Goal: Task Accomplishment & Management: Use online tool/utility

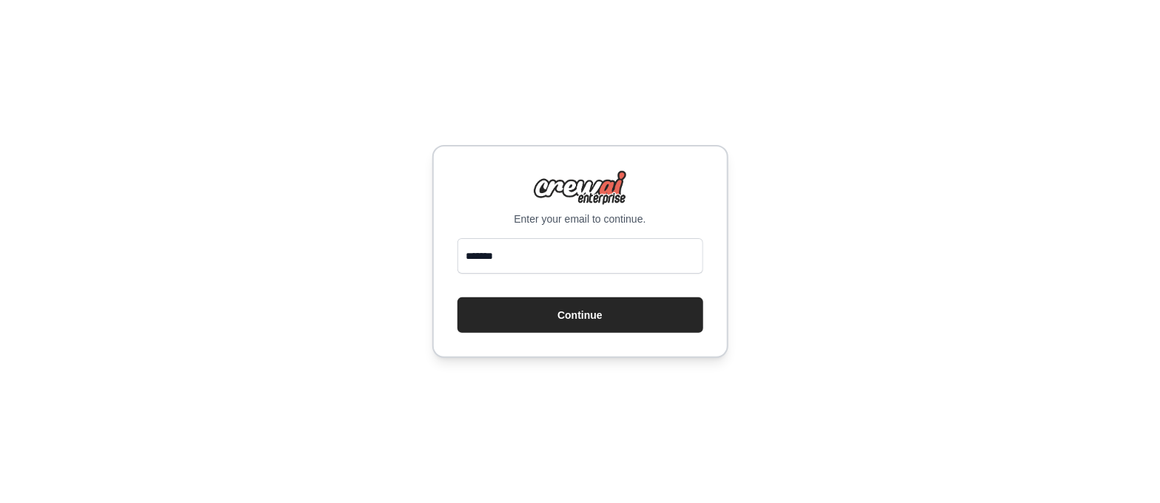
type input "**********"
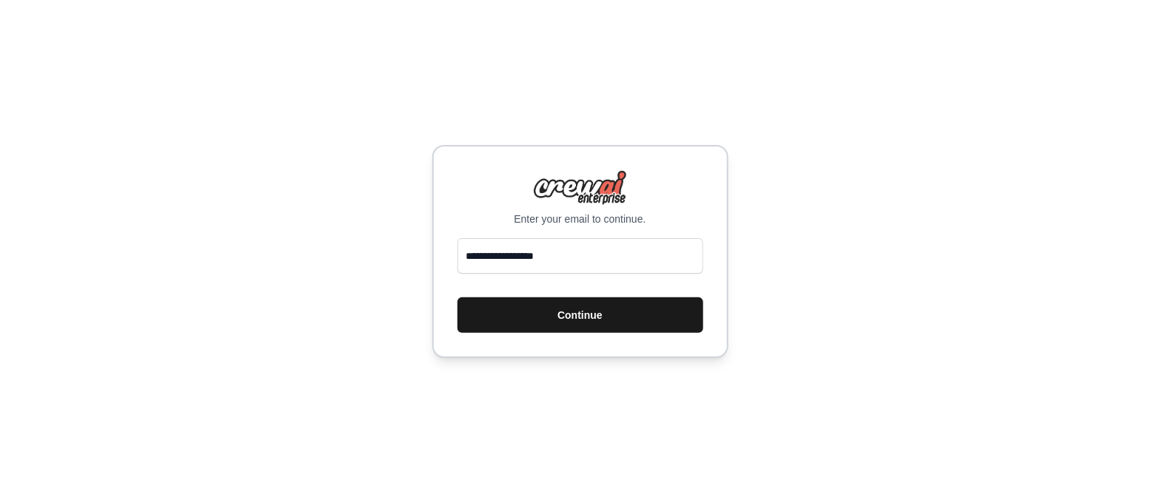
click at [570, 315] on button "Continue" at bounding box center [581, 316] width 246 height 36
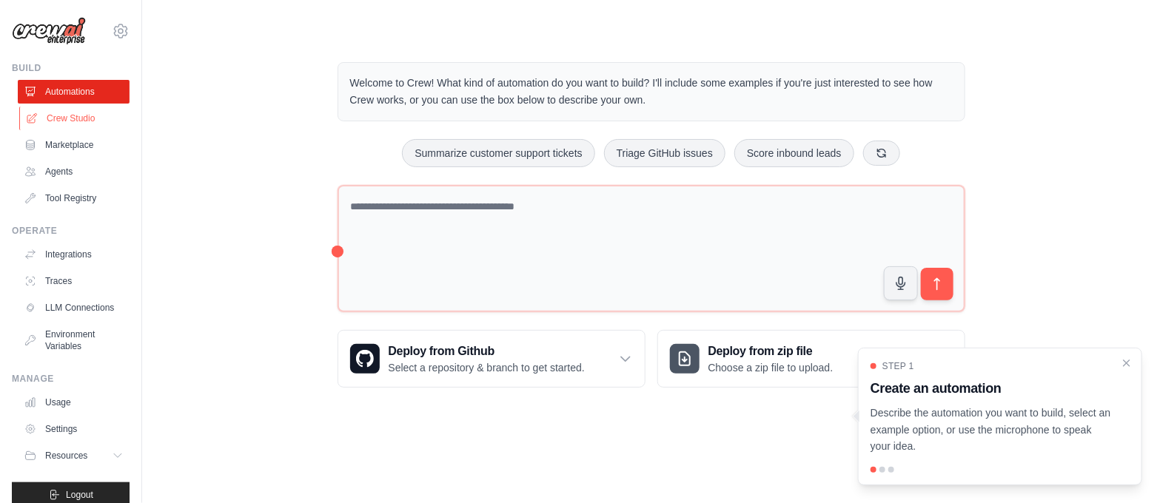
click at [86, 116] on link "Crew Studio" at bounding box center [75, 119] width 112 height 24
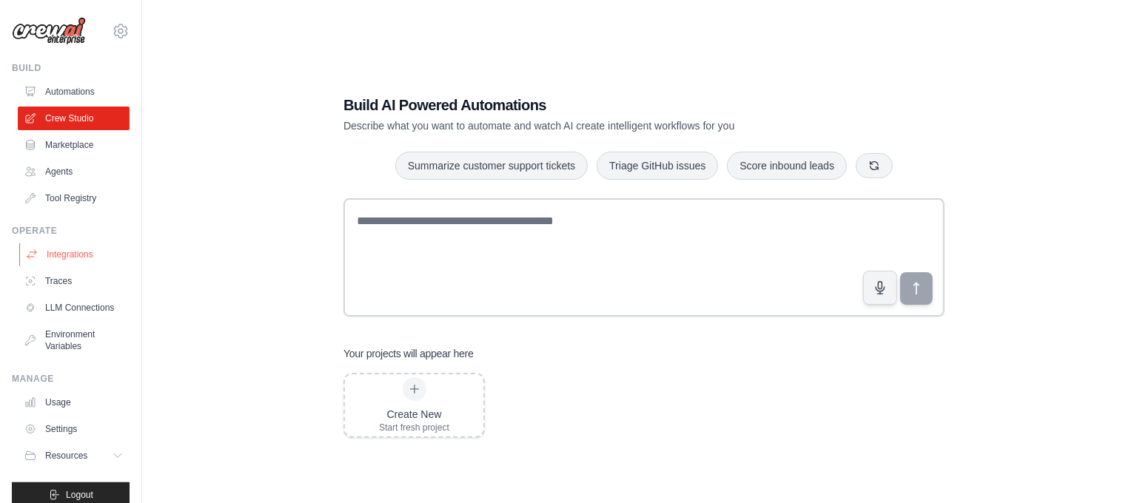
click at [73, 249] on link "Integrations" at bounding box center [75, 255] width 112 height 24
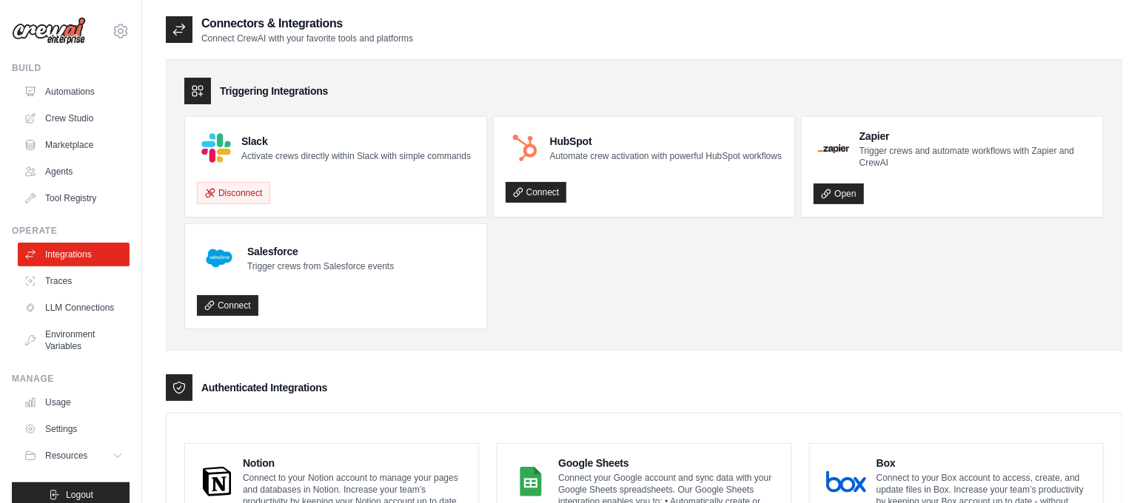
scroll to position [27, 0]
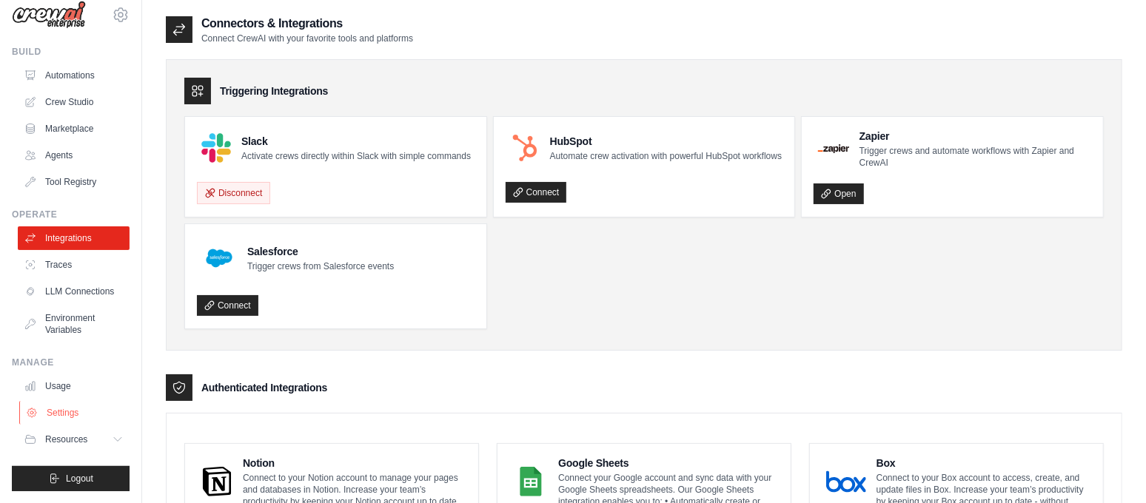
click at [52, 409] on link "Settings" at bounding box center [75, 413] width 112 height 24
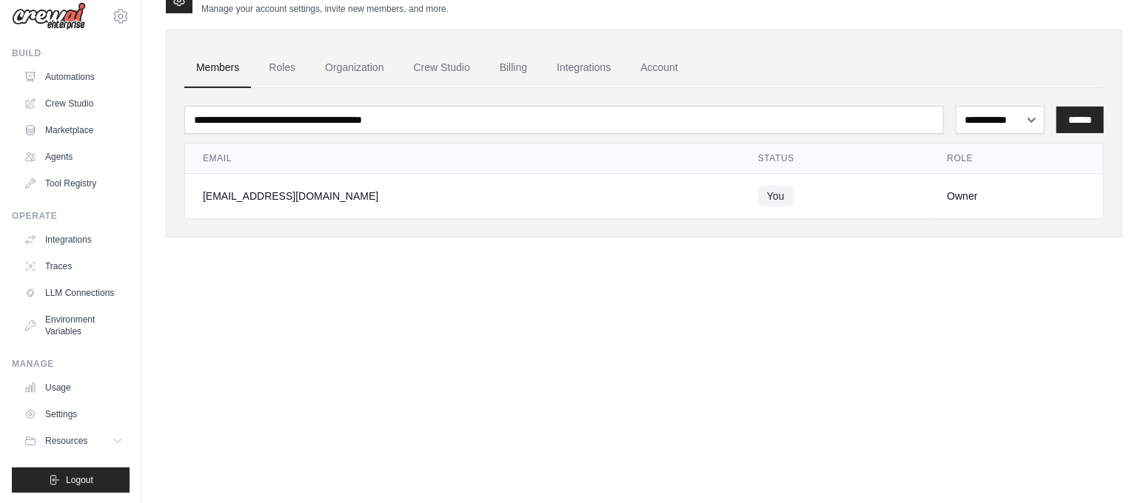
scroll to position [27, 0]
click at [76, 439] on span "Resources" at bounding box center [68, 440] width 42 height 12
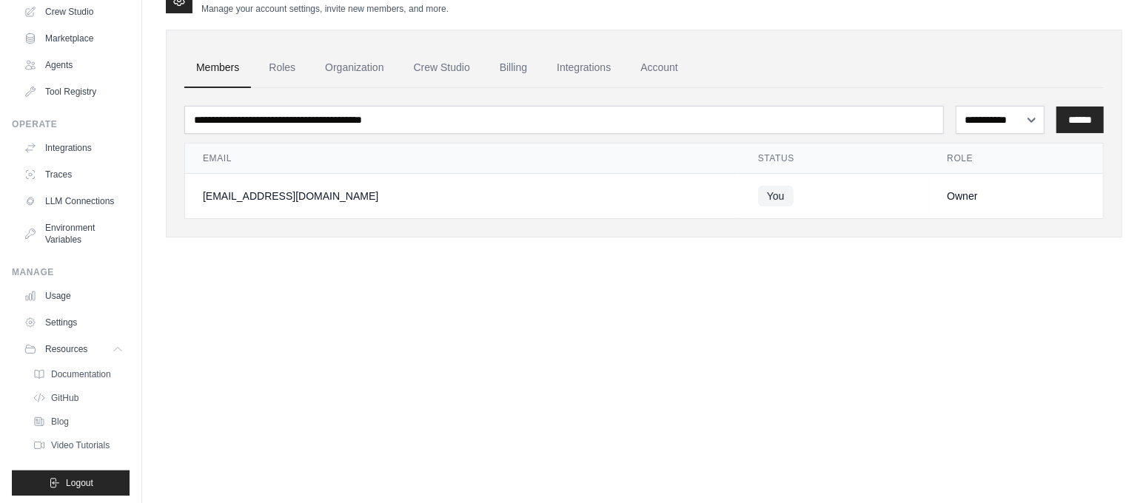
scroll to position [122, 0]
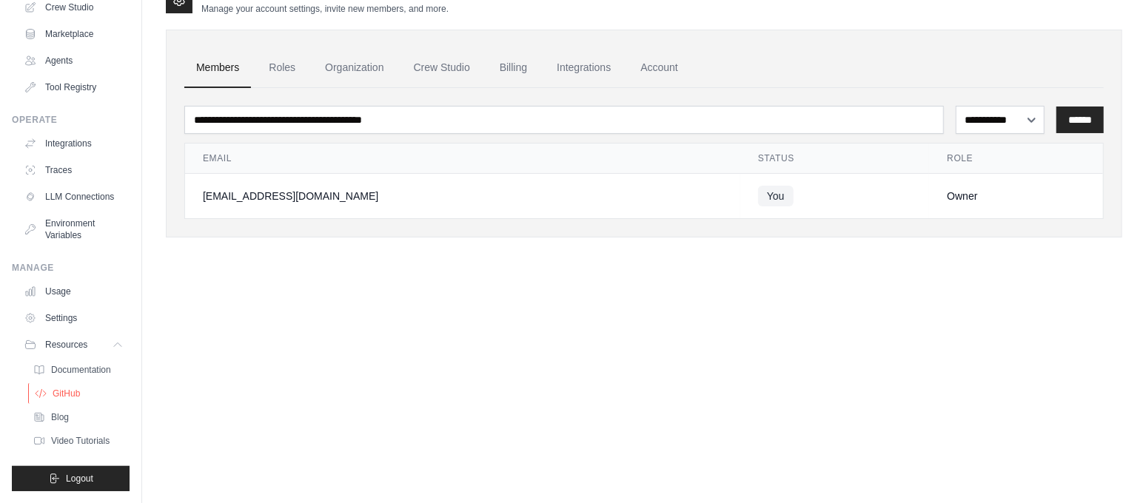
click at [56, 392] on span "GitHub" at bounding box center [66, 394] width 27 height 12
click at [50, 294] on link "Usage" at bounding box center [75, 292] width 112 height 24
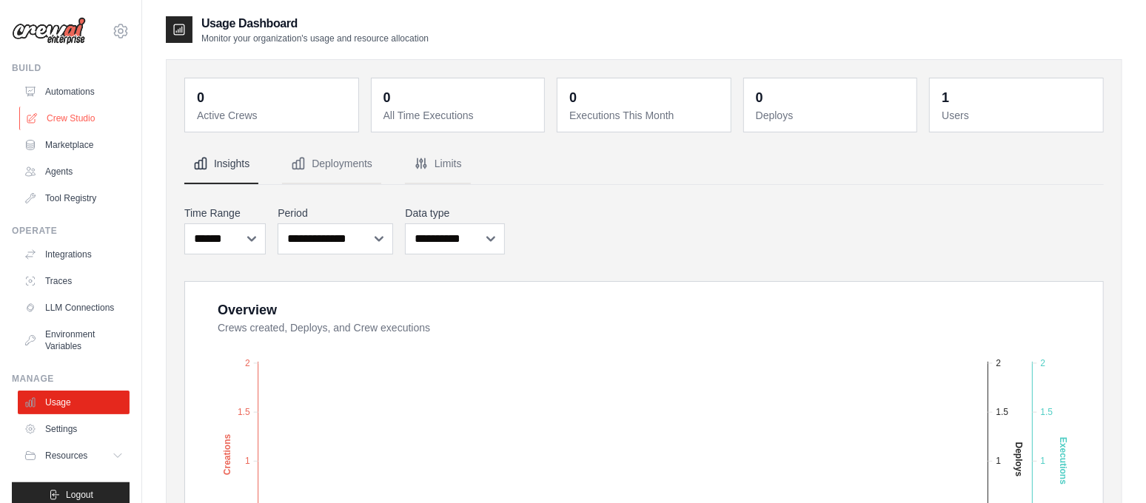
click at [70, 114] on link "Crew Studio" at bounding box center [75, 119] width 112 height 24
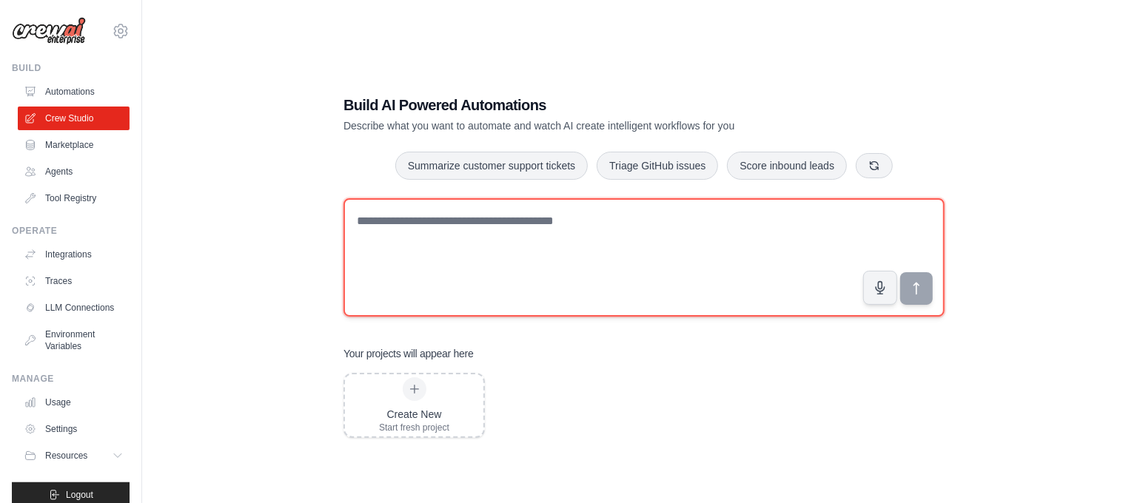
click at [581, 241] on textarea at bounding box center [644, 257] width 601 height 118
paste textarea "**********"
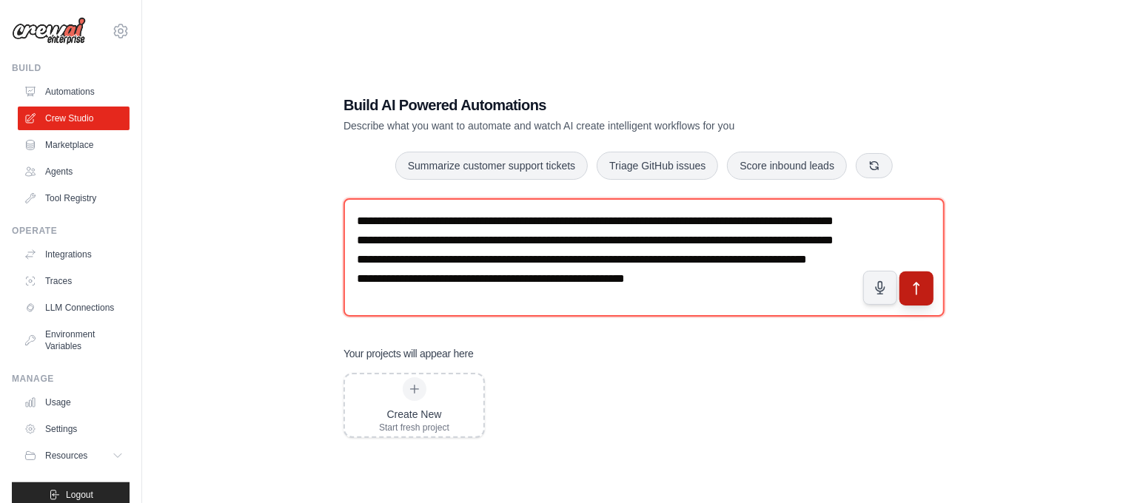
type textarea "**********"
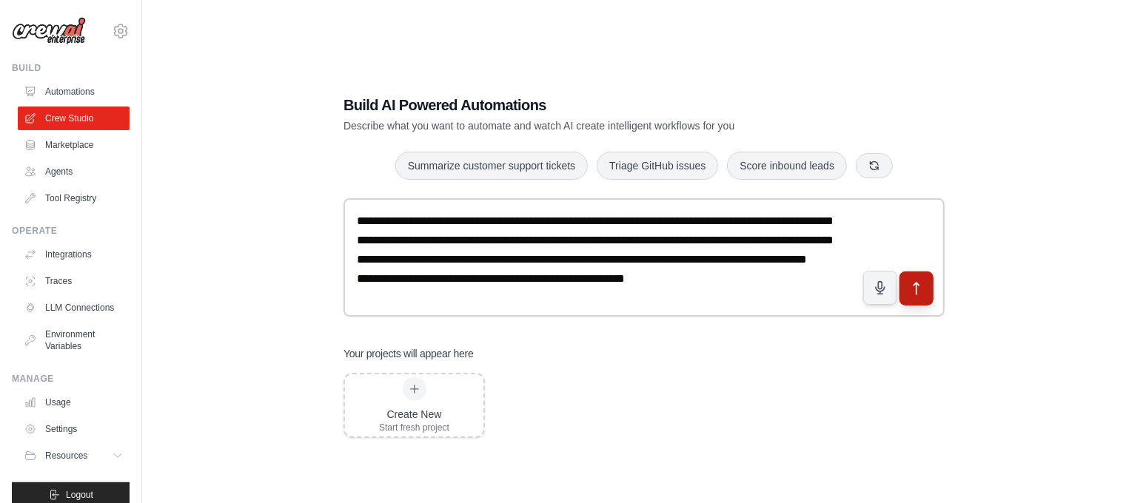
click at [909, 298] on button "submit" at bounding box center [917, 289] width 34 height 34
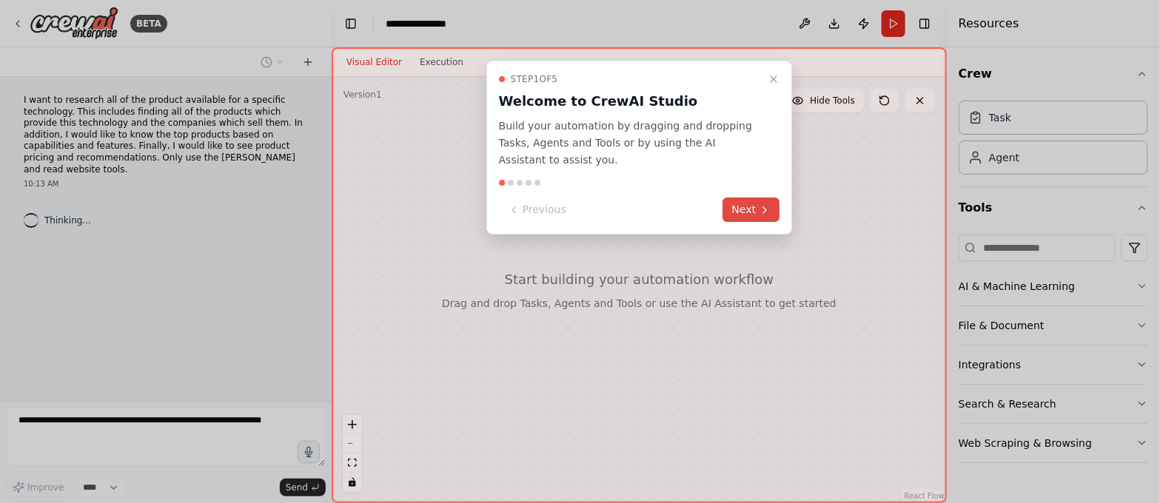
click at [749, 206] on button "Next" at bounding box center [751, 210] width 57 height 24
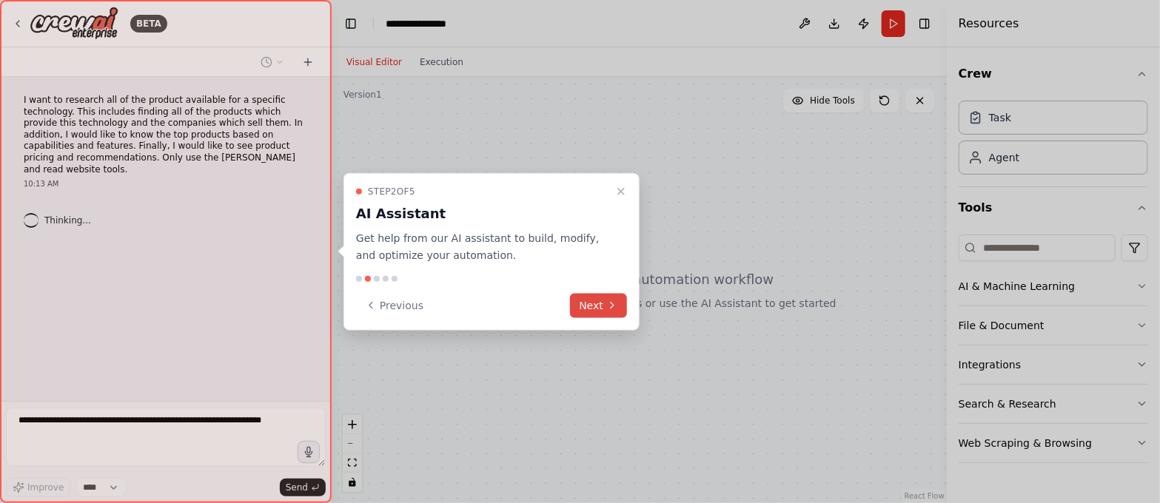
click at [611, 305] on icon at bounding box center [612, 306] width 12 height 12
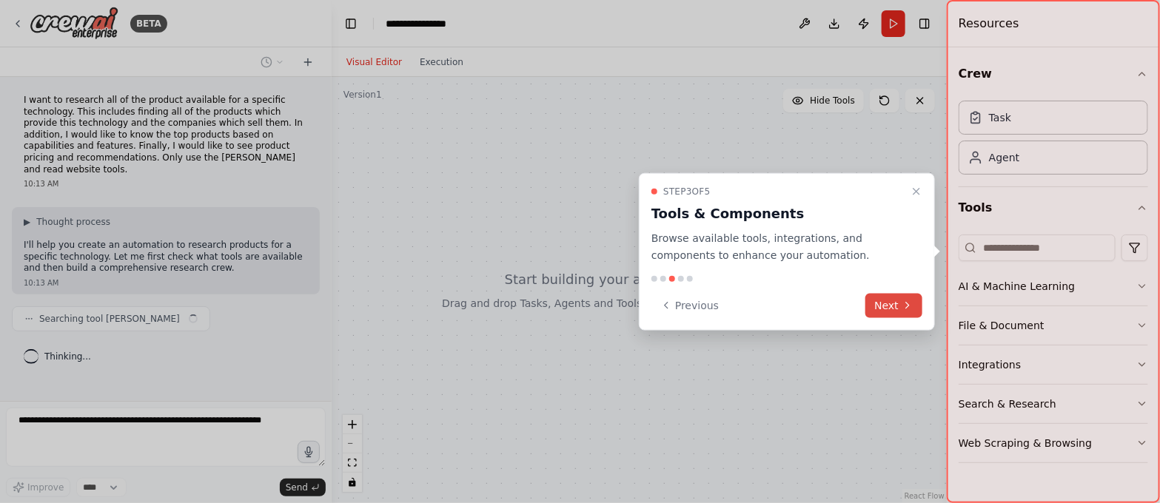
click at [885, 301] on button "Next" at bounding box center [893, 305] width 57 height 24
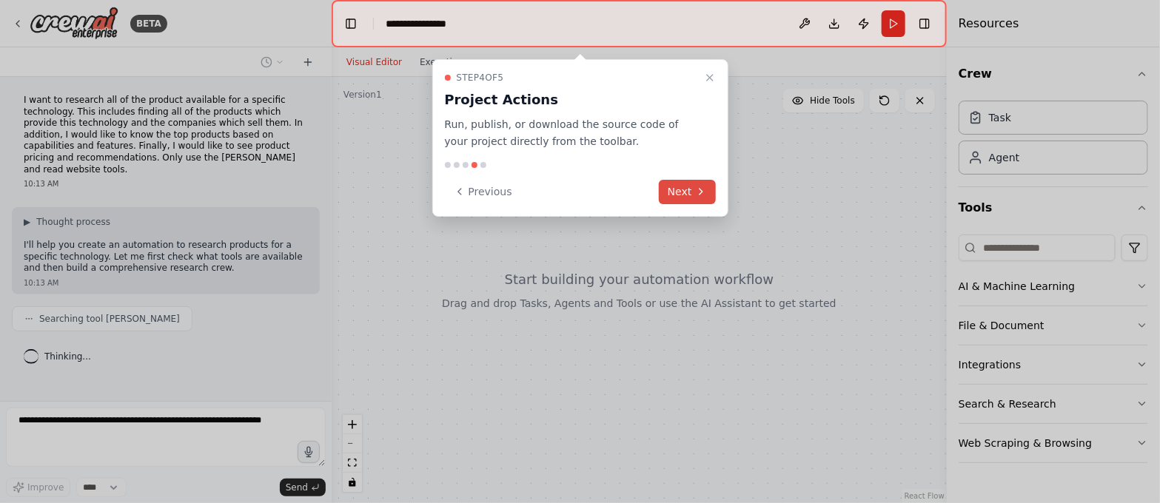
click at [672, 192] on button "Next" at bounding box center [687, 192] width 57 height 24
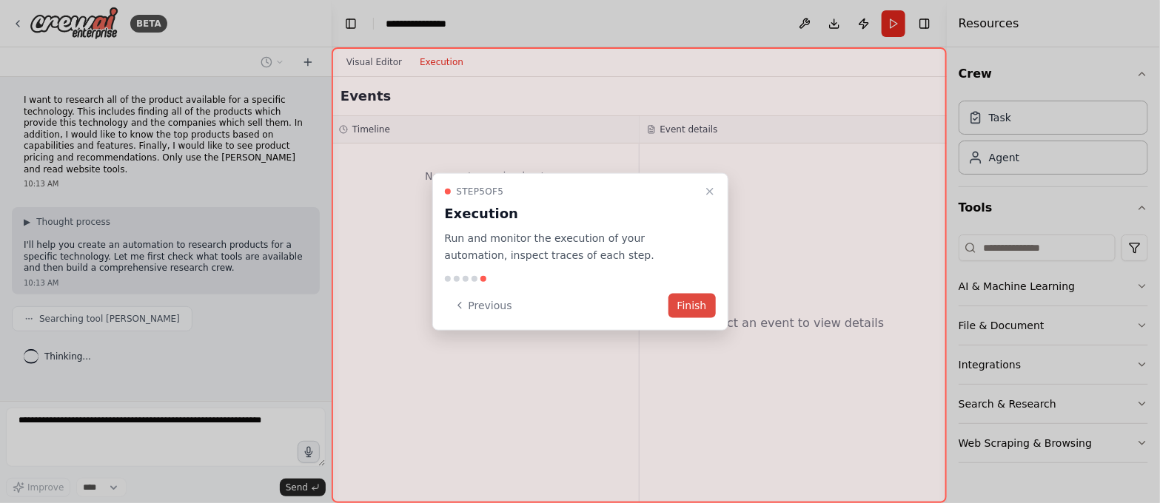
click at [683, 301] on button "Finish" at bounding box center [692, 305] width 47 height 24
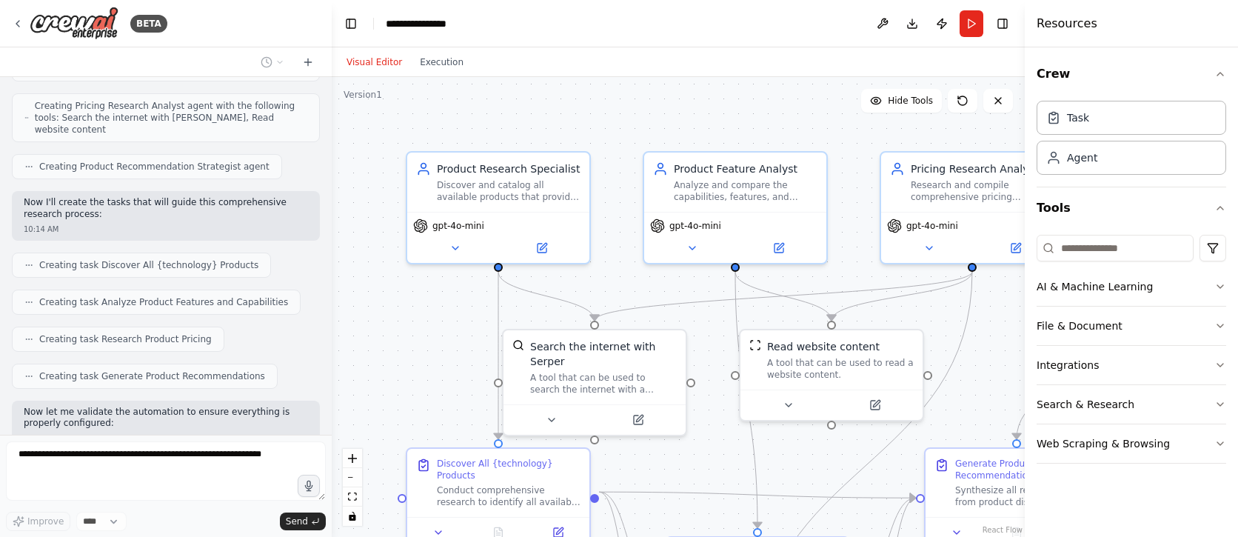
scroll to position [544, 0]
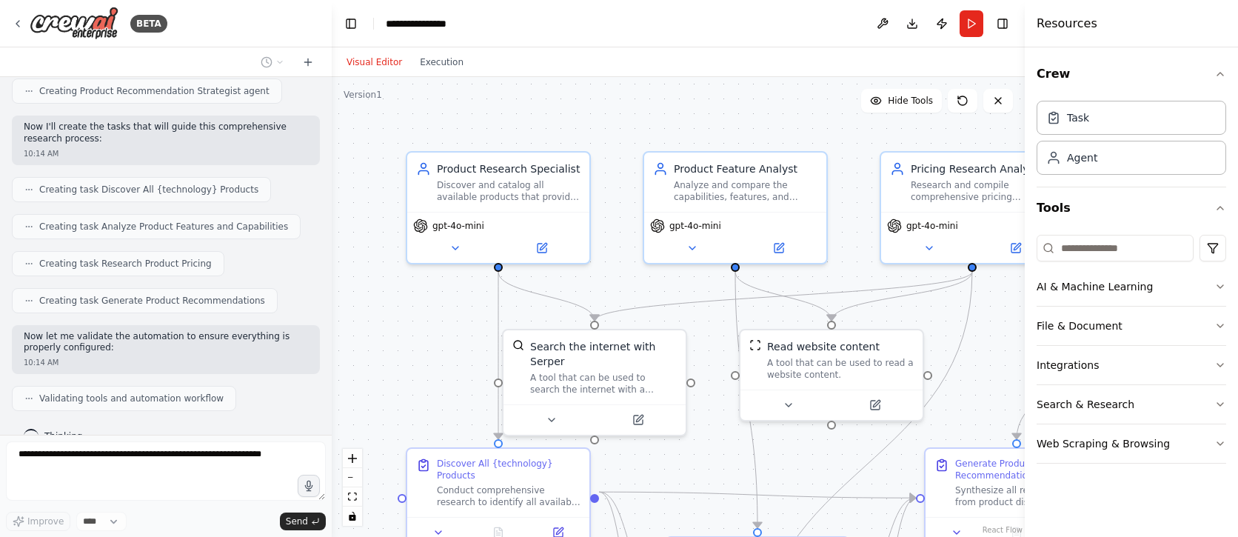
drag, startPoint x: 1080, startPoint y: 0, endPoint x: 694, endPoint y: 105, distance: 400.5
click at [694, 105] on div ".deletable-edge-delete-btn { width: 20px; height: 20px; border: 0px solid #ffff…" at bounding box center [678, 307] width 693 height 460
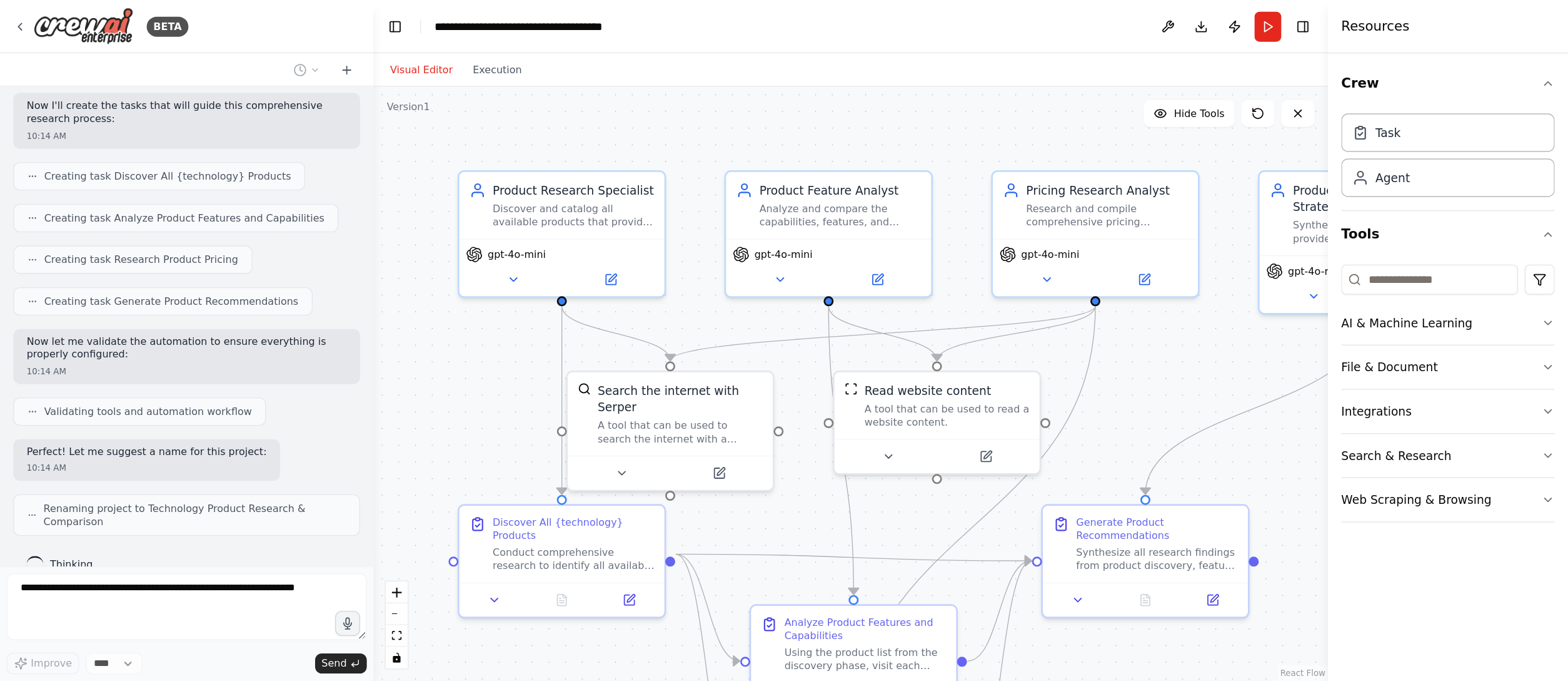
scroll to position [323, 0]
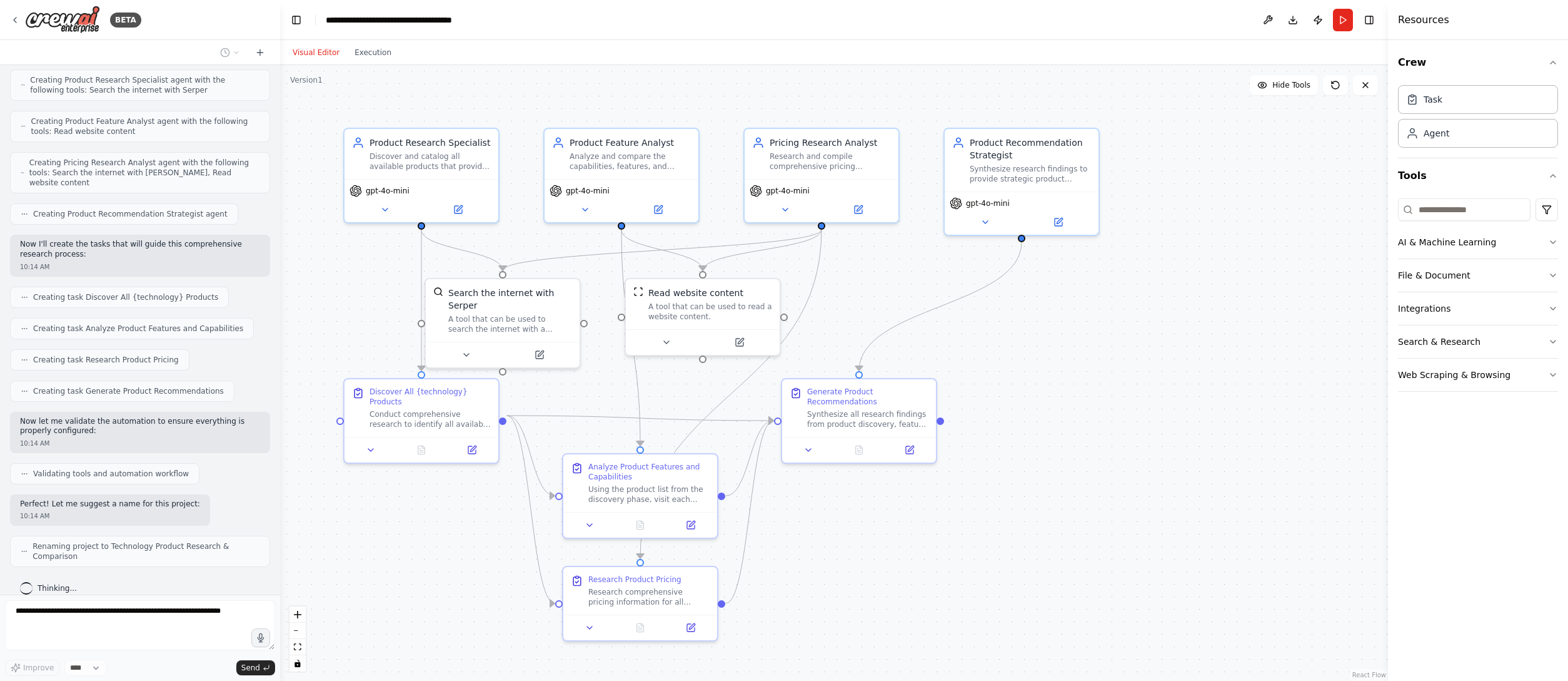
drag, startPoint x: 766, startPoint y: 1, endPoint x: 1044, endPoint y: 510, distance: 580.0
click at [979, 425] on div ".deletable-edge-delete-btn { width: 20px; height: 20px; border: 0px solid #ffff…" at bounding box center [834, 373] width 1108 height 616
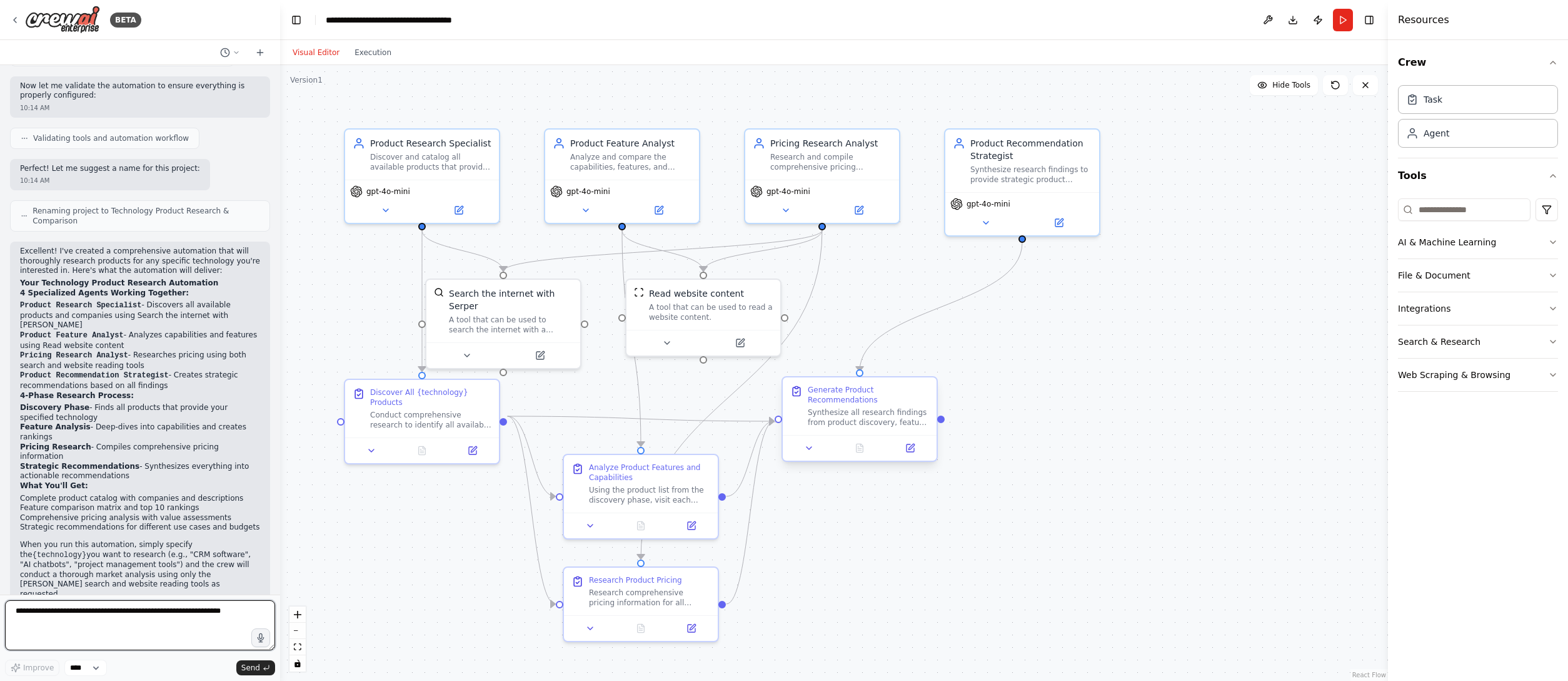
scroll to position [668, 0]
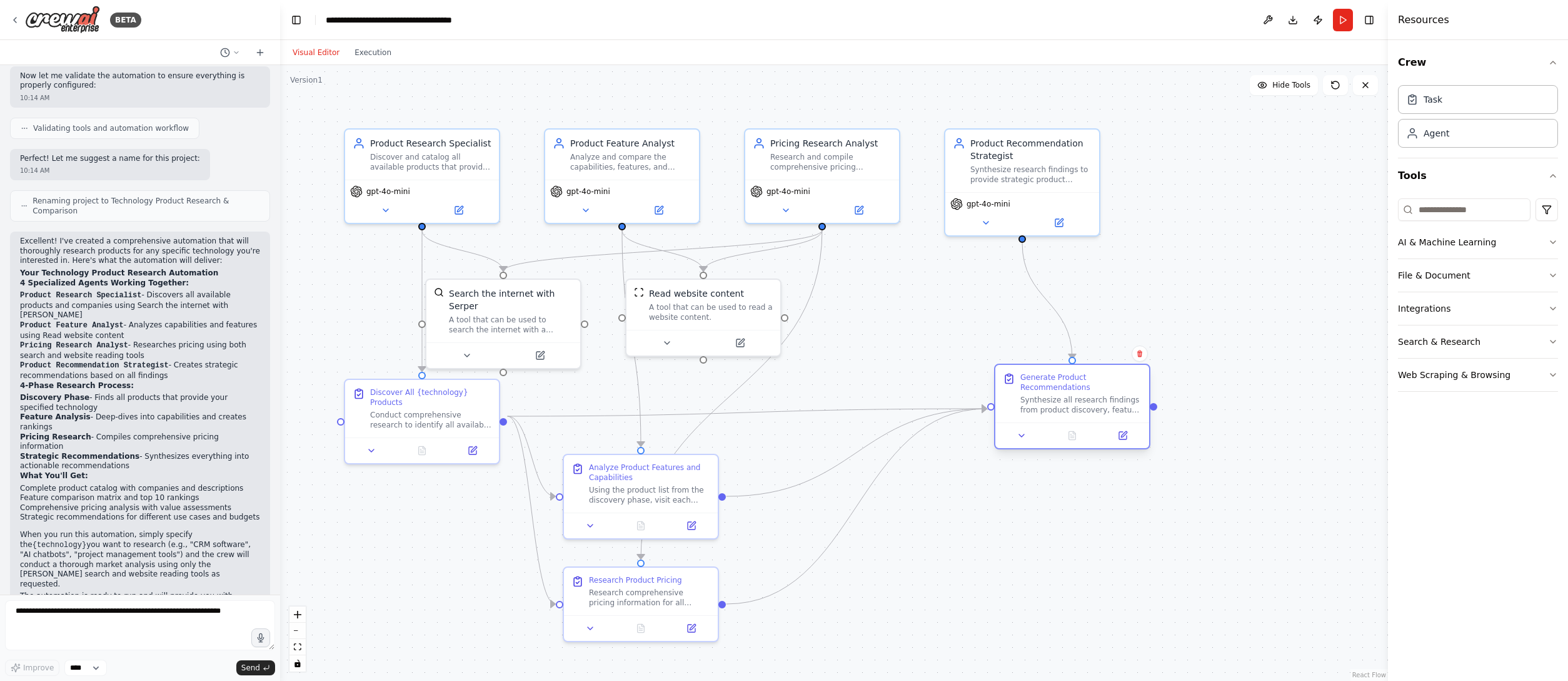
drag, startPoint x: 914, startPoint y: 406, endPoint x: 1123, endPoint y: 395, distance: 209.3
click at [979, 395] on div "Generate Product Recommendations Synthesize all research findings from product …" at bounding box center [1081, 394] width 122 height 42
drag, startPoint x: 752, startPoint y: 297, endPoint x: 817, endPoint y: 337, distance: 76.3
click at [817, 337] on div "Read website content A tool that can be used to read a website content." at bounding box center [779, 339] width 124 height 35
click at [95, 425] on select "****" at bounding box center [85, 667] width 42 height 16
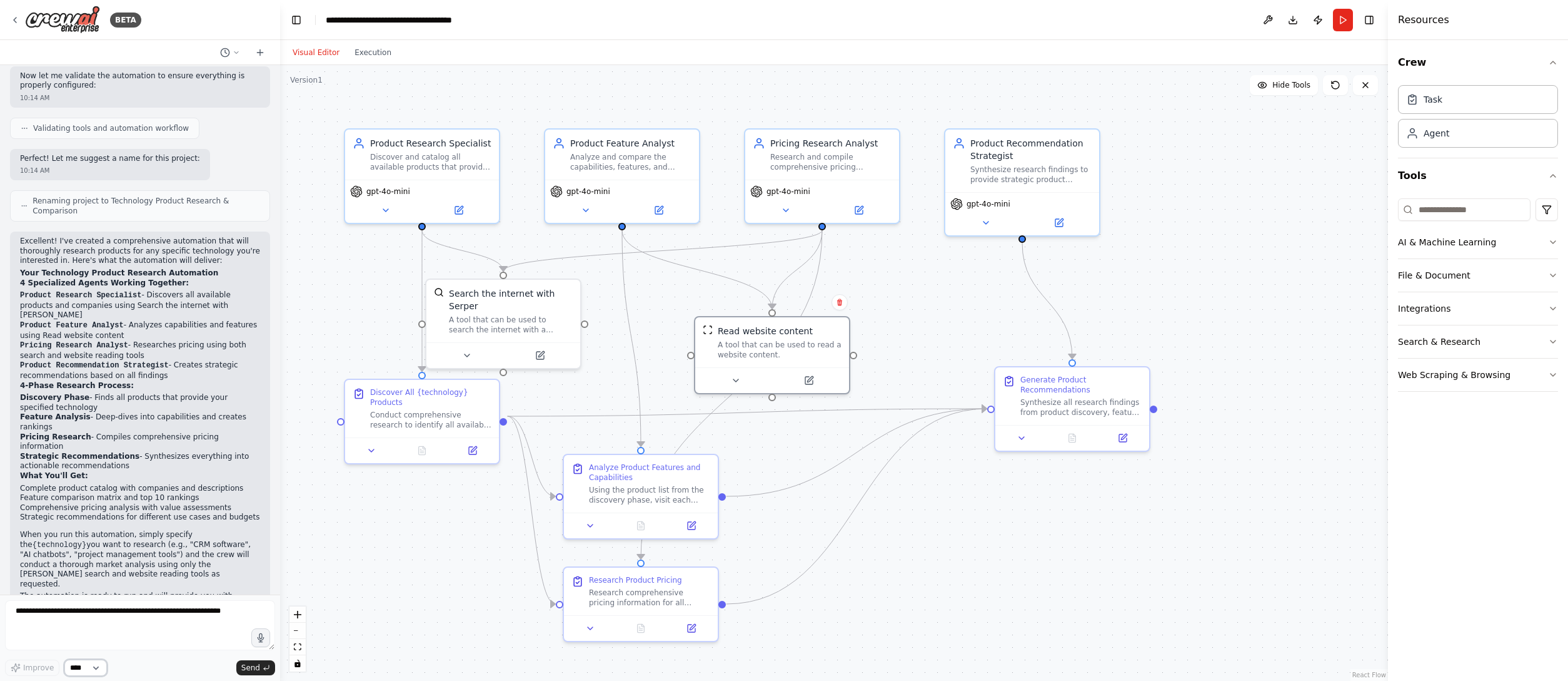
click at [95, 425] on select "****" at bounding box center [85, 667] width 42 height 16
click at [253, 425] on span "Send" at bounding box center [251, 667] width 19 height 10
click at [263, 425] on button "Send" at bounding box center [256, 667] width 39 height 15
click at [268, 425] on button "Send" at bounding box center [256, 667] width 39 height 15
drag, startPoint x: 396, startPoint y: 425, endPoint x: 355, endPoint y: 618, distance: 197.3
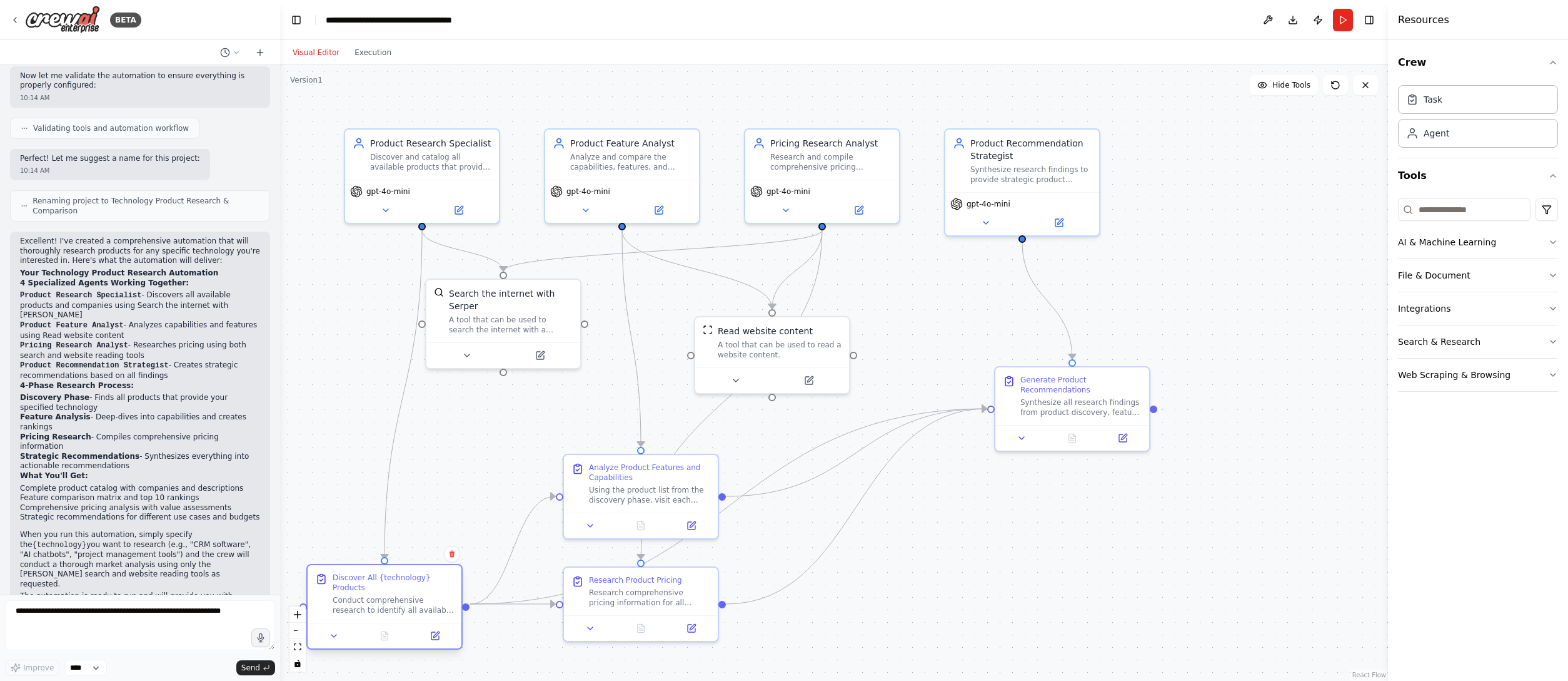
click at [355, 425] on div at bounding box center [384, 635] width 154 height 25
drag, startPoint x: 1097, startPoint y: 409, endPoint x: 1071, endPoint y: 609, distance: 201.7
click at [979, 425] on div "Synthesize all research findings from product discovery, feature analysis, and …" at bounding box center [1056, 605] width 122 height 20
click at [886, 425] on div ".deletable-edge-delete-btn { width: 20px; height: 20px; border: 0px solid #ffff…" at bounding box center [834, 373] width 1108 height 616
click at [979, 22] on button "Run" at bounding box center [1343, 19] width 20 height 23
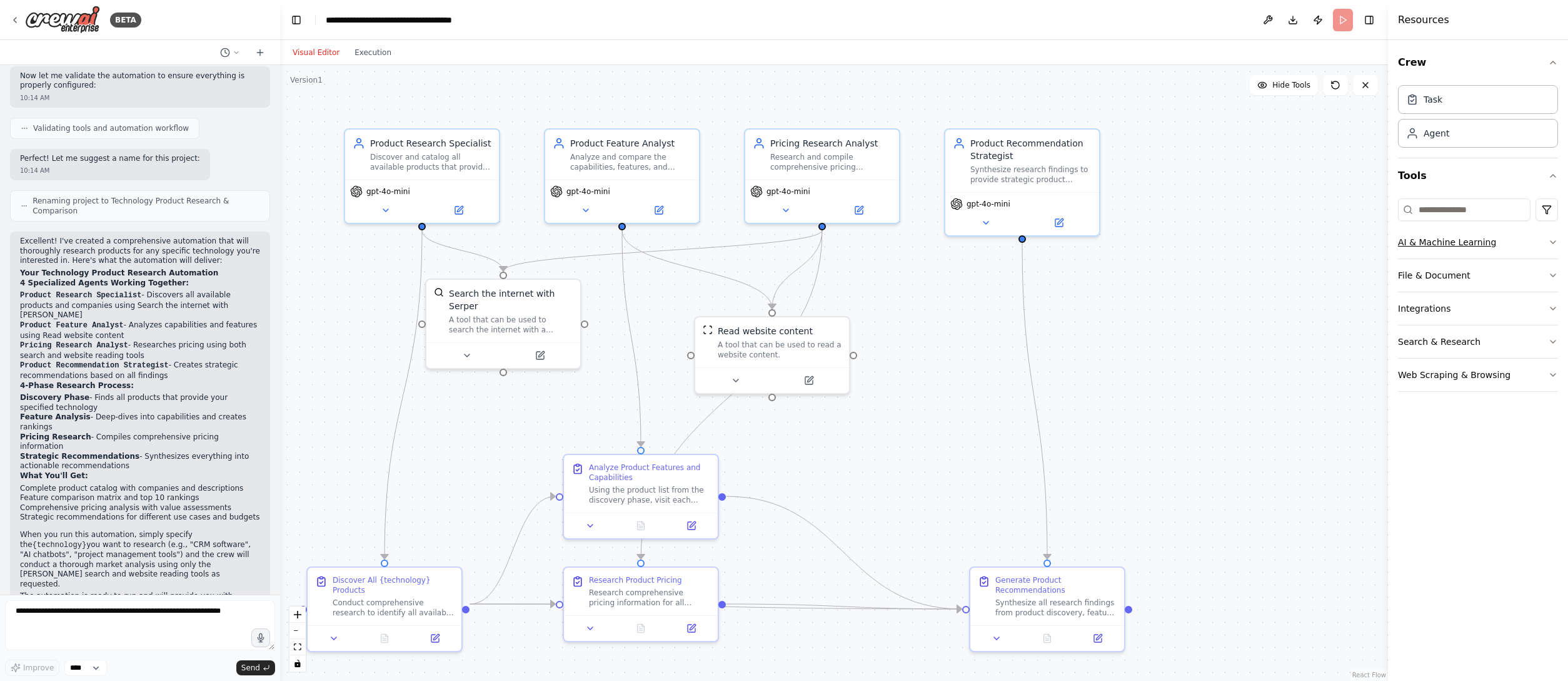
click at [979, 242] on icon "button" at bounding box center [1553, 242] width 10 height 10
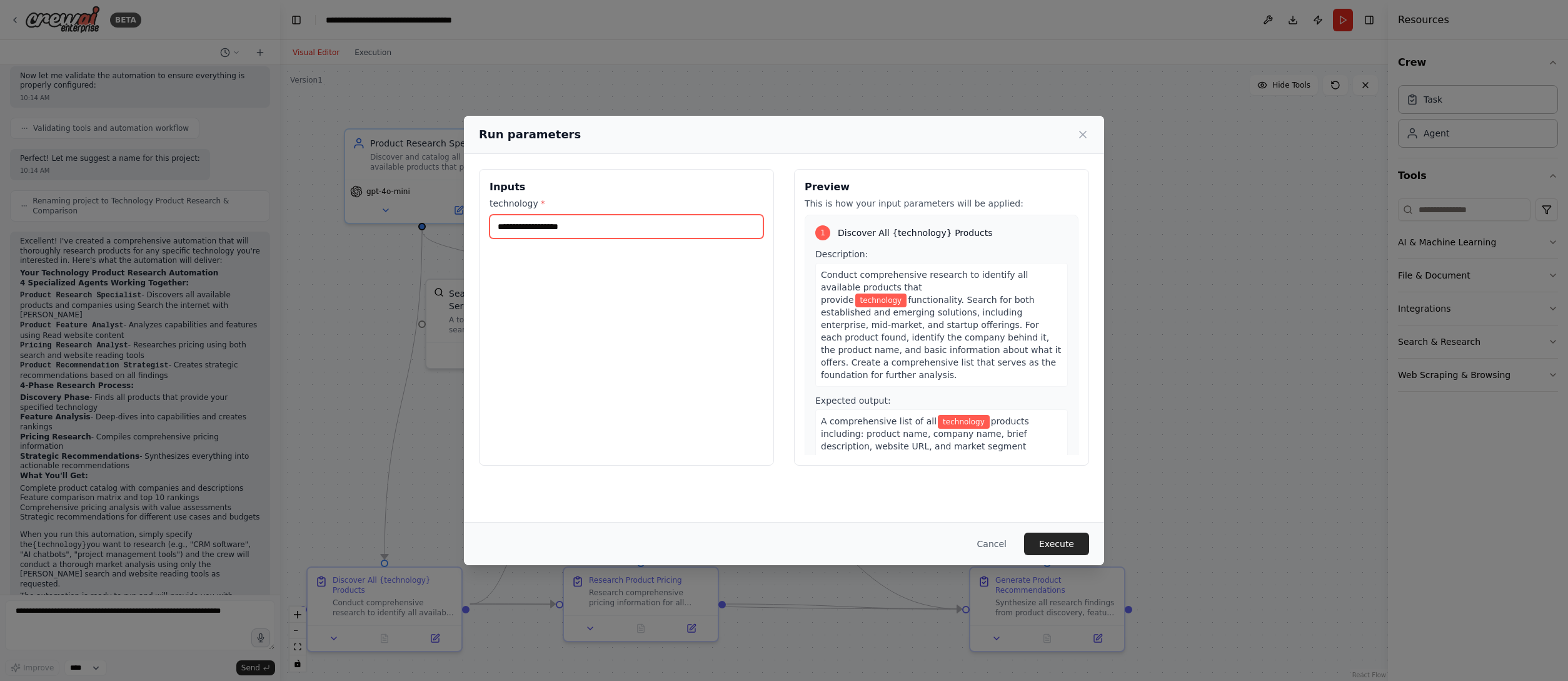
click at [648, 226] on input "technology *" at bounding box center [627, 226] width 274 height 24
type input "***"
click at [979, 425] on button "Execute" at bounding box center [1056, 543] width 65 height 23
click at [549, 222] on input "technology *" at bounding box center [627, 226] width 274 height 24
click at [570, 230] on input "technology *" at bounding box center [627, 226] width 274 height 24
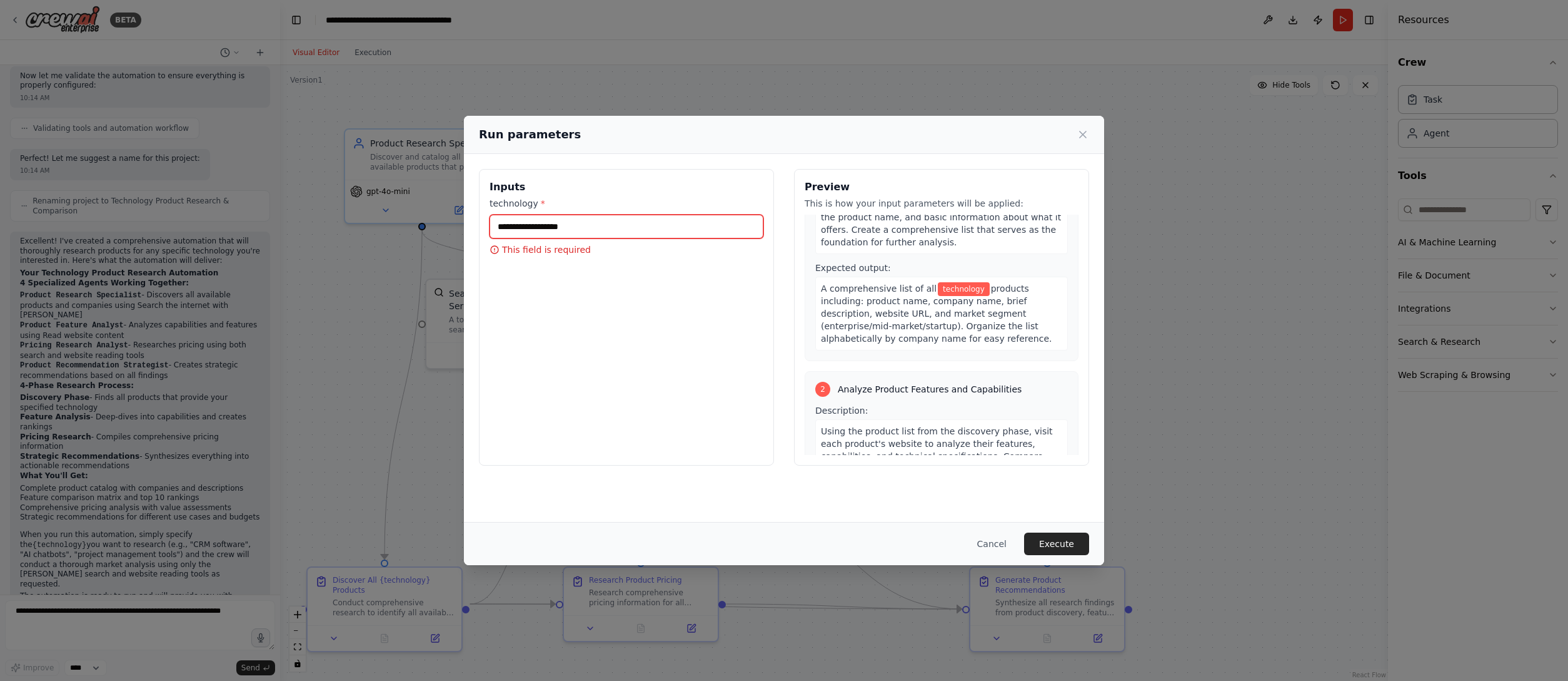
scroll to position [0, 0]
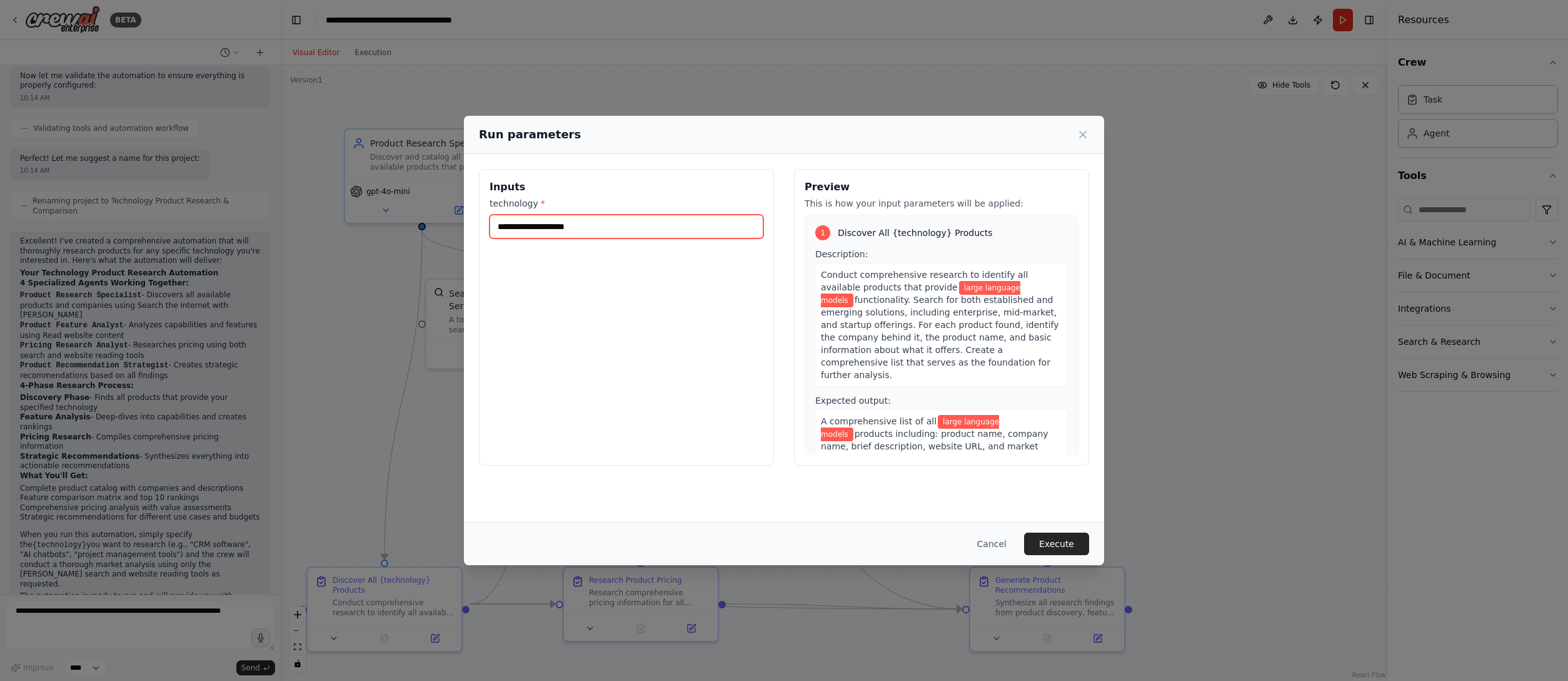
type input "**********"
click at [979, 425] on button "Execute" at bounding box center [1056, 543] width 65 height 23
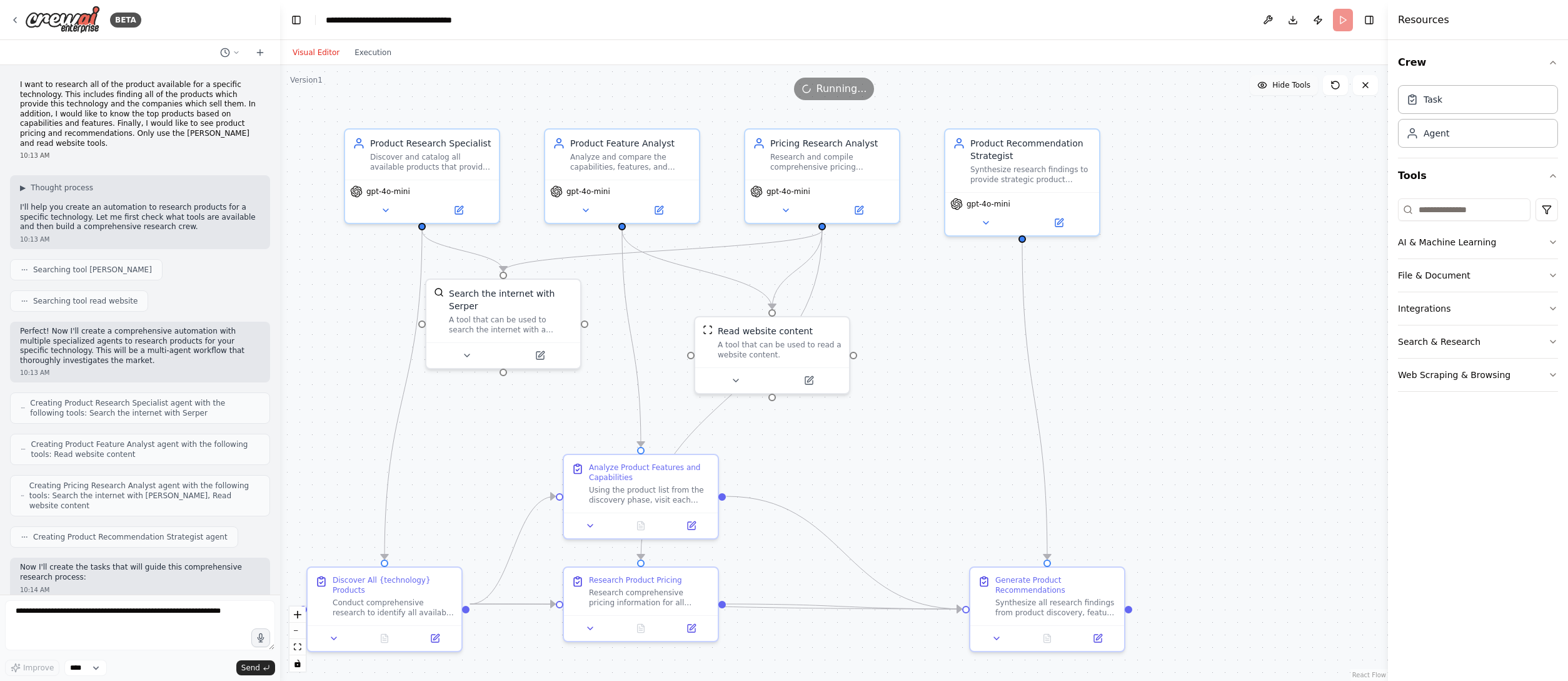
click at [979, 89] on span "Hide Tools" at bounding box center [1291, 85] width 38 height 10
click at [979, 89] on span "Show Tools" at bounding box center [1289, 85] width 41 height 10
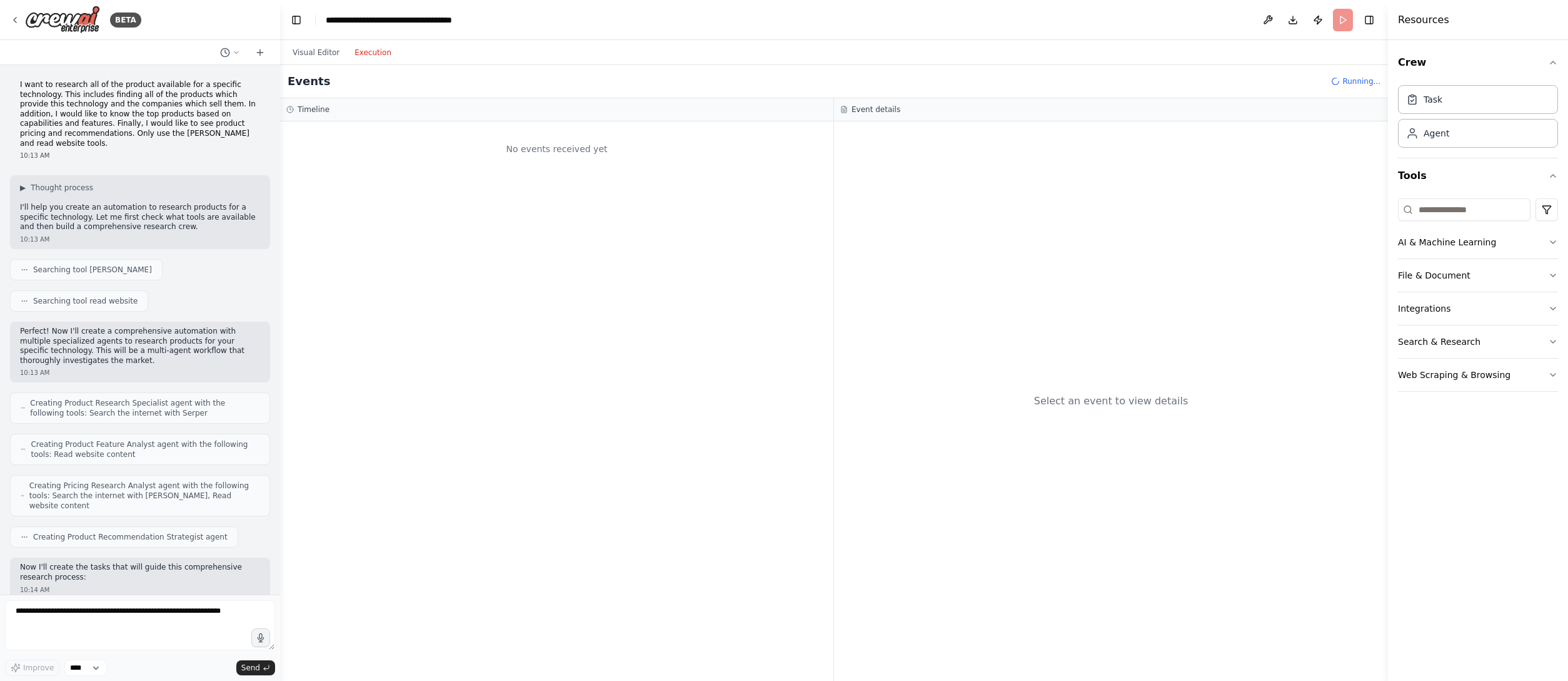
click at [368, 57] on button "Execution" at bounding box center [372, 52] width 52 height 15
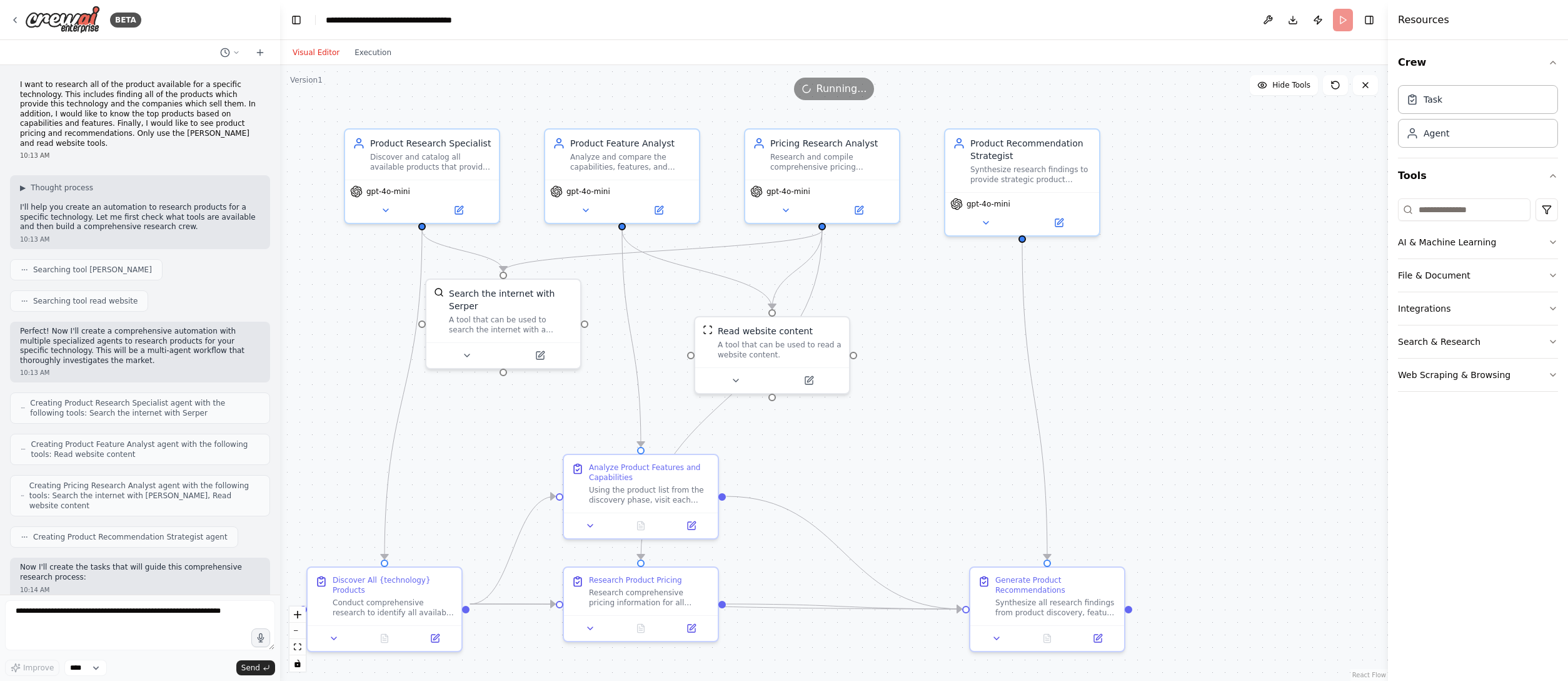
click at [311, 50] on button "Visual Editor" at bounding box center [316, 52] width 62 height 15
click at [354, 66] on div ".deletable-edge-delete-btn { width: 20px; height: 20px; border: 0px solid #ffff…" at bounding box center [834, 373] width 1108 height 616
click at [372, 54] on button "Execution" at bounding box center [372, 52] width 52 height 15
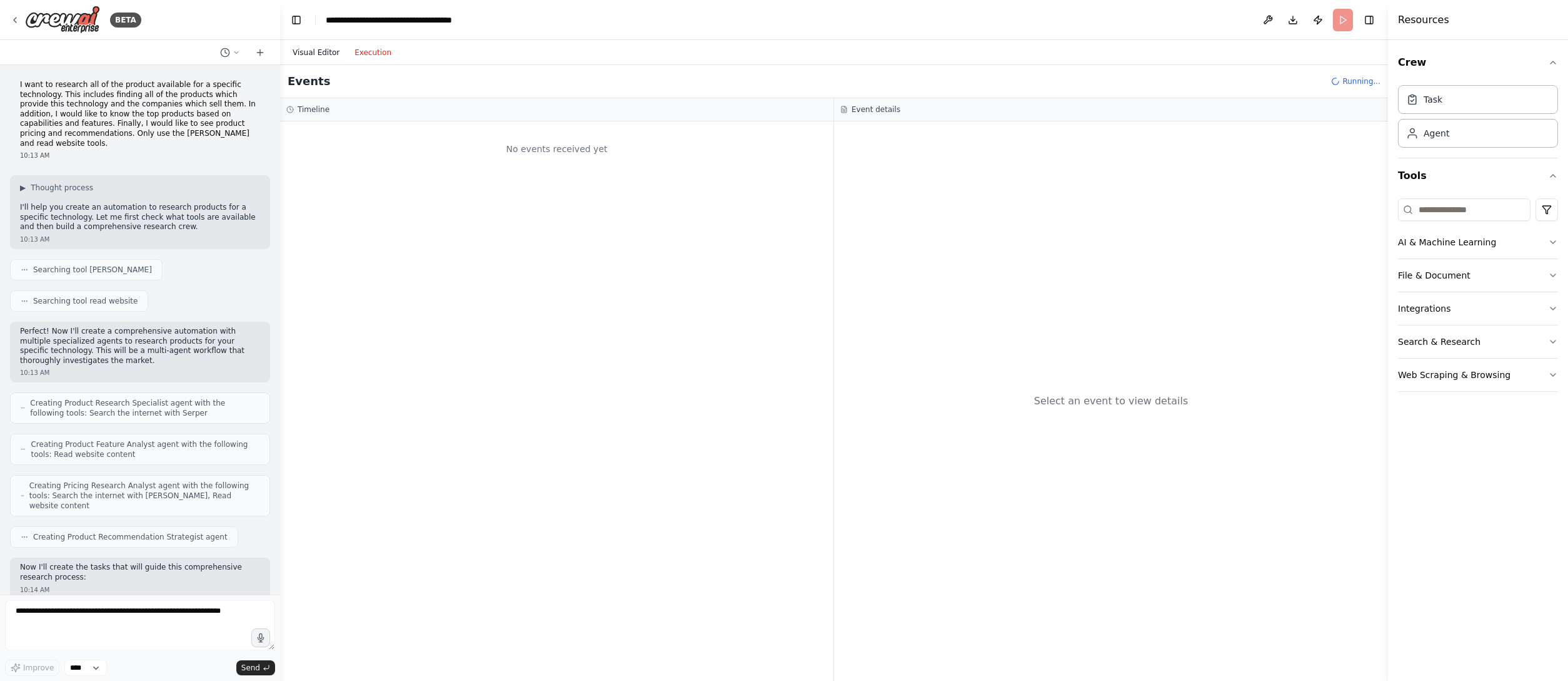
click at [301, 49] on button "Visual Editor" at bounding box center [316, 52] width 62 height 15
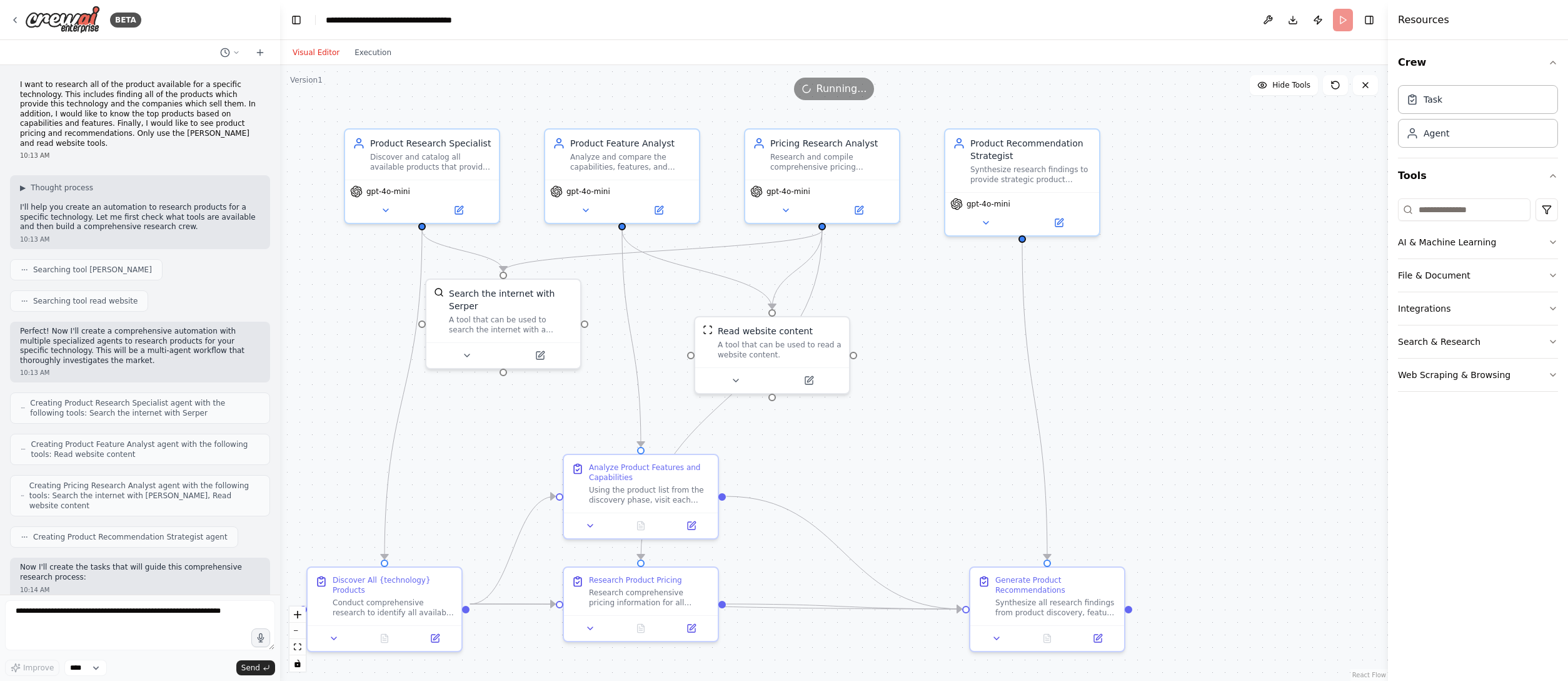
click at [979, 425] on div ".deletable-edge-delete-btn { width: 20px; height: 20px; border: 0px solid #ffff…" at bounding box center [834, 373] width 1108 height 616
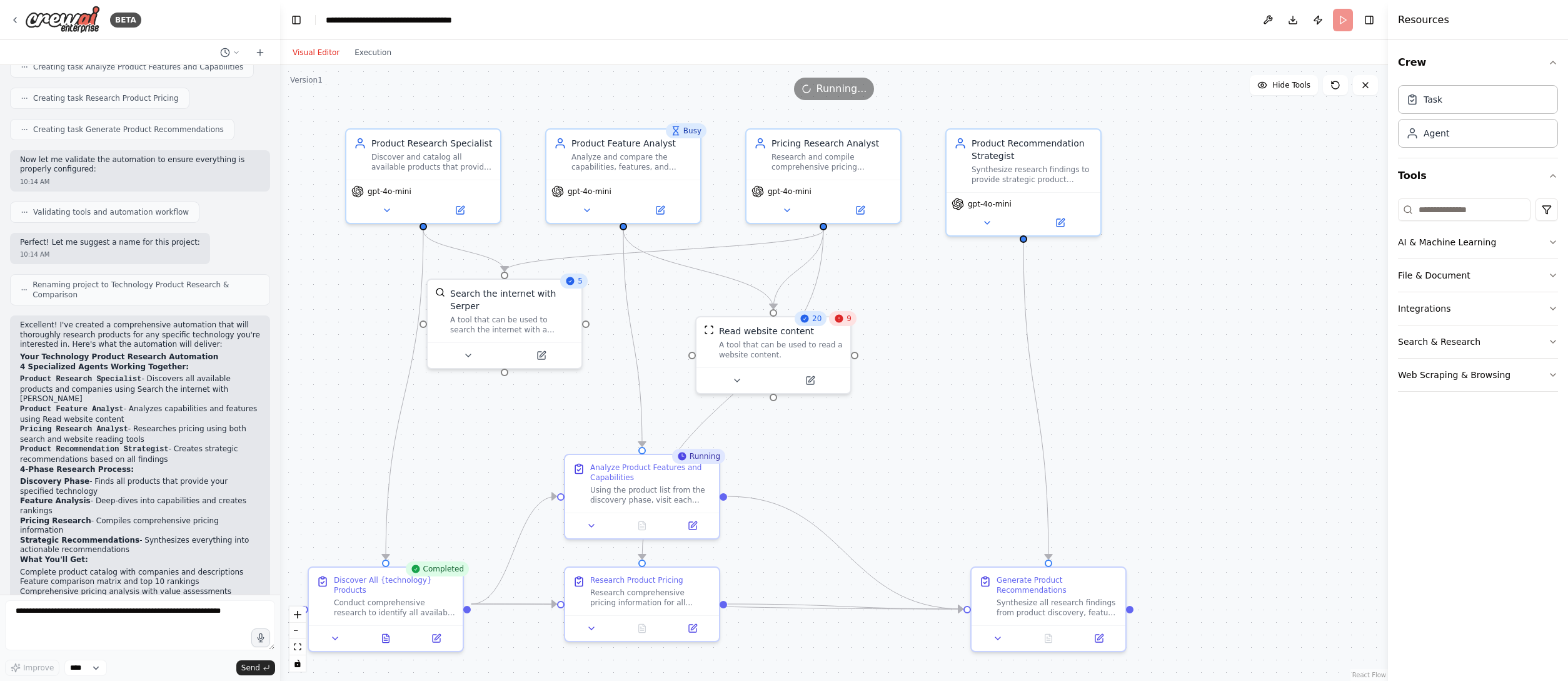
scroll to position [668, 0]
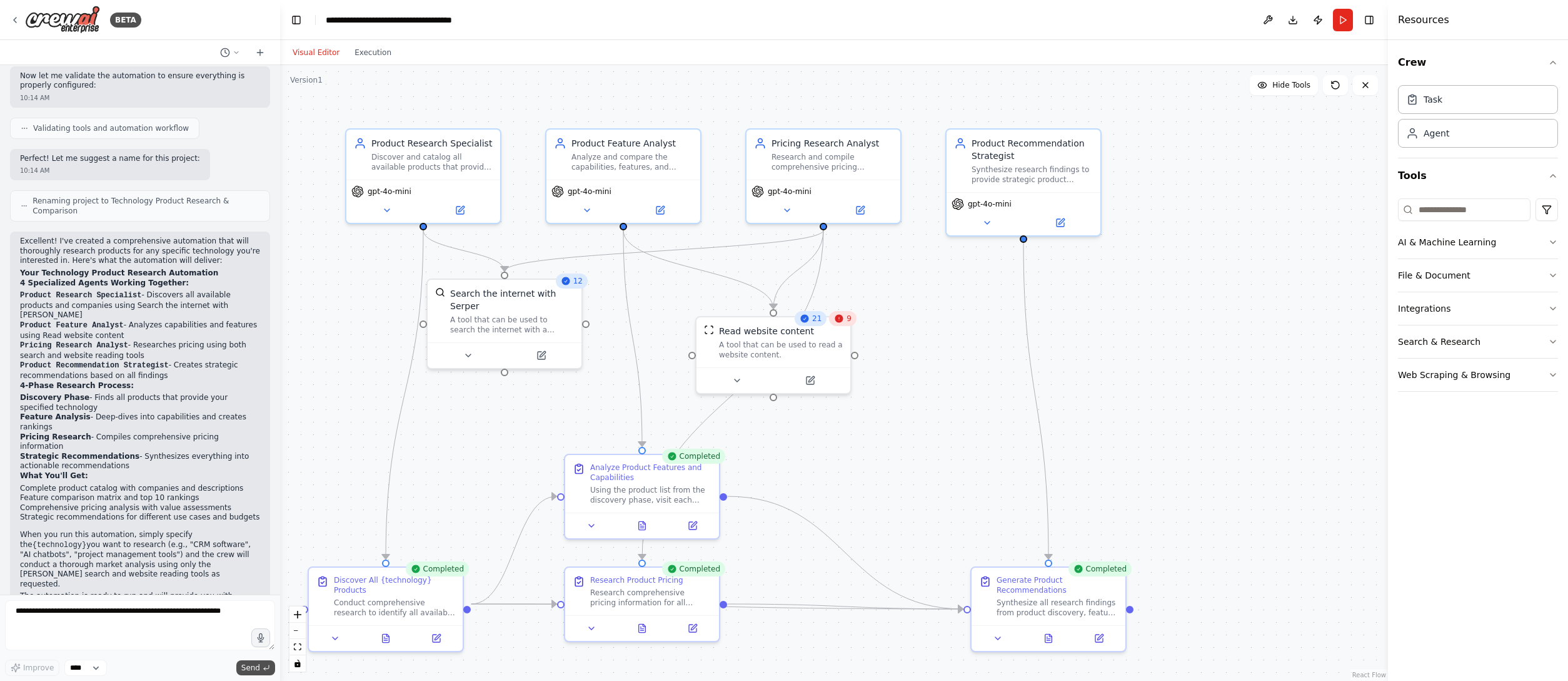
click at [260, 425] on button "Send" at bounding box center [256, 667] width 39 height 15
click at [979, 425] on div ".deletable-edge-delete-btn { width: 20px; height: 20px; border: 0px solid #ffff…" at bounding box center [834, 373] width 1108 height 616
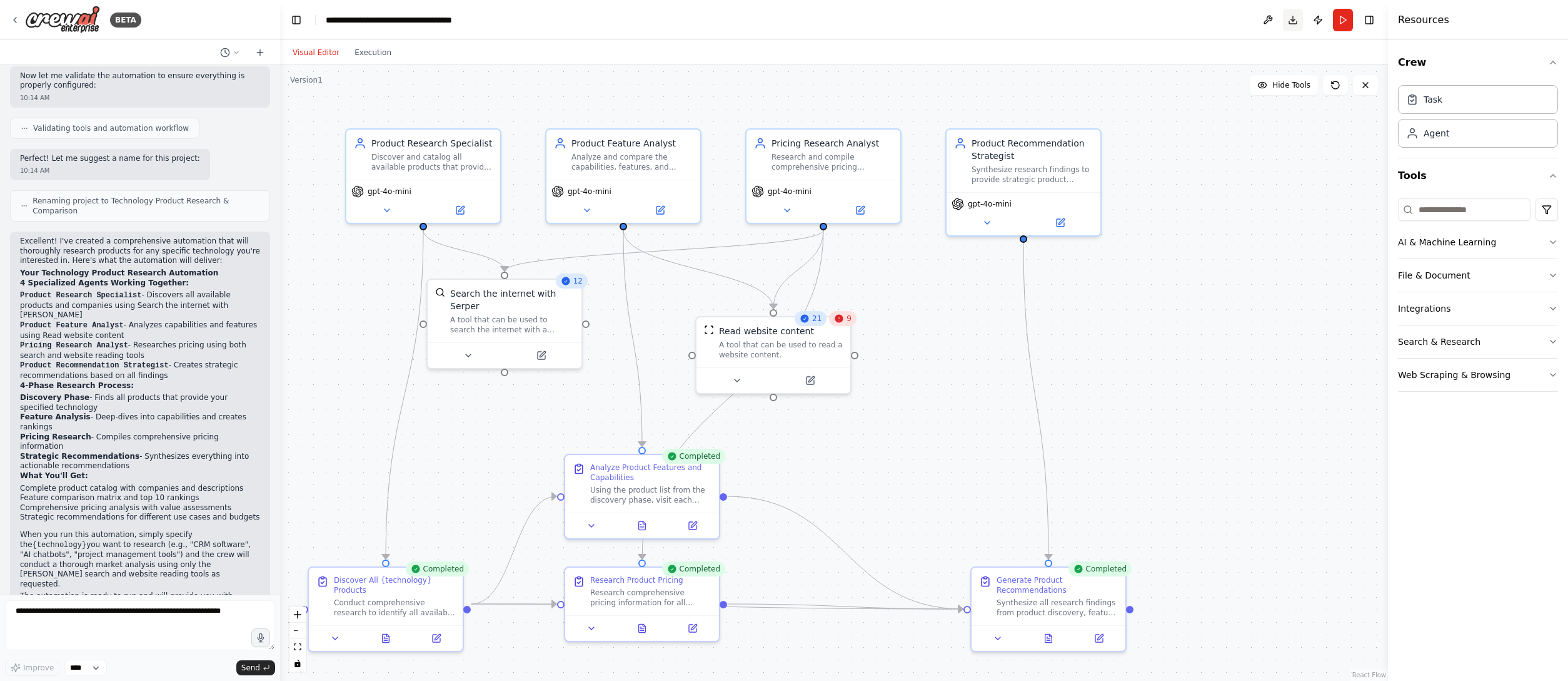
click at [979, 21] on button "Download" at bounding box center [1293, 19] width 20 height 23
click at [371, 59] on button "Execution" at bounding box center [372, 52] width 52 height 15
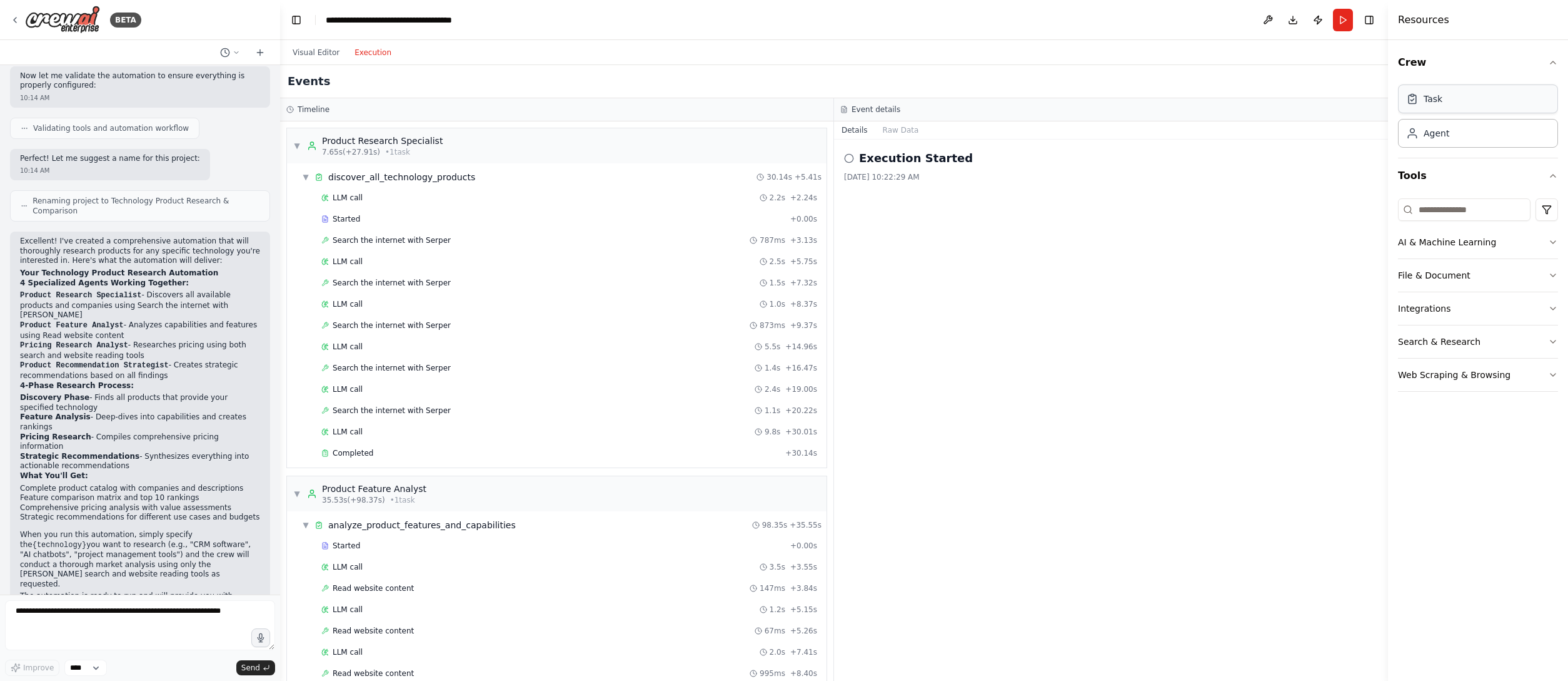
click at [979, 107] on div "Task" at bounding box center [1478, 99] width 160 height 29
click at [979, 270] on button "File & Document" at bounding box center [1478, 275] width 160 height 32
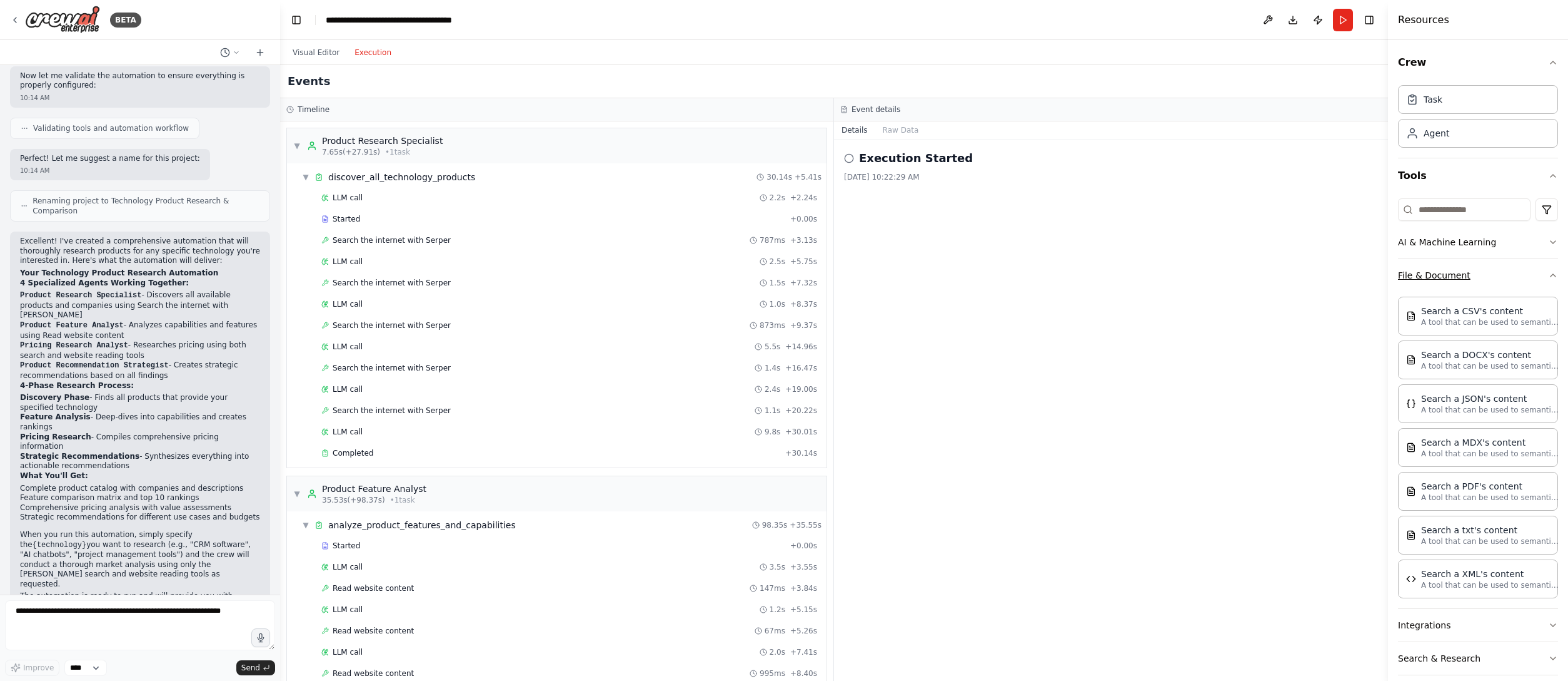
click at [979, 271] on icon "button" at bounding box center [1553, 275] width 10 height 10
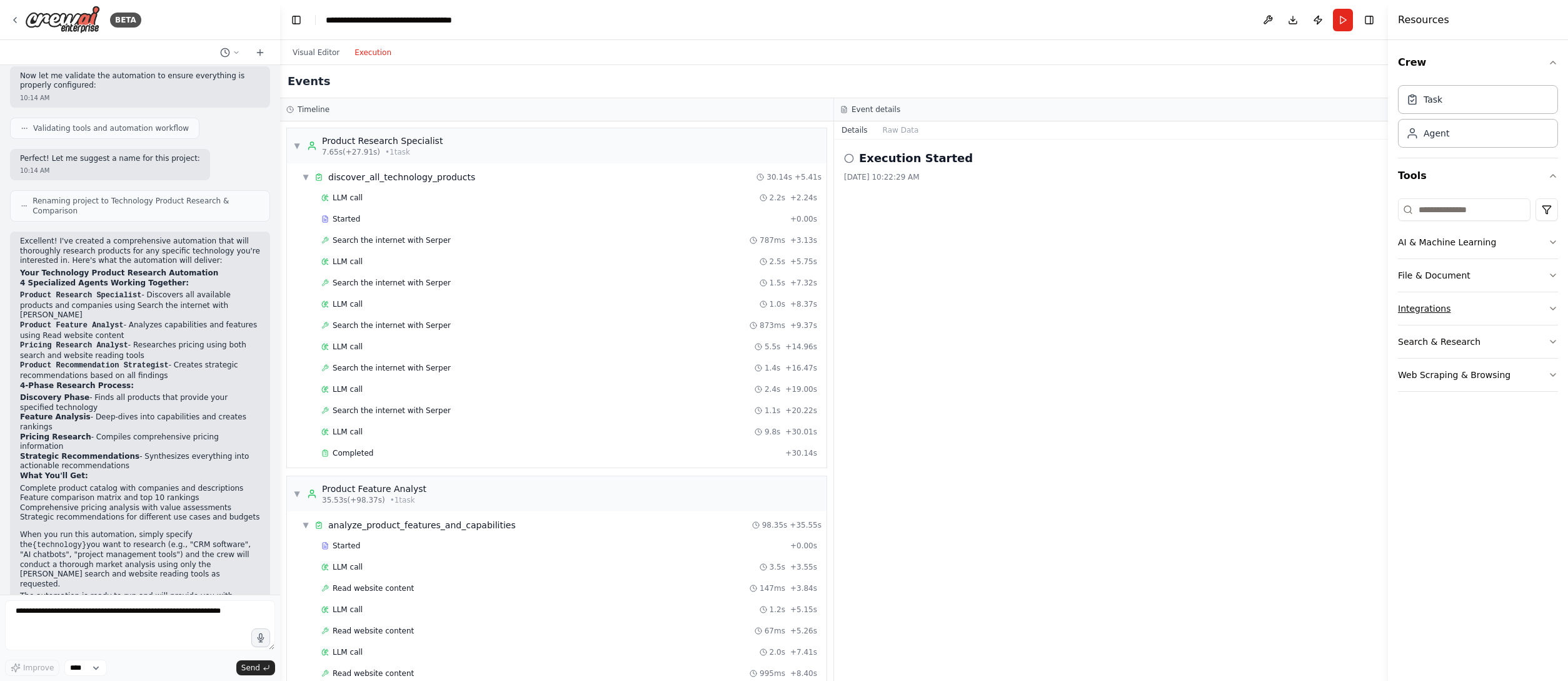
click at [979, 309] on icon "button" at bounding box center [1553, 308] width 10 height 10
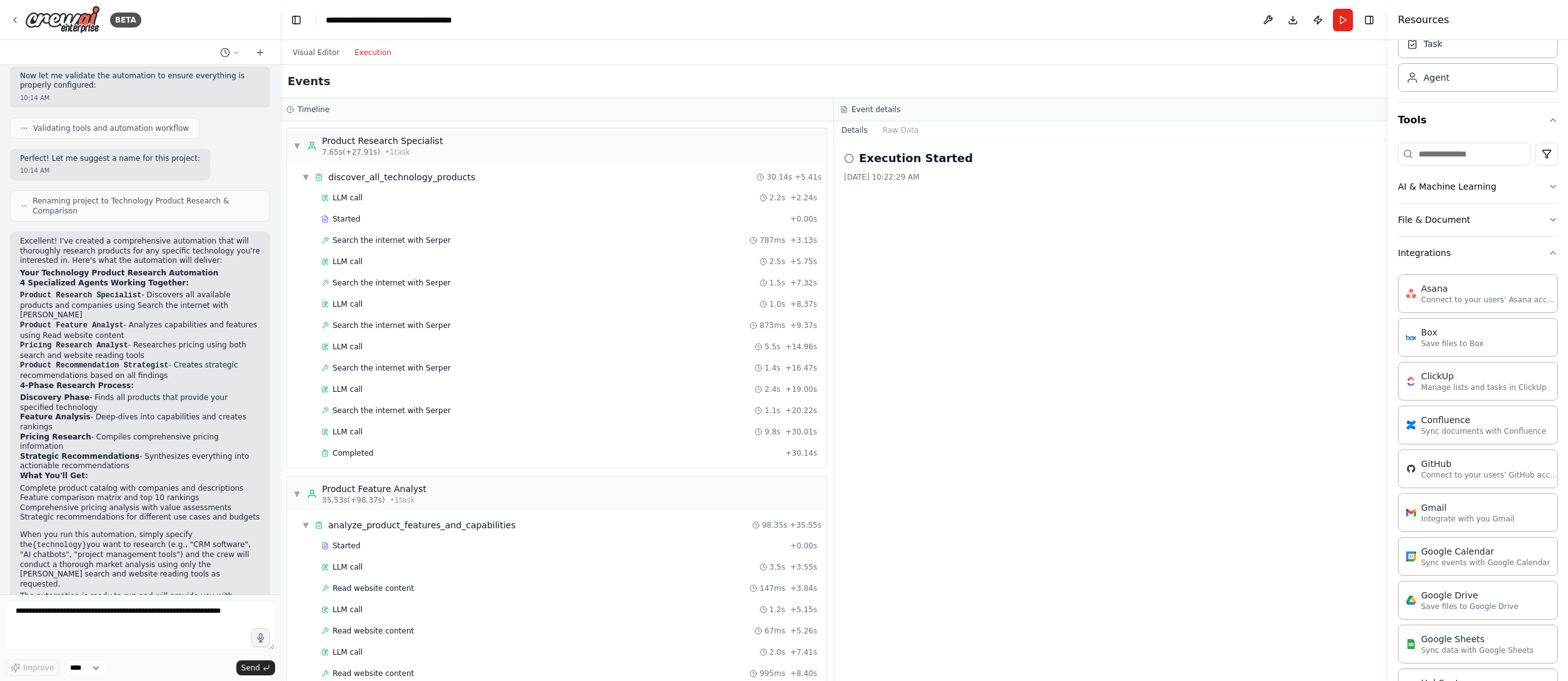
scroll to position [0, 0]
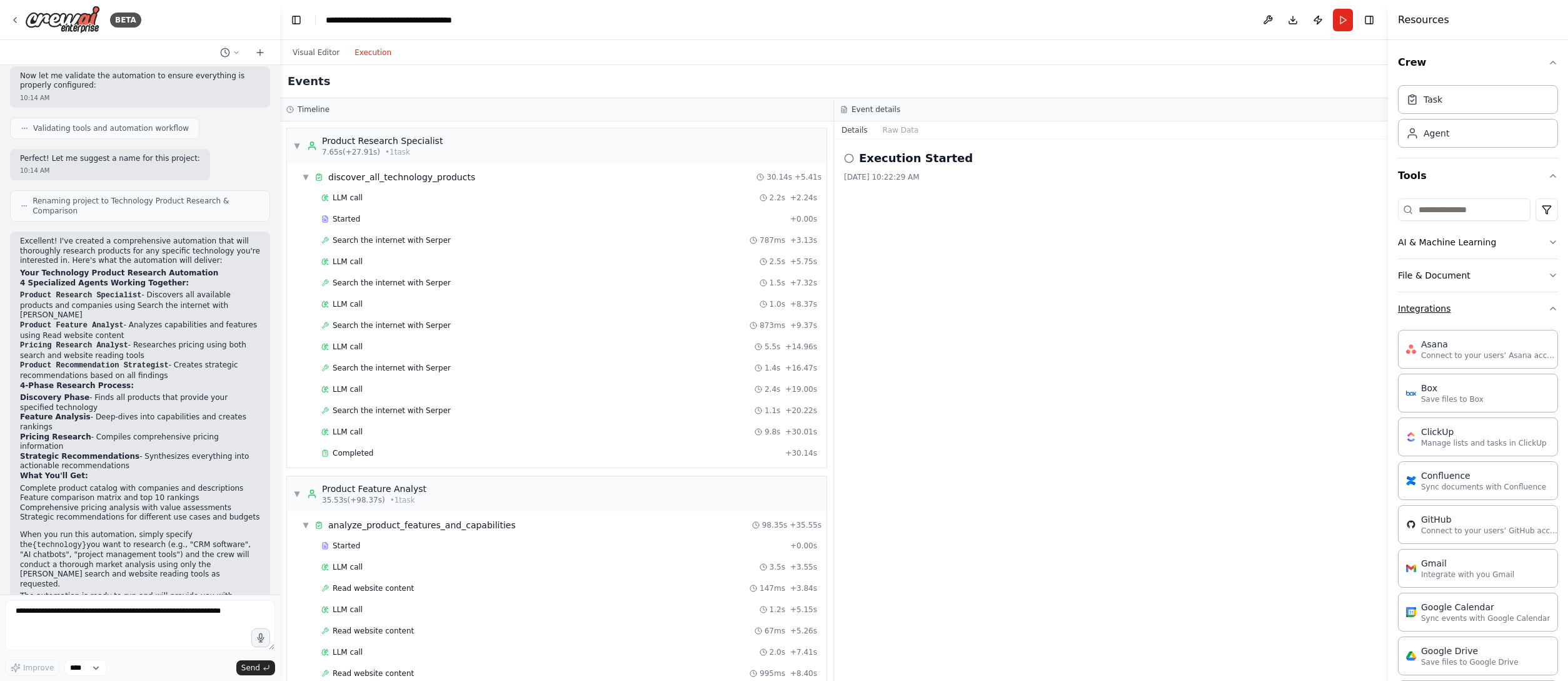
click at [979, 312] on button "Integrations" at bounding box center [1478, 308] width 160 height 32
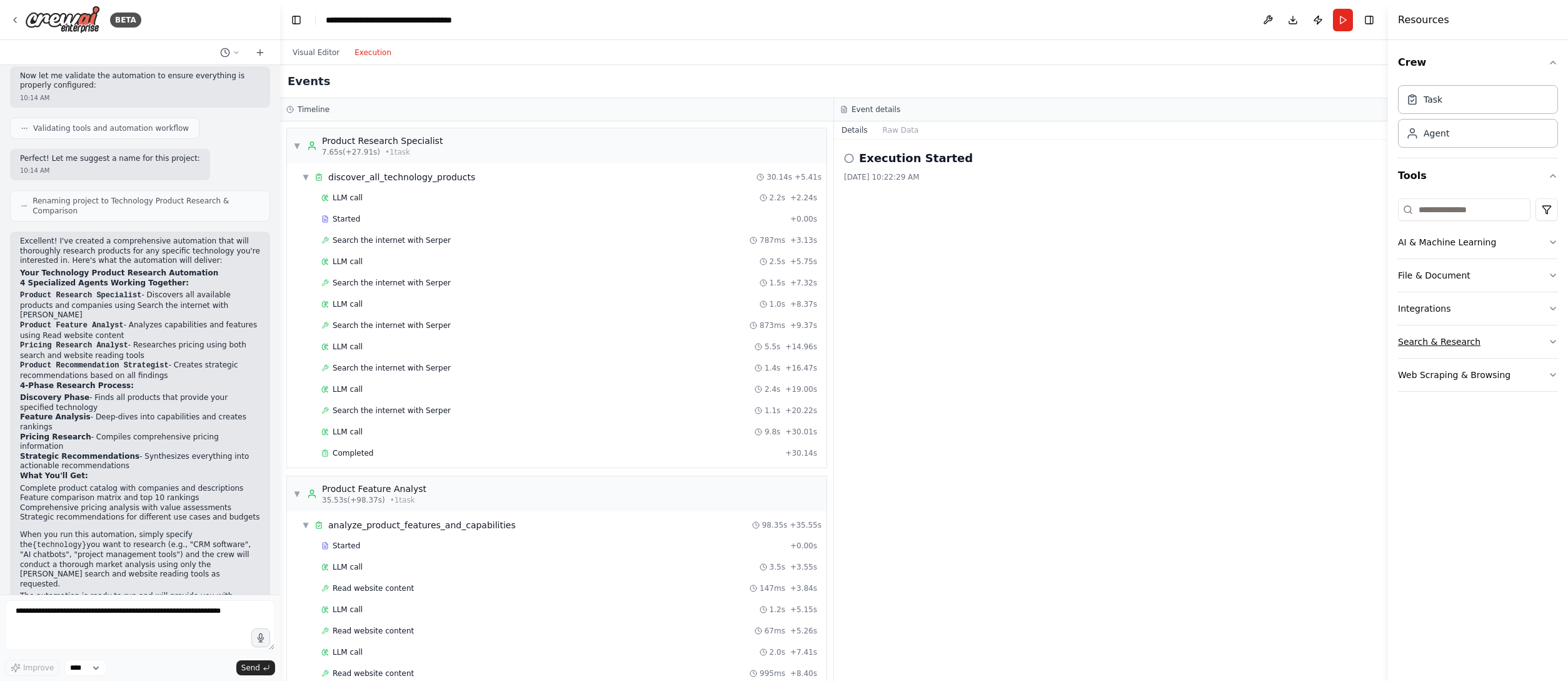
click at [979, 337] on button "Search & Research" at bounding box center [1478, 341] width 160 height 32
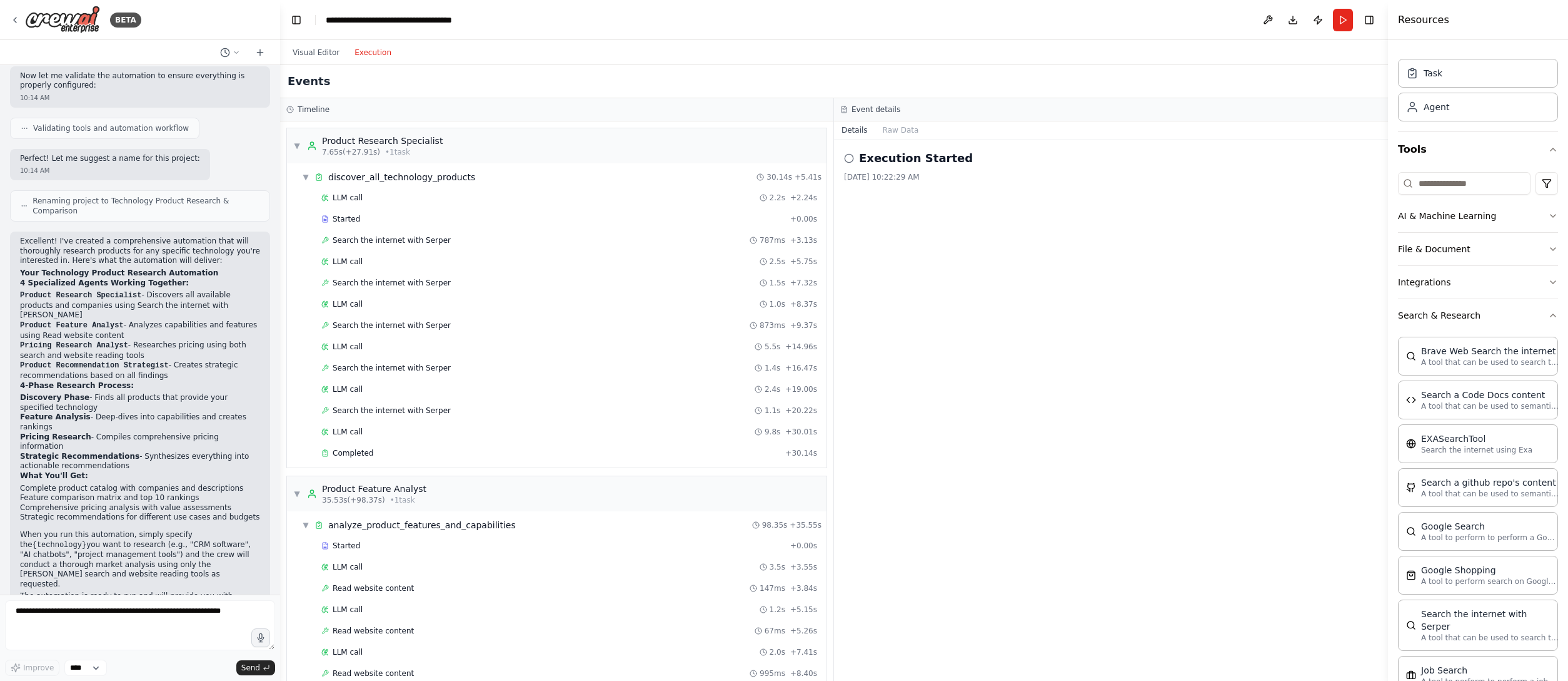
scroll to position [15, 0]
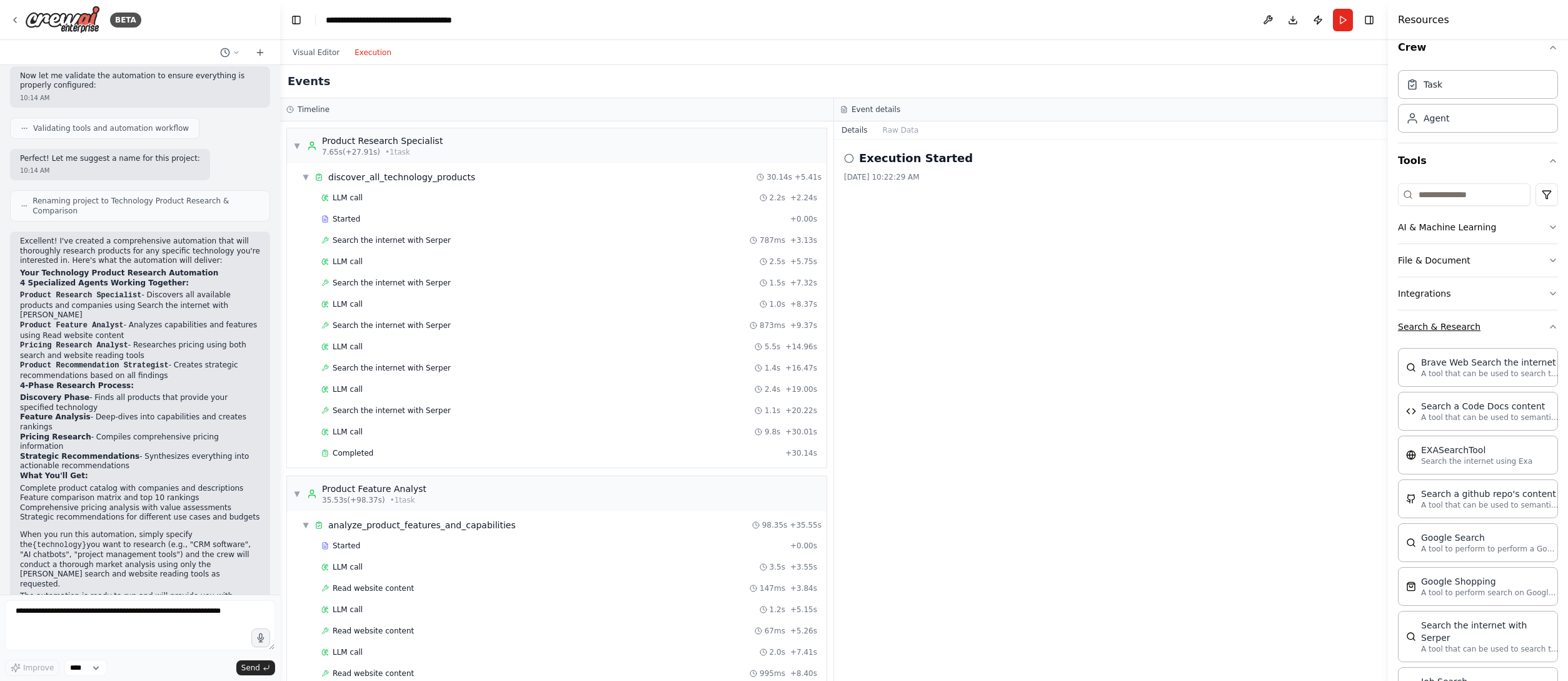
click at [979, 330] on icon "button" at bounding box center [1553, 327] width 10 height 10
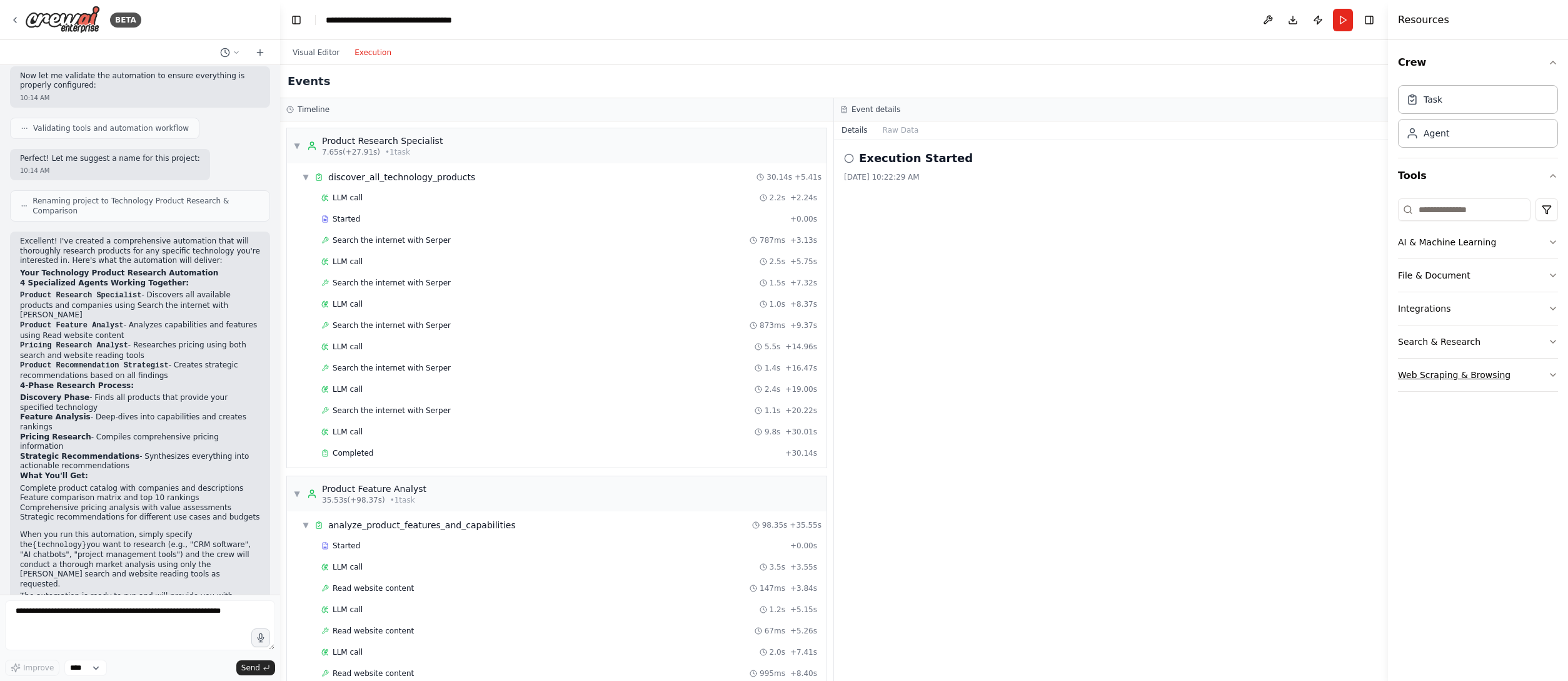
click at [979, 369] on button "Web Scraping & Browsing" at bounding box center [1478, 374] width 160 height 32
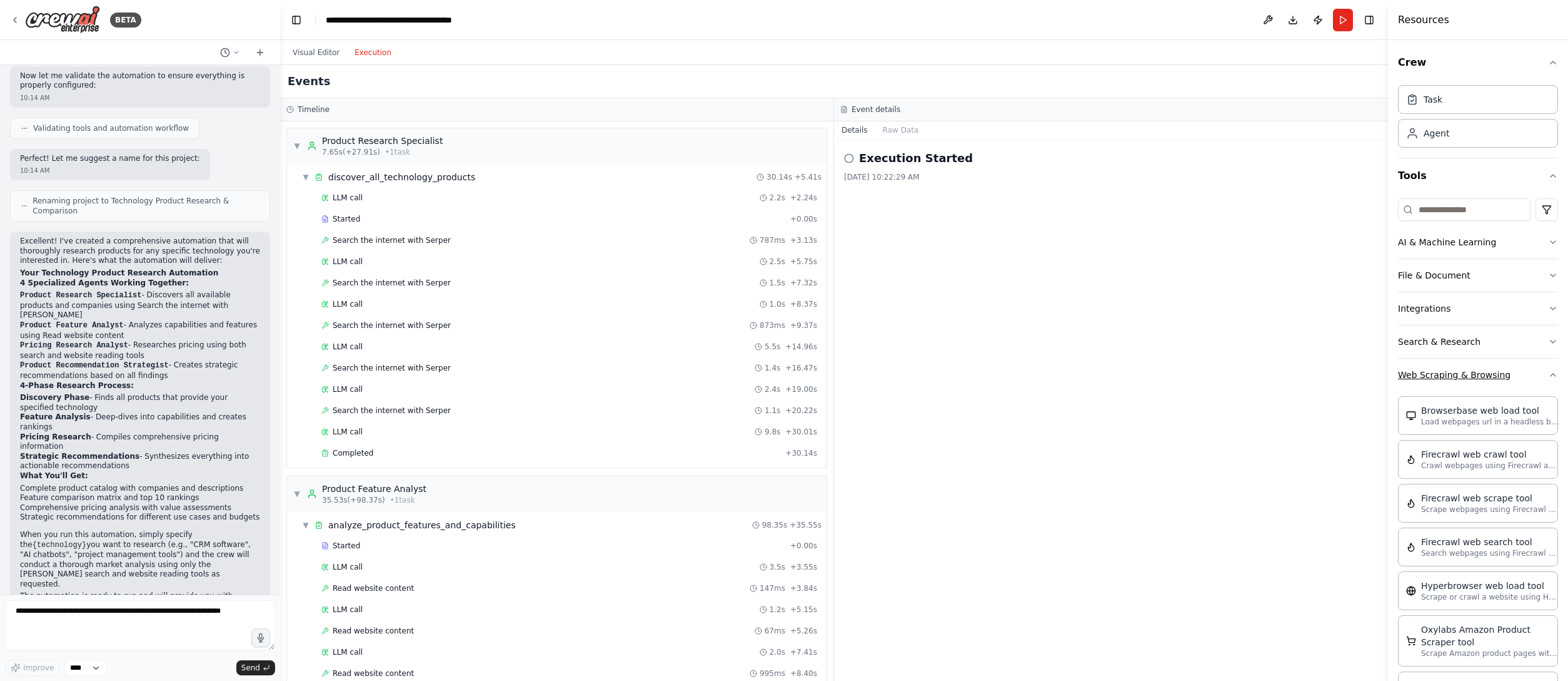
click at [979, 374] on button "Web Scraping & Browsing" at bounding box center [1478, 374] width 160 height 32
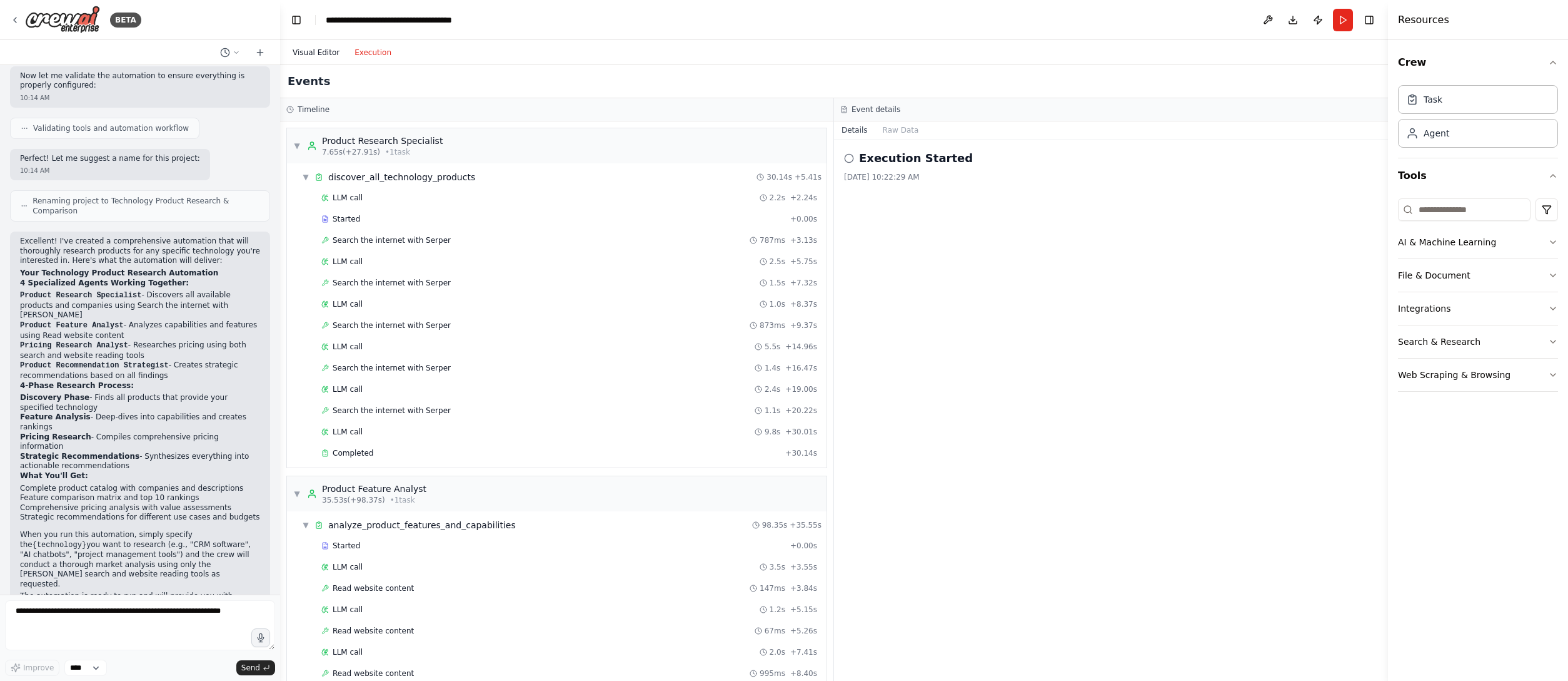
click at [302, 49] on button "Visual Editor" at bounding box center [316, 52] width 62 height 15
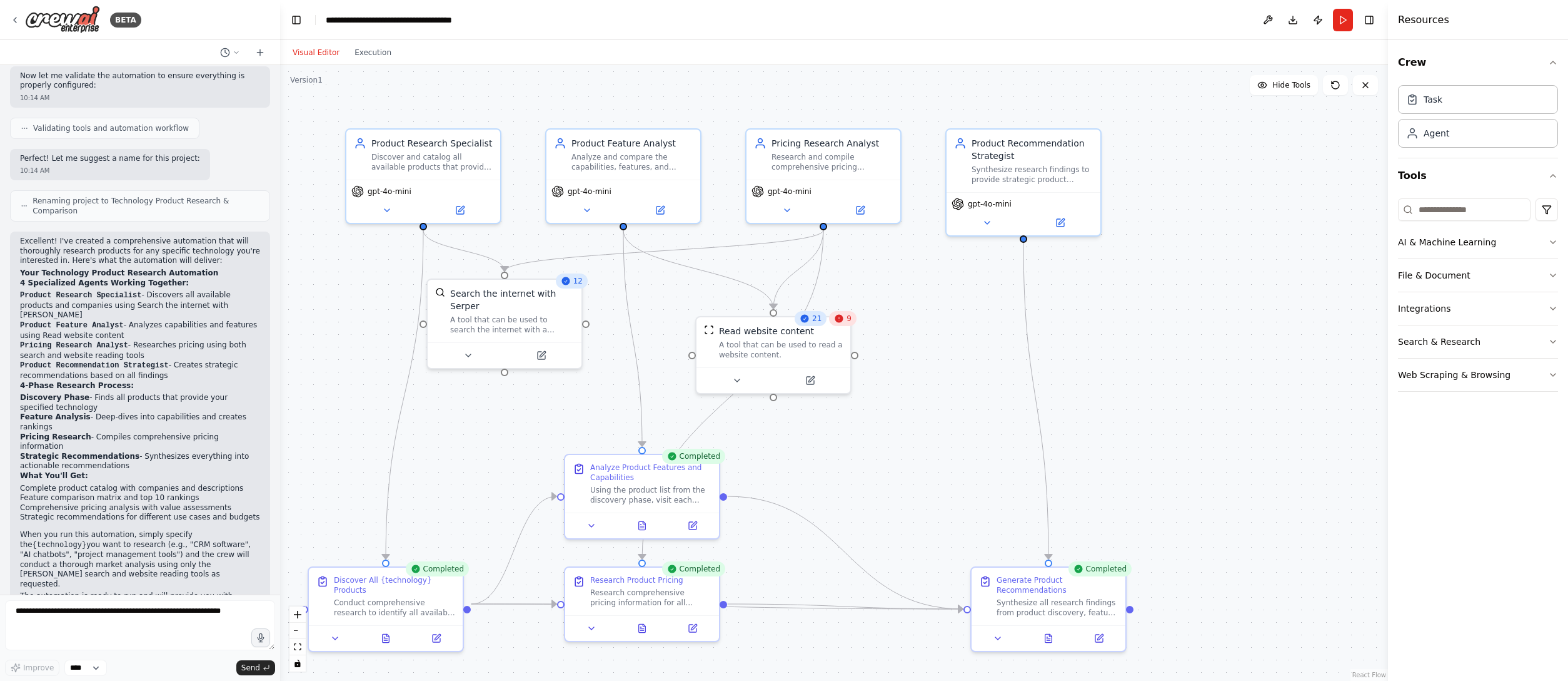
drag, startPoint x: 1267, startPoint y: 365, endPoint x: 1316, endPoint y: 287, distance: 92.1
click at [979, 287] on div ".deletable-edge-delete-btn { width: 20px; height: 20px; border: 0px solid #ffff…" at bounding box center [834, 373] width 1108 height 616
click at [360, 54] on button "Execution" at bounding box center [372, 52] width 52 height 15
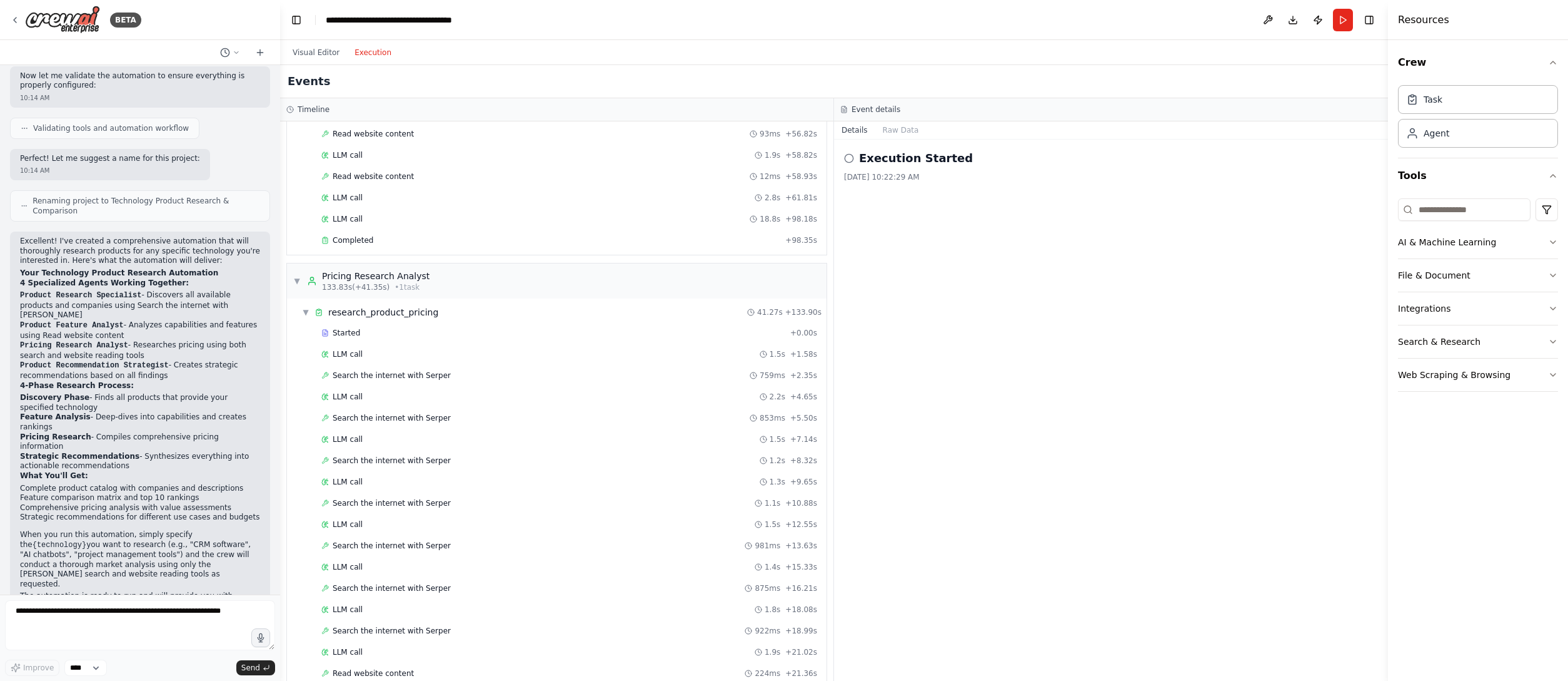
scroll to position [1834, 0]
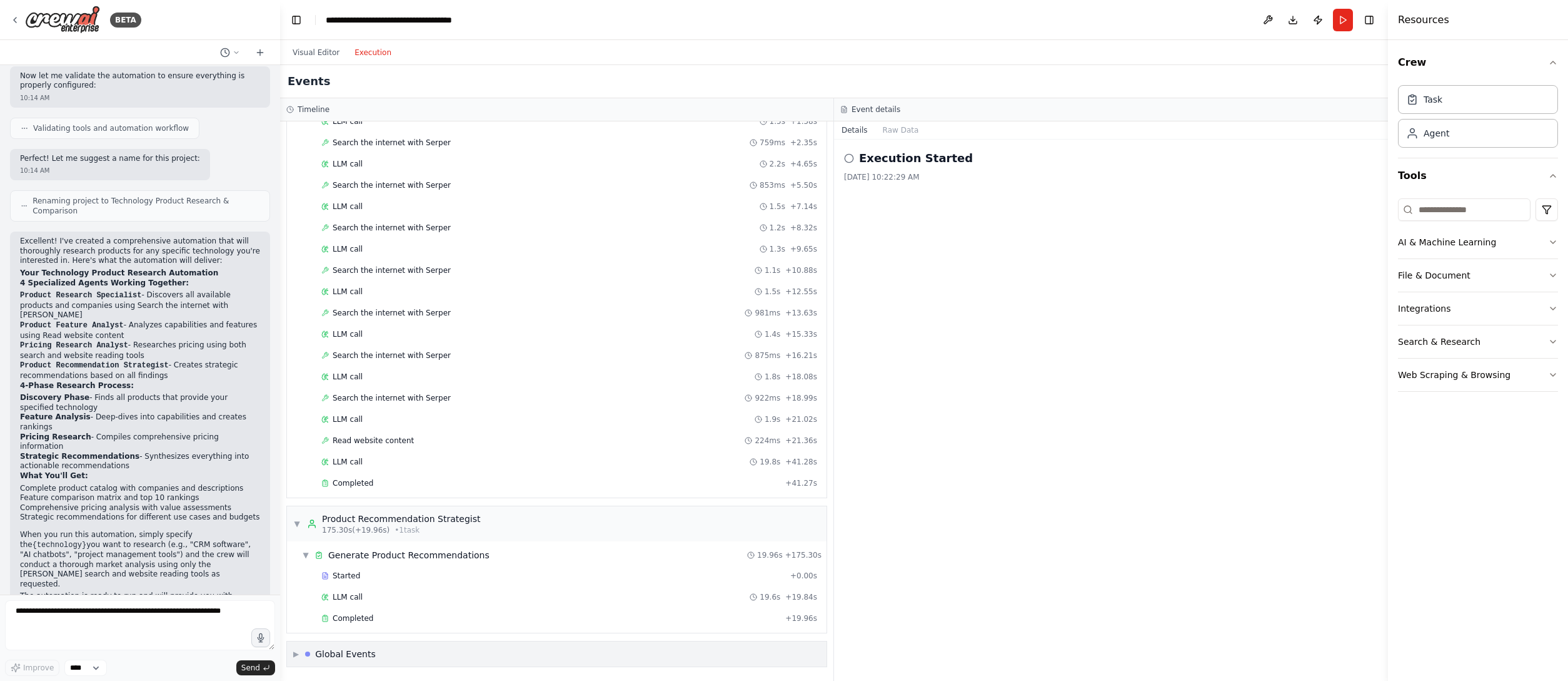
click at [799, 425] on div "▶ Global Events" at bounding box center [556, 654] width 540 height 25
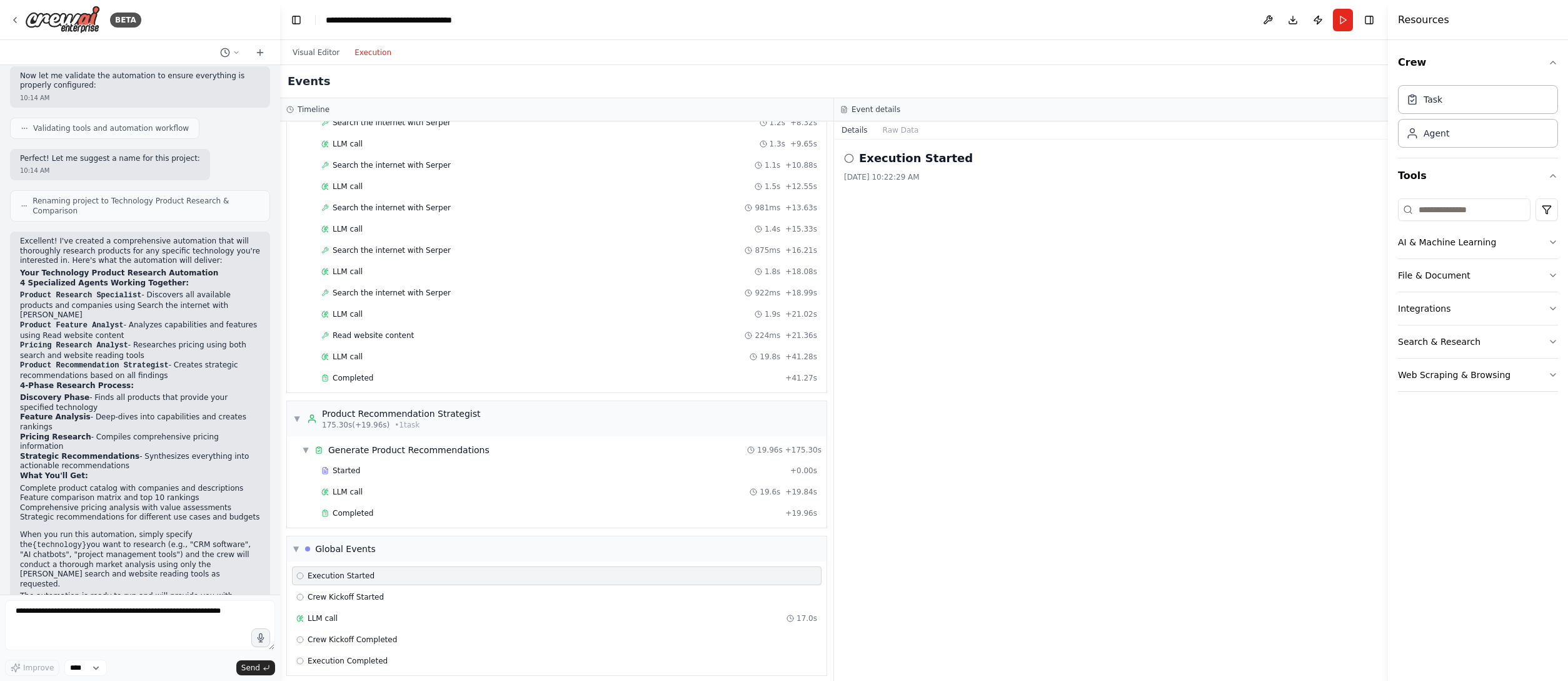
scroll to position [1950, 0]
click at [887, 125] on button "Raw Data" at bounding box center [900, 130] width 52 height 18
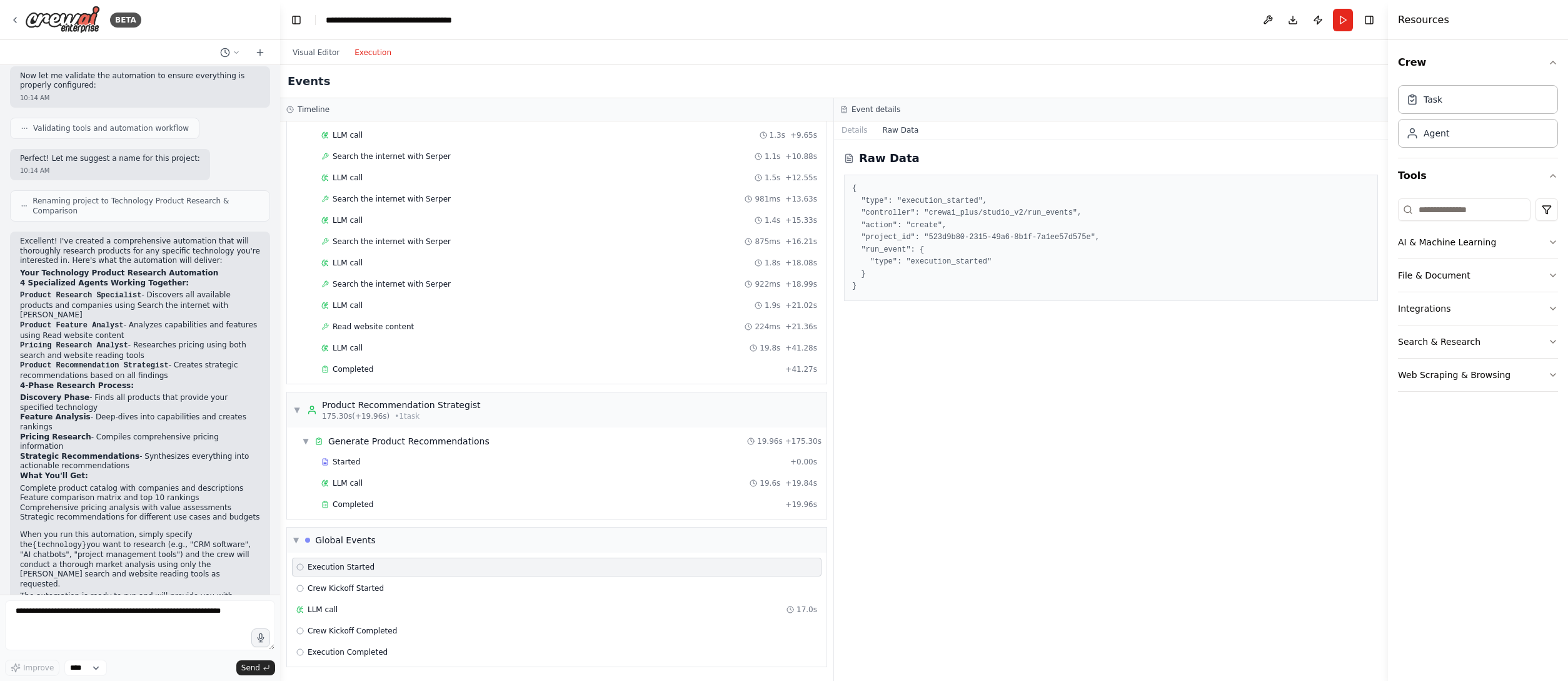
click at [979, 425] on div "Crew Task Agent Tools AI & Machine Learning File & Document Integrations Search…" at bounding box center [1478, 360] width 180 height 640
click at [853, 125] on button "Details" at bounding box center [855, 130] width 41 height 18
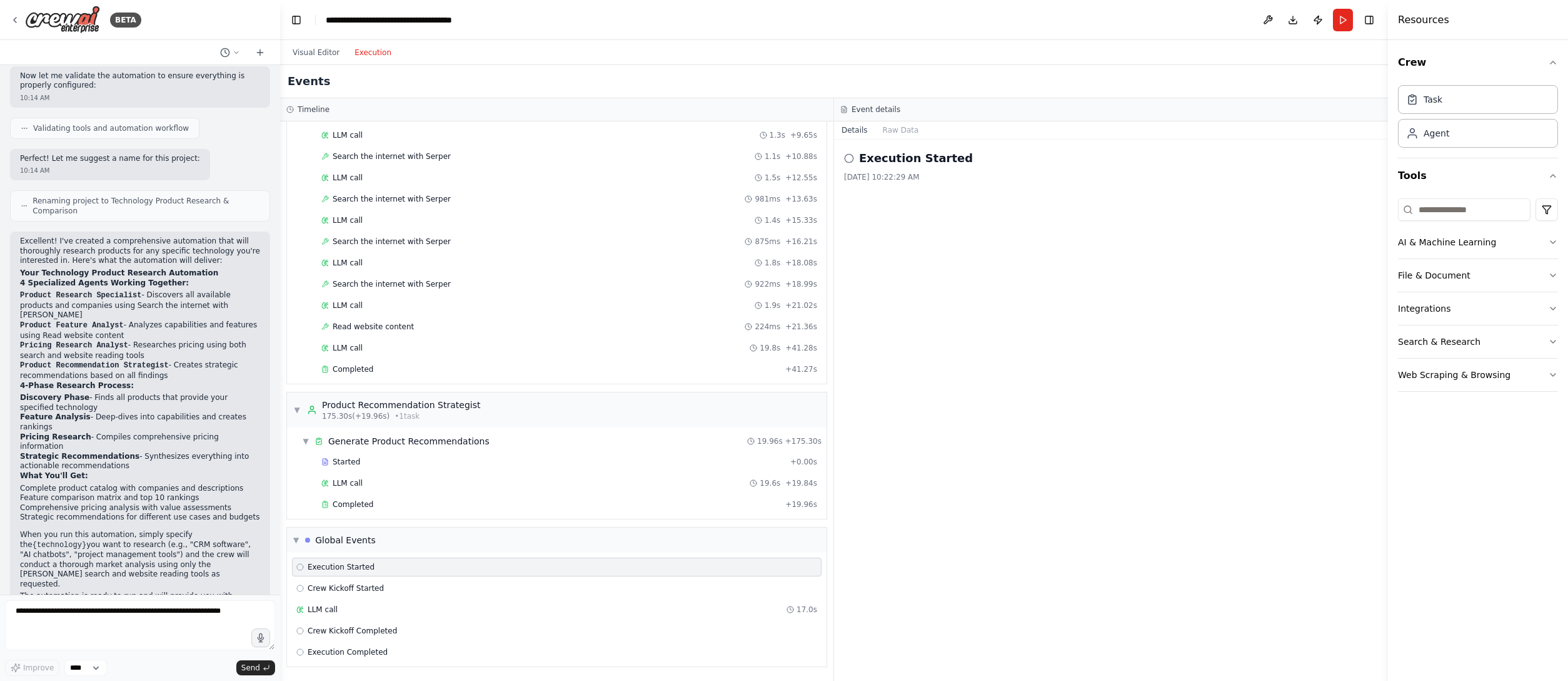
scroll to position [0, 0]
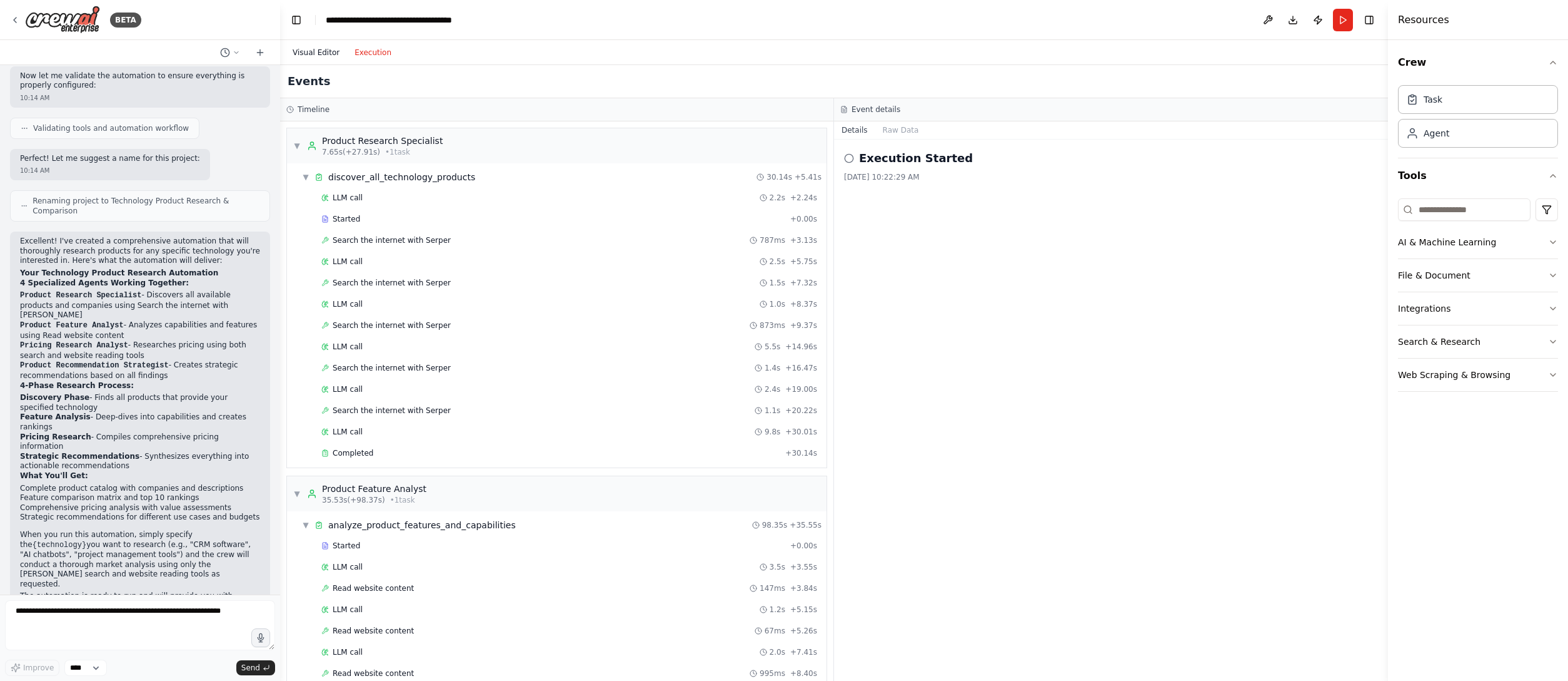
click at [308, 50] on button "Visual Editor" at bounding box center [316, 52] width 62 height 15
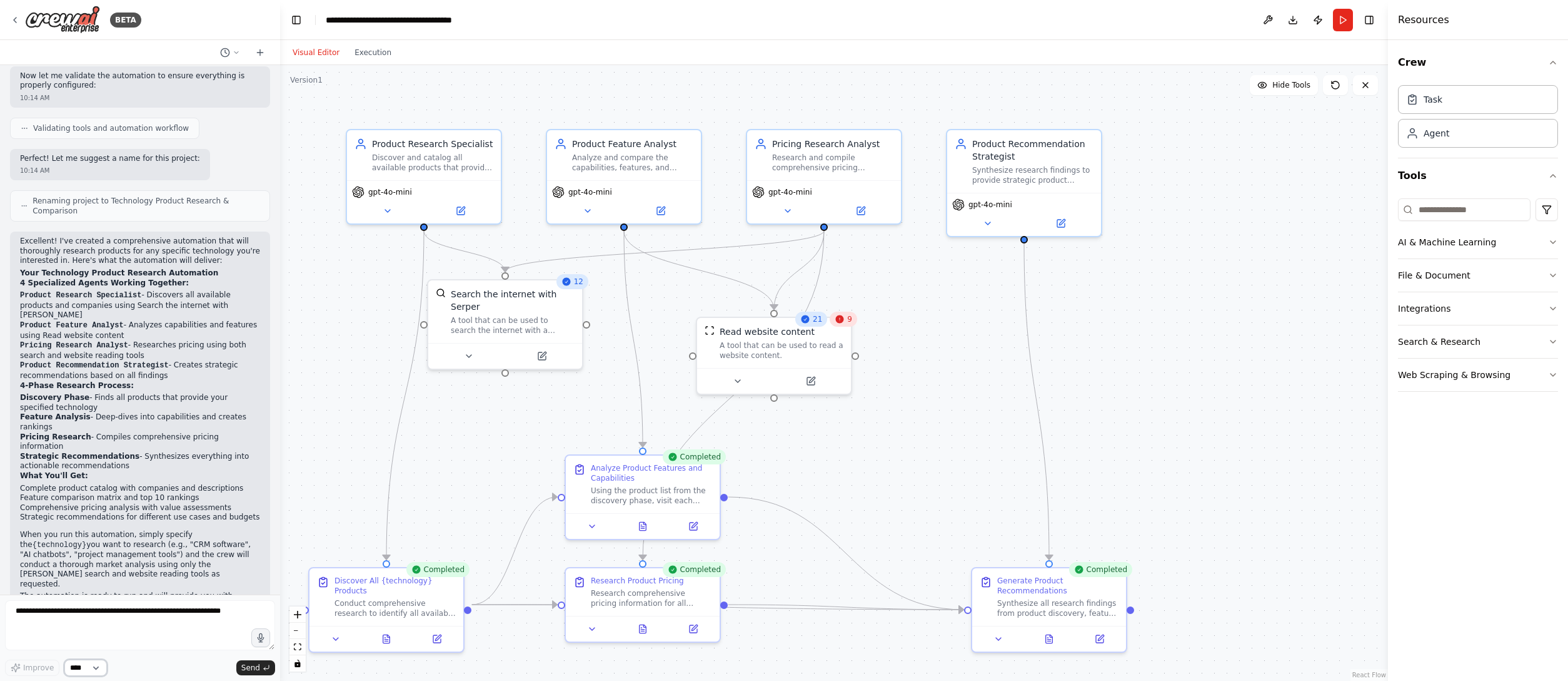
click at [100, 425] on select "****" at bounding box center [85, 667] width 42 height 16
click at [979, 210] on input at bounding box center [1463, 210] width 133 height 23
type input "*"
click at [979, 242] on icon "button" at bounding box center [1553, 242] width 10 height 10
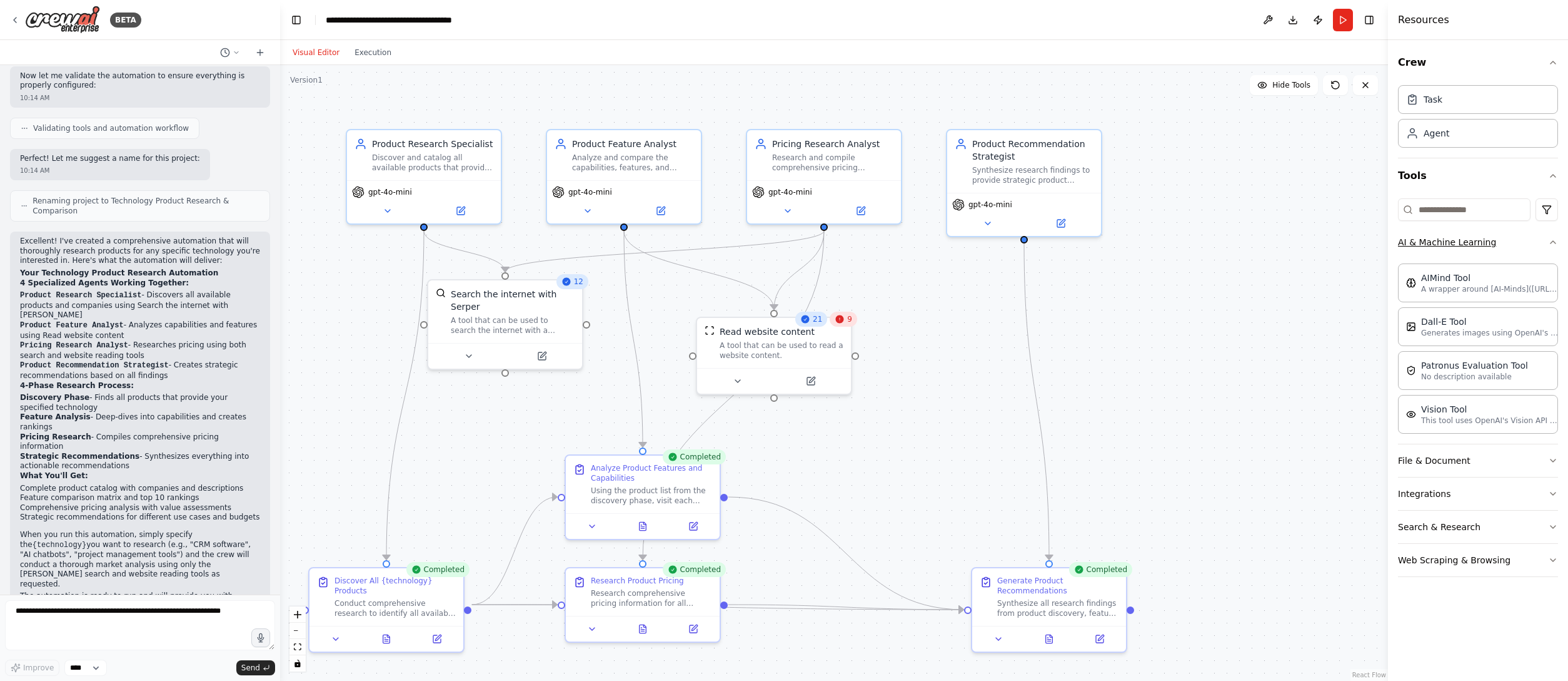
click at [979, 245] on icon "button" at bounding box center [1553, 242] width 10 height 10
click at [979, 277] on button "File & Document" at bounding box center [1478, 275] width 160 height 32
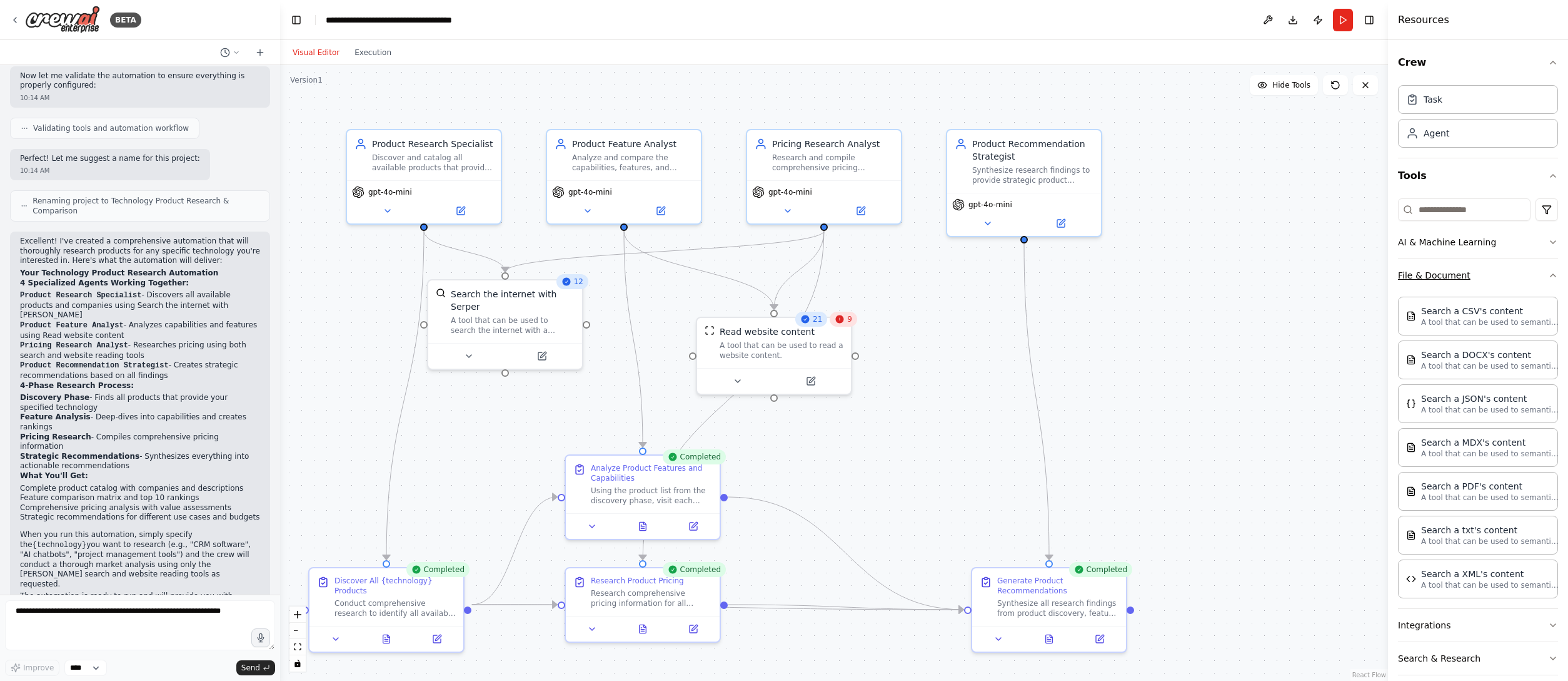
click at [979, 272] on icon "button" at bounding box center [1553, 275] width 10 height 10
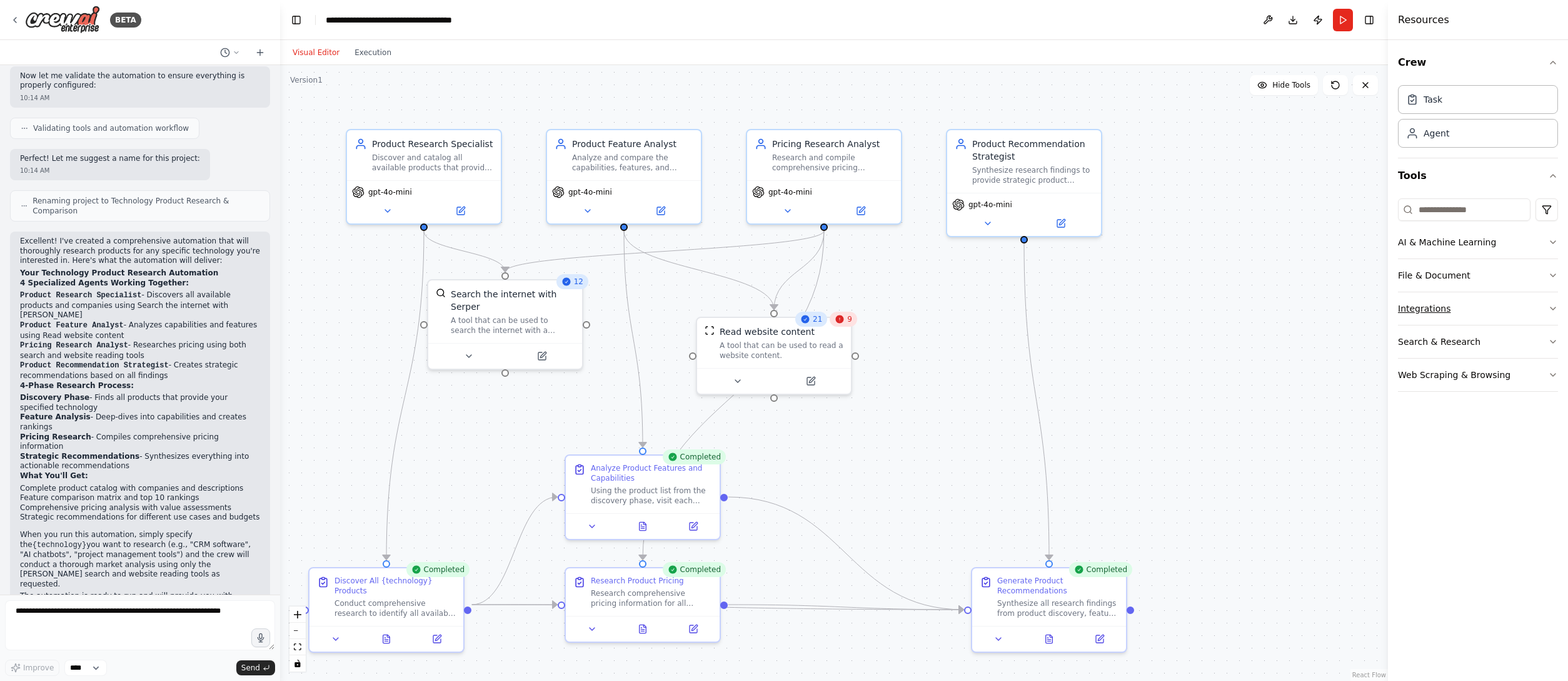
click at [979, 309] on button "Integrations" at bounding box center [1478, 308] width 160 height 32
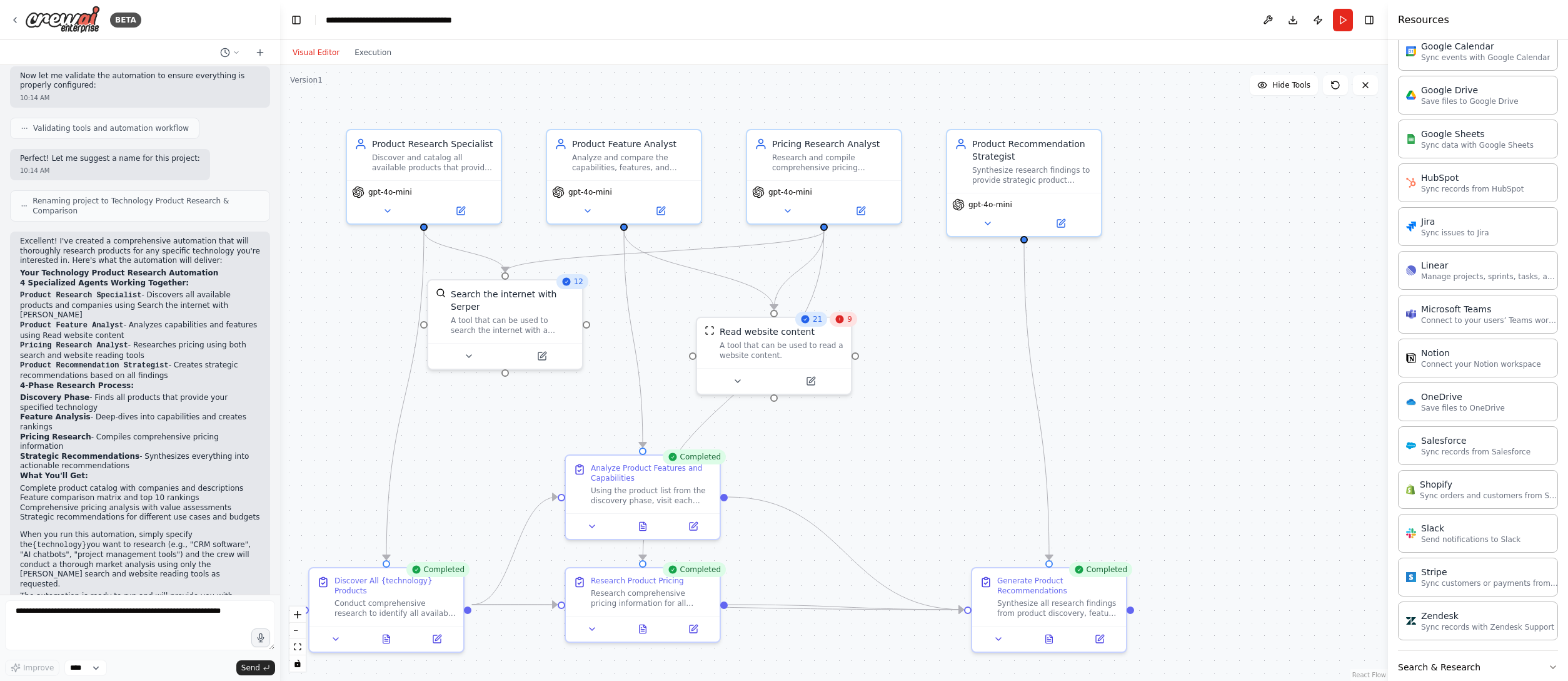
scroll to position [566, 0]
click at [979, 425] on div "Slack Send notifications to Slack" at bounding box center [1478, 526] width 160 height 39
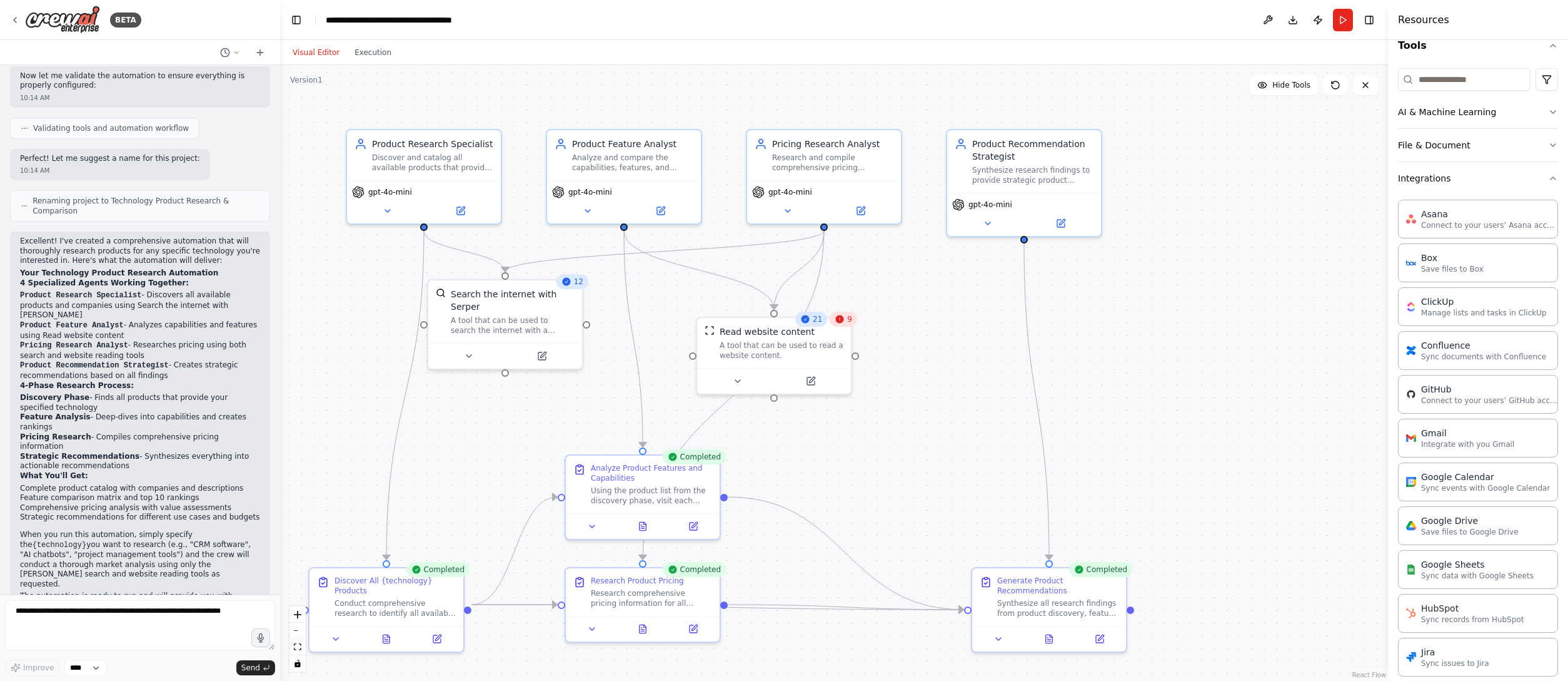
scroll to position [103, 0]
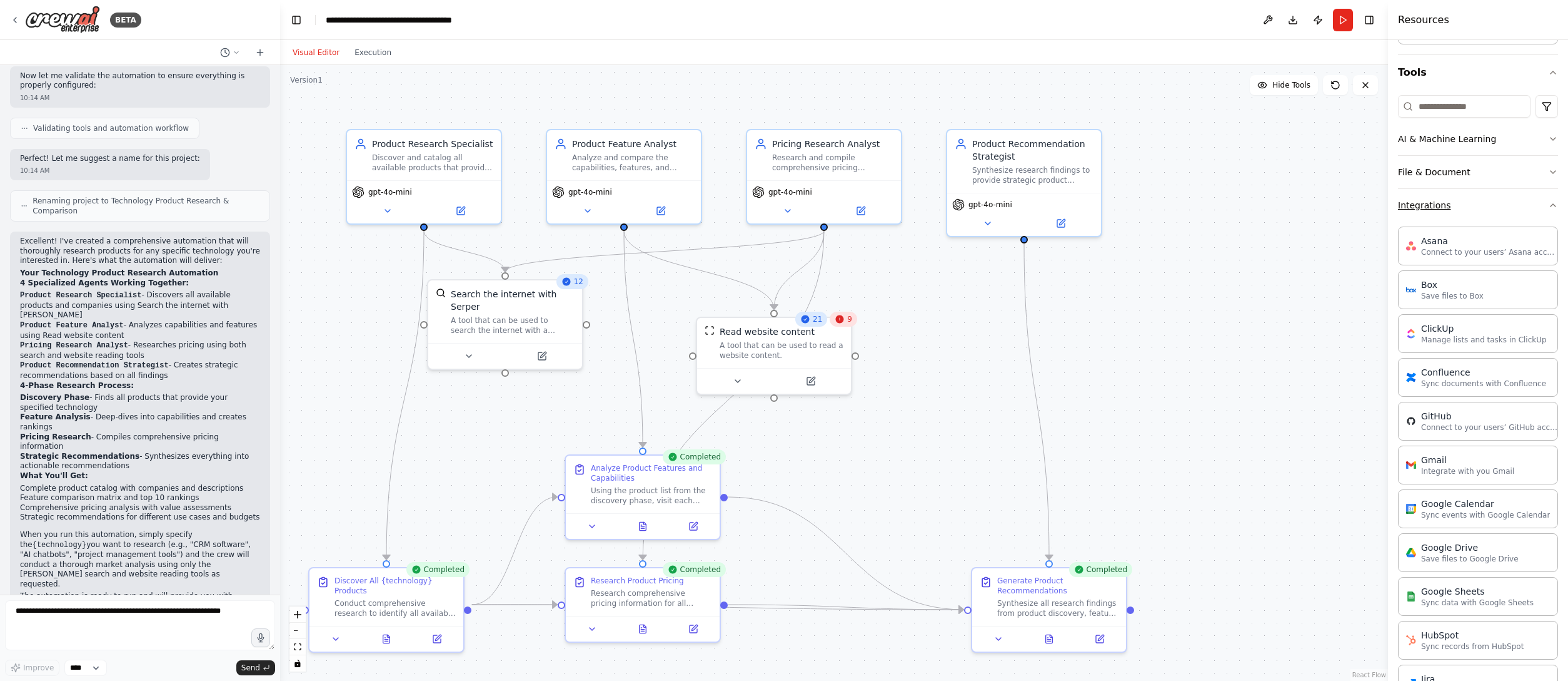
click at [979, 204] on icon "button" at bounding box center [1553, 205] width 10 height 10
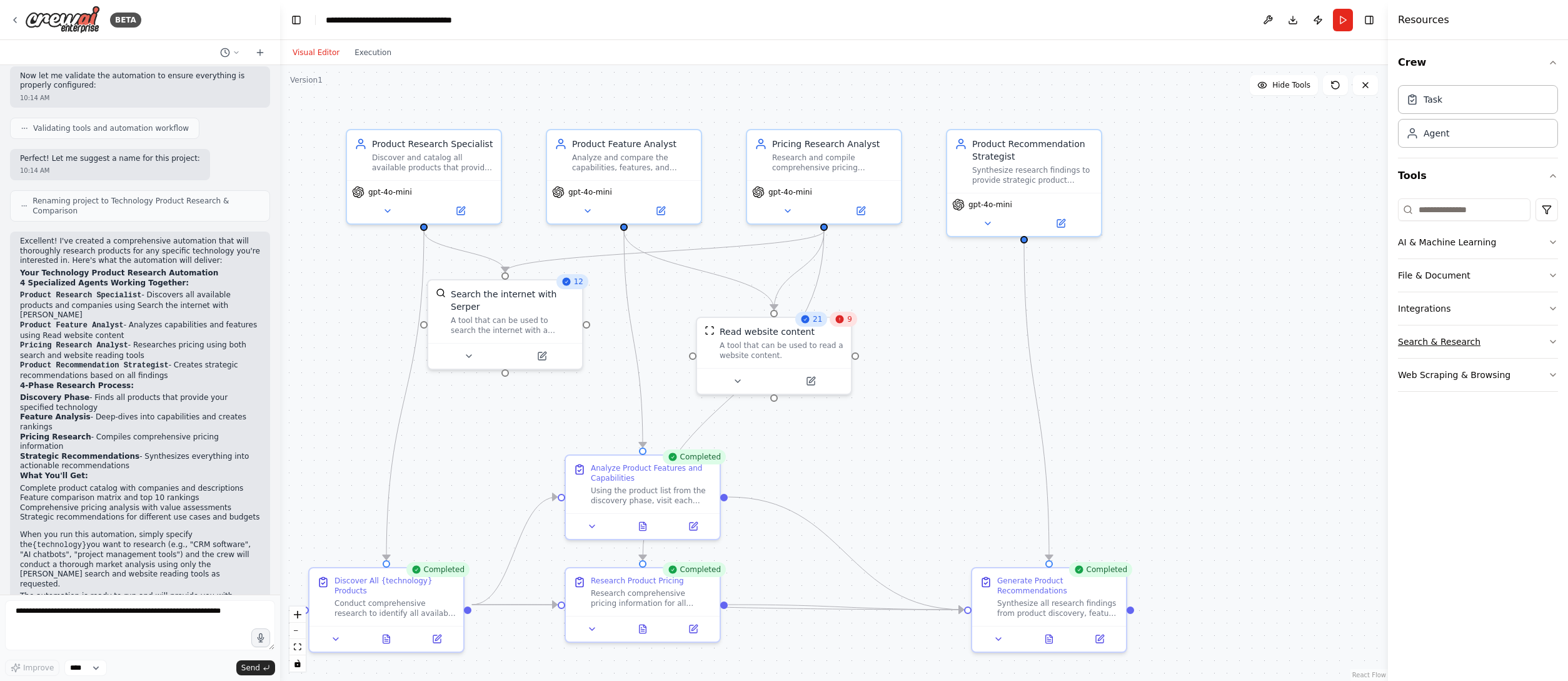
click at [979, 340] on icon "button" at bounding box center [1553, 341] width 10 height 10
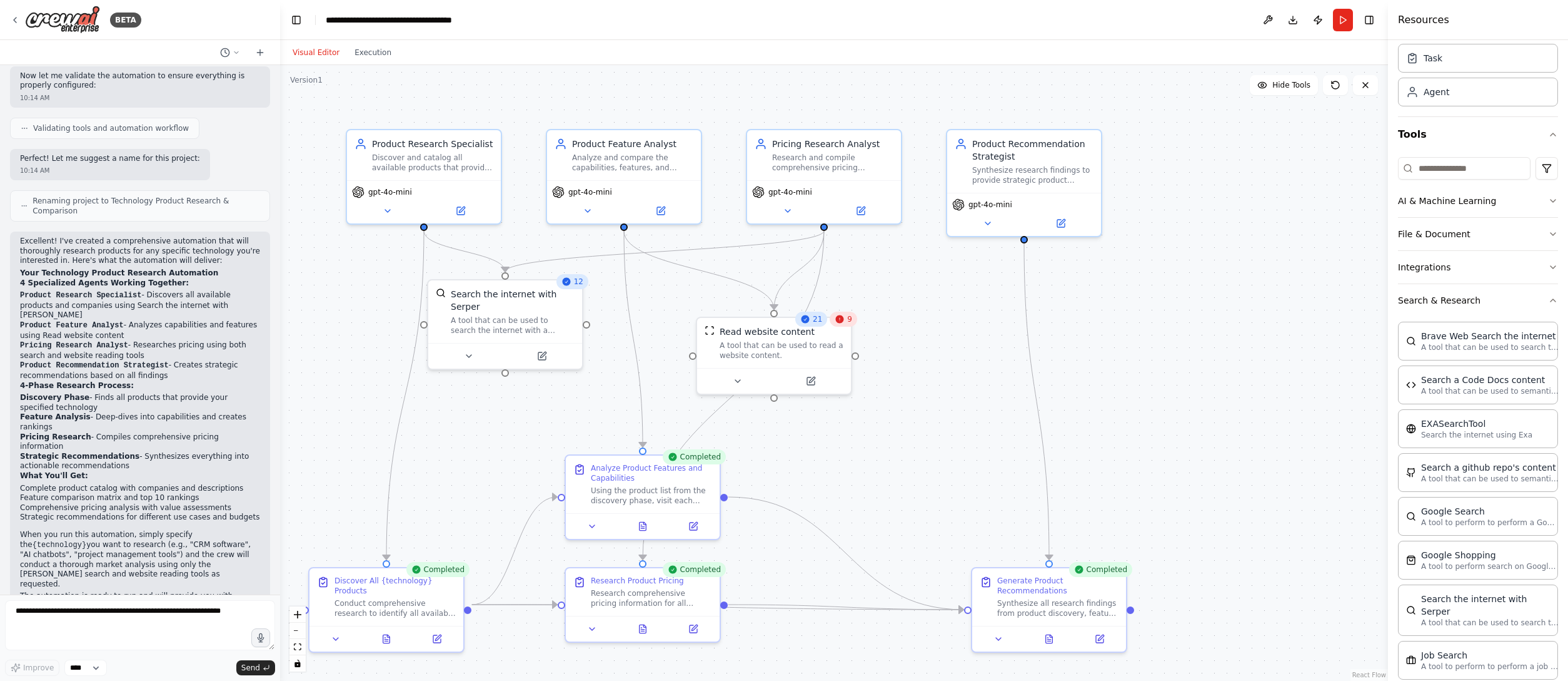
scroll to position [37, 0]
click at [979, 305] on icon "button" at bounding box center [1553, 303] width 5 height 3
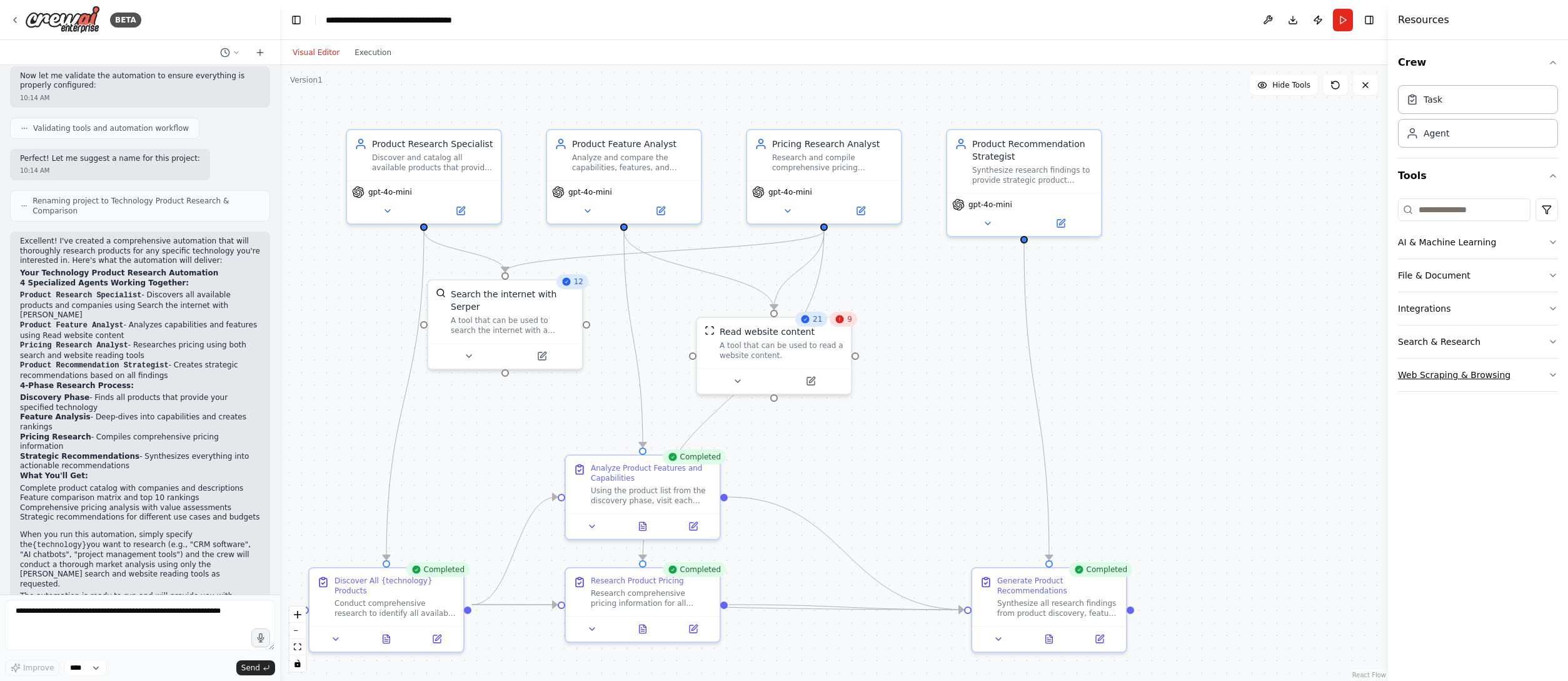
click at [979, 374] on button "Web Scraping & Browsing" at bounding box center [1478, 374] width 160 height 32
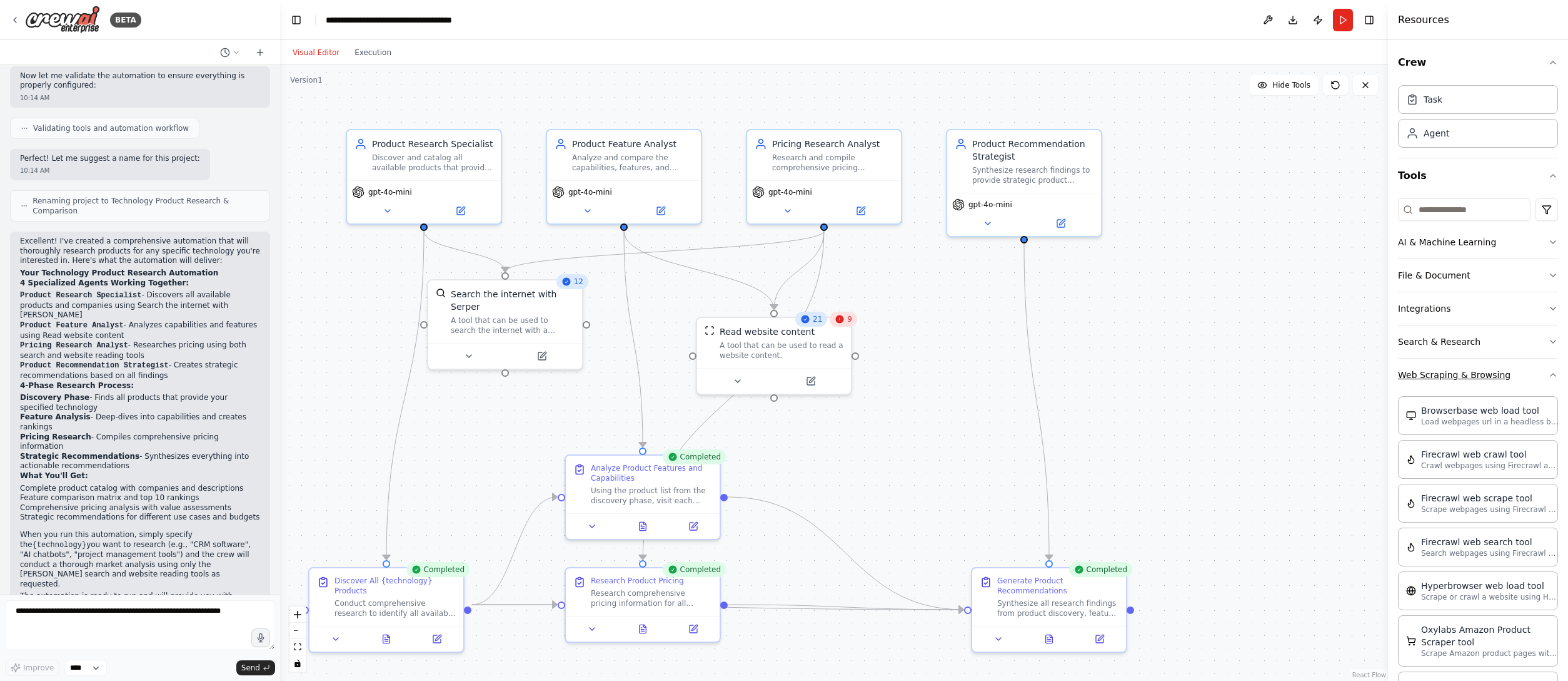
click at [979, 372] on icon "button" at bounding box center [1553, 375] width 10 height 10
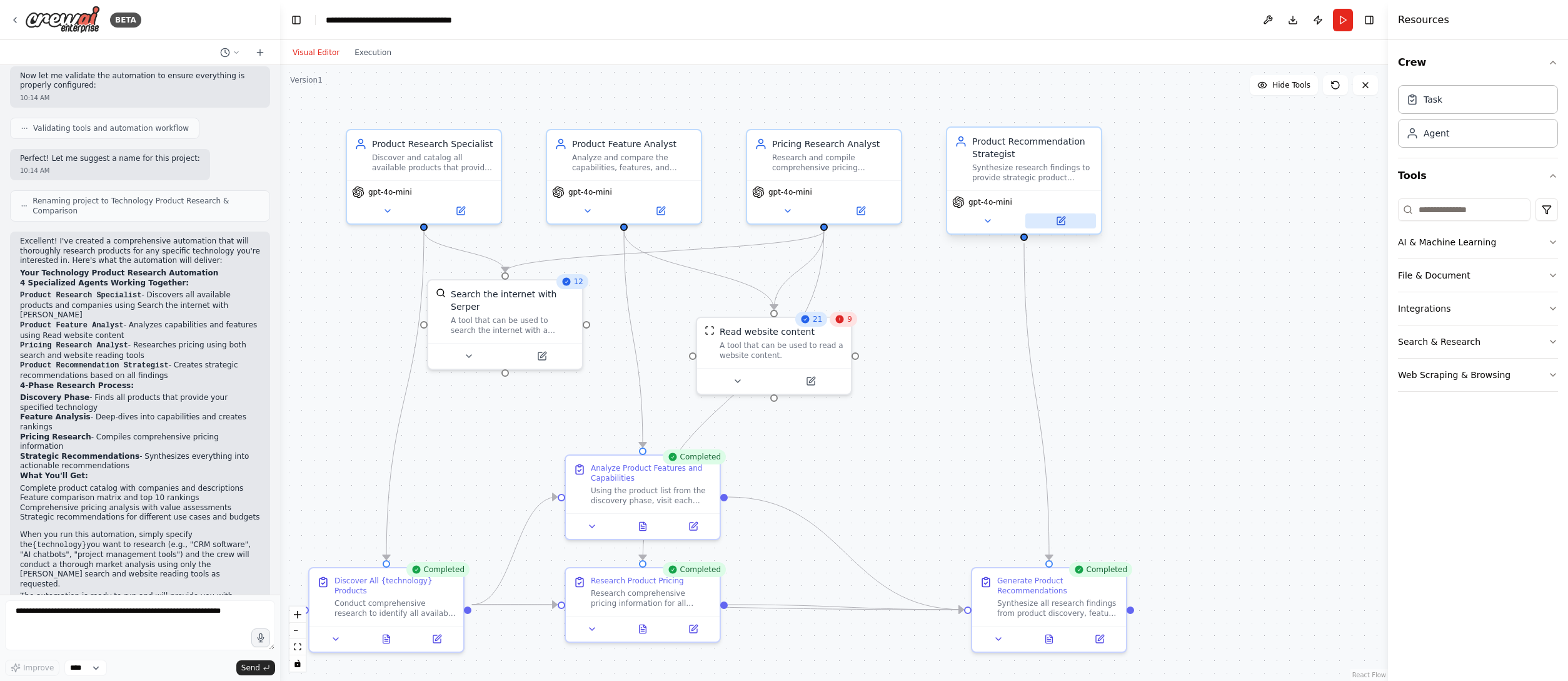
click at [979, 225] on icon at bounding box center [1061, 221] width 8 height 8
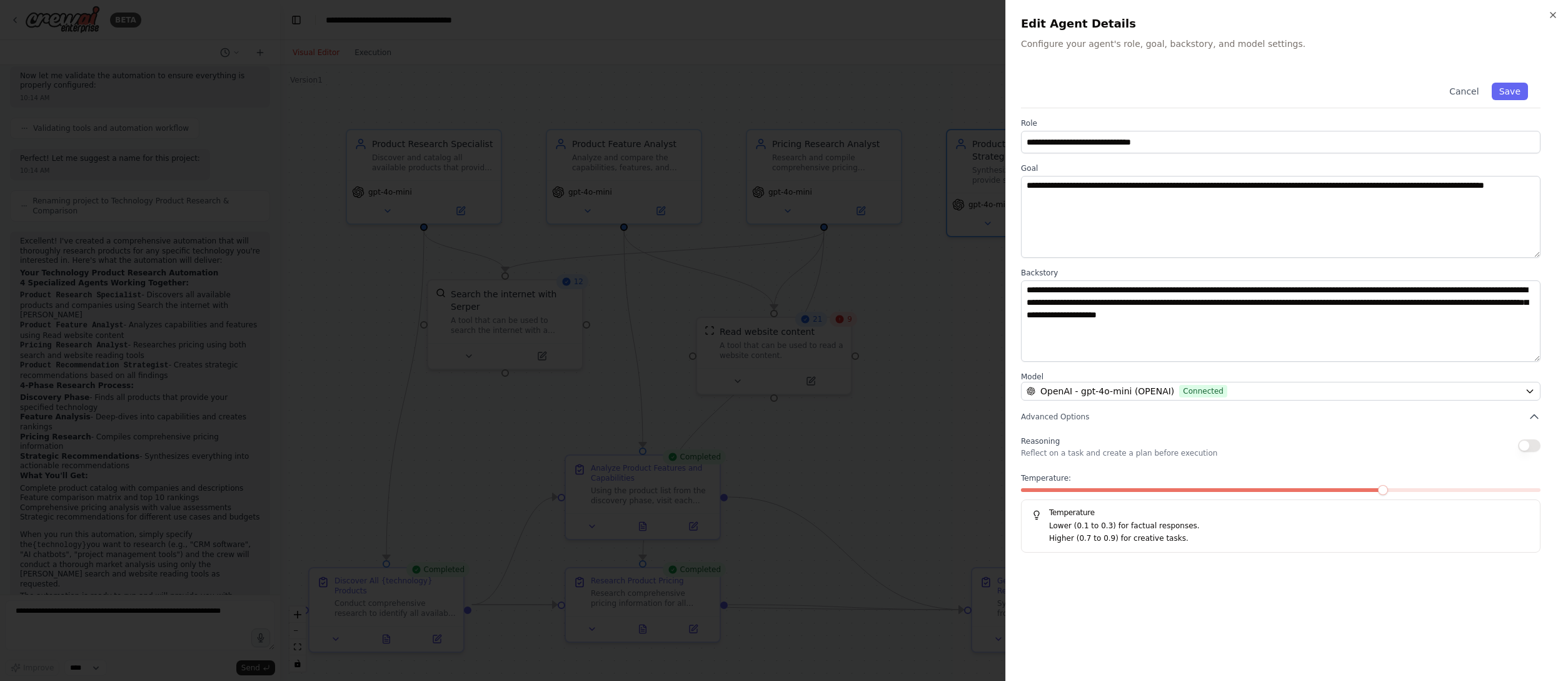
click at [979, 425] on div "**********" at bounding box center [1287, 368] width 532 height 596
click at [979, 10] on icon "button" at bounding box center [1553, 15] width 10 height 10
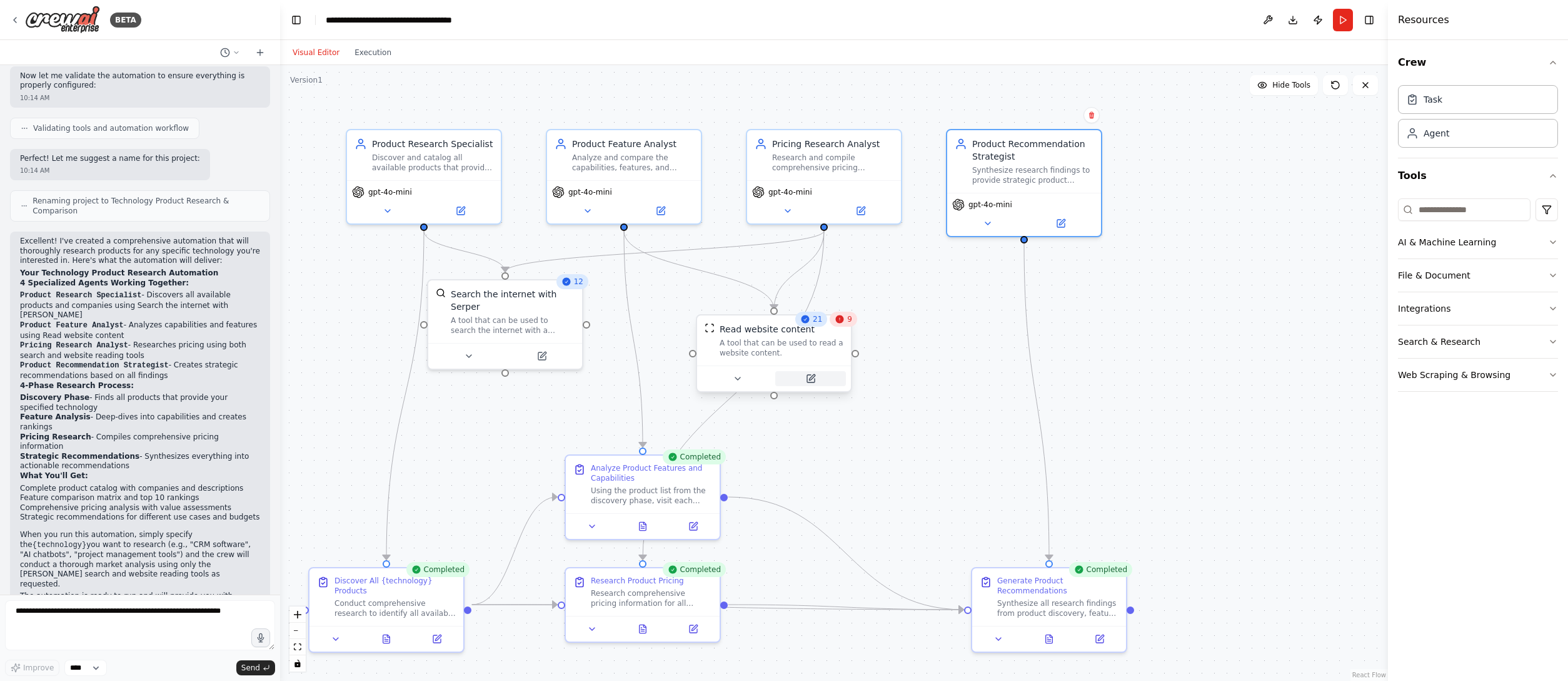
click at [813, 374] on icon at bounding box center [811, 377] width 6 height 6
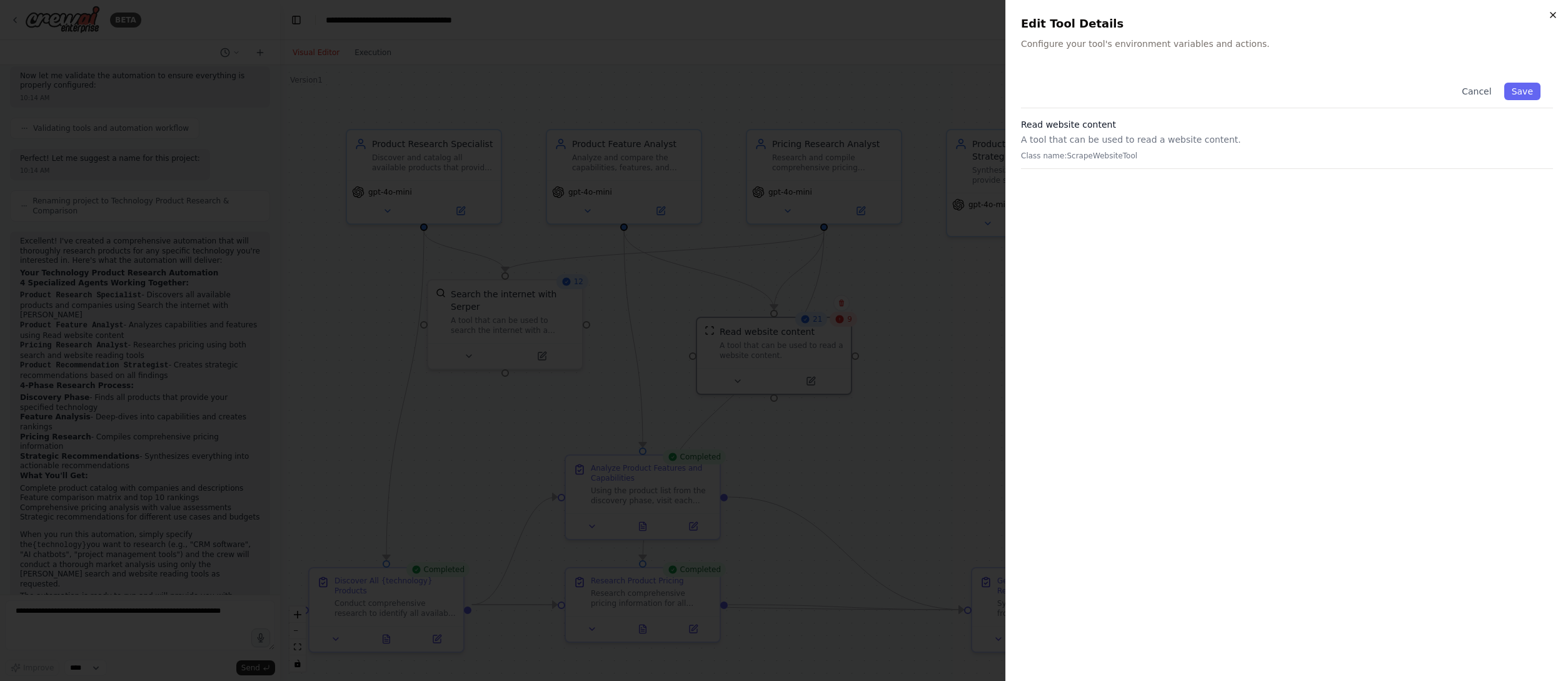
click at [979, 14] on icon "button" at bounding box center [1553, 15] width 10 height 10
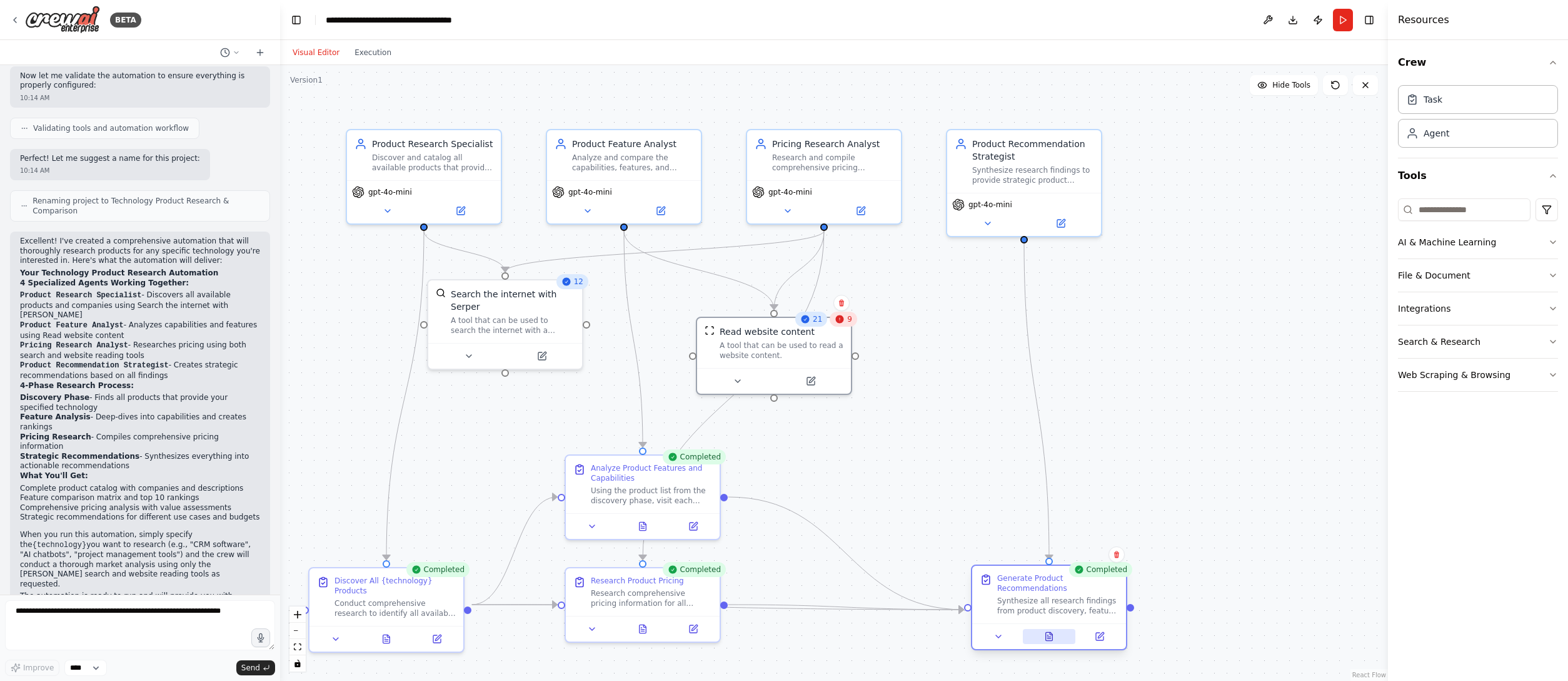
click at [979, 425] on icon at bounding box center [1050, 636] width 7 height 8
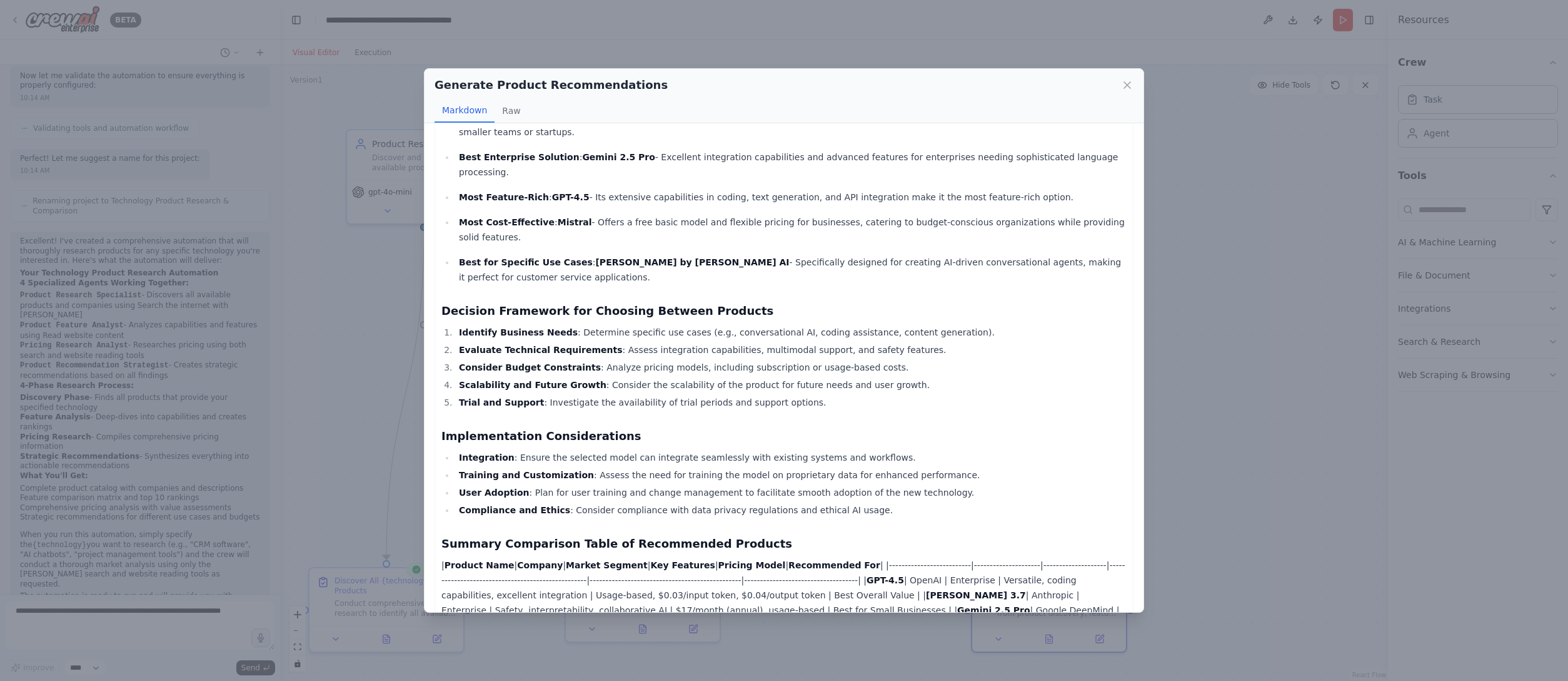
scroll to position [561, 0]
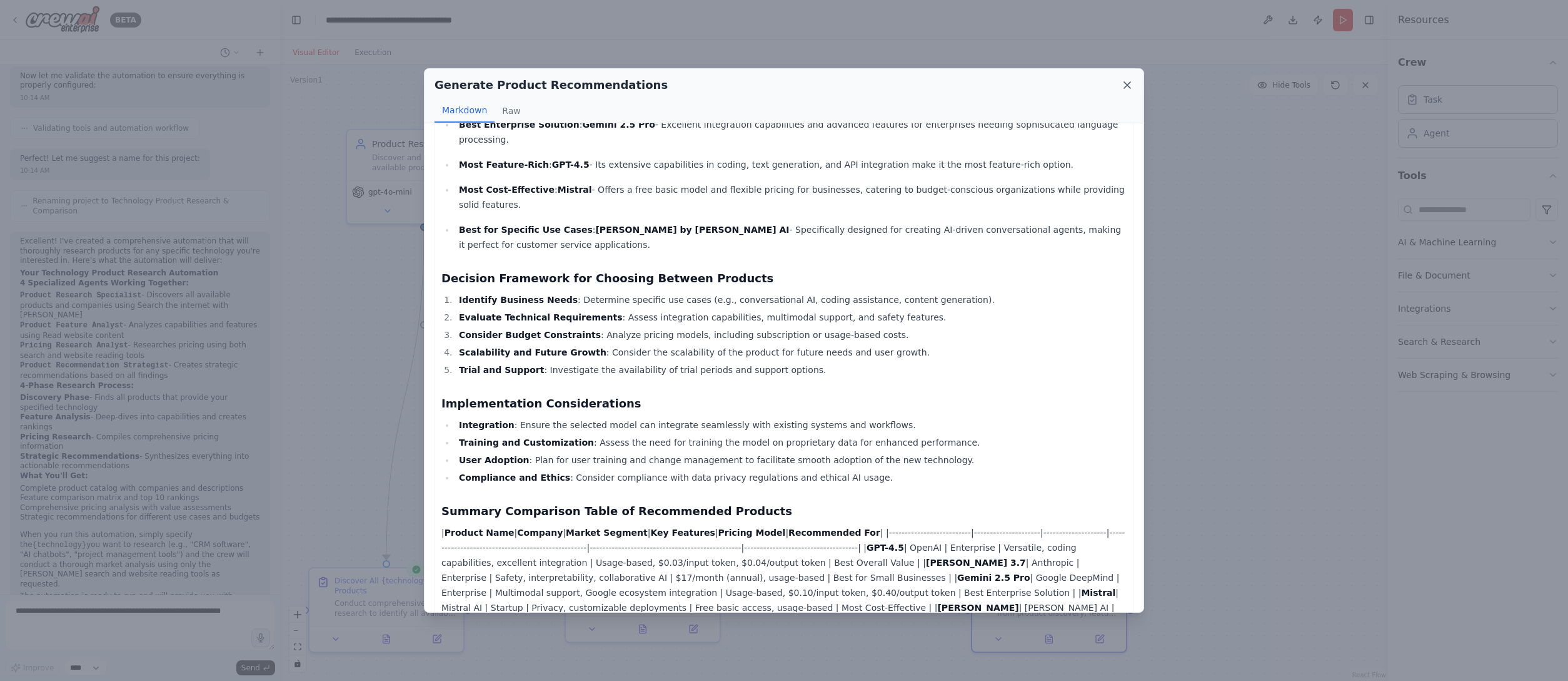
click at [979, 82] on icon at bounding box center [1126, 84] width 13 height 13
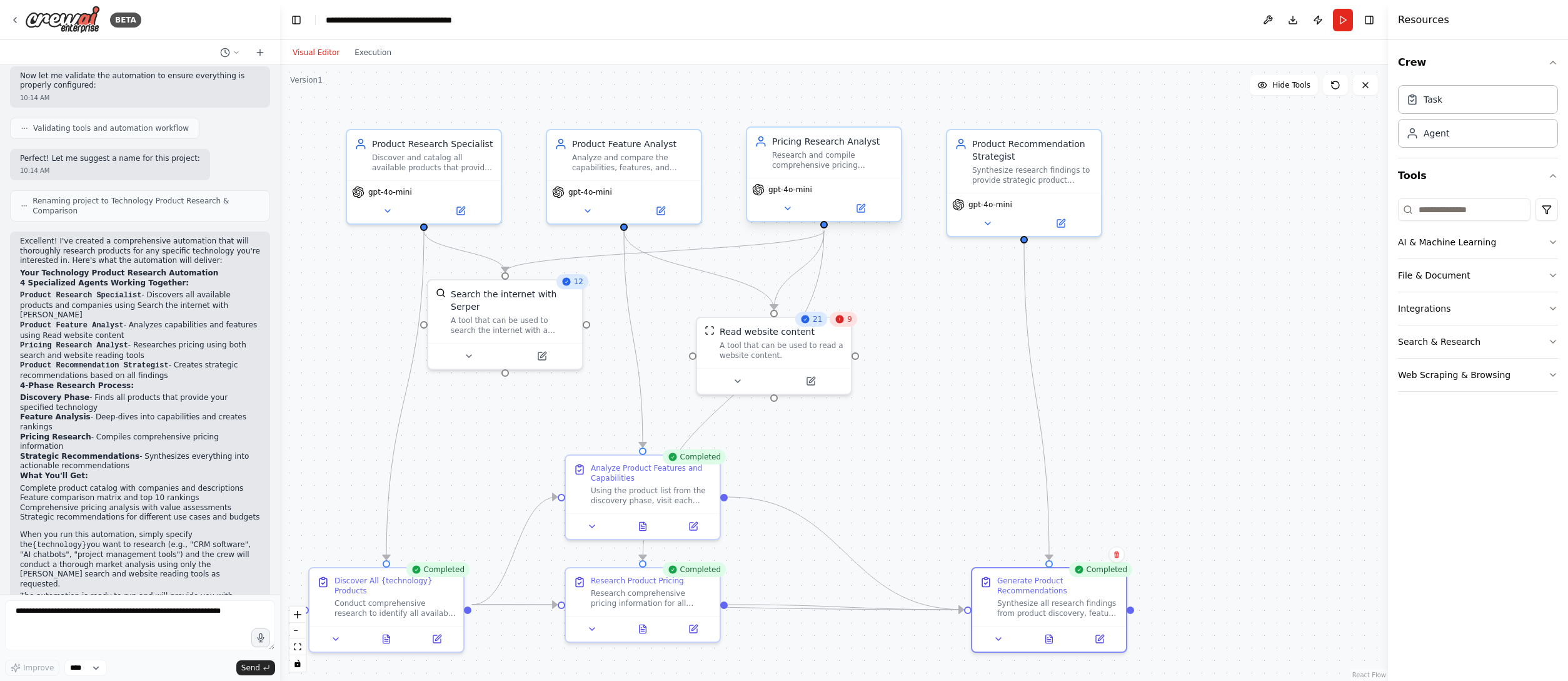
click at [800, 154] on div "Research and compile comprehensive pricing information for {technology} product…" at bounding box center [833, 161] width 122 height 20
click at [859, 214] on button at bounding box center [860, 209] width 71 height 15
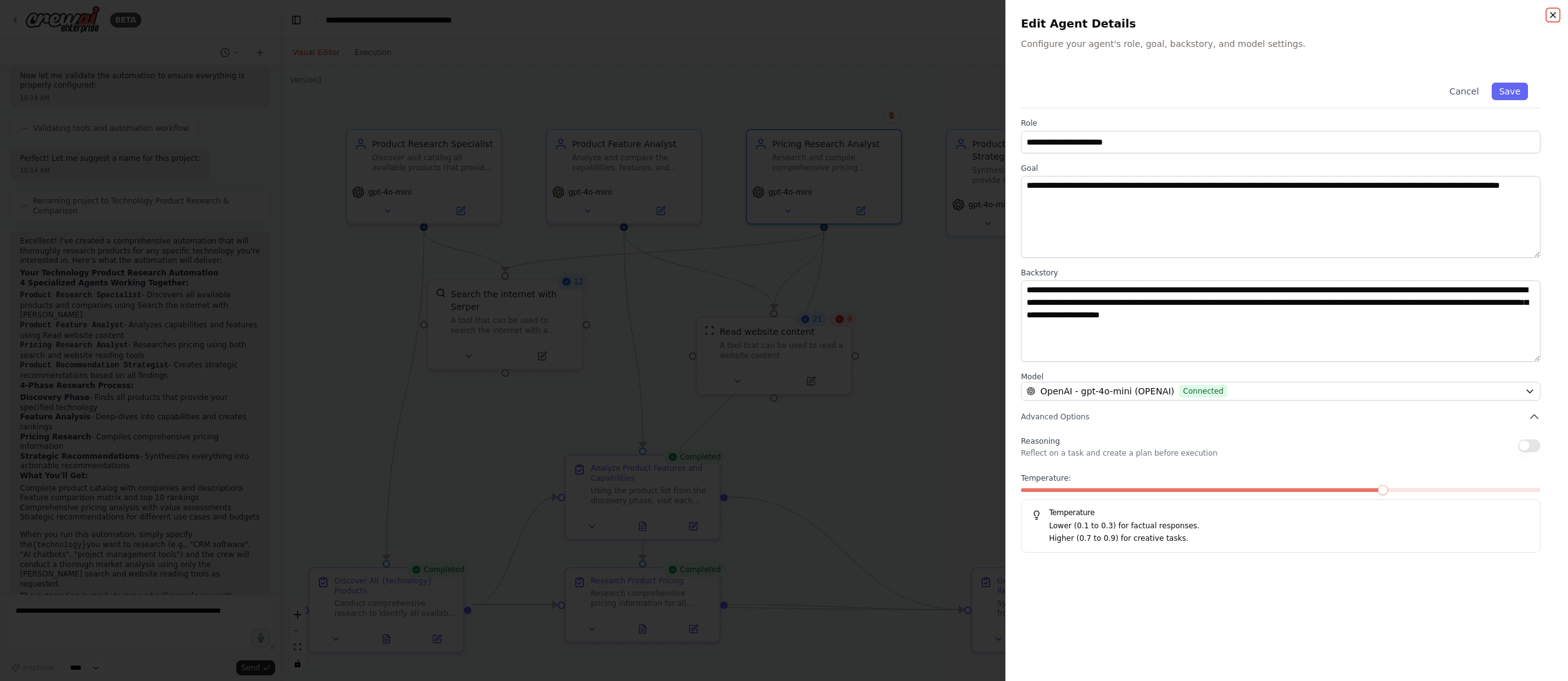
click at [979, 14] on icon "button" at bounding box center [1553, 15] width 10 height 10
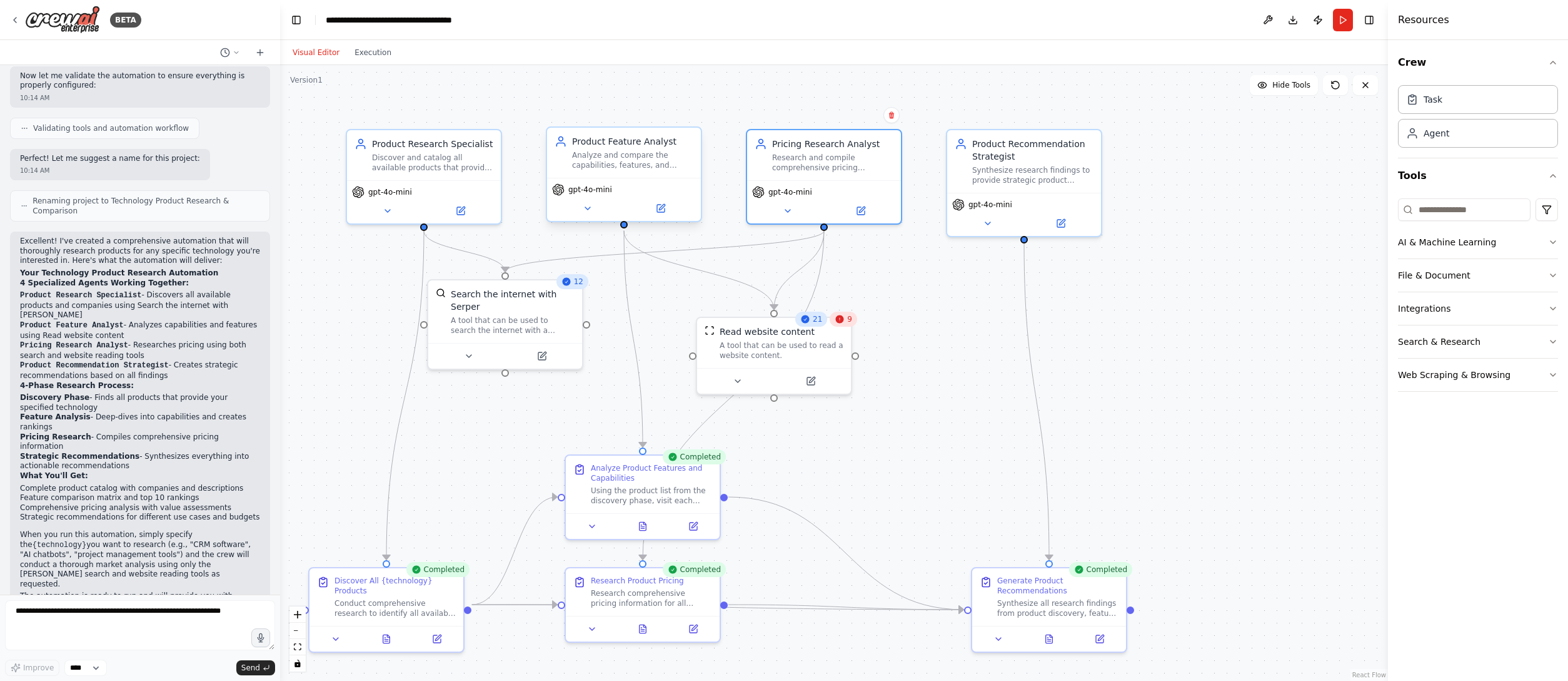
click at [669, 218] on div "gpt-4o-mini" at bounding box center [624, 199] width 154 height 43
click at [666, 218] on div "gpt-4o-mini" at bounding box center [624, 199] width 154 height 43
click at [651, 219] on div "gpt-4o-mini" at bounding box center [624, 199] width 154 height 43
click at [664, 221] on div "Product Feature Analyst Analyze and compare the capabilities, features, and tec…" at bounding box center [623, 174] width 156 height 95
click at [664, 215] on div "gpt-4o-mini" at bounding box center [624, 199] width 154 height 43
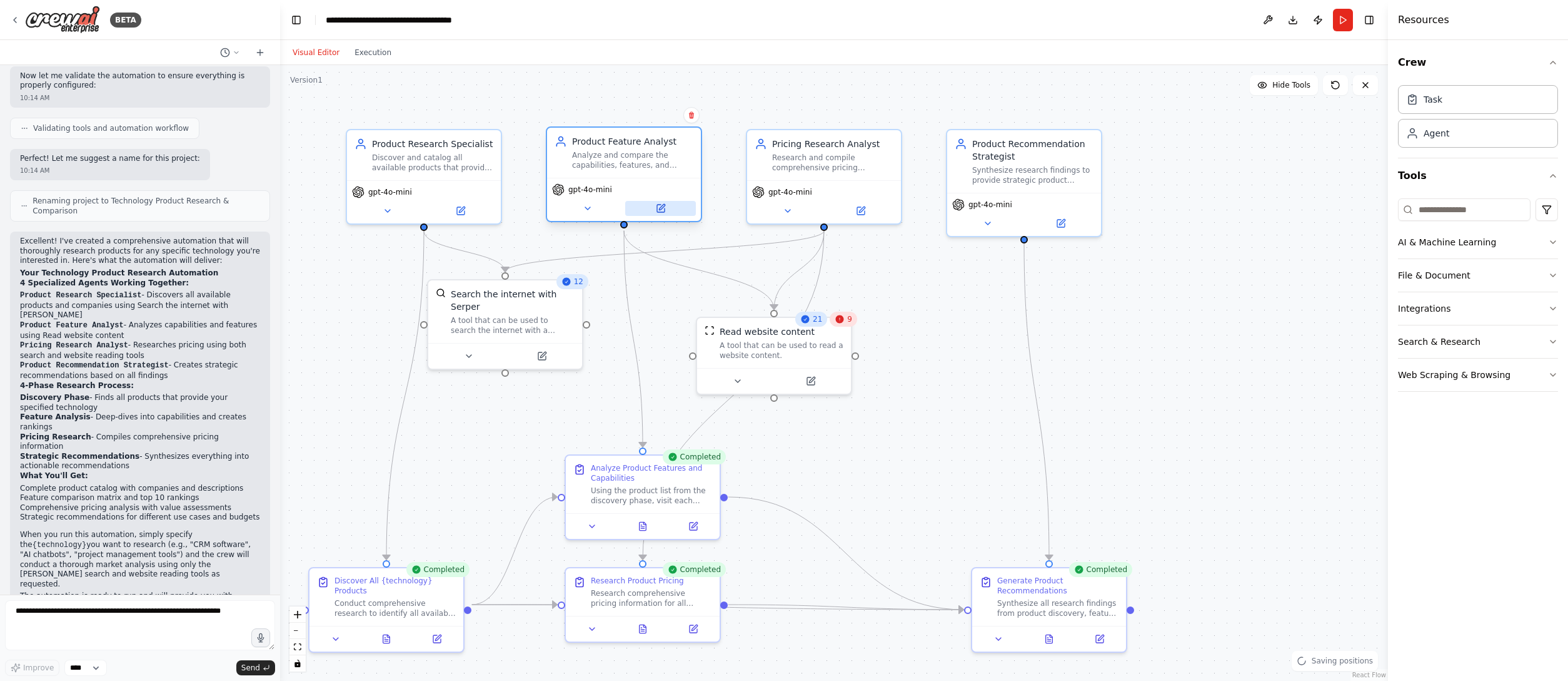
click at [664, 208] on icon at bounding box center [660, 208] width 8 height 8
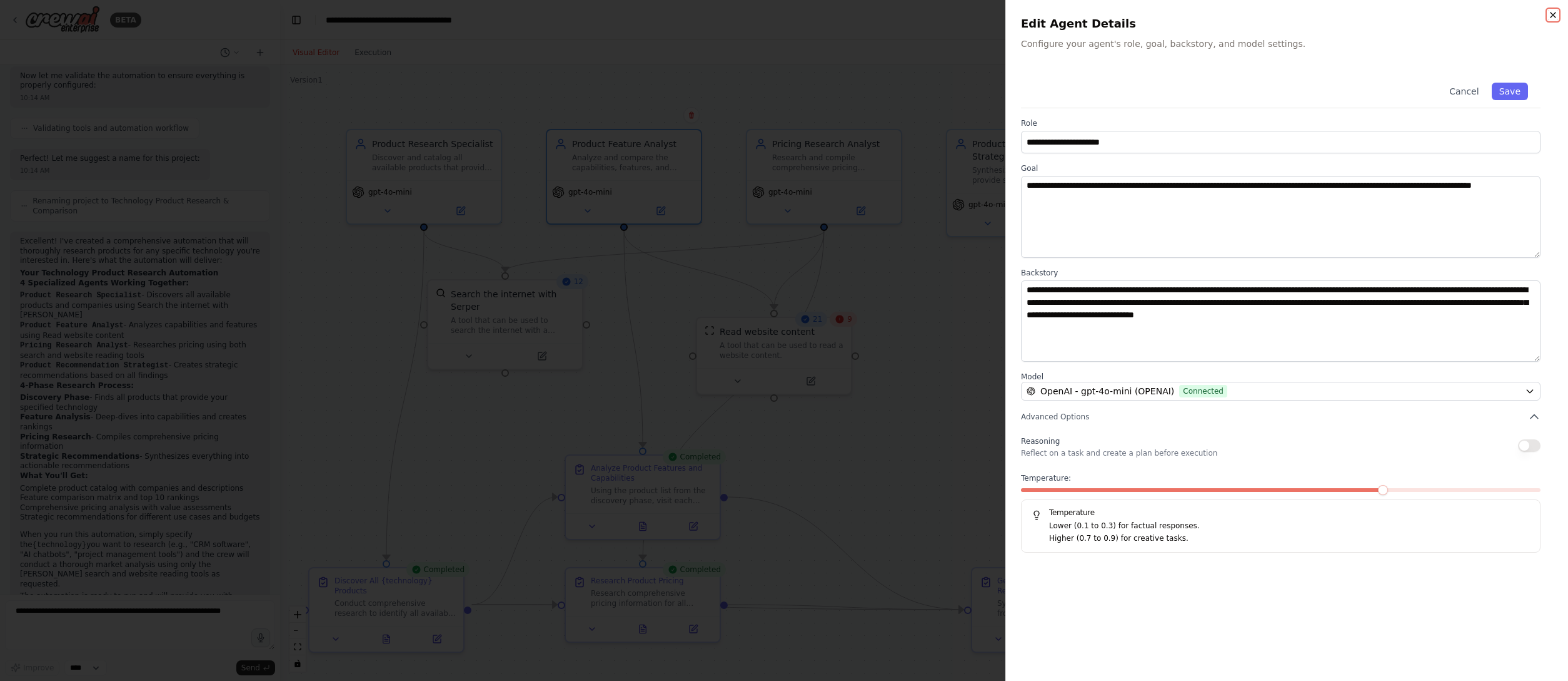
click at [979, 16] on icon "button" at bounding box center [1553, 15] width 5 height 5
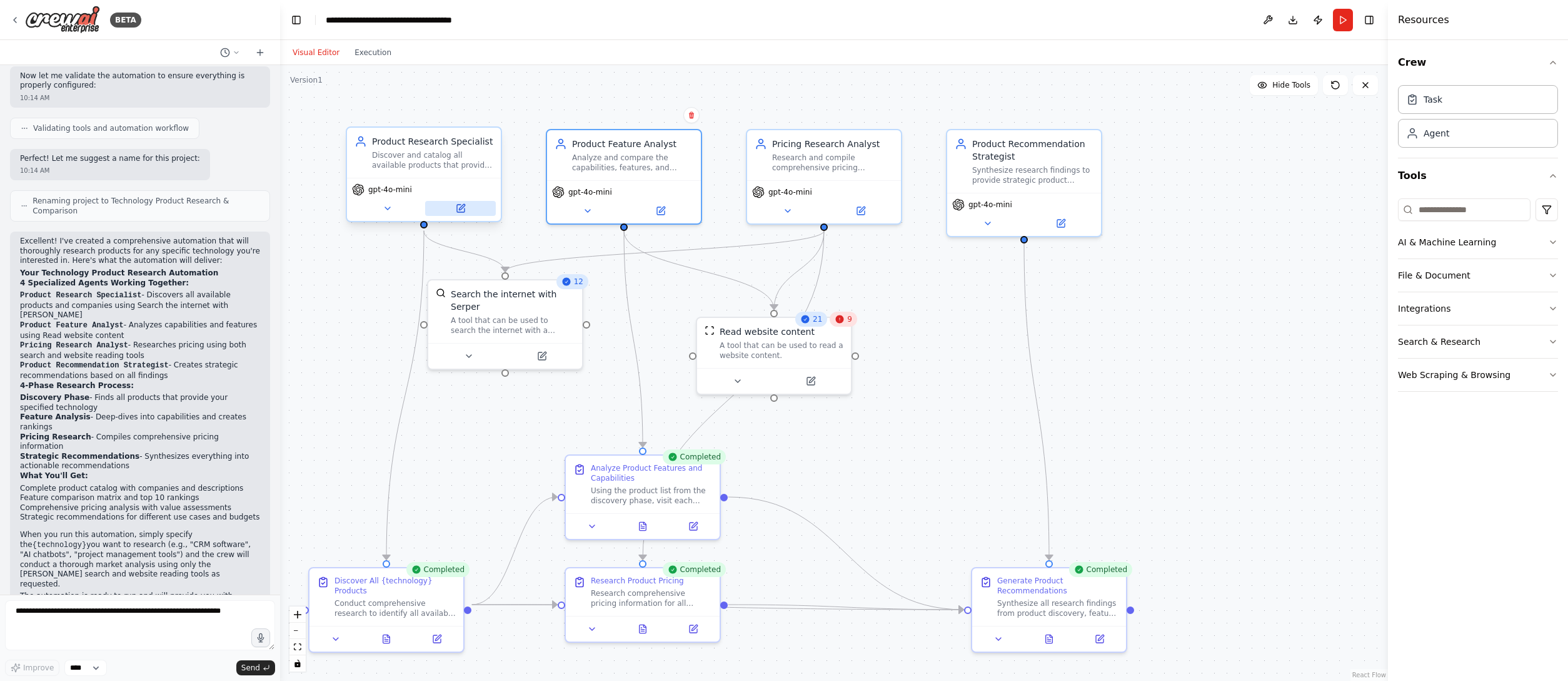
click at [461, 214] on button at bounding box center [460, 209] width 71 height 15
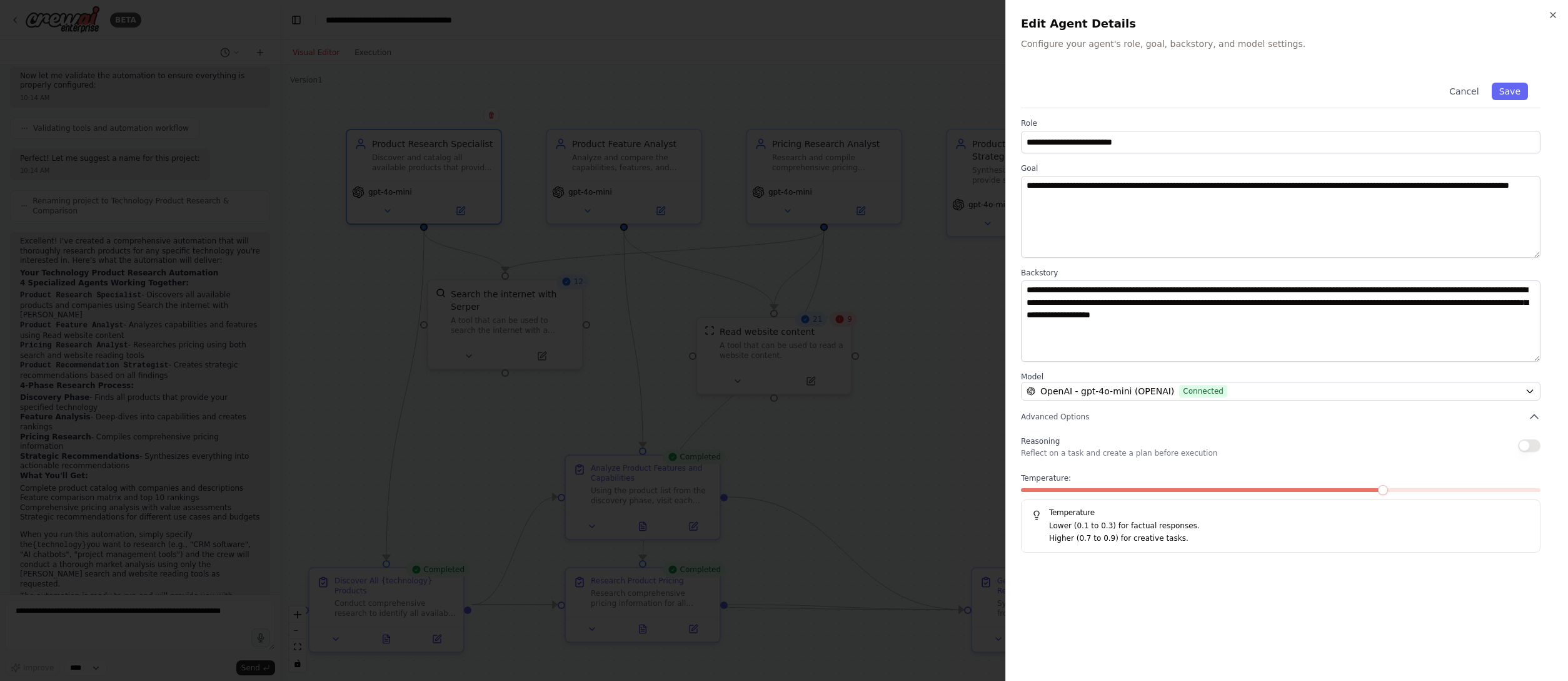
click at [979, 425] on div "**********" at bounding box center [1287, 368] width 532 height 596
click at [979, 12] on icon "button" at bounding box center [1553, 15] width 10 height 10
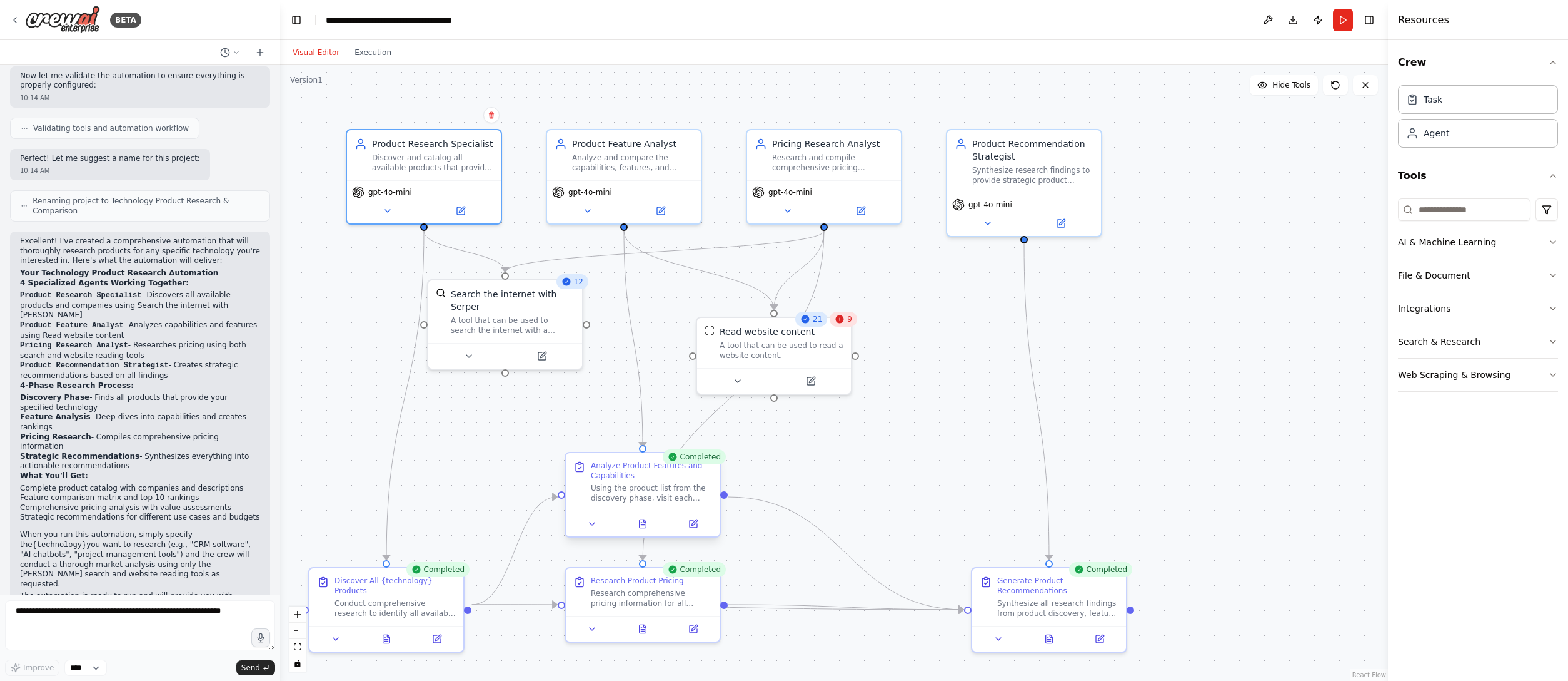
click at [640, 425] on div at bounding box center [643, 523] width 154 height 25
click at [645, 425] on div at bounding box center [643, 626] width 154 height 25
click at [699, 425] on button at bounding box center [692, 626] width 43 height 15
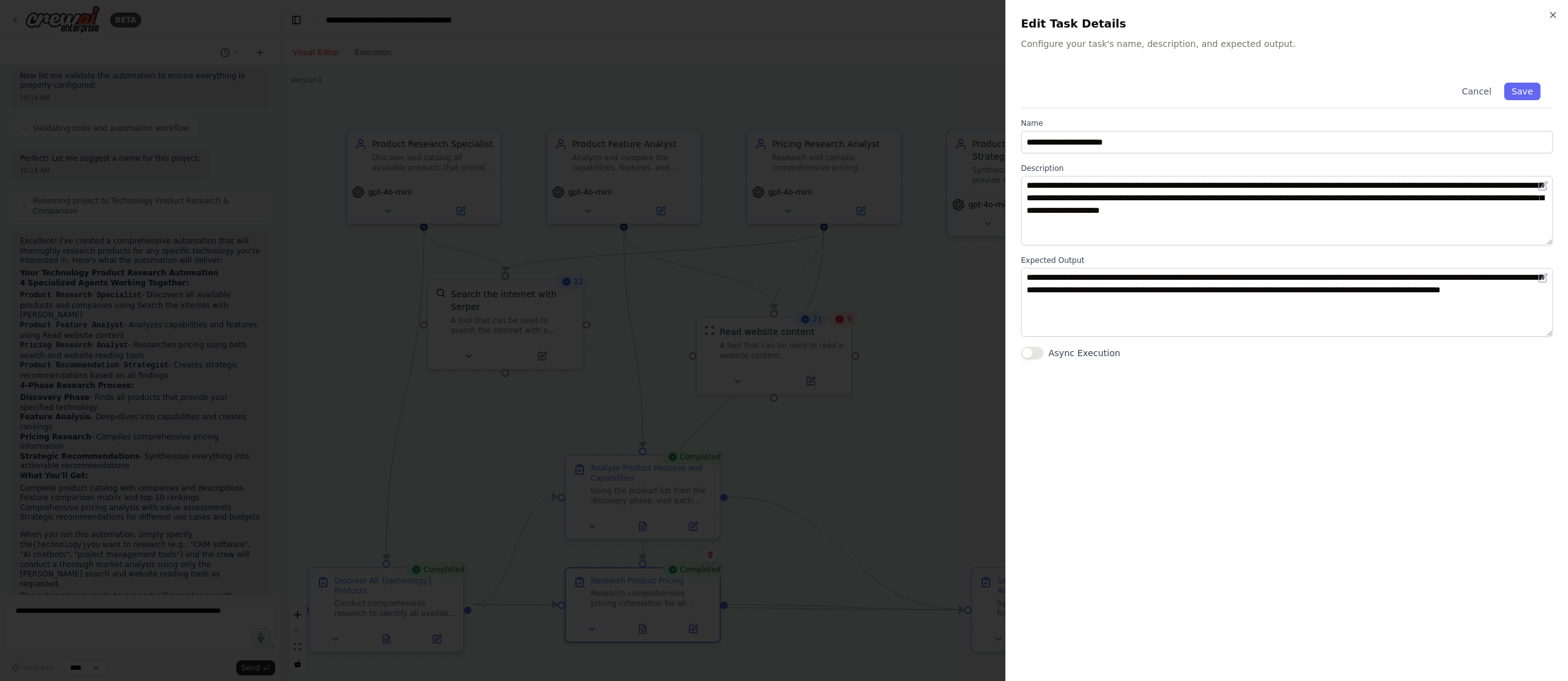
drag, startPoint x: 1483, startPoint y: 444, endPoint x: 1483, endPoint y: 430, distance: 14.0
click at [979, 425] on div "**********" at bounding box center [1287, 368] width 532 height 596
click at [979, 12] on div "**********" at bounding box center [1286, 340] width 562 height 681
click at [979, 14] on icon "button" at bounding box center [1553, 15] width 5 height 5
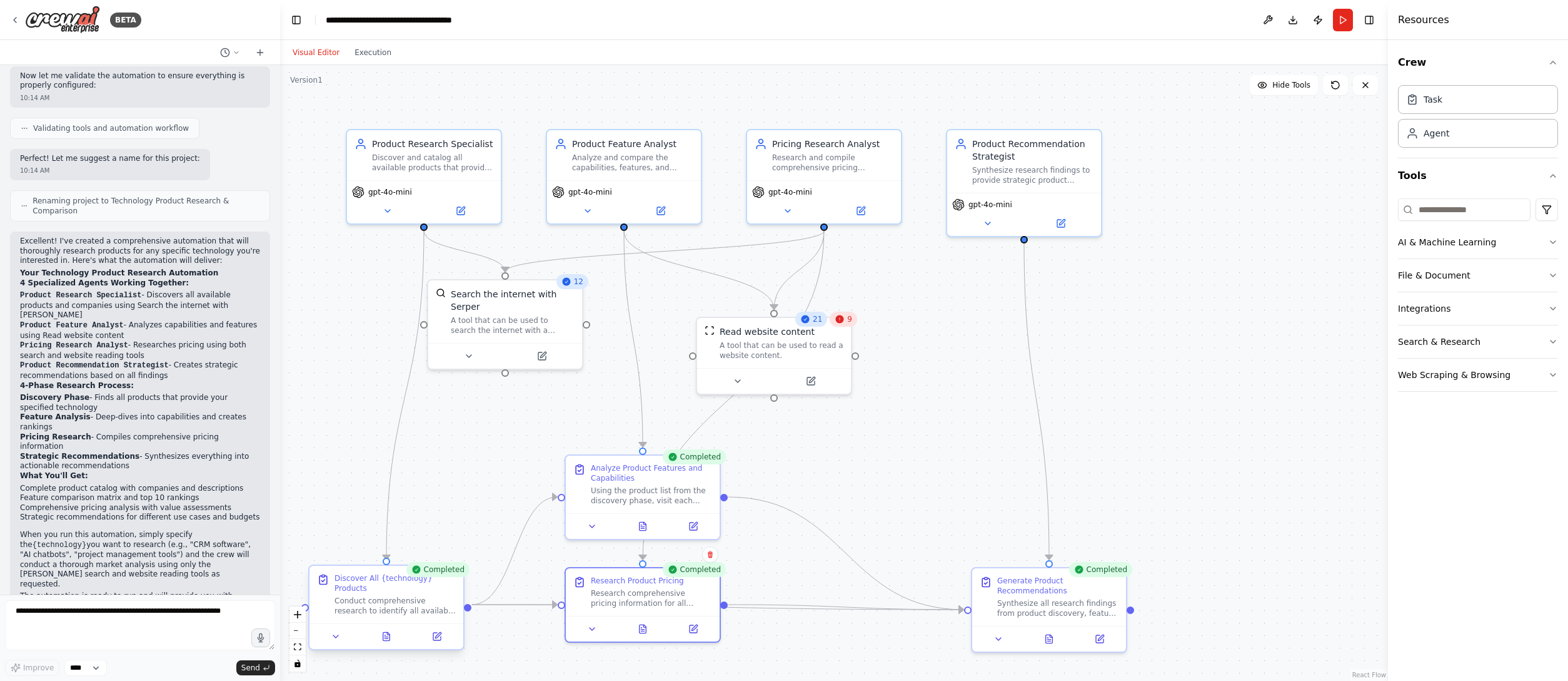
click at [435, 425] on div at bounding box center [386, 635] width 154 height 25
click at [440, 425] on div "Discover All {technology} Products Conduct comprehensive research to identify a…" at bounding box center [386, 607] width 156 height 85
click at [388, 425] on div at bounding box center [386, 635] width 154 height 25
click at [440, 425] on div "Completed Discover All {technology} Products Conduct comprehensive research to …" at bounding box center [386, 609] width 156 height 85
click at [438, 425] on div at bounding box center [386, 635] width 154 height 25
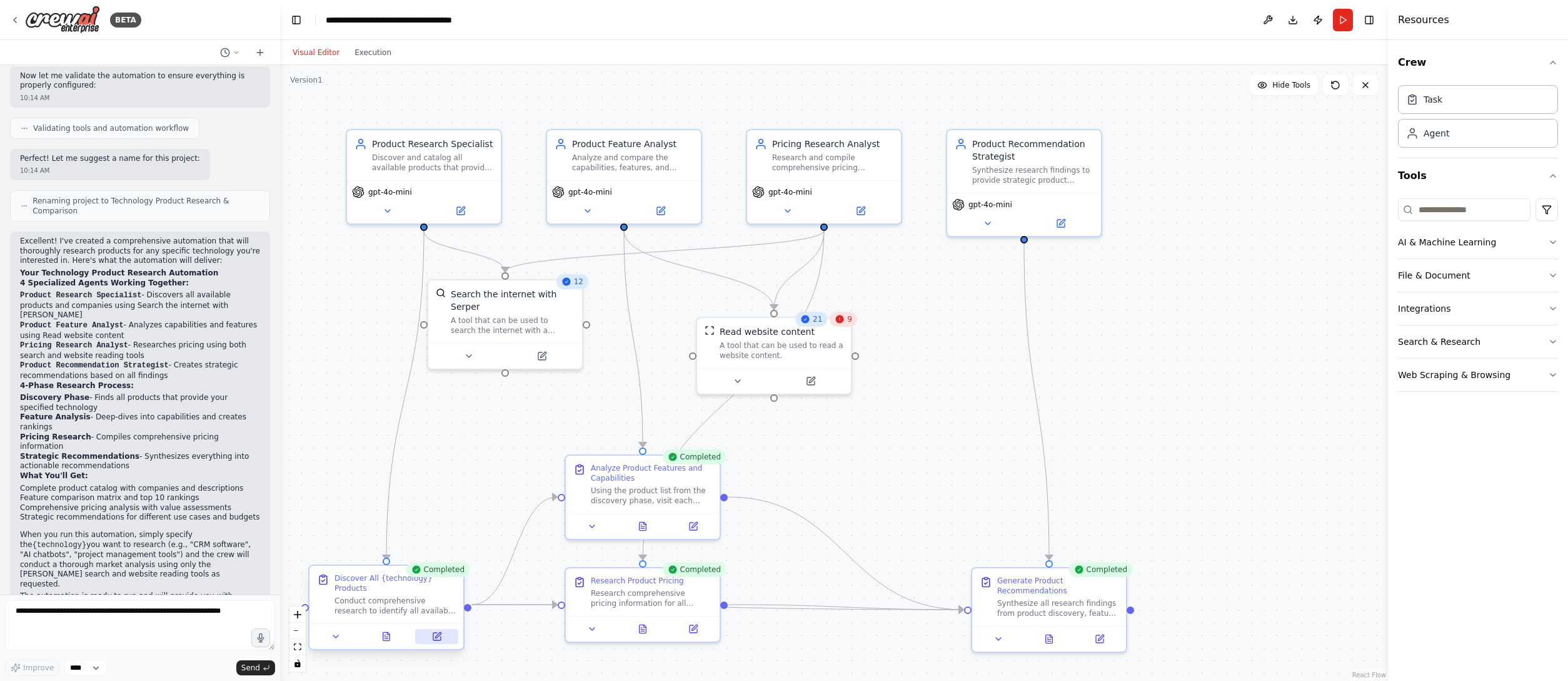
click at [433, 425] on icon at bounding box center [437, 636] width 10 height 10
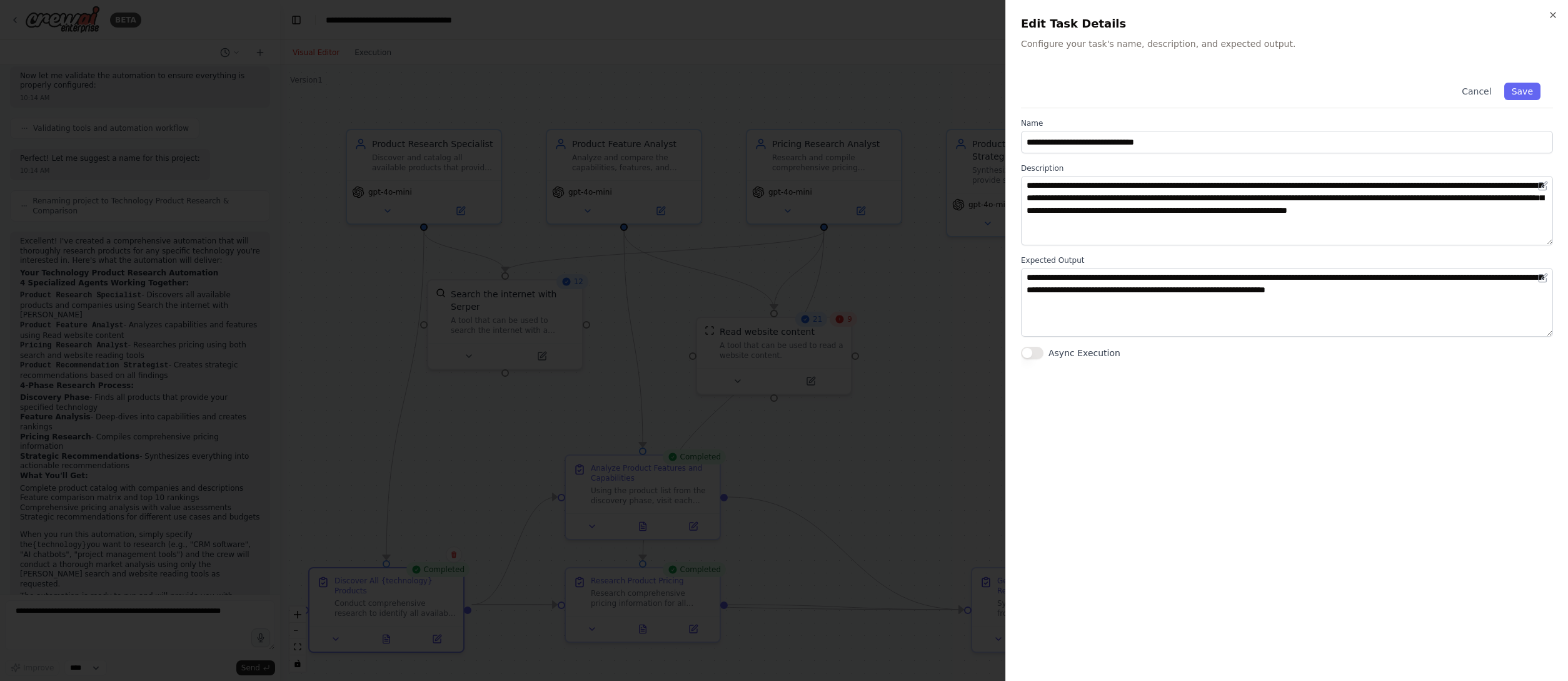
click at [979, 425] on div "**********" at bounding box center [1286, 340] width 562 height 681
click at [979, 14] on icon "button" at bounding box center [1553, 15] width 5 height 5
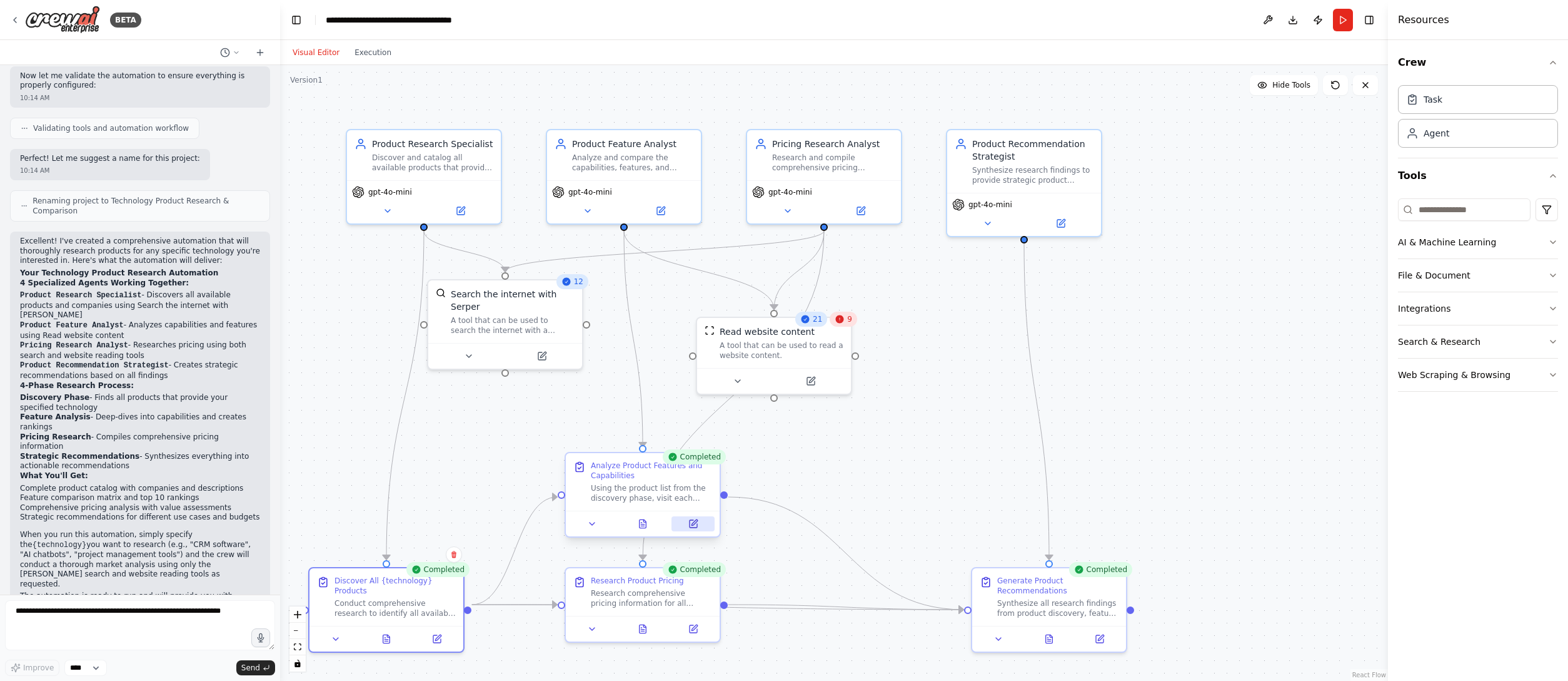
click at [692, 425] on button at bounding box center [692, 524] width 43 height 15
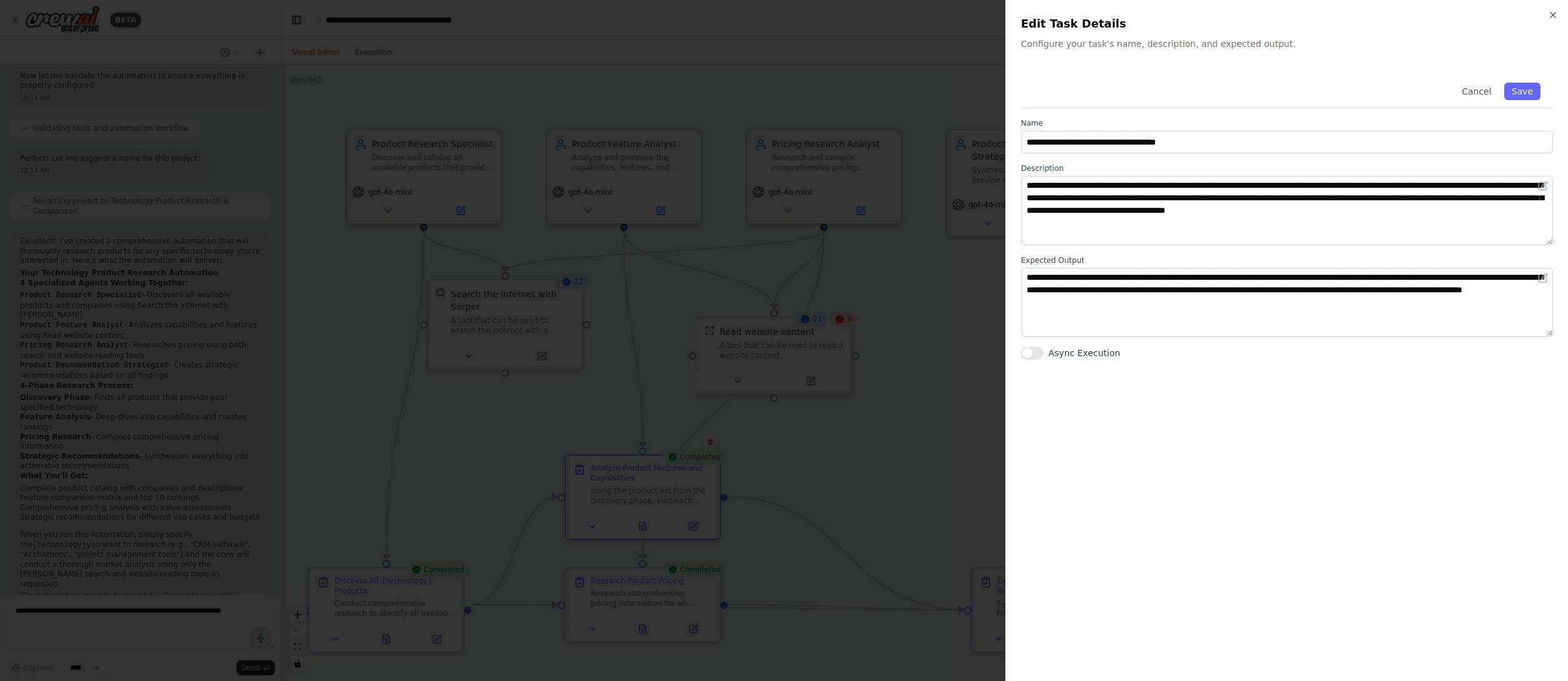
drag, startPoint x: 1089, startPoint y: 657, endPoint x: 1126, endPoint y: 600, distance: 68.0
click at [979, 425] on div "**********" at bounding box center [1287, 368] width 532 height 596
click at [979, 14] on icon "button" at bounding box center [1553, 15] width 10 height 10
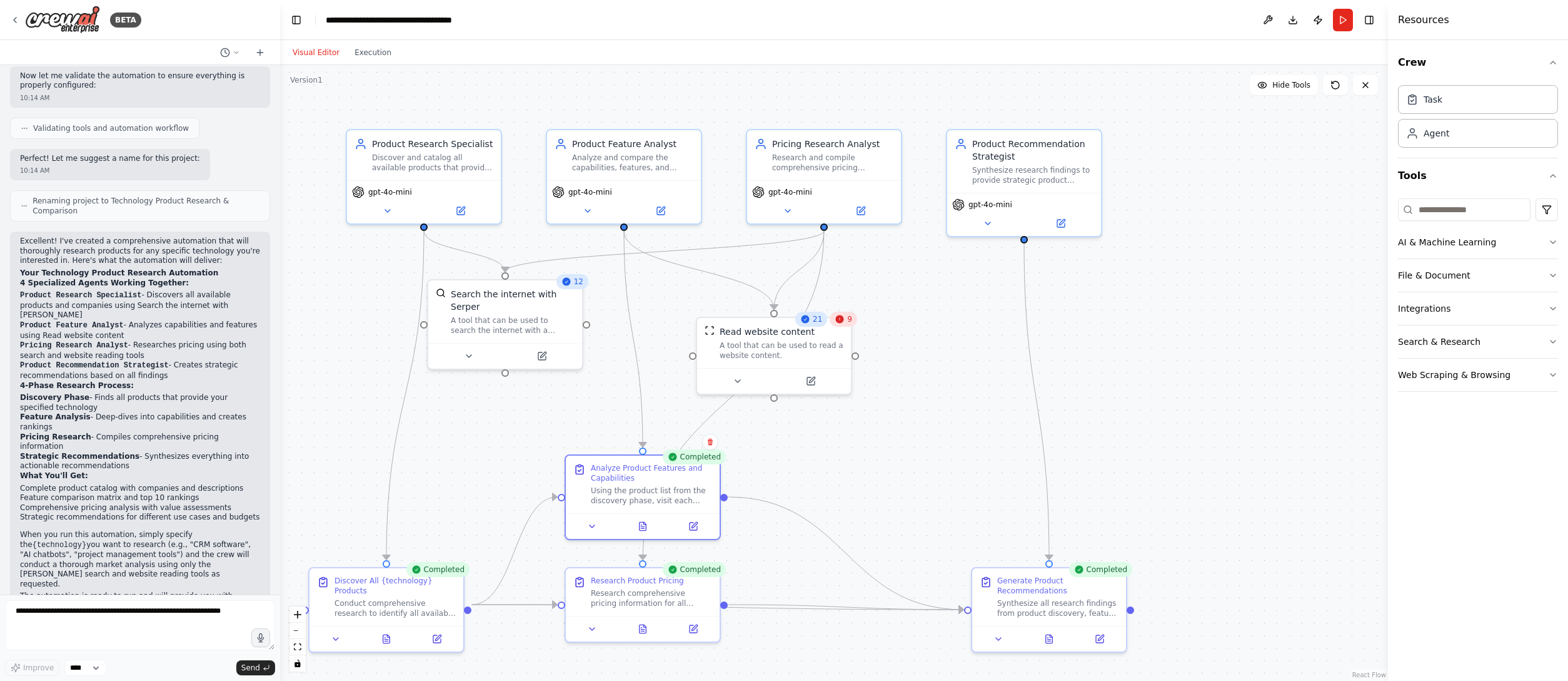
click at [979, 425] on div ".deletable-edge-delete-btn { width: 20px; height: 20px; border: 0px solid #ffff…" at bounding box center [834, 373] width 1108 height 616
click at [943, 425] on div ".deletable-edge-delete-btn { width: 20px; height: 20px; border: 0px solid #ffff…" at bounding box center [834, 373] width 1108 height 616
click at [979, 425] on icon at bounding box center [1050, 636] width 7 height 8
click at [979, 425] on icon at bounding box center [1100, 636] width 10 height 10
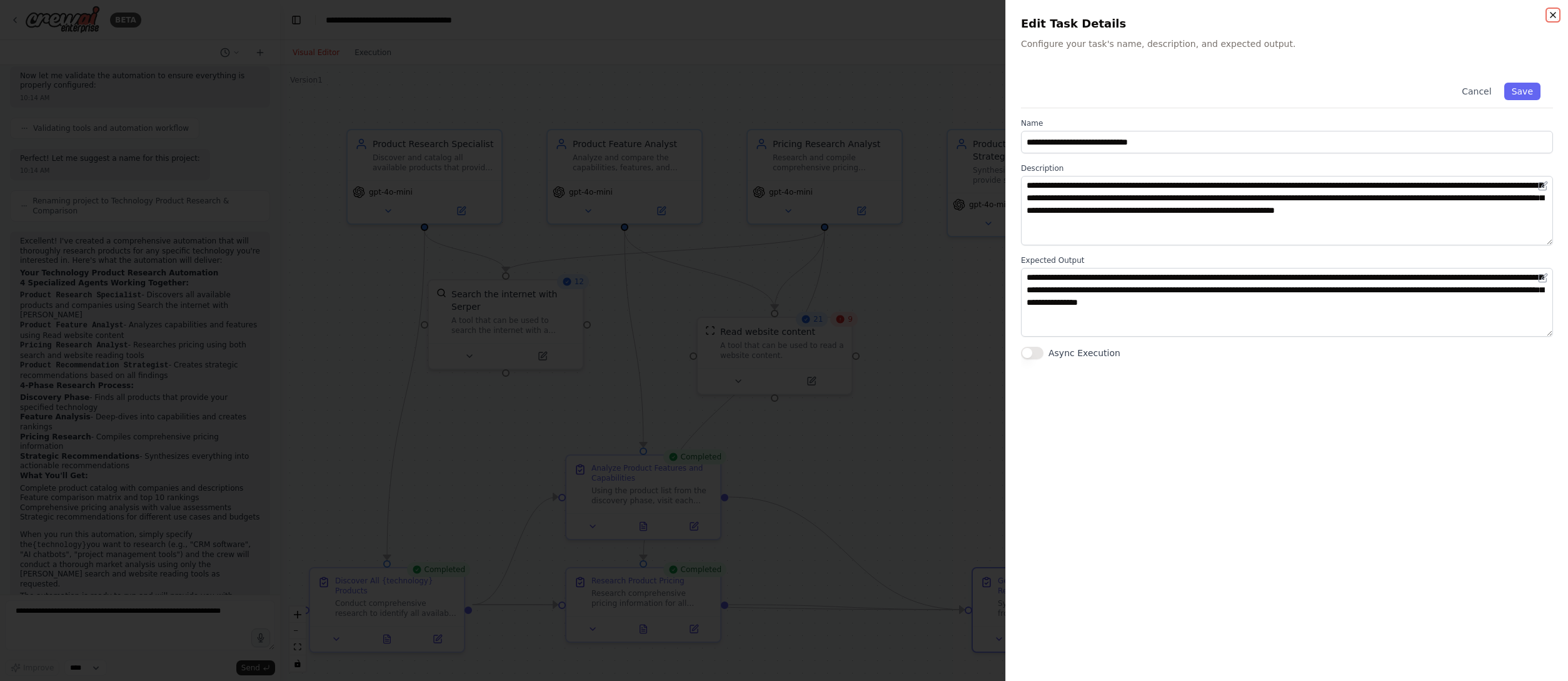
click at [979, 15] on icon "button" at bounding box center [1553, 15] width 10 height 10
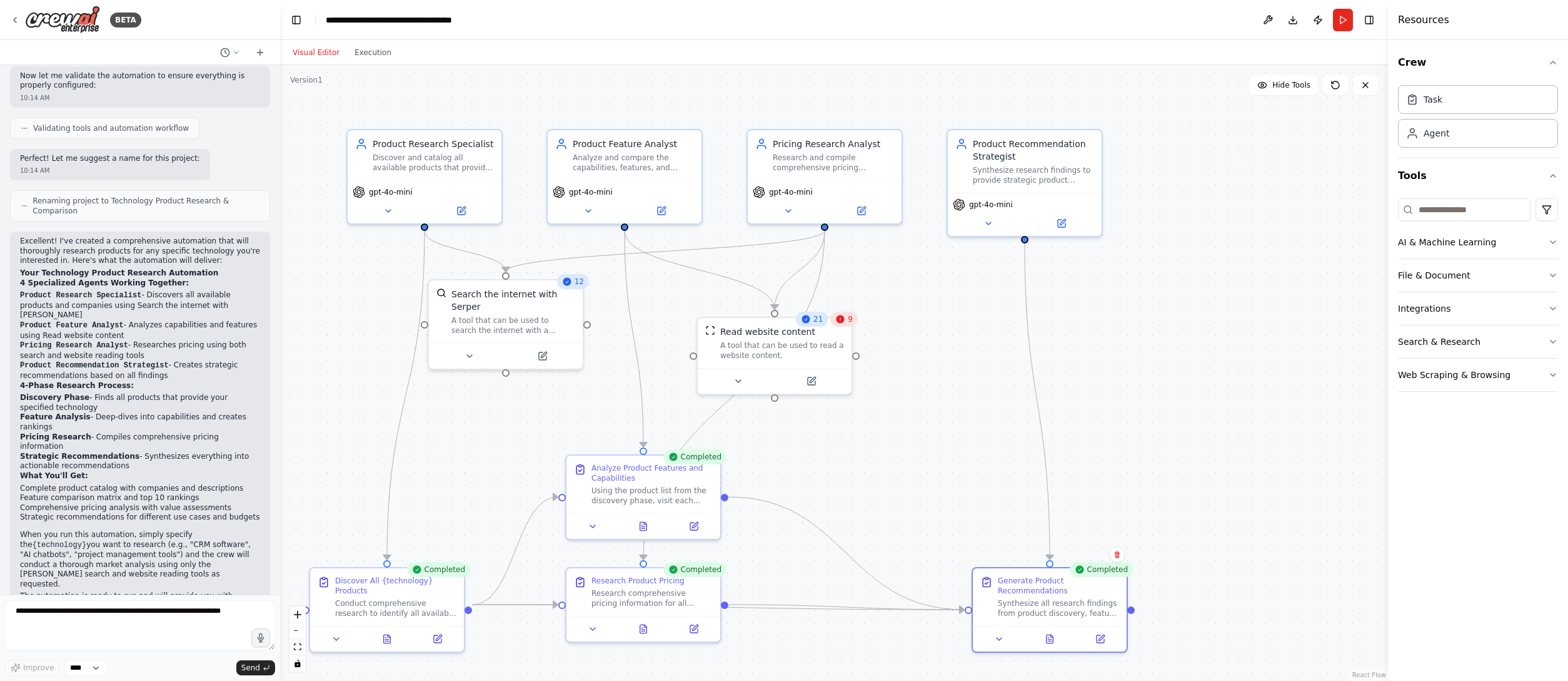
click at [979, 425] on div ".deletable-edge-delete-btn { width: 20px; height: 20px; border: 0px solid #ffff…" at bounding box center [834, 373] width 1108 height 616
click at [979, 425] on div "Completed Generate Product Recommendations Synthesize all research findings fro…" at bounding box center [1050, 609] width 156 height 85
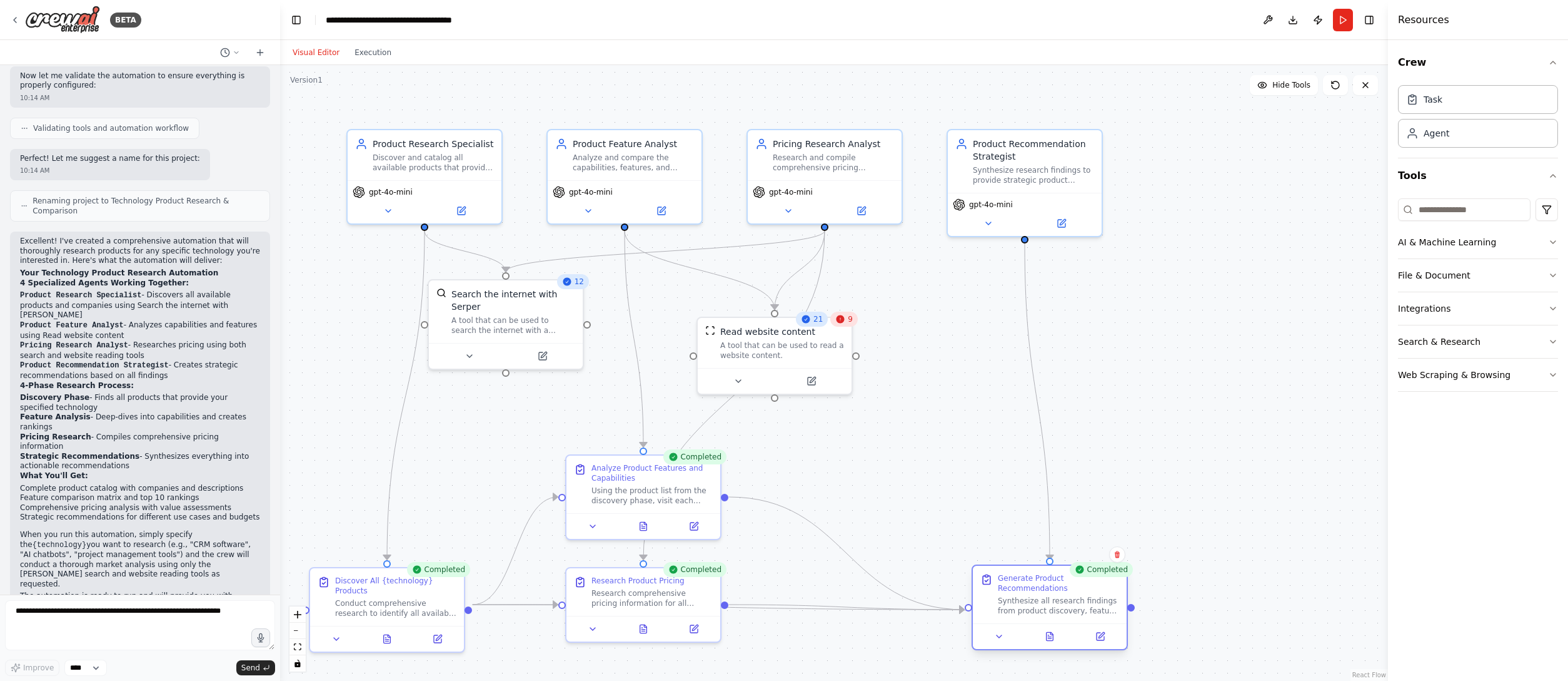
click at [979, 425] on div "Completed Generate Product Recommendations Synthesize all research findings fro…" at bounding box center [1050, 609] width 156 height 85
click at [979, 425] on div at bounding box center [1050, 635] width 154 height 25
click at [979, 425] on icon at bounding box center [1050, 636] width 10 height 10
click at [979, 388] on div ".deletable-edge-delete-btn { width: 20px; height: 20px; border: 0px solid #ffff…" at bounding box center [834, 373] width 1108 height 616
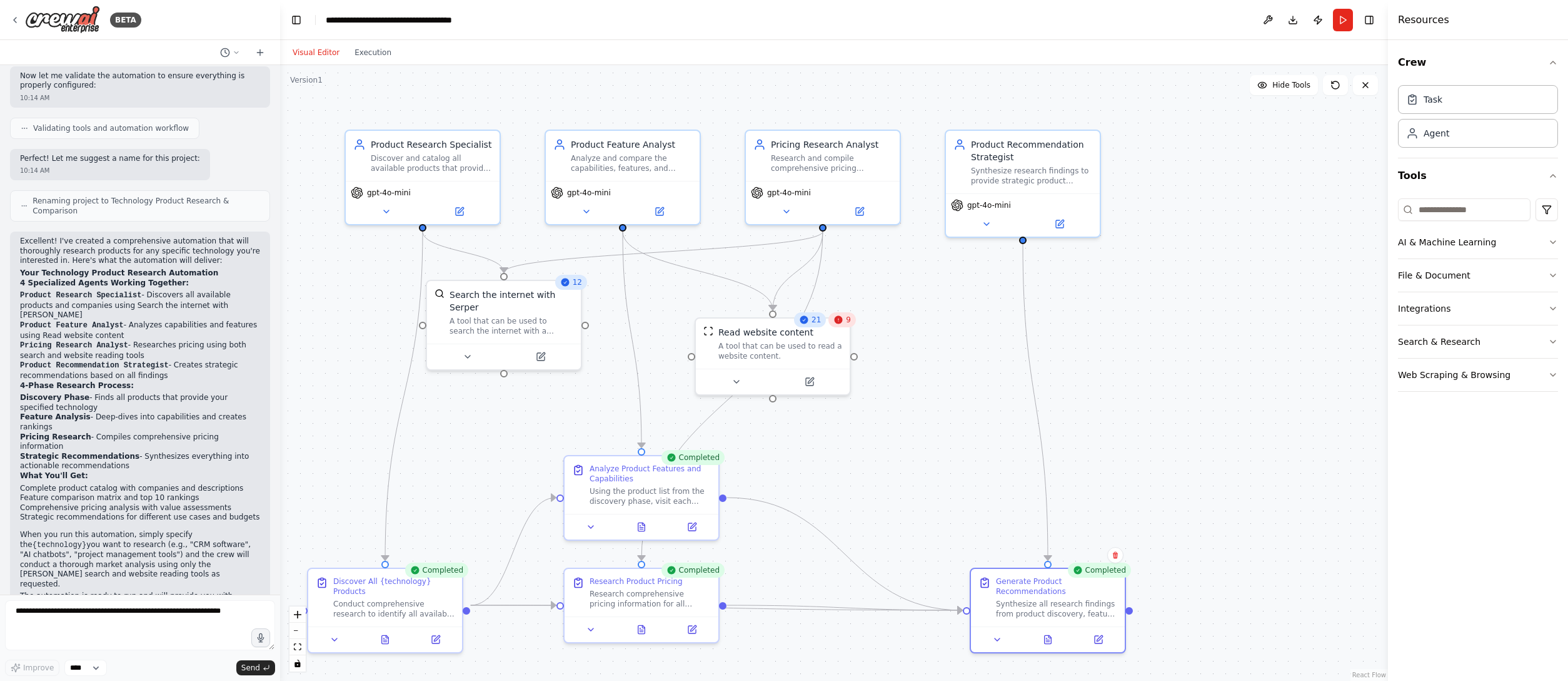
click at [979, 422] on div ".deletable-edge-delete-btn { width: 20px; height: 20px; border: 0px solid #ffff…" at bounding box center [834, 373] width 1108 height 616
click at [933, 373] on div ".deletable-edge-delete-btn { width: 20px; height: 20px; border: 0px solid #ffff…" at bounding box center [834, 373] width 1108 height 616
click at [979, 411] on div ".deletable-edge-delete-btn { width: 20px; height: 20px; border: 0px solid #ffff…" at bounding box center [834, 373] width 1108 height 616
click at [735, 391] on div at bounding box center [772, 379] width 154 height 25
click at [735, 390] on div at bounding box center [772, 379] width 154 height 25
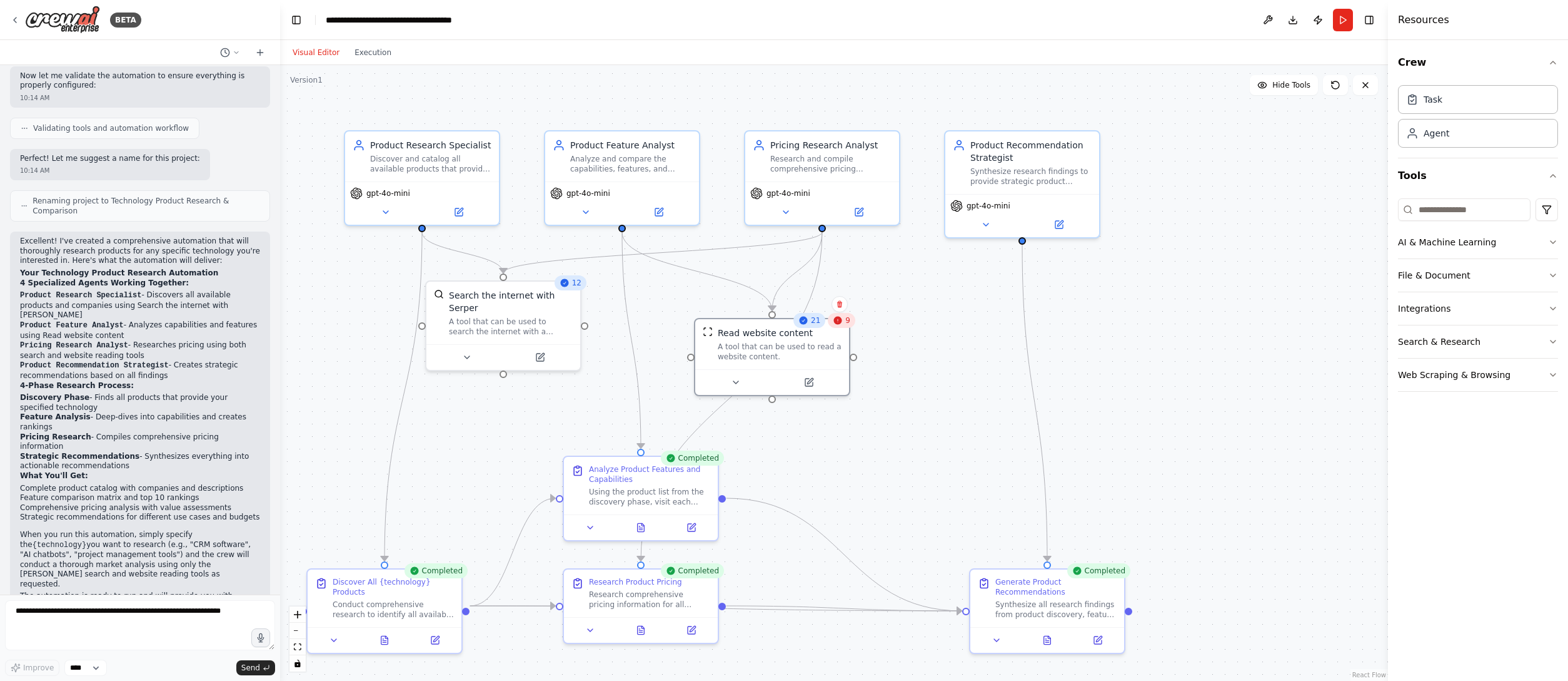
click at [979, 409] on div ".deletable-edge-delete-btn { width: 20px; height: 20px; border: 0px solid #ffff…" at bounding box center [834, 373] width 1108 height 616
click at [979, 404] on icon "Edge from a66a2e11-e375-49a1-b7c3-812405d4f60d to 0d18d908-2712-49fe-a1bc-b82f3…" at bounding box center [1034, 402] width 25 height 317
drag, startPoint x: 1037, startPoint y: 404, endPoint x: 1126, endPoint y: 408, distance: 89.1
click at [979, 408] on div ".deletable-edge-delete-btn { width: 20px; height: 20px; border: 0px solid #ffff…" at bounding box center [834, 373] width 1108 height 616
click at [979, 384] on icon "Edge from a66a2e11-e375-49a1-b7c3-812405d4f60d to 0d18d908-2712-49fe-a1bc-b82f3…" at bounding box center [1034, 402] width 25 height 317
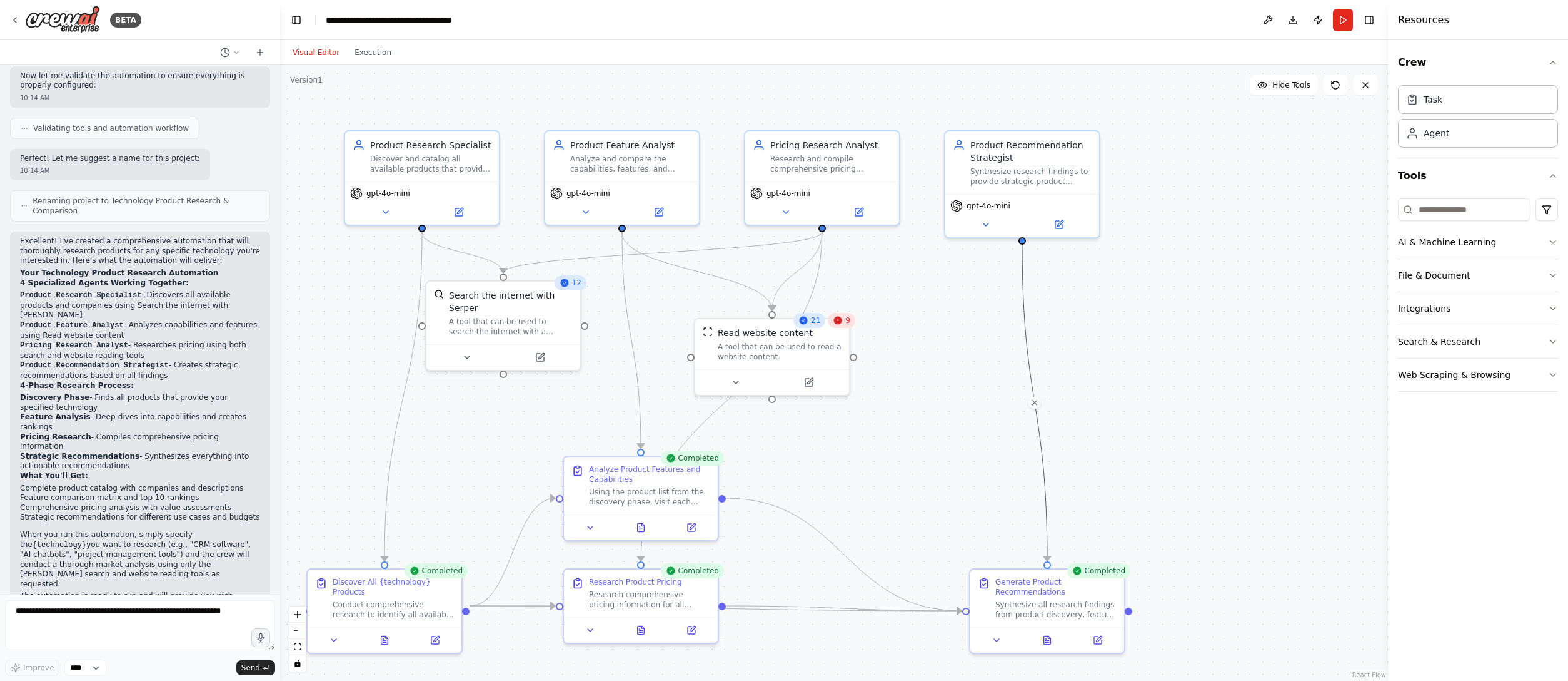
drag, startPoint x: 1036, startPoint y: 384, endPoint x: 928, endPoint y: 422, distance: 114.5
click at [928, 422] on div ".deletable-edge-delete-btn { width: 20px; height: 20px; border: 0px solid #ffff…" at bounding box center [834, 373] width 1108 height 616
click at [979, 425] on div ".deletable-edge-delete-btn { width: 20px; height: 20px; border: 0px solid #ffff…" at bounding box center [834, 373] width 1108 height 616
click at [979, 425] on button at bounding box center [1099, 640] width 43 height 15
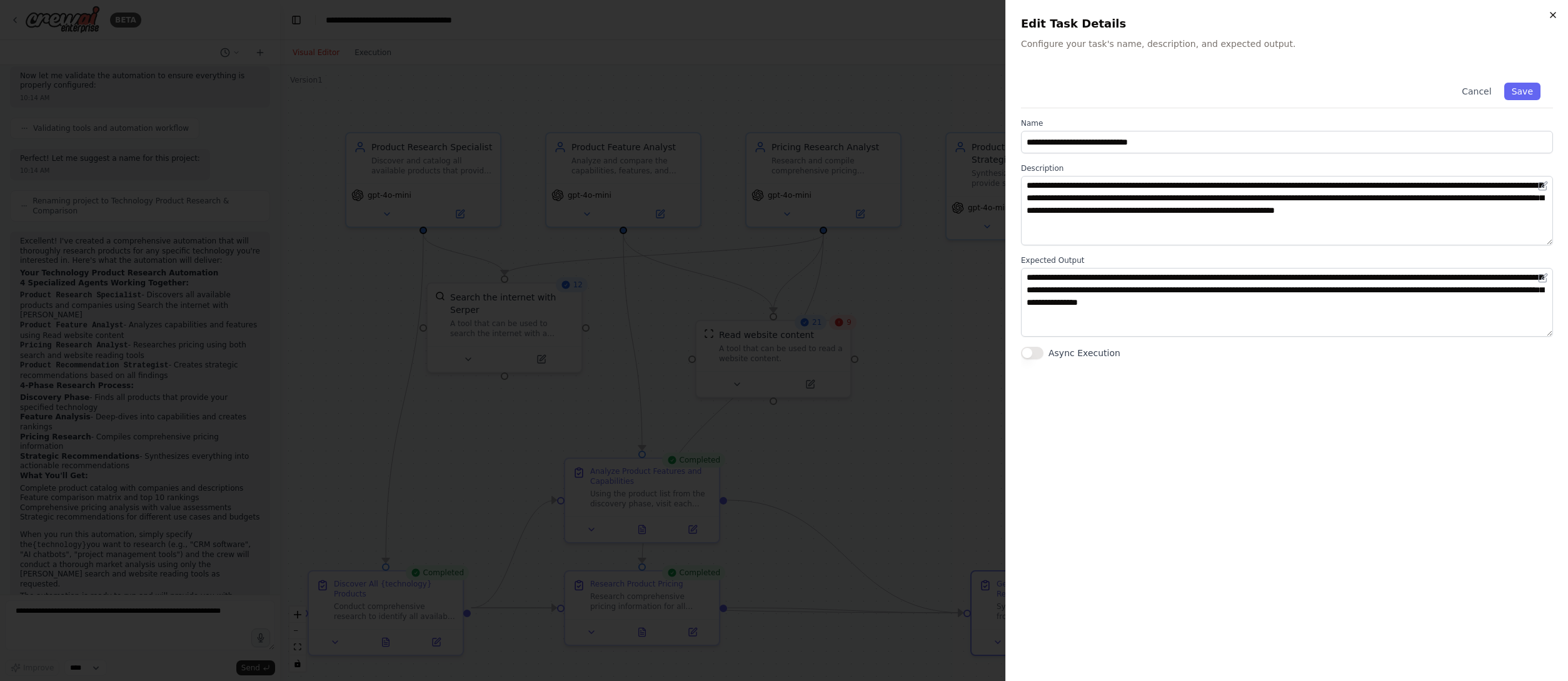
click at [979, 14] on icon "button" at bounding box center [1553, 15] width 10 height 10
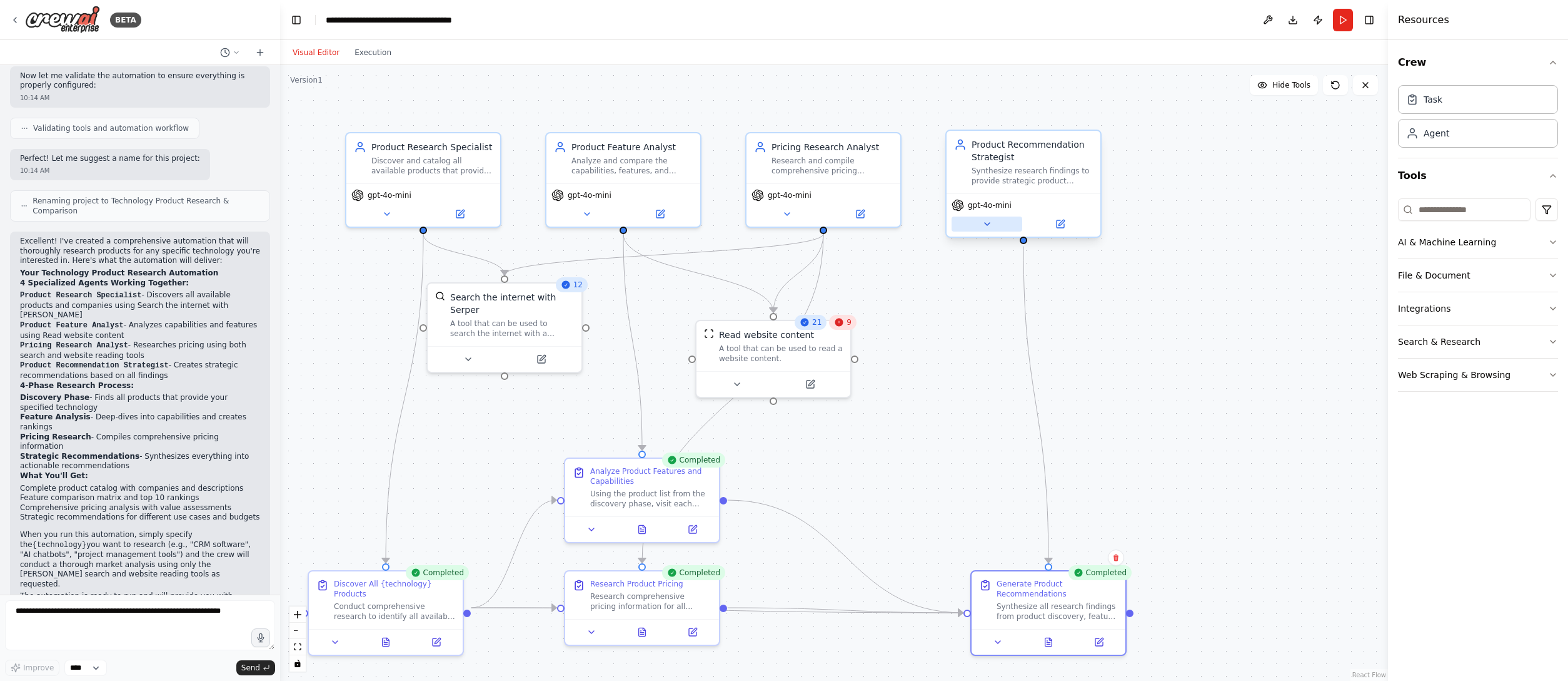
click at [979, 224] on icon at bounding box center [987, 224] width 5 height 3
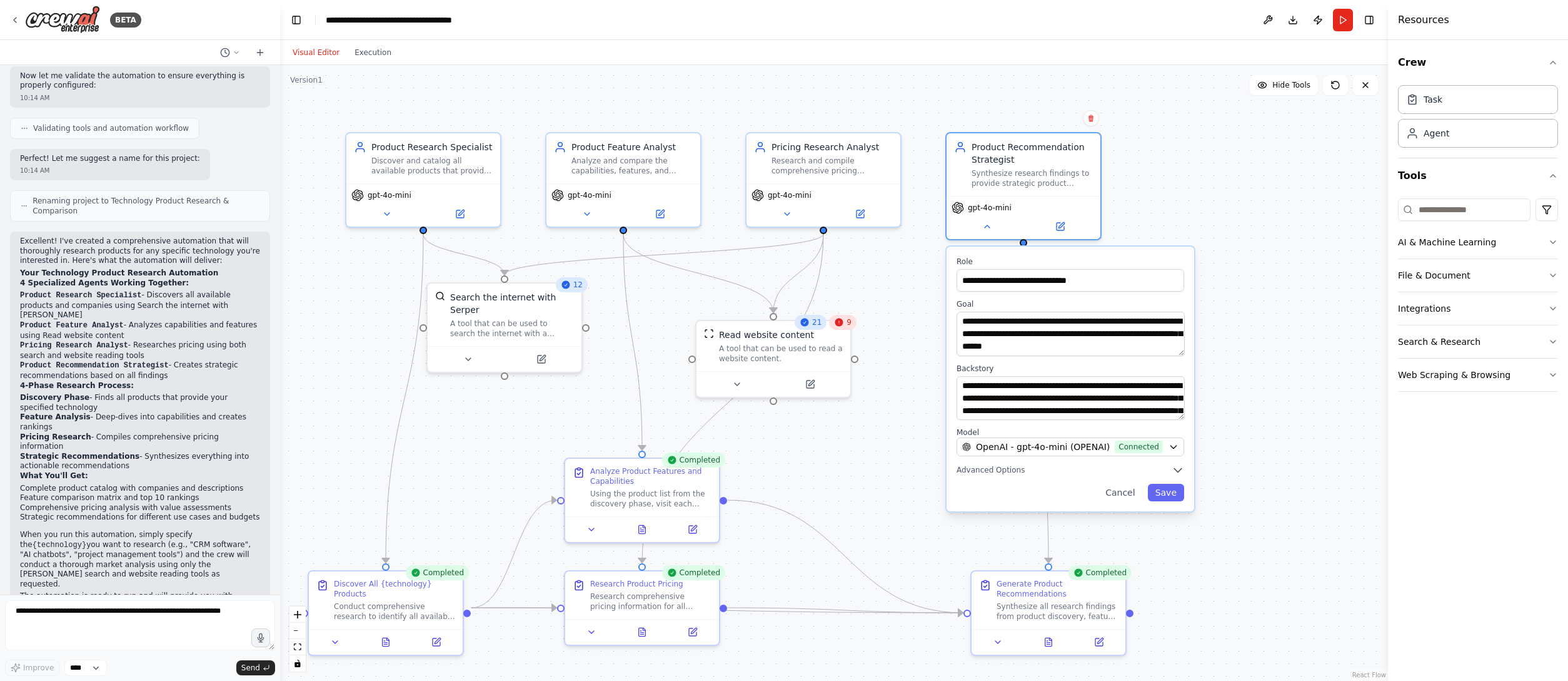
click at [979, 425] on div "**********" at bounding box center [1070, 379] width 247 height 264
click at [975, 425] on div "**********" at bounding box center [1070, 379] width 247 height 264
click at [979, 425] on icon "button" at bounding box center [1177, 470] width 13 height 13
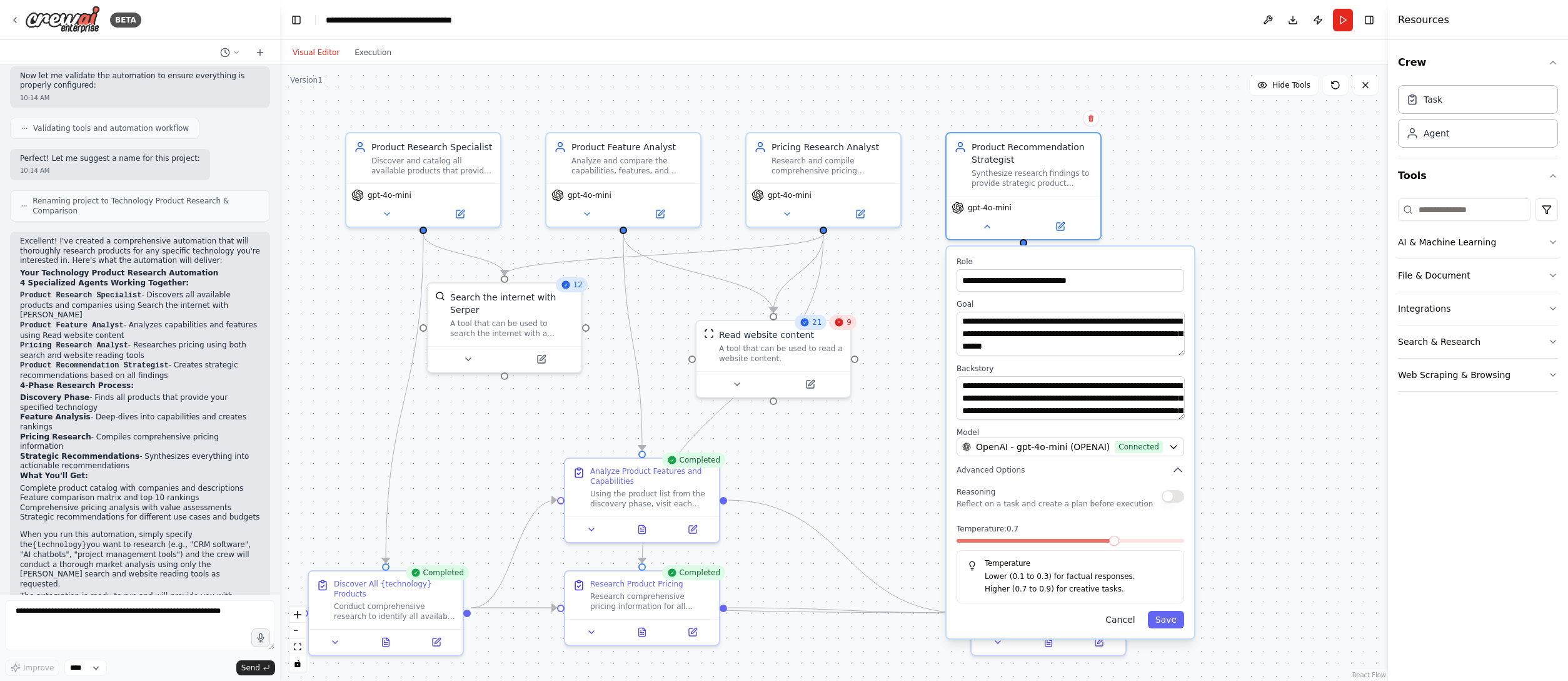
click at [979, 425] on button "Cancel" at bounding box center [1120, 619] width 45 height 18
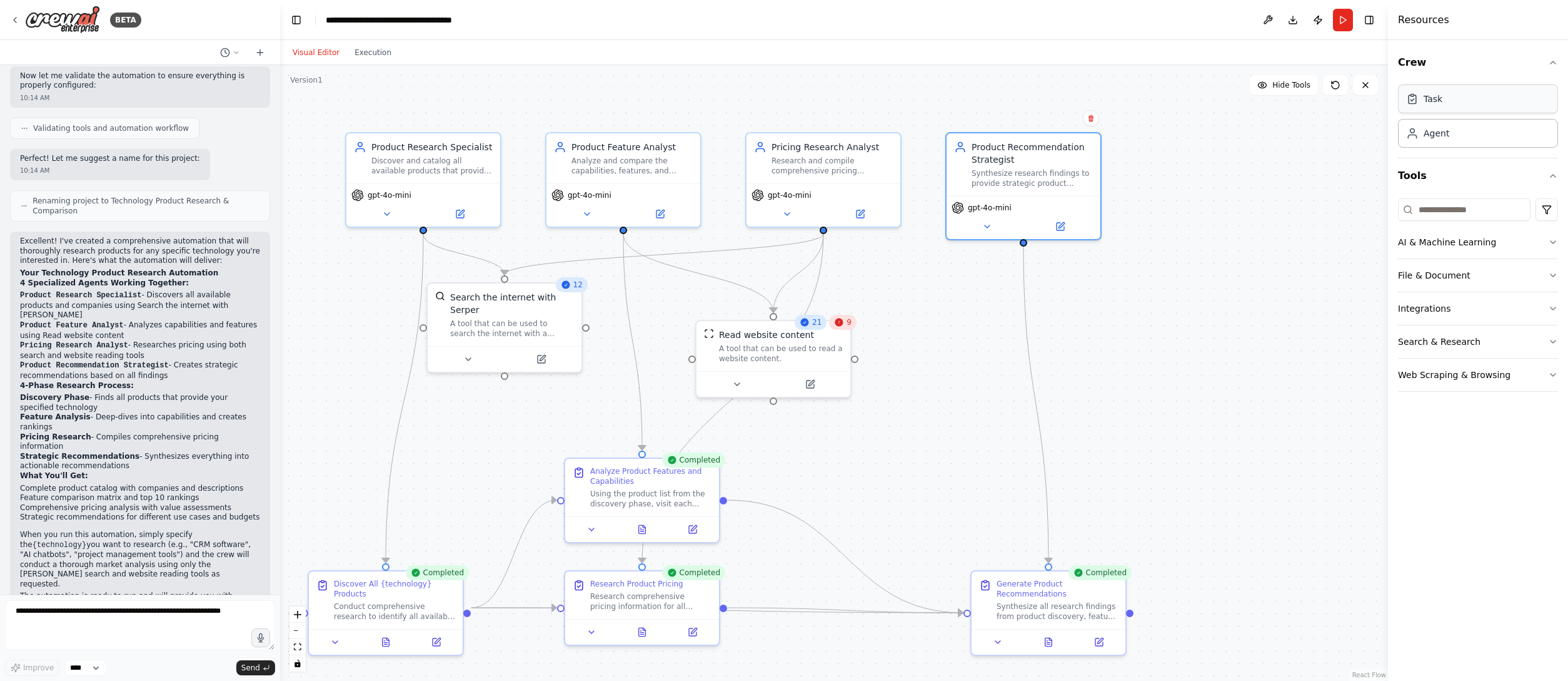
click at [979, 112] on div "Task" at bounding box center [1478, 99] width 160 height 29
click at [979, 138] on div "Agent" at bounding box center [1478, 133] width 160 height 29
click at [979, 206] on html "BETA I want to research all of the product available for a specific technology.…" at bounding box center [784, 340] width 1568 height 681
click at [979, 204] on html "BETA I want to research all of the product available for a specific technology.…" at bounding box center [784, 340] width 1568 height 681
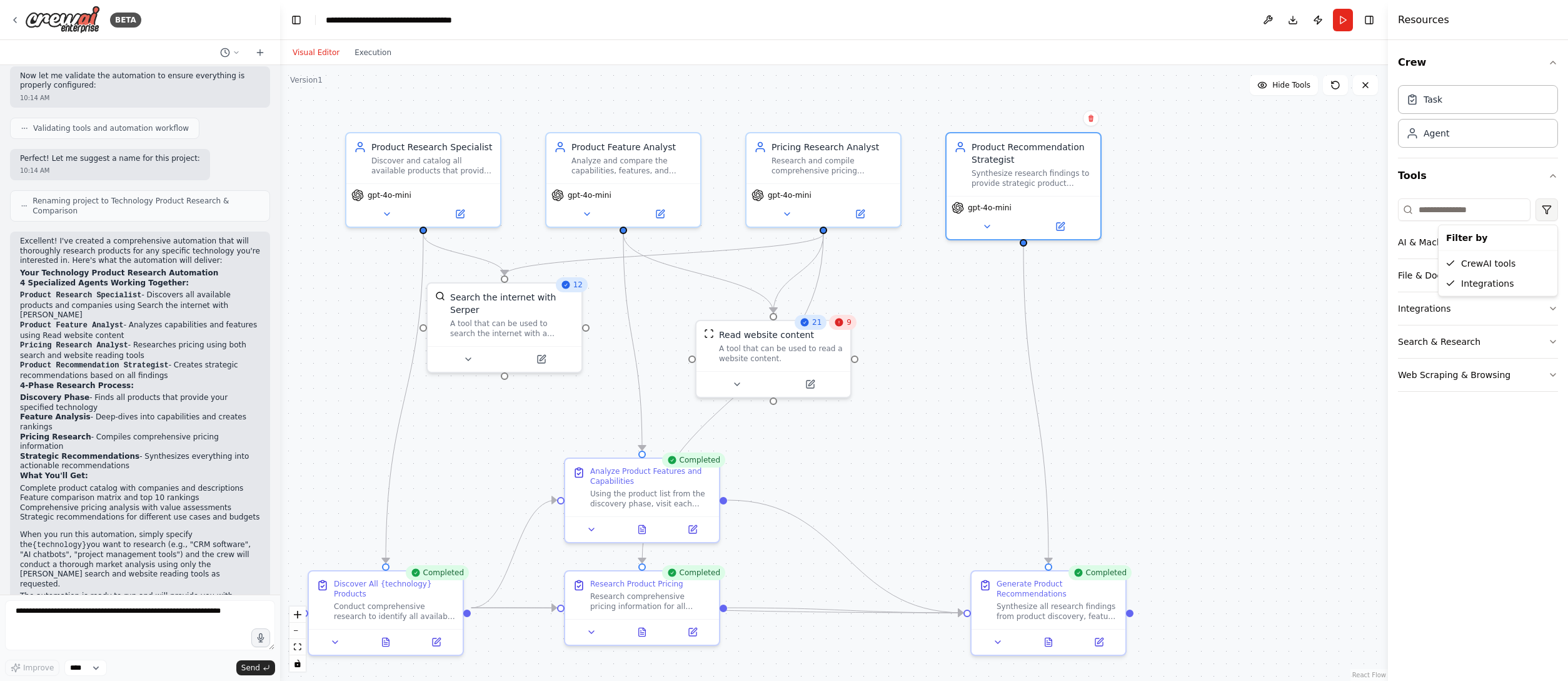
click at [979, 204] on html "BETA I want to research all of the product available for a specific technology.…" at bounding box center [784, 340] width 1568 height 681
click at [979, 275] on button "File & Document" at bounding box center [1478, 275] width 160 height 32
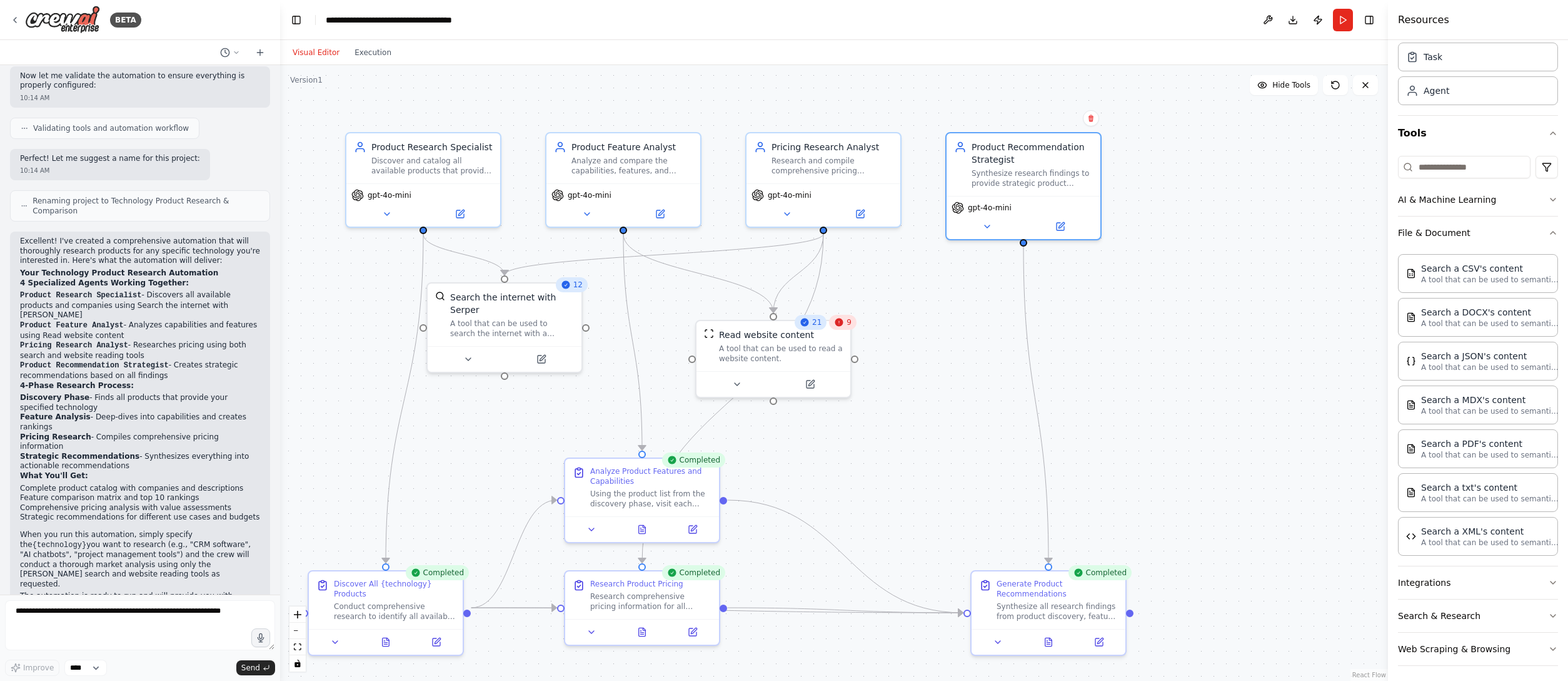
scroll to position [44, 0]
click at [979, 229] on icon "button" at bounding box center [1553, 232] width 10 height 10
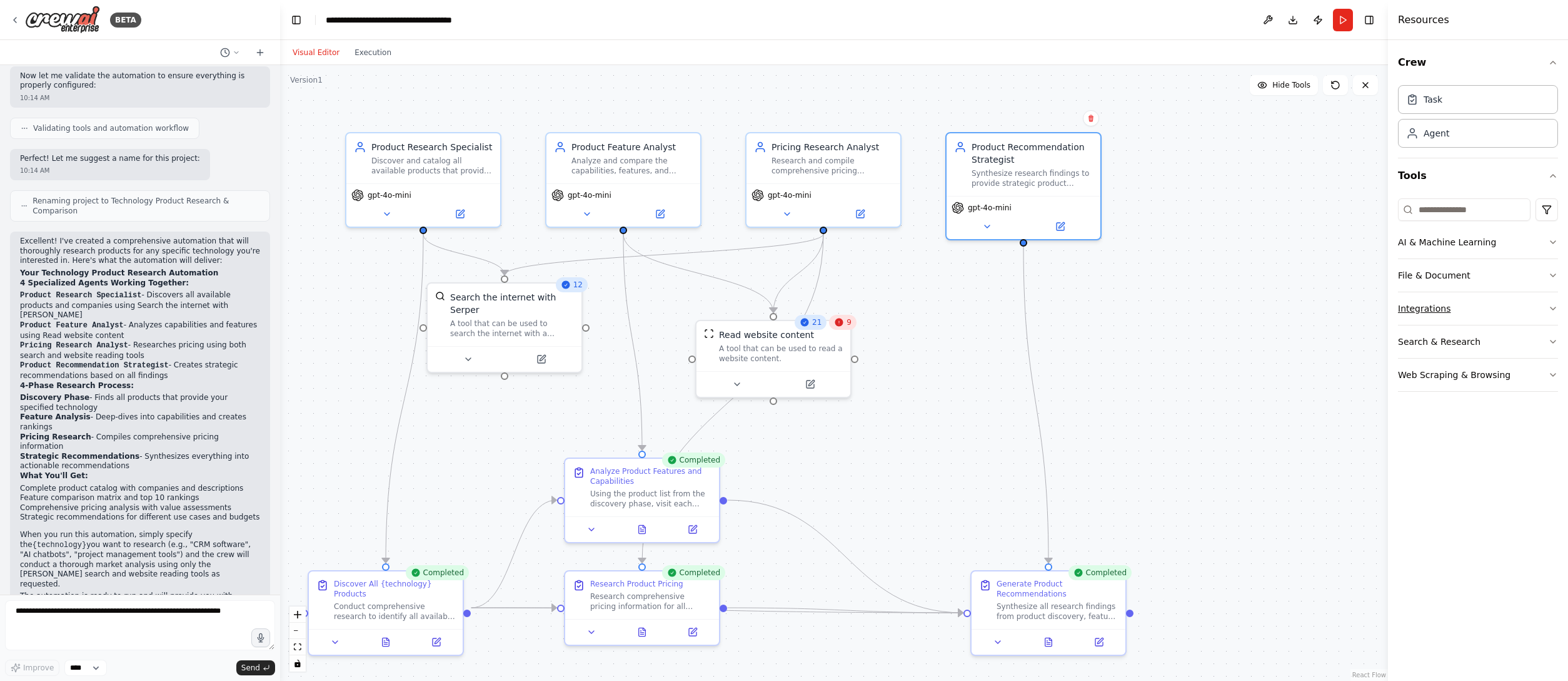
click at [979, 304] on button "Integrations" at bounding box center [1478, 308] width 160 height 32
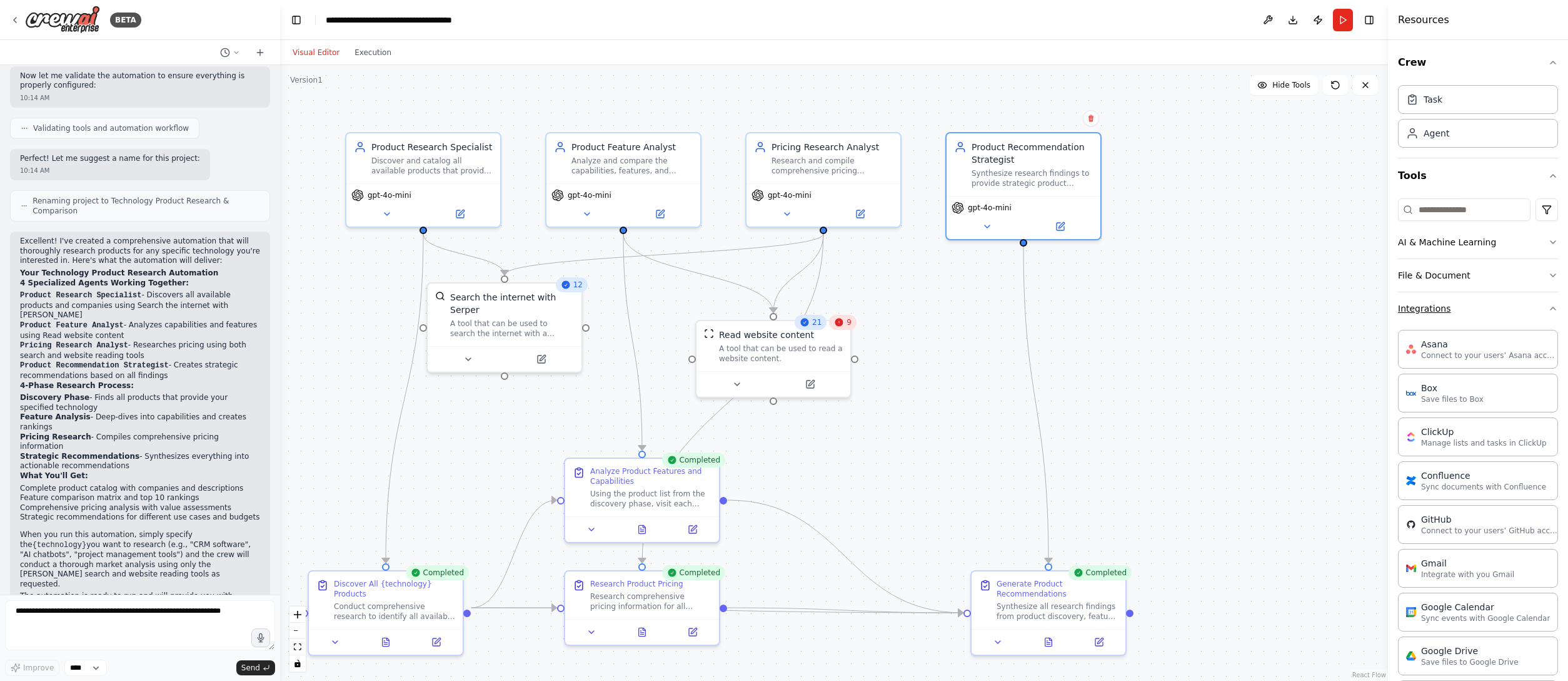
click at [979, 309] on icon "button" at bounding box center [1553, 308] width 10 height 10
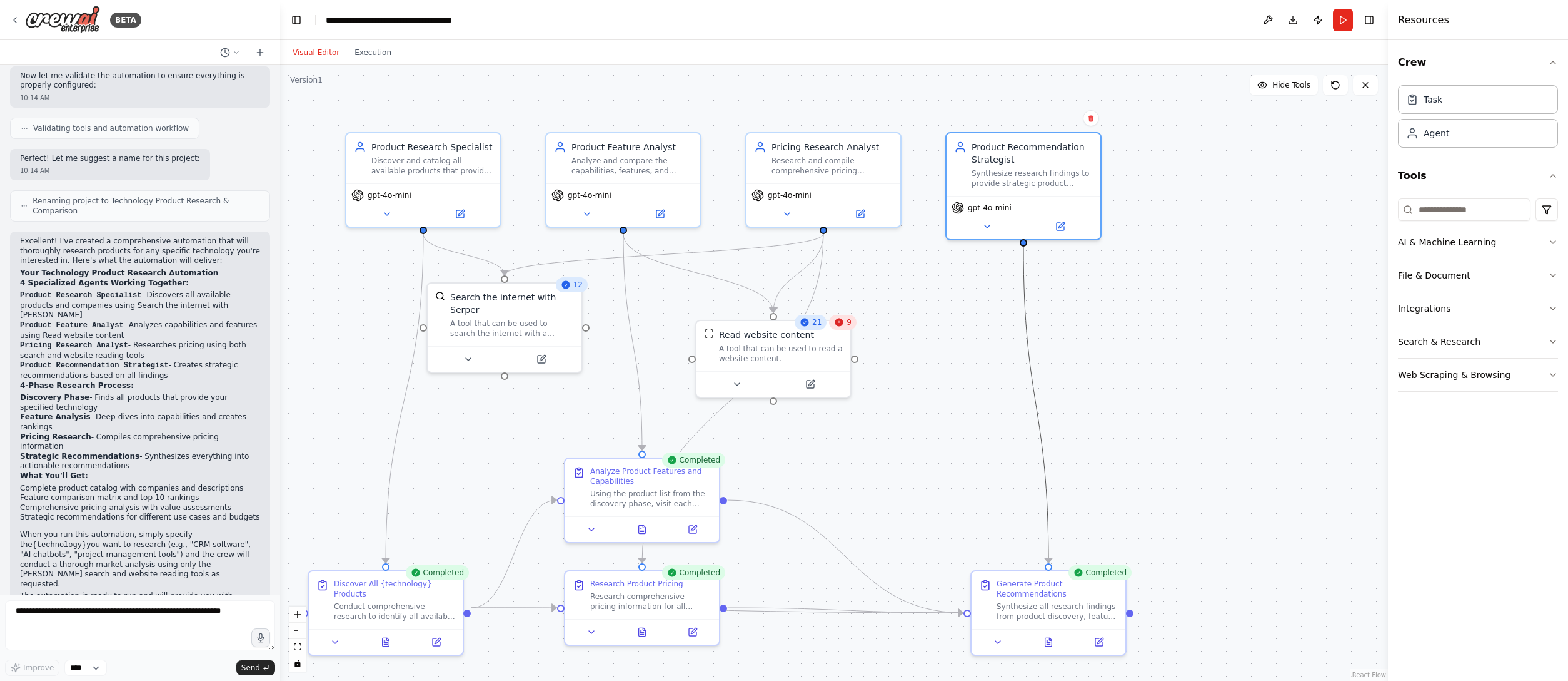
click at [979, 390] on icon "Edge from a66a2e11-e375-49a1-b7c3-812405d4f60d to 0d18d908-2712-49fe-a1bc-b82f3…" at bounding box center [1036, 405] width 25 height 317
drag, startPoint x: 1038, startPoint y: 390, endPoint x: 1027, endPoint y: 275, distance: 115.5
click at [979, 275] on icon "Edge from a66a2e11-e375-49a1-b7c3-812405d4f60d to 0d18d908-2712-49fe-a1bc-b82f3…" at bounding box center [1036, 405] width 25 height 317
click at [979, 182] on div "Synthesize research findings to provide strategic product recommendations for {…" at bounding box center [1033, 176] width 122 height 20
click at [979, 230] on button at bounding box center [1060, 224] width 71 height 15
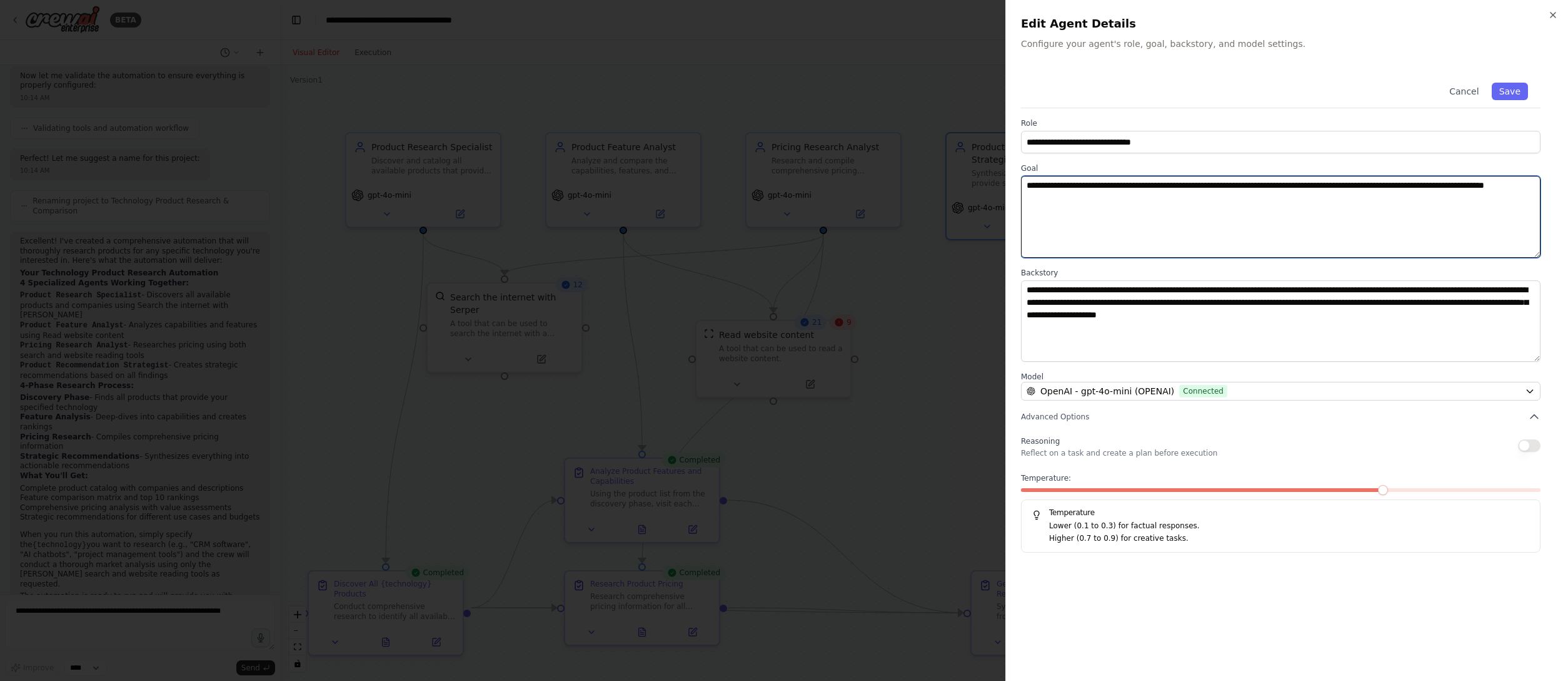
click at [979, 203] on textarea "**********" at bounding box center [1280, 216] width 519 height 82
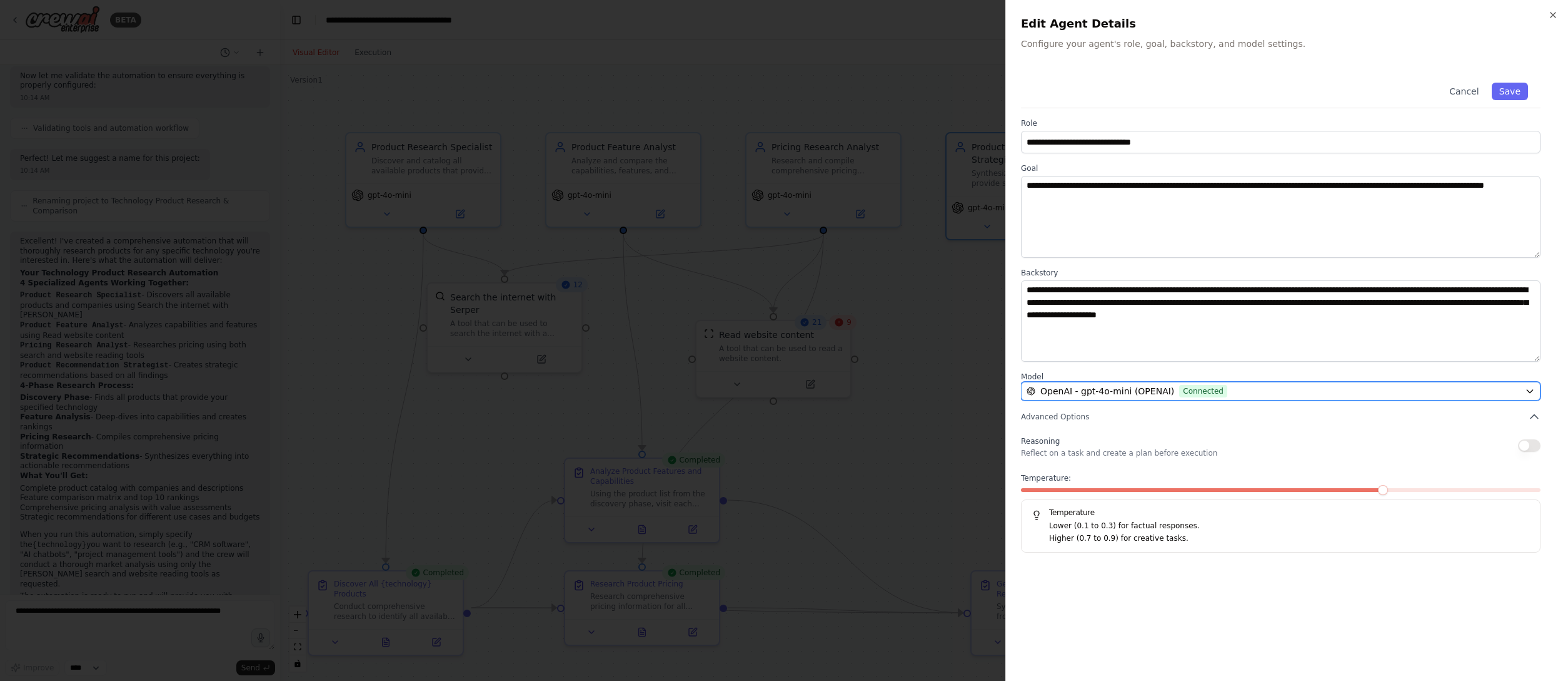
click at [979, 388] on icon "button" at bounding box center [1530, 391] width 10 height 10
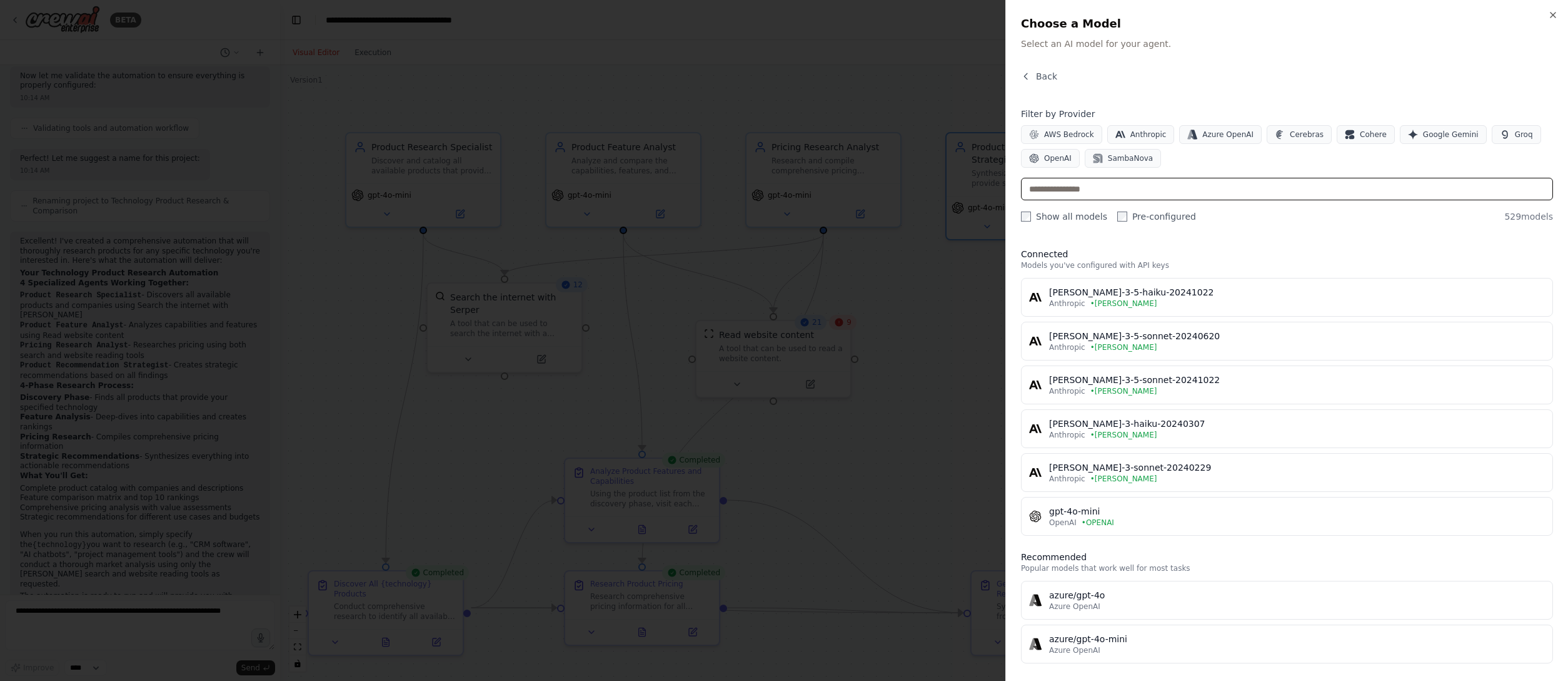
click at [979, 192] on input "text" at bounding box center [1287, 188] width 532 height 23
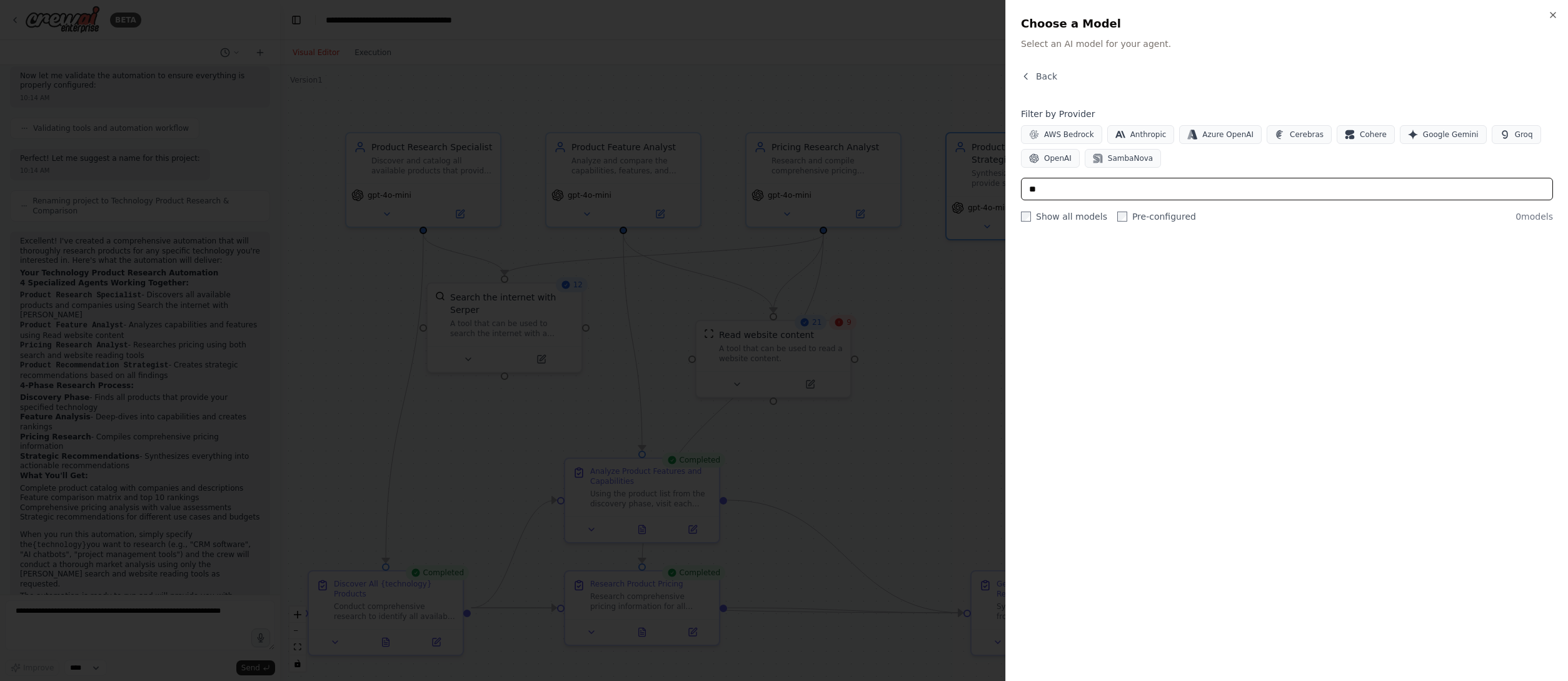
type input "*"
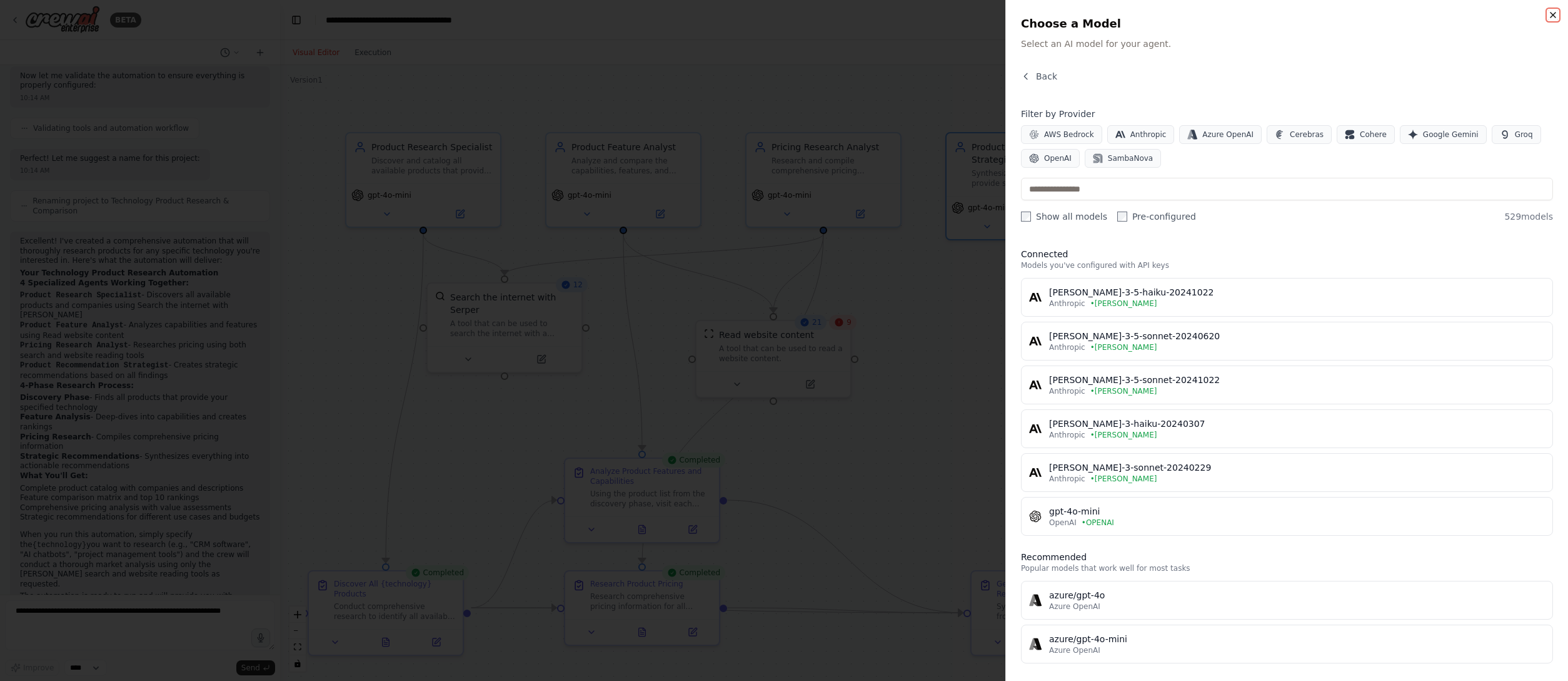
click at [979, 14] on icon "button" at bounding box center [1553, 15] width 10 height 10
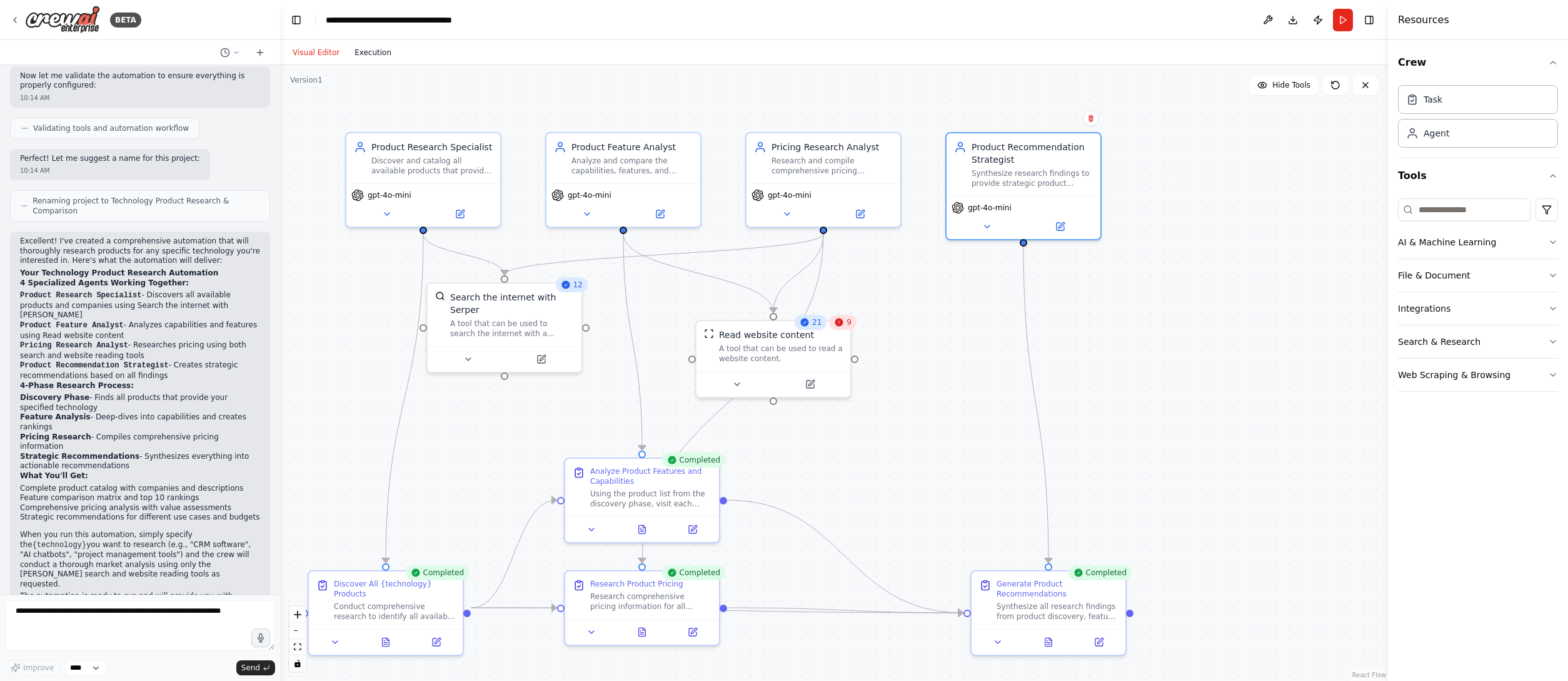
click at [369, 54] on button "Execution" at bounding box center [372, 52] width 52 height 15
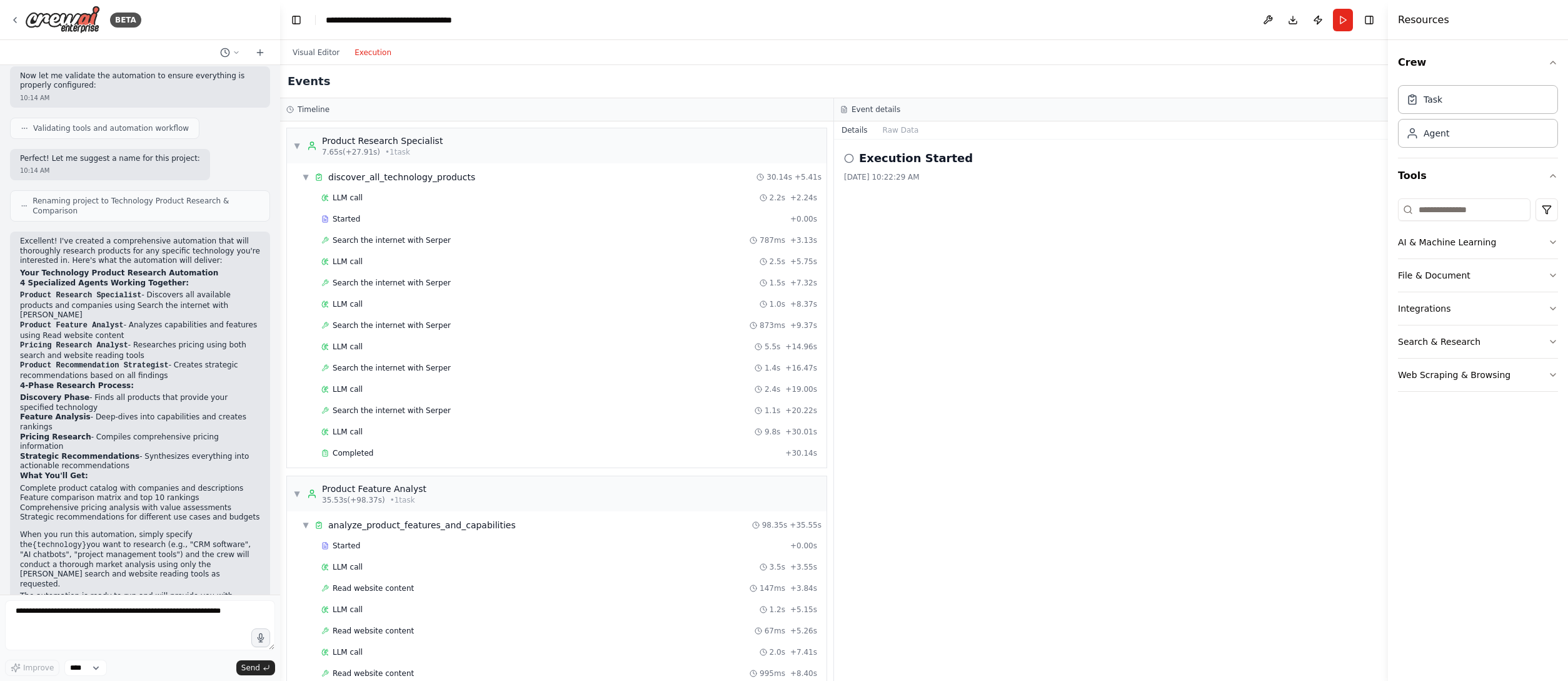
click at [909, 240] on div "Execution Started 8/21/2025, 10:22:29 AM" at bounding box center [1111, 410] width 554 height 541
click at [891, 177] on div "8/21/2025, 10:22:29 AM" at bounding box center [1110, 177] width 534 height 10
click at [301, 52] on button "Visual Editor" at bounding box center [316, 52] width 62 height 15
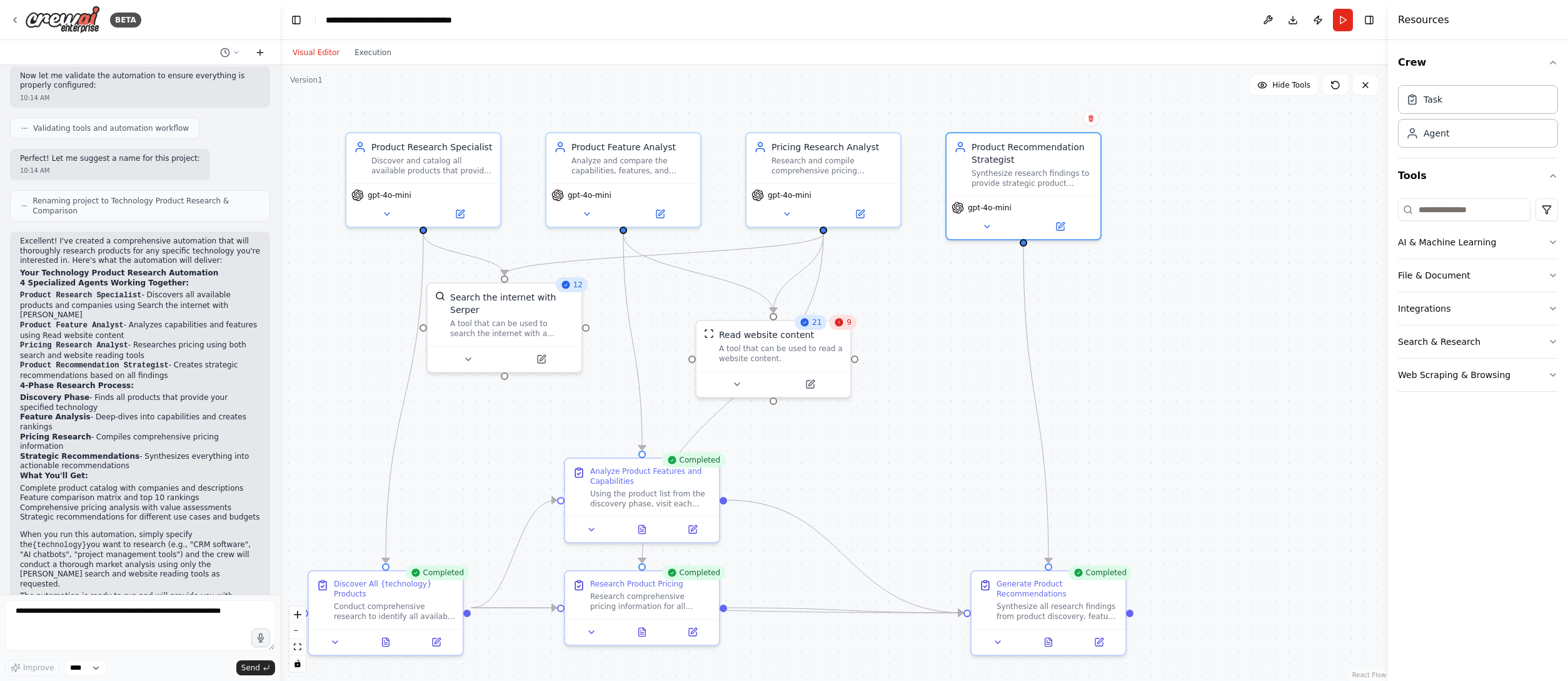
click at [256, 46] on button at bounding box center [260, 52] width 20 height 15
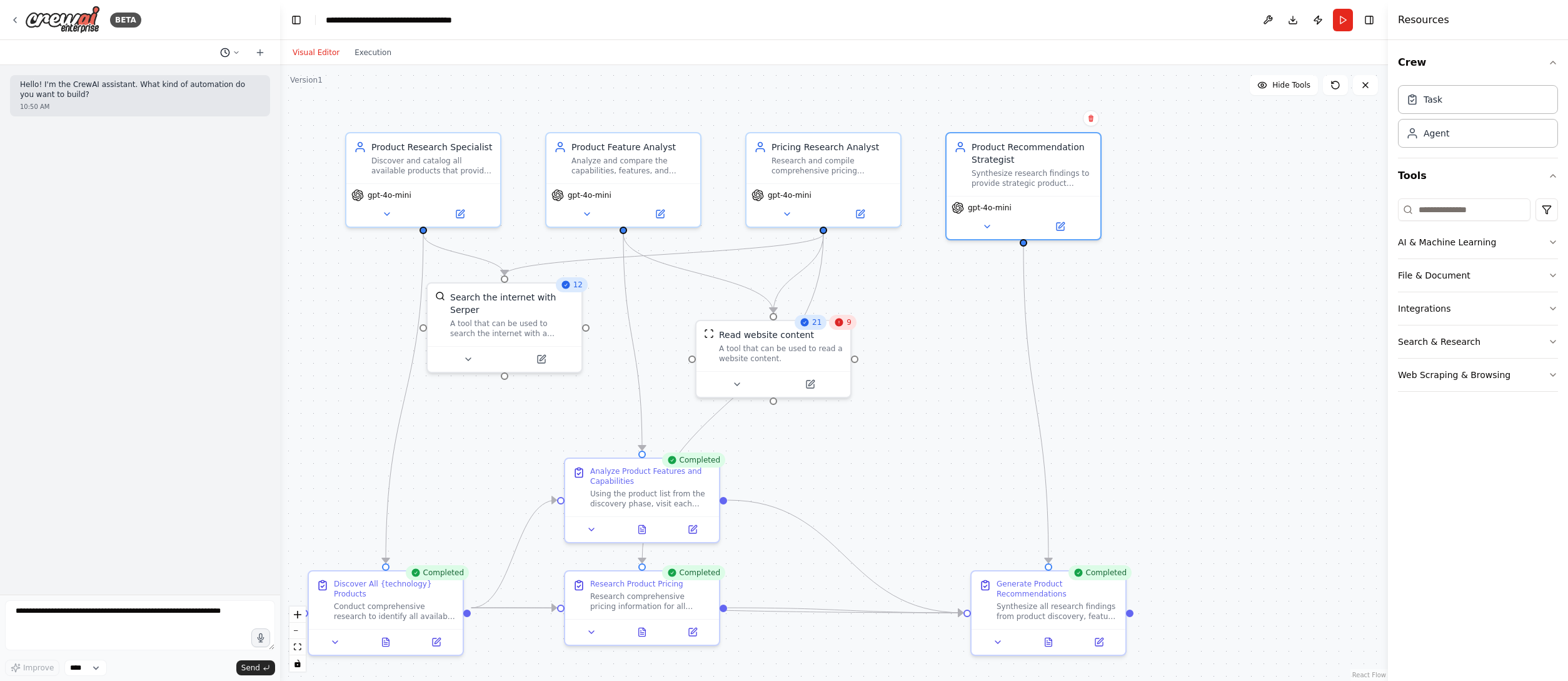
click at [229, 49] on icon at bounding box center [225, 52] width 10 height 10
click at [158, 97] on span "I want to research all of the product available for a specific technology. This…" at bounding box center [176, 98] width 81 height 10
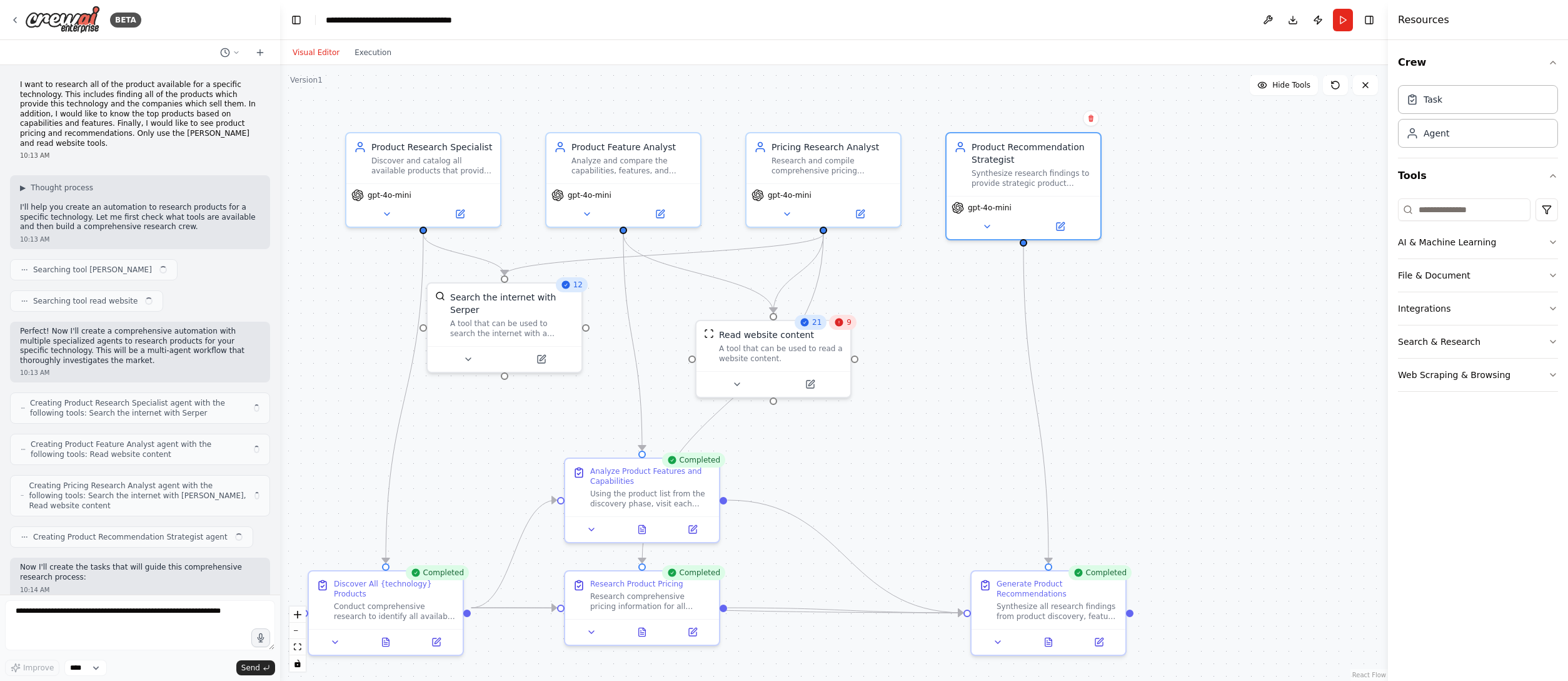
scroll to position [668, 0]
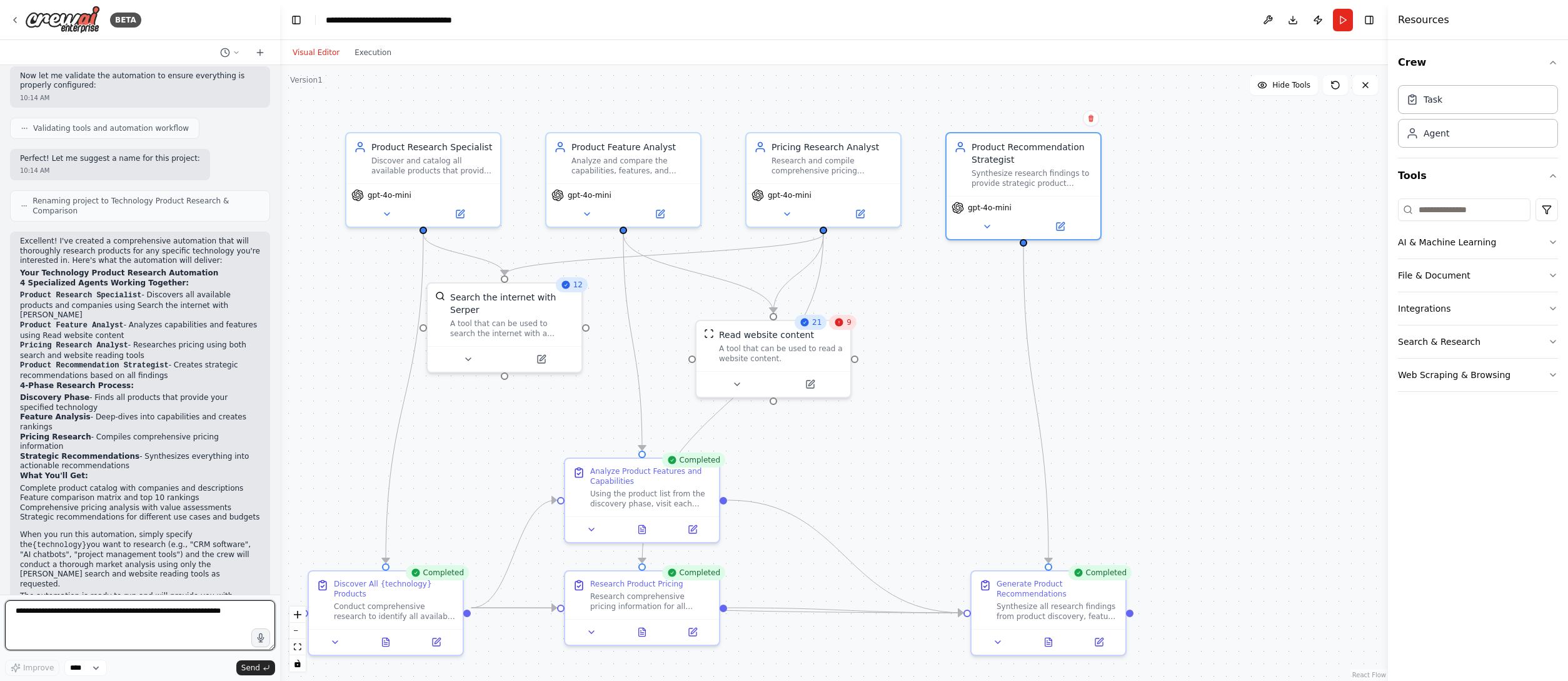
click at [154, 425] on textarea at bounding box center [140, 624] width 270 height 50
click at [214, 425] on textarea "**********" at bounding box center [140, 624] width 270 height 50
type textarea "**********"
click at [253, 425] on span "Send" at bounding box center [251, 667] width 19 height 10
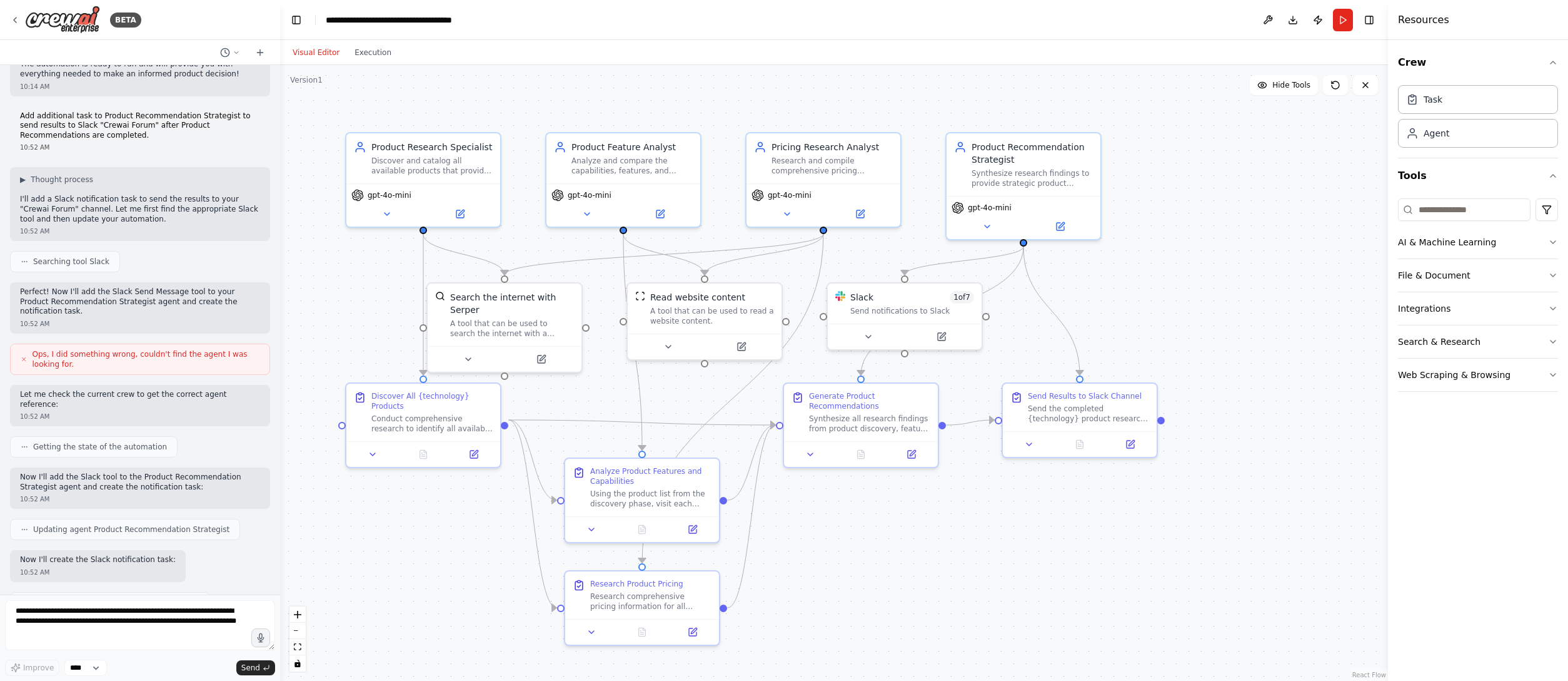
scroll to position [1273, 0]
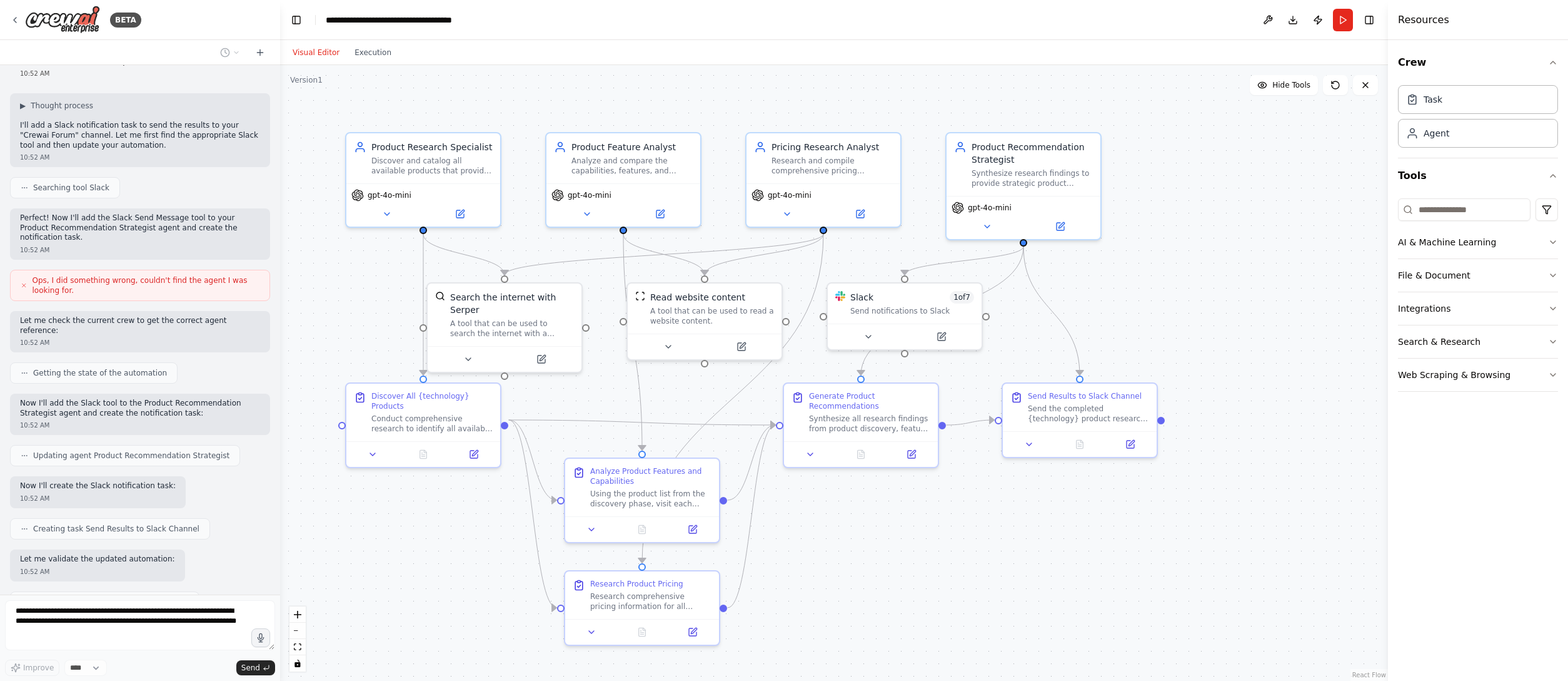
click at [961, 425] on div ".deletable-edge-delete-btn { width: 20px; height: 20px; border: 0px solid #ffff…" at bounding box center [834, 373] width 1108 height 616
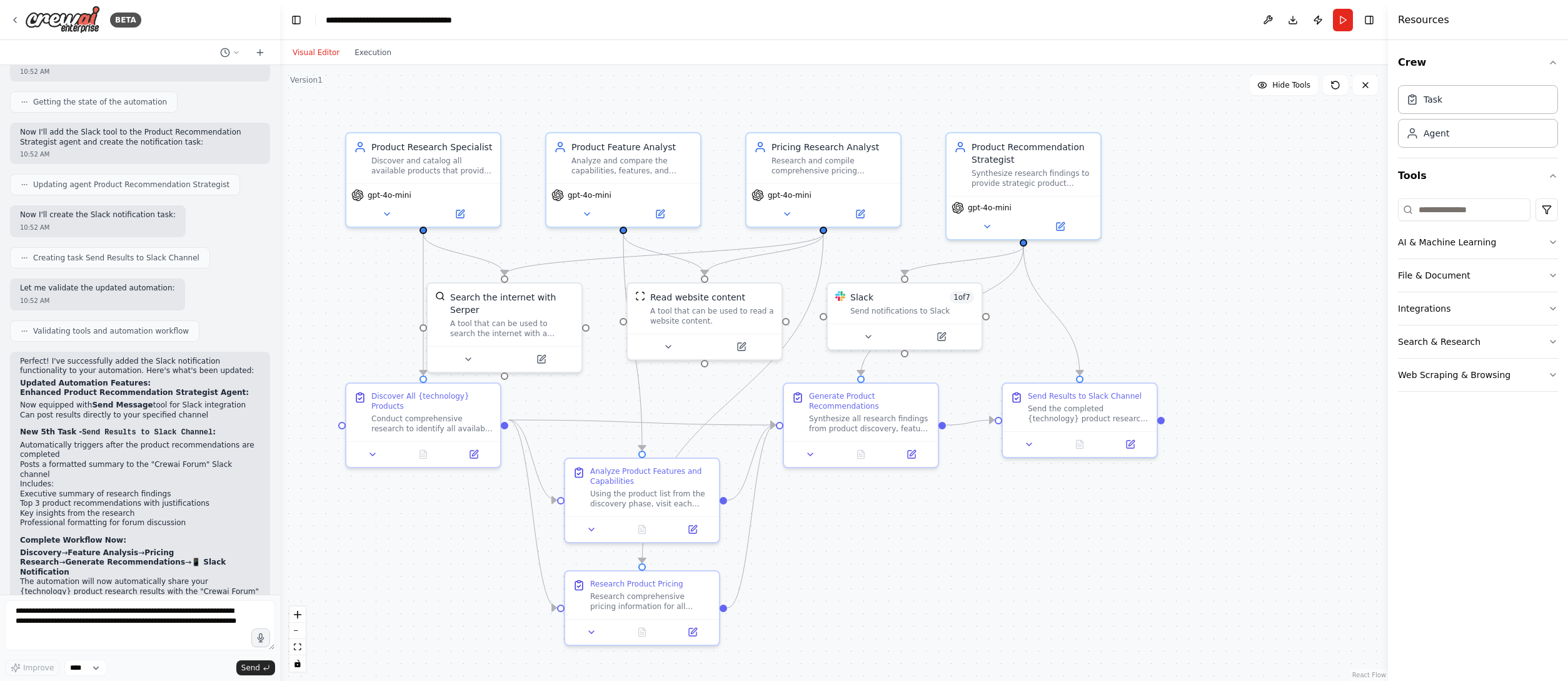
scroll to position [1555, 0]
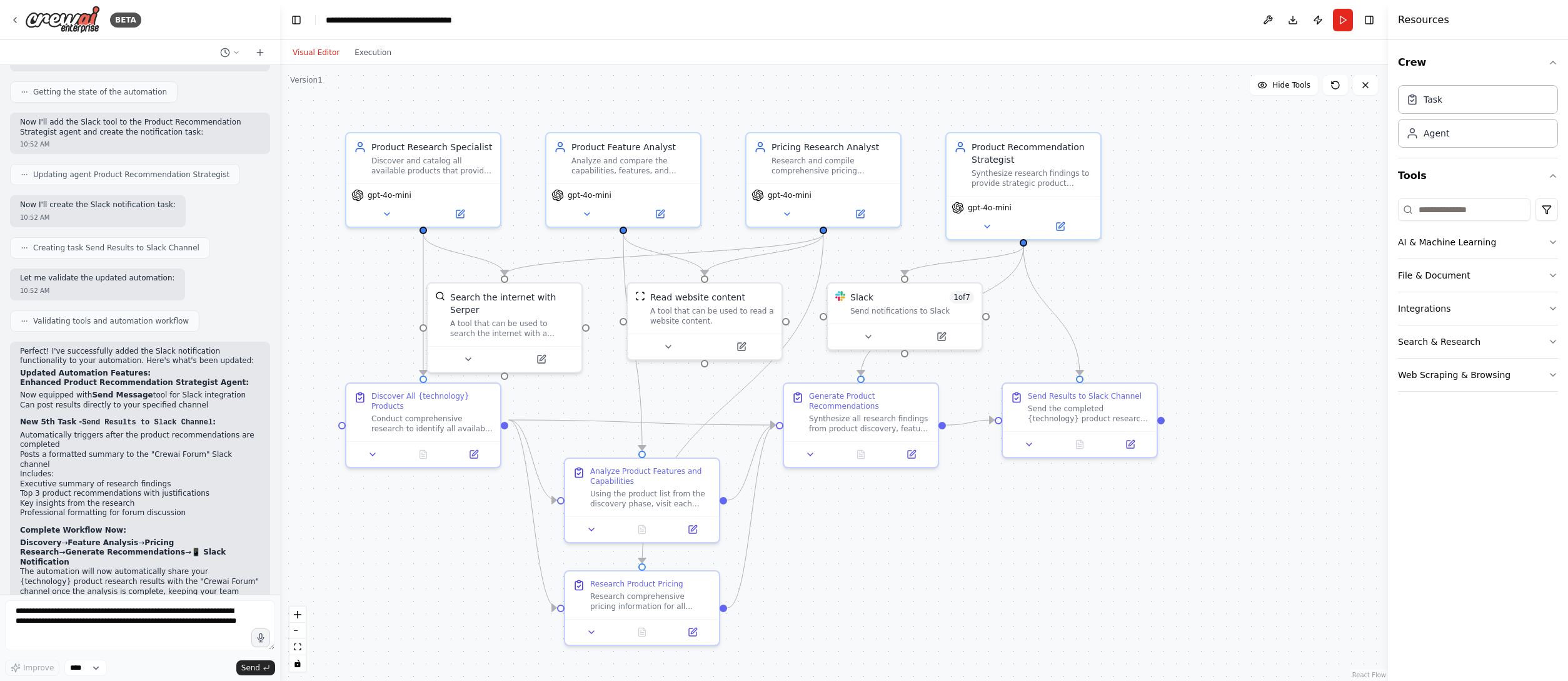
click at [510, 425] on div ".deletable-edge-delete-btn { width: 20px; height: 20px; border: 0px solid #ffff…" at bounding box center [834, 373] width 1108 height 616
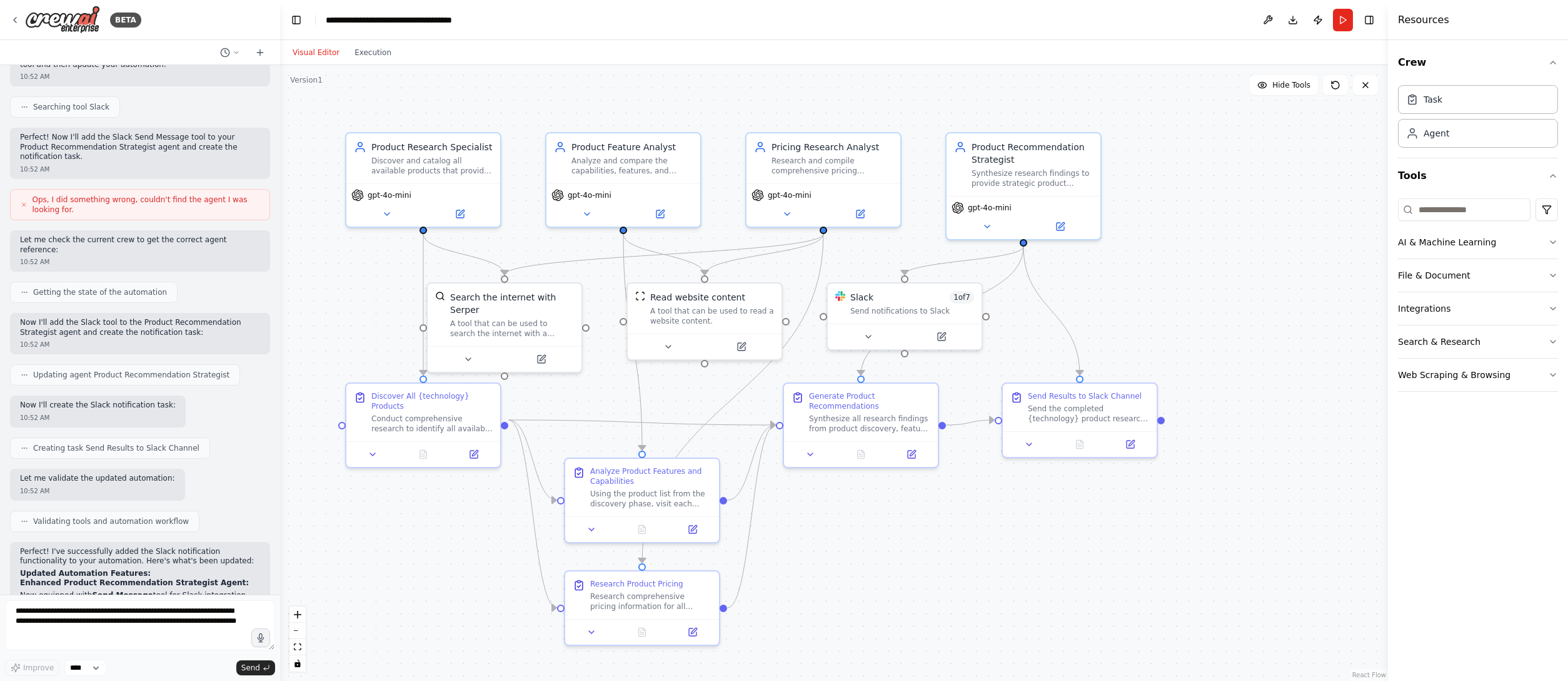
scroll to position [1305, 0]
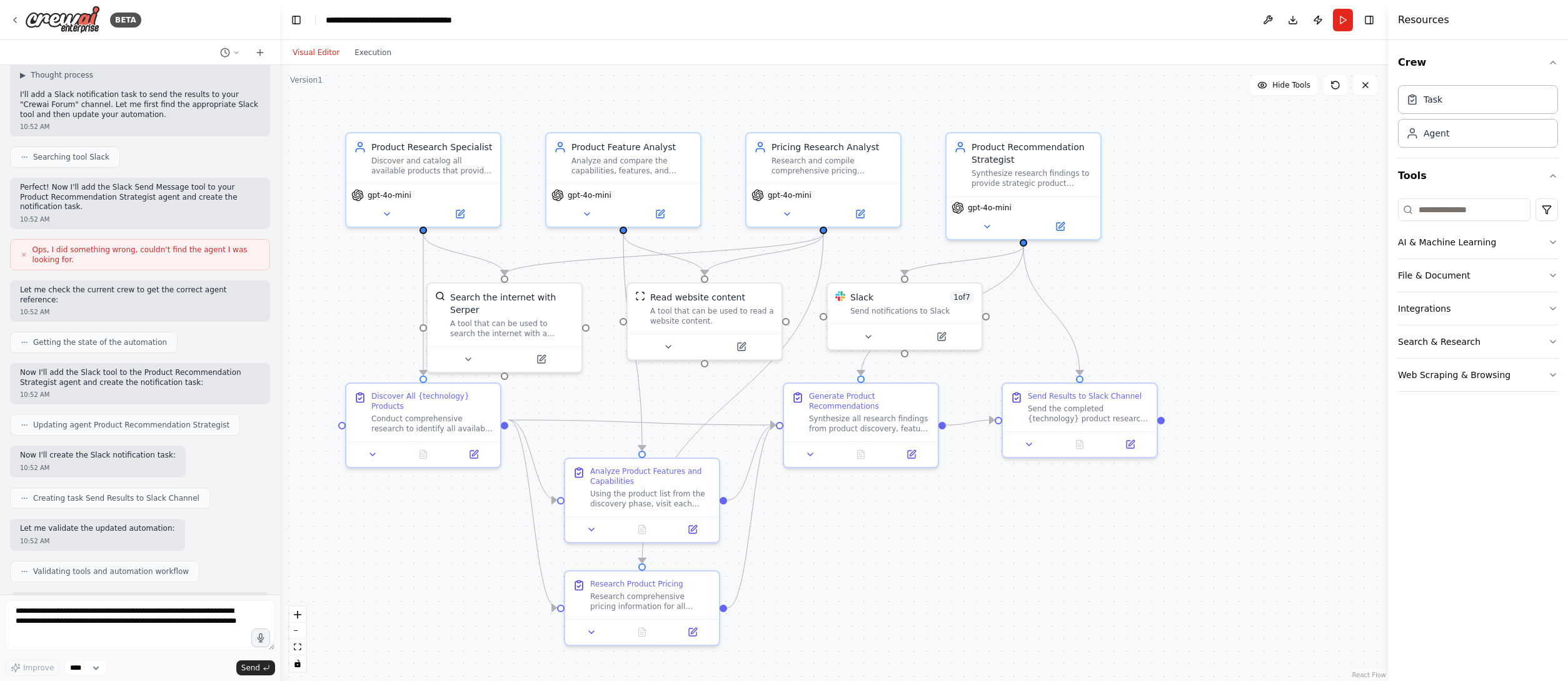
click at [276, 83] on div at bounding box center [278, 340] width 5 height 681
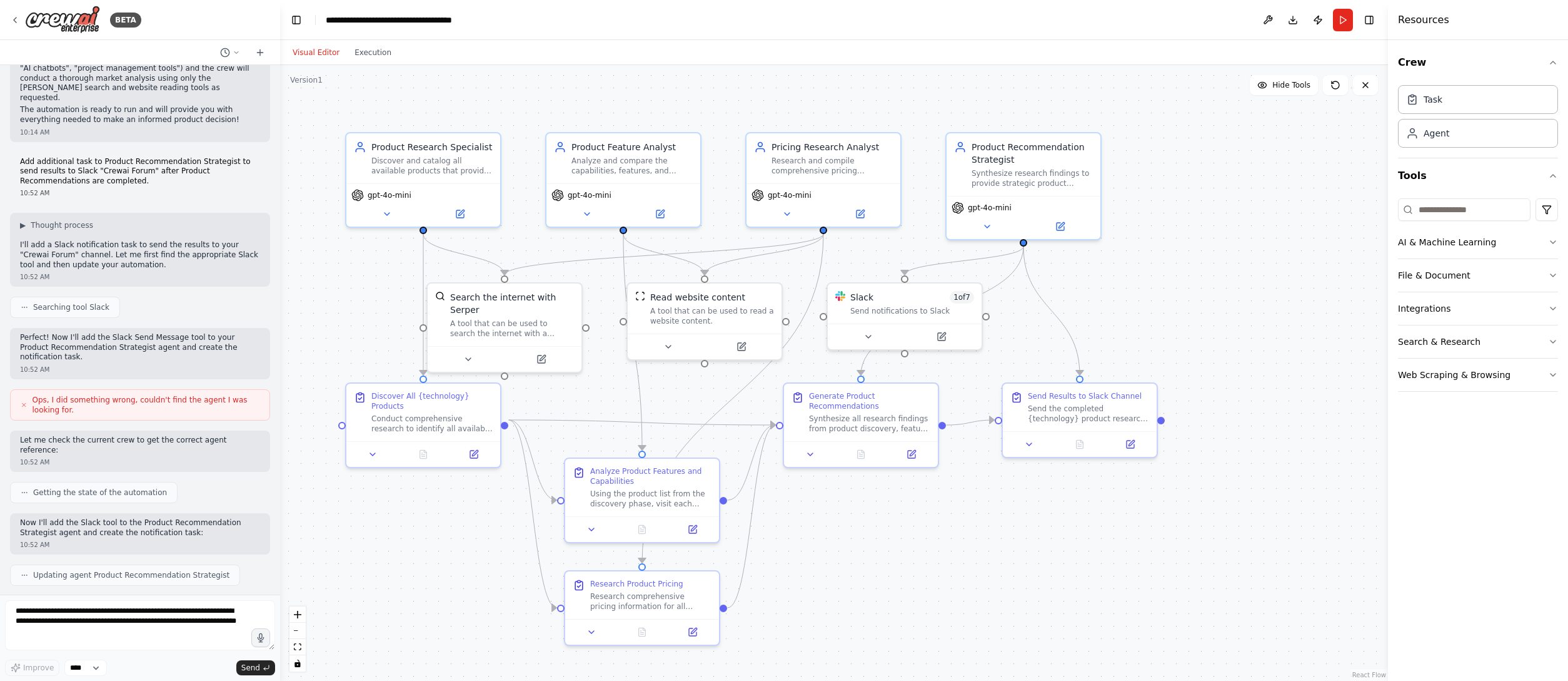
scroll to position [1104, 0]
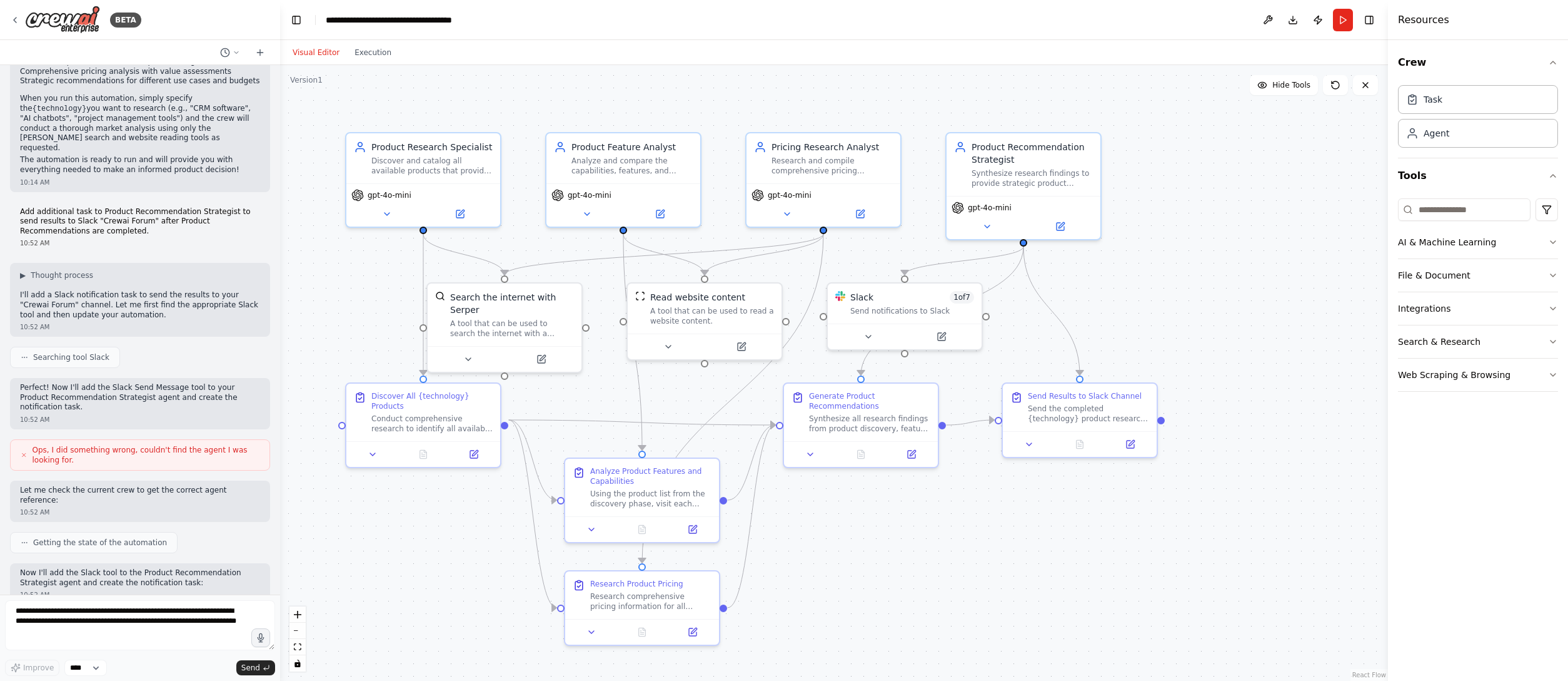
click at [388, 425] on div ".deletable-edge-delete-btn { width: 20px; height: 20px; border: 0px solid #ffff…" at bounding box center [834, 373] width 1108 height 616
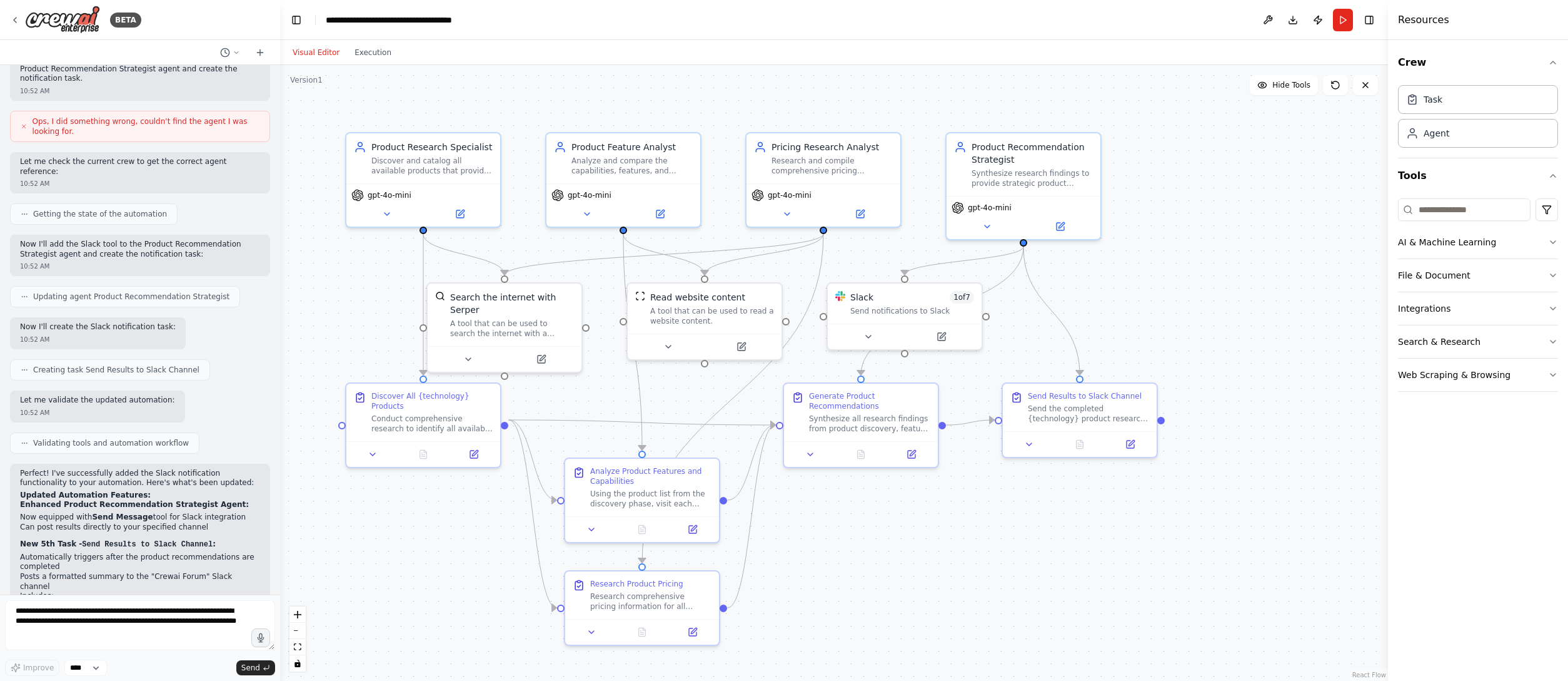
scroll to position [1457, 0]
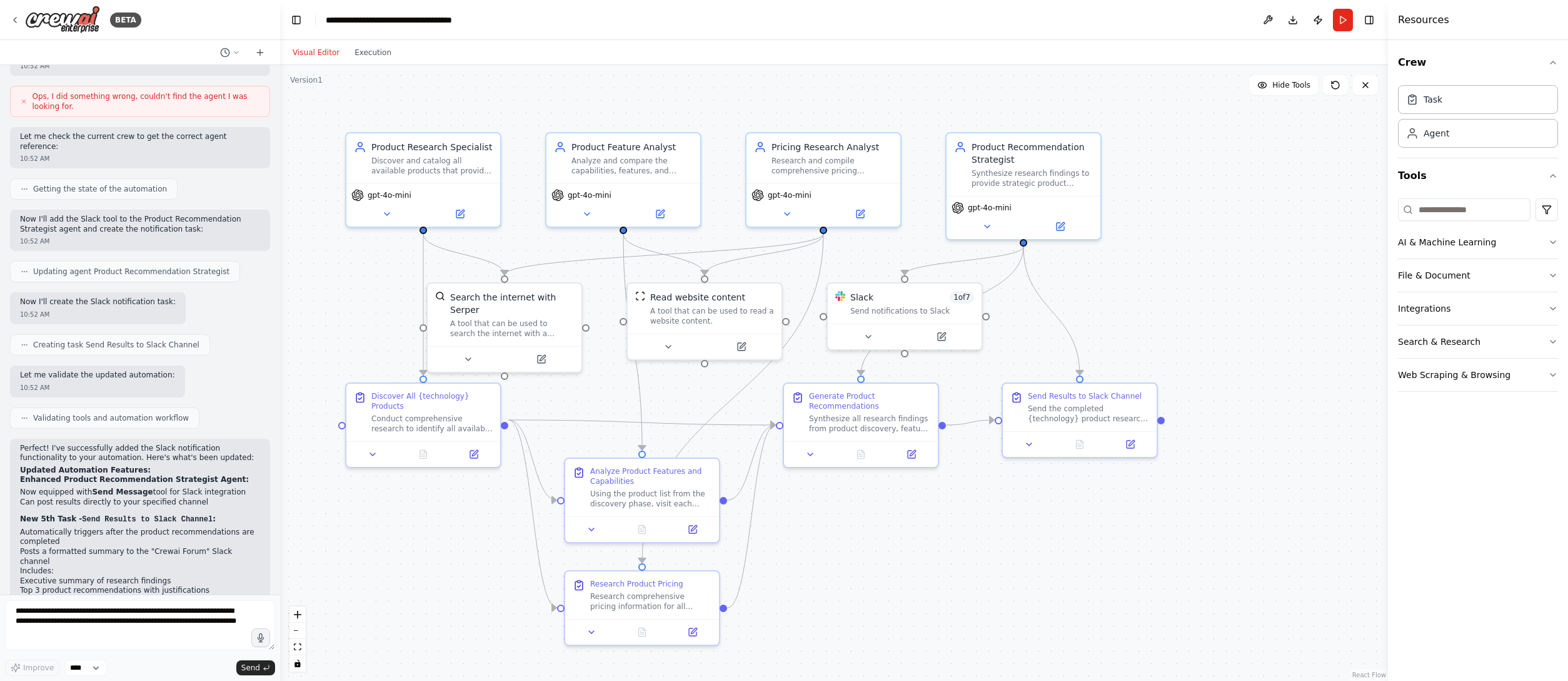
drag, startPoint x: 410, startPoint y: 656, endPoint x: 410, endPoint y: 632, distance: 24.0
click at [410, 425] on div ".deletable-edge-delete-btn { width: 20px; height: 20px; border: 0px solid #ffff…" at bounding box center [834, 373] width 1108 height 616
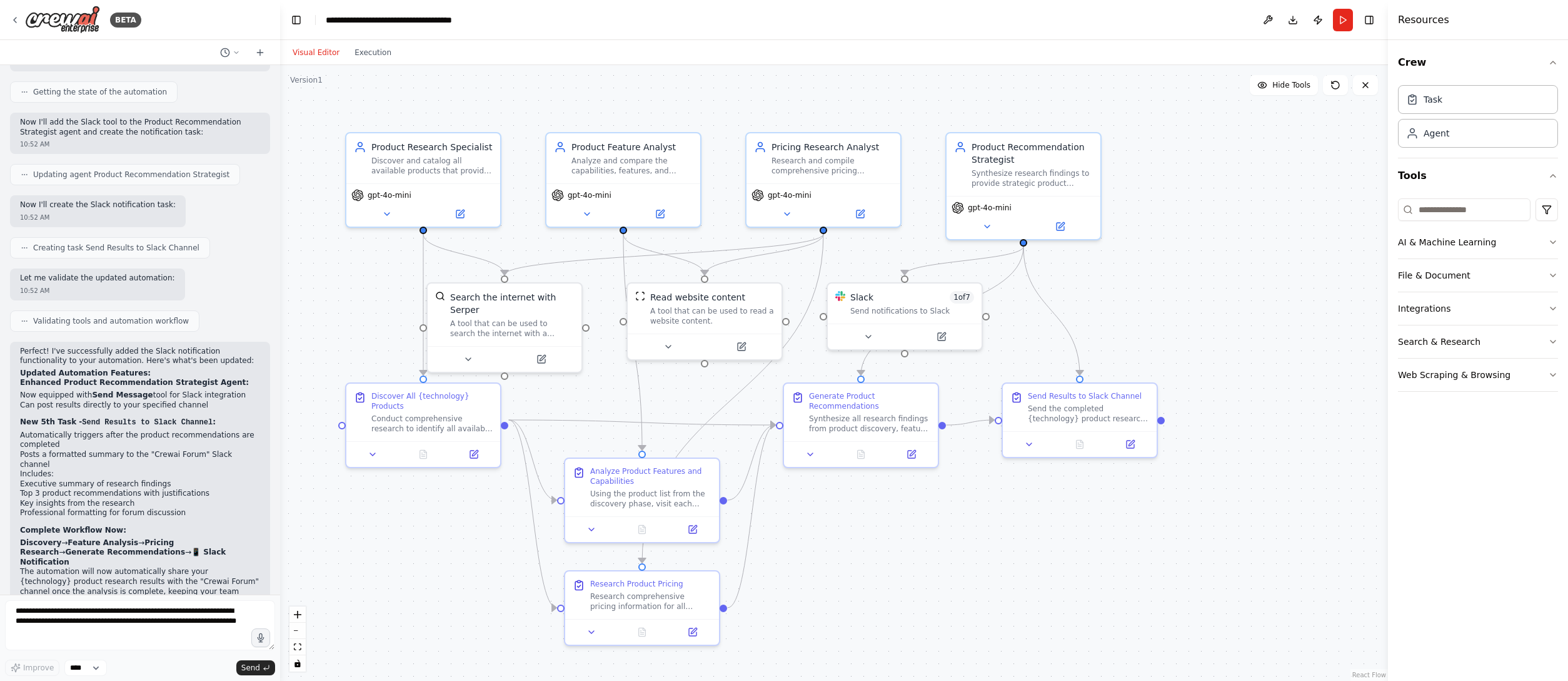
click at [864, 425] on div ".deletable-edge-delete-btn { width: 20px; height: 20px; border: 0px solid #ffff…" at bounding box center [834, 373] width 1108 height 616
click at [979, 425] on div at bounding box center [1080, 441] width 154 height 25
click at [979, 425] on div "Send Results to Slack Channel Send the completed {technology} product research …" at bounding box center [1079, 420] width 156 height 76
click at [979, 425] on div at bounding box center [1086, 441] width 154 height 25
click at [979, 425] on div ".deletable-edge-delete-btn { width: 20px; height: 20px; border: 0px solid #ffff…" at bounding box center [834, 373] width 1108 height 616
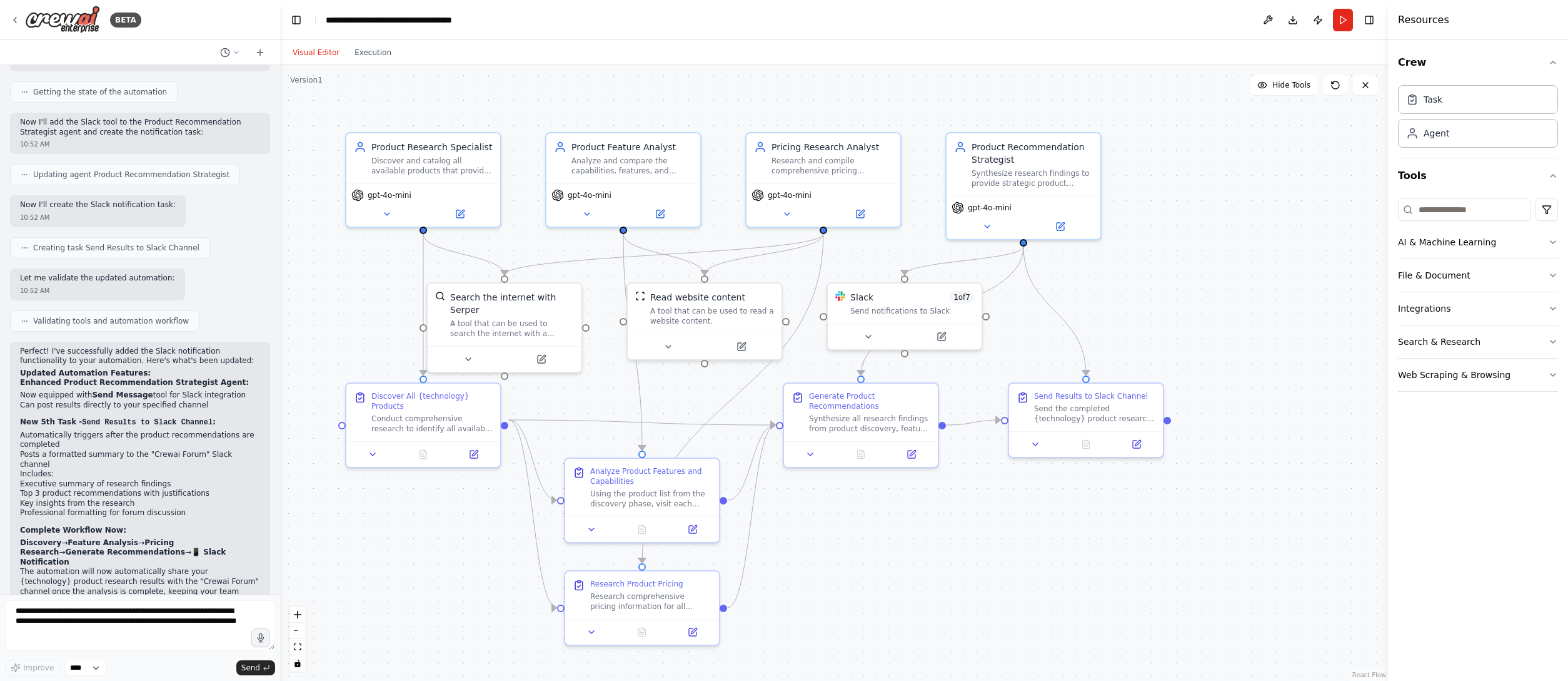
click at [979, 425] on div ".deletable-edge-delete-btn { width: 20px; height: 20px; border: 0px solid #ffff…" at bounding box center [834, 373] width 1108 height 616
click at [979, 425] on icon at bounding box center [1137, 441] width 8 height 8
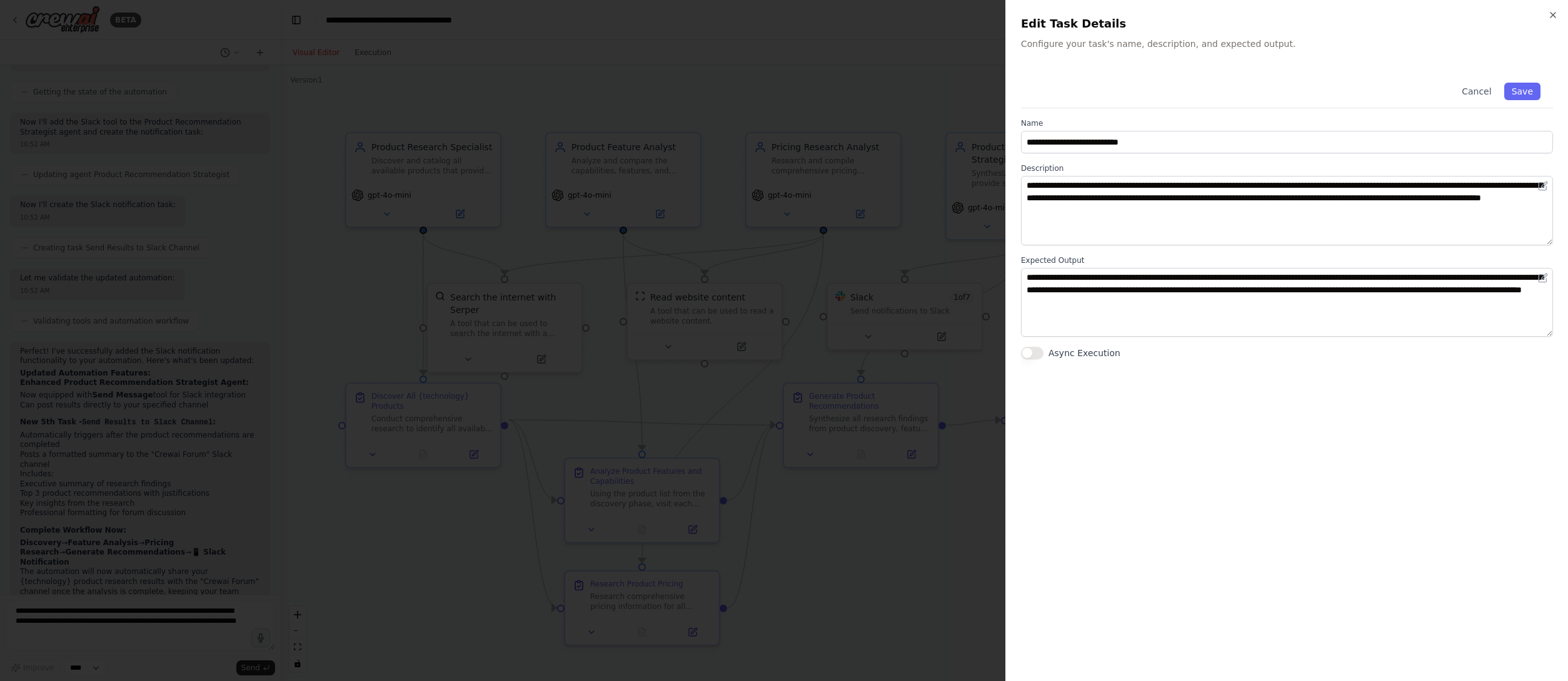
click at [979, 425] on div "**********" at bounding box center [1287, 368] width 532 height 596
click at [979, 15] on icon "button" at bounding box center [1553, 15] width 10 height 10
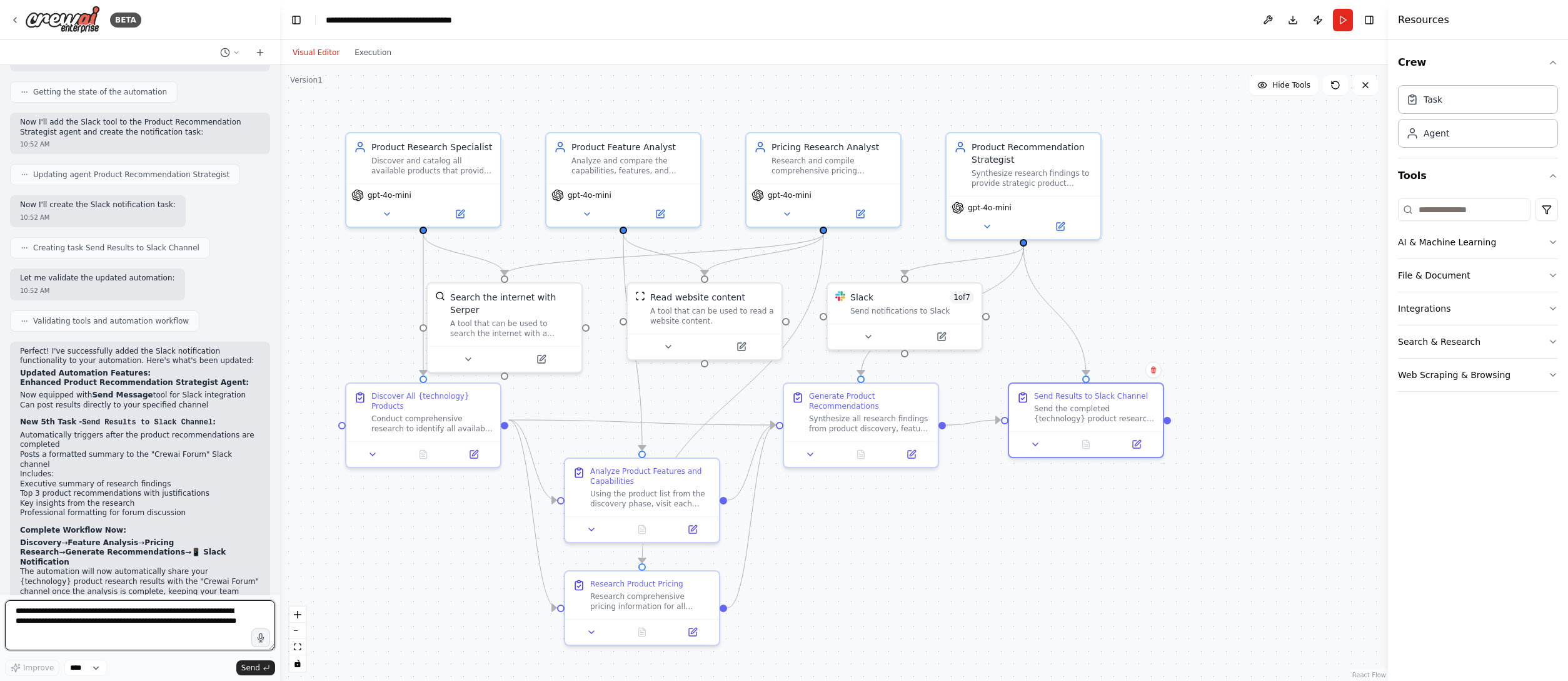
click at [171, 425] on textarea "**********" at bounding box center [140, 624] width 270 height 50
click at [979, 425] on div at bounding box center [1086, 441] width 154 height 25
click at [979, 425] on div ".deletable-edge-delete-btn { width: 20px; height: 20px; border: 0px solid #ffff…" at bounding box center [834, 373] width 1108 height 616
click at [979, 425] on icon at bounding box center [1037, 441] width 10 height 10
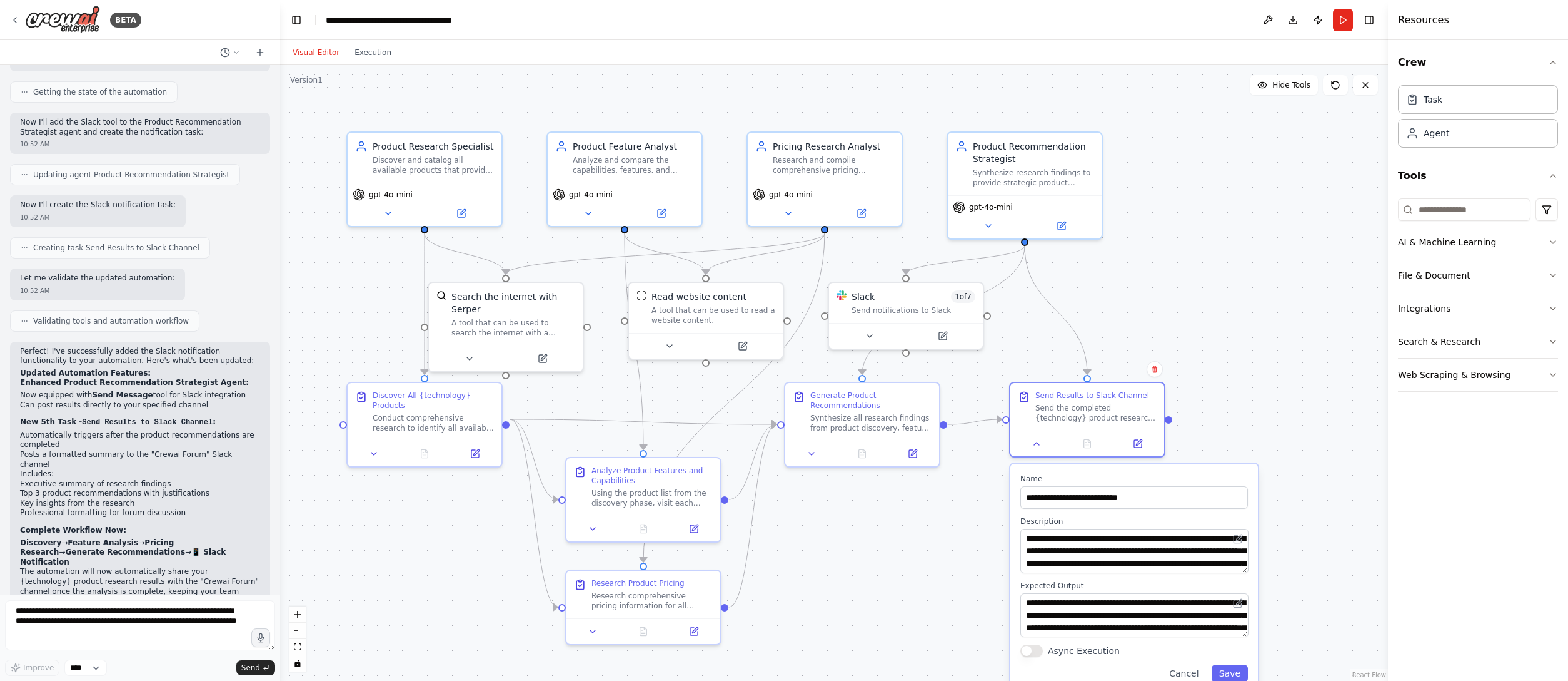
click at [979, 425] on div ".deletable-edge-delete-btn { width: 20px; height: 20px; border: 0px solid #ffff…" at bounding box center [834, 373] width 1108 height 616
click at [61, 425] on textarea "**********" at bounding box center [140, 624] width 270 height 50
type textarea "**********"
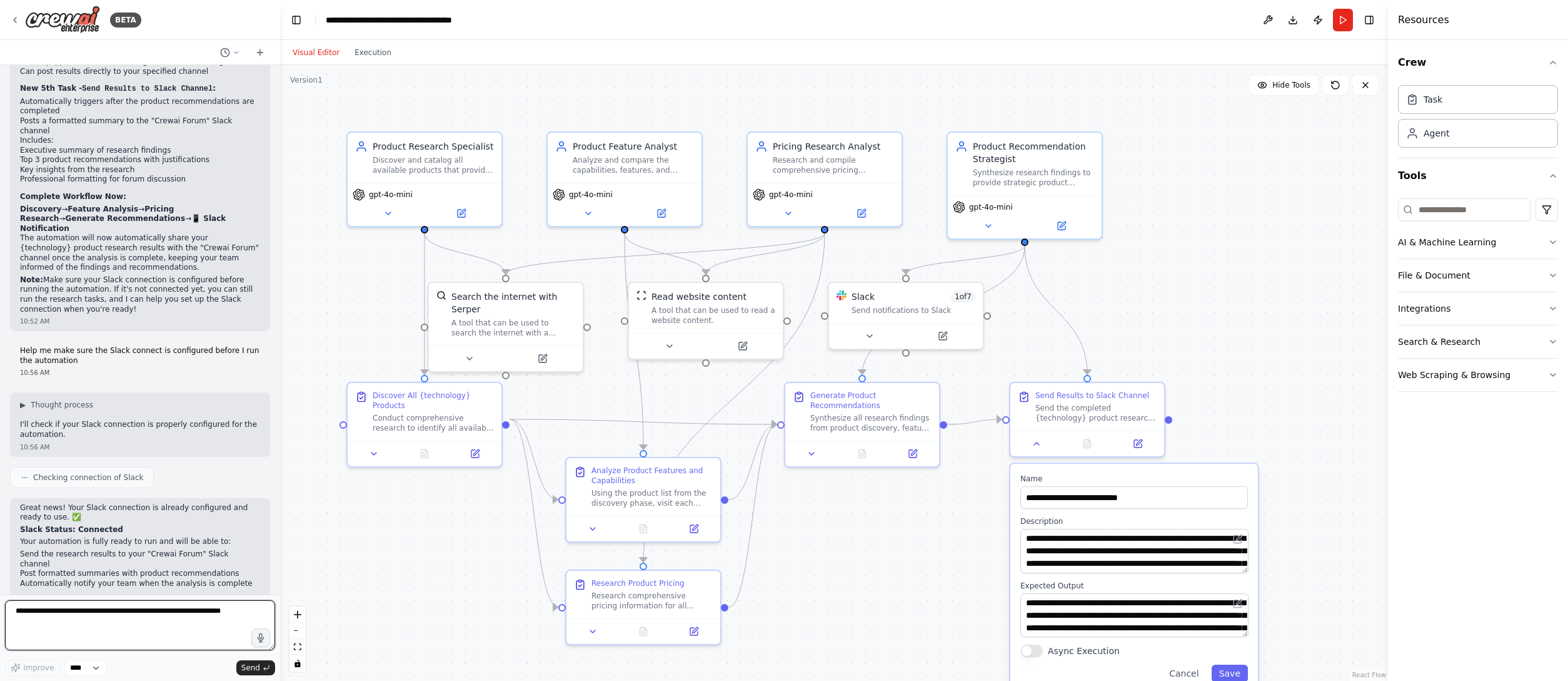
scroll to position [1898, 0]
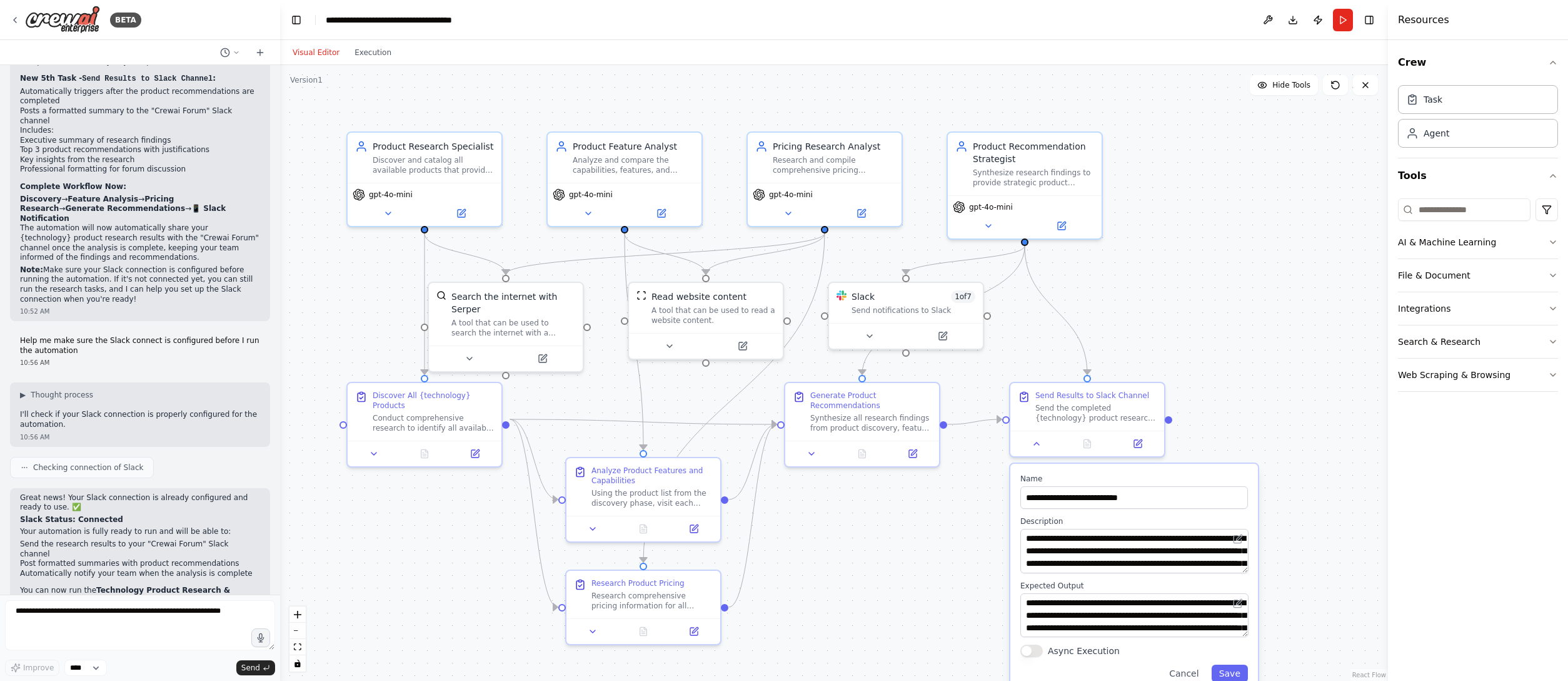
drag, startPoint x: 1369, startPoint y: 654, endPoint x: 1331, endPoint y: 438, distance: 219.3
click at [979, 425] on div ".deletable-edge-delete-btn { width: 20px; height: 20px; border: 0px solid #ffff…" at bounding box center [834, 373] width 1108 height 616
click at [979, 26] on button "Publish" at bounding box center [1318, 19] width 20 height 23
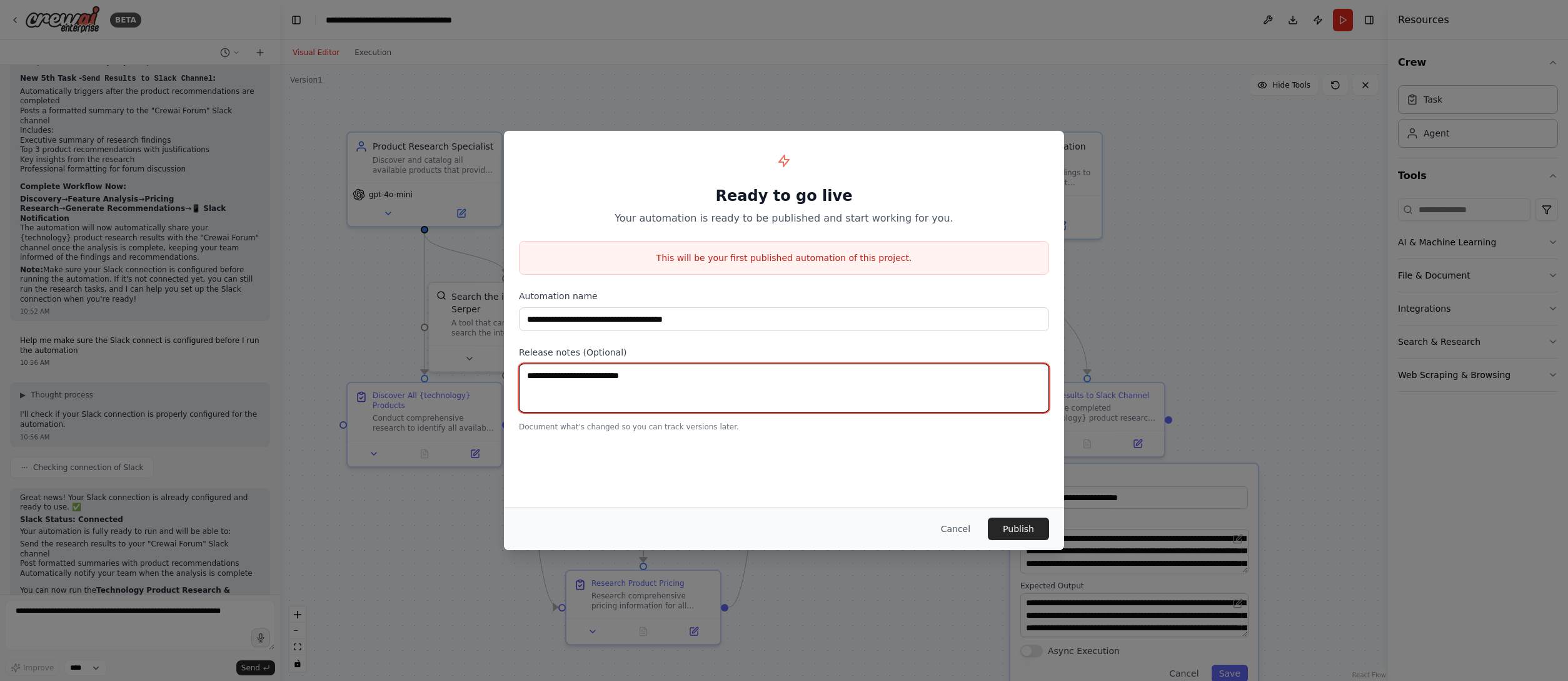
click at [684, 391] on textarea at bounding box center [784, 388] width 530 height 49
type textarea "**********"
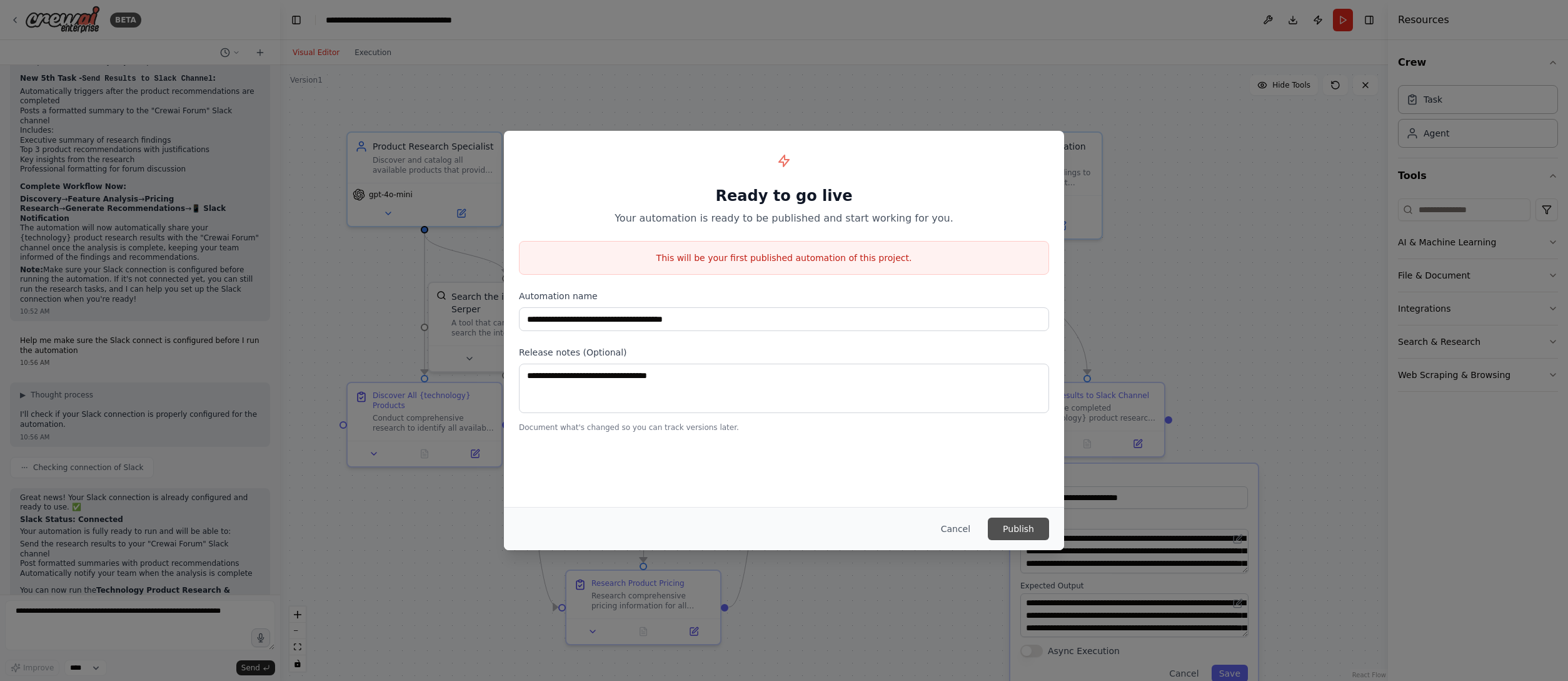
click at [979, 425] on button "Publish" at bounding box center [1018, 528] width 62 height 23
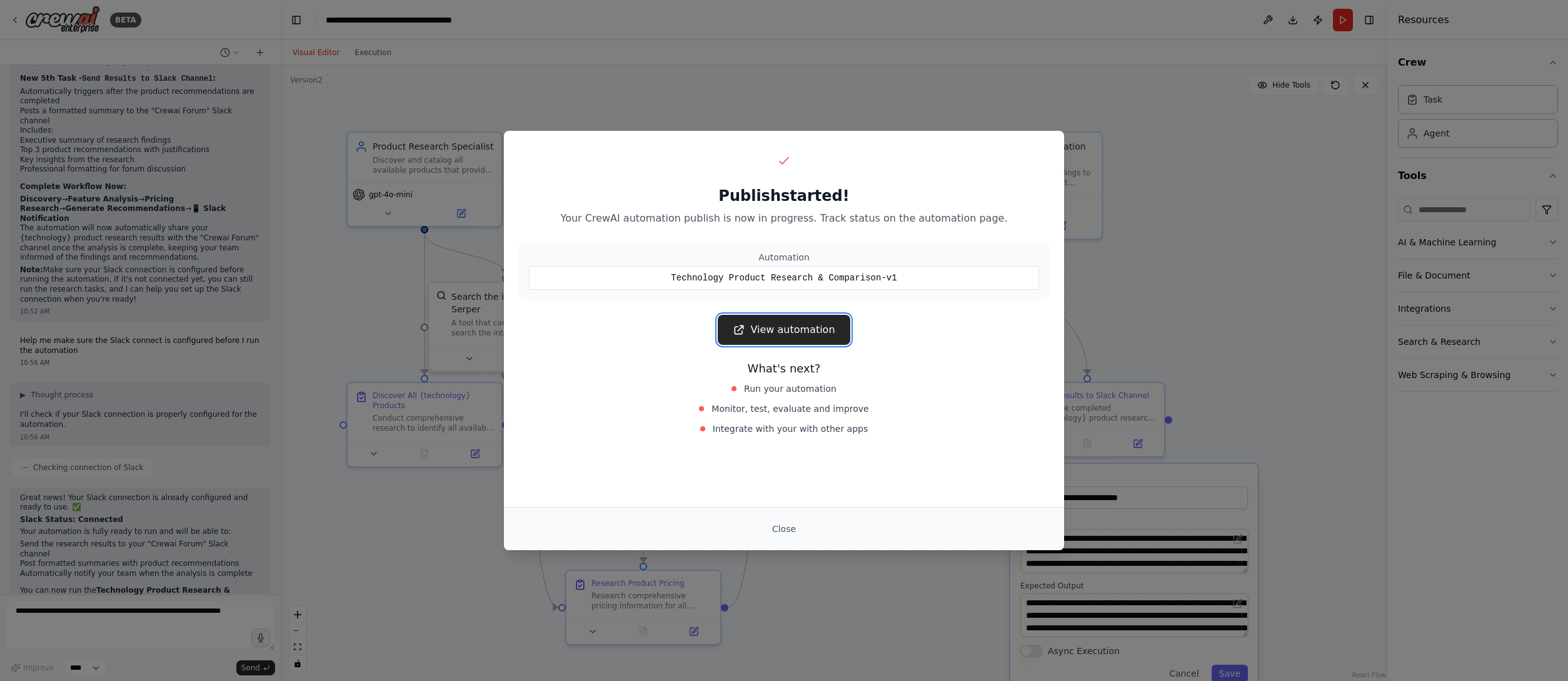
click at [811, 324] on link "View automation" at bounding box center [784, 330] width 132 height 30
click at [893, 425] on div "Integrate with your with other apps" at bounding box center [784, 428] width 280 height 18
click at [794, 324] on link "View automation" at bounding box center [784, 330] width 132 height 30
click at [794, 334] on link "View automation" at bounding box center [784, 330] width 132 height 30
click at [806, 326] on link "View automation" at bounding box center [784, 330] width 132 height 30
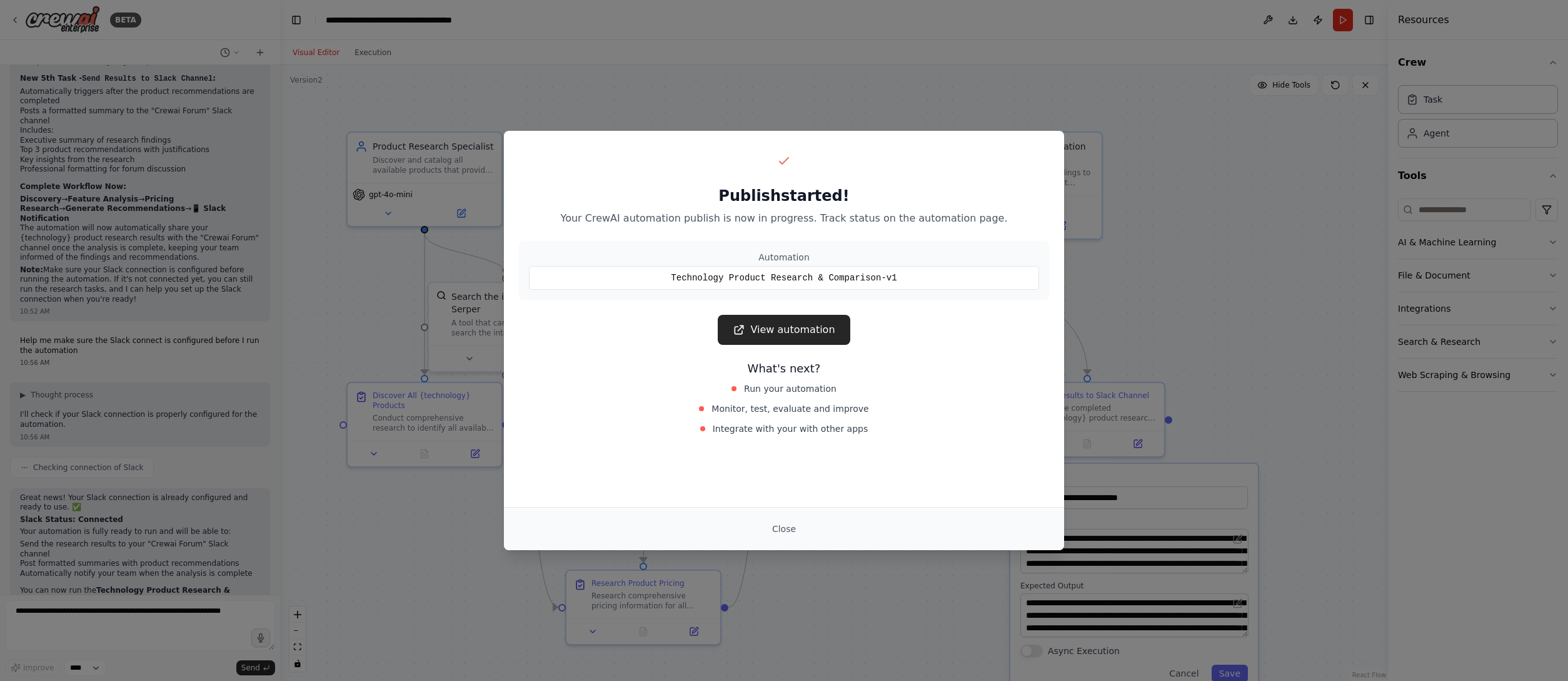
click at [979, 232] on div "Publish started! Your CrewAI automation publish is now in progress. Track statu…" at bounding box center [784, 340] width 1568 height 681
click at [773, 425] on button "Close" at bounding box center [784, 528] width 44 height 23
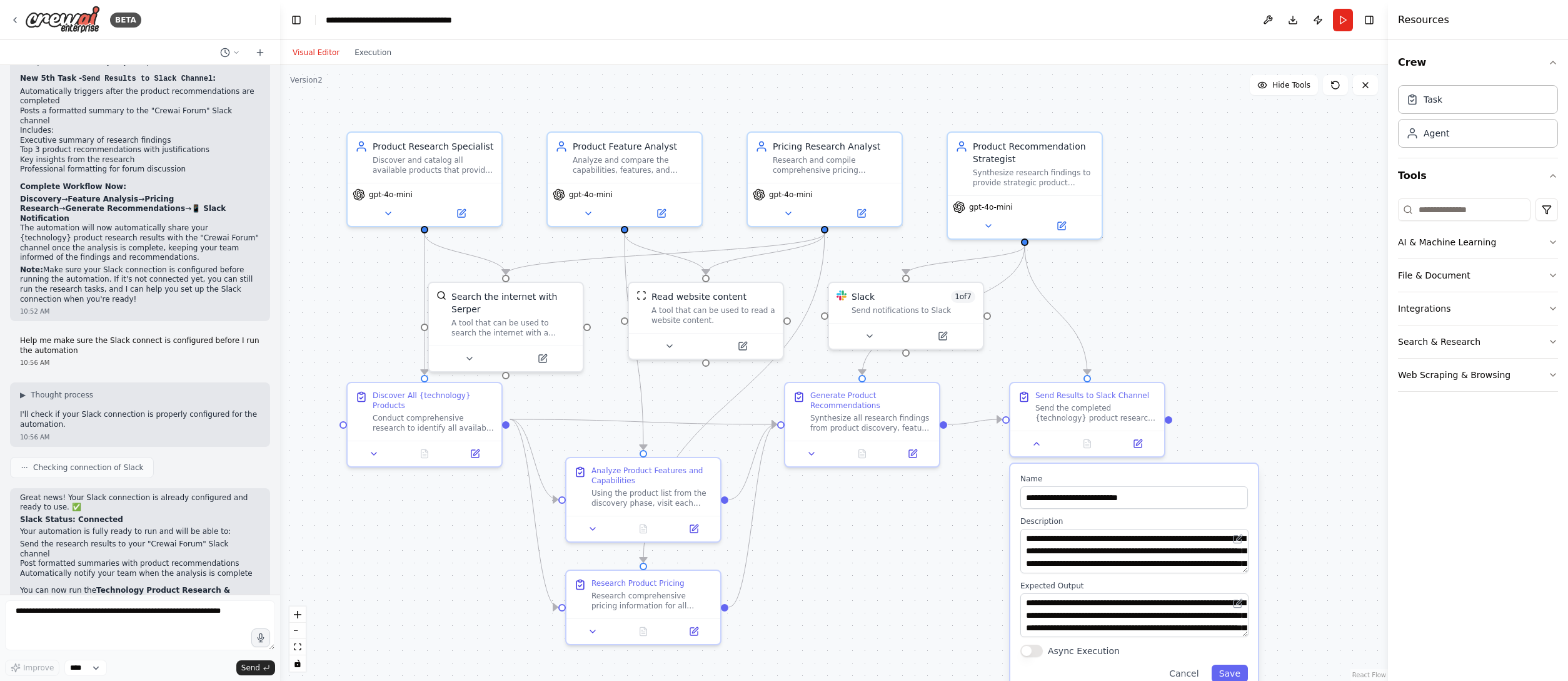
click at [979, 425] on div ".deletable-edge-delete-btn { width: 20px; height: 20px; border: 0px solid #ffff…" at bounding box center [834, 373] width 1108 height 616
click at [979, 425] on div "**********" at bounding box center [1087, 420] width 156 height 76
click at [979, 262] on div ".deletable-edge-delete-btn { width: 20px; height: 20px; border: 0px solid #ffff…" at bounding box center [834, 373] width 1108 height 616
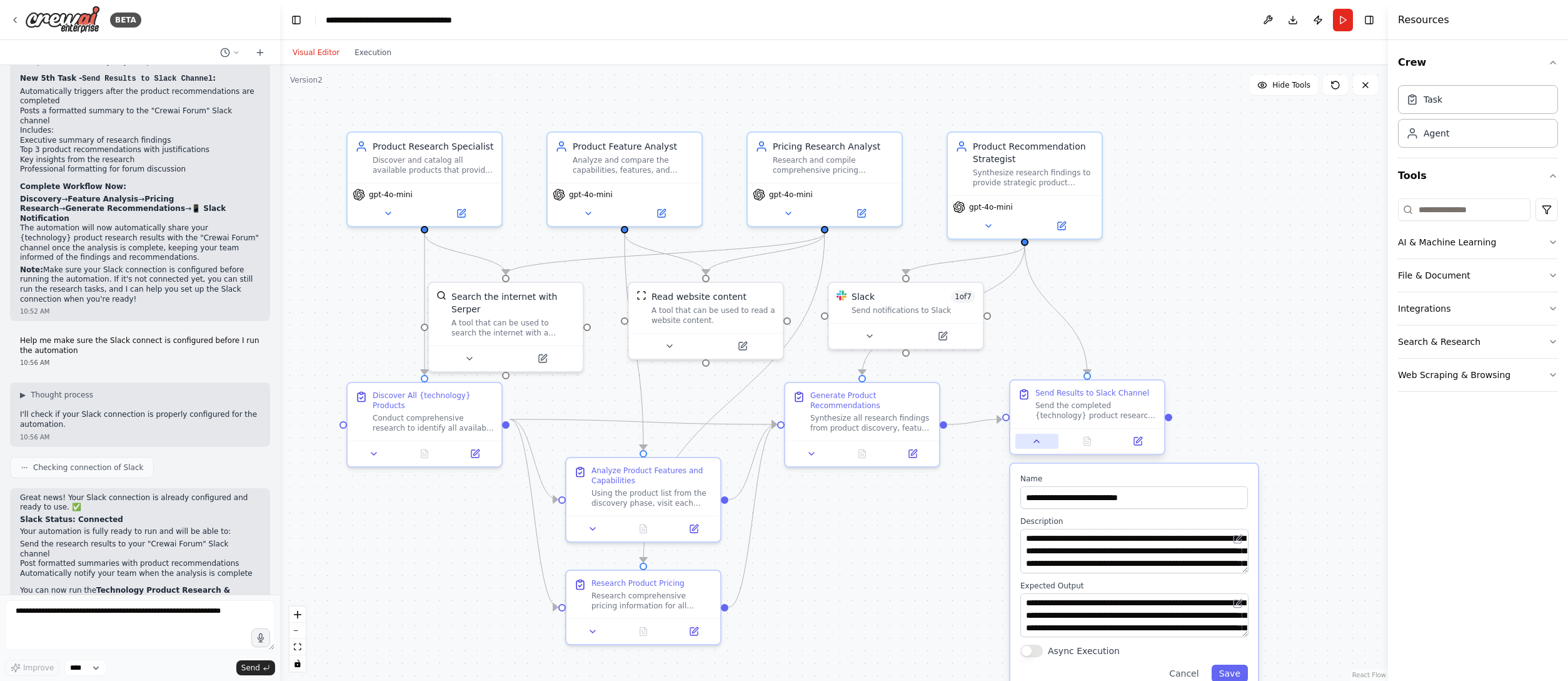
click at [979, 425] on icon at bounding box center [1037, 441] width 10 height 10
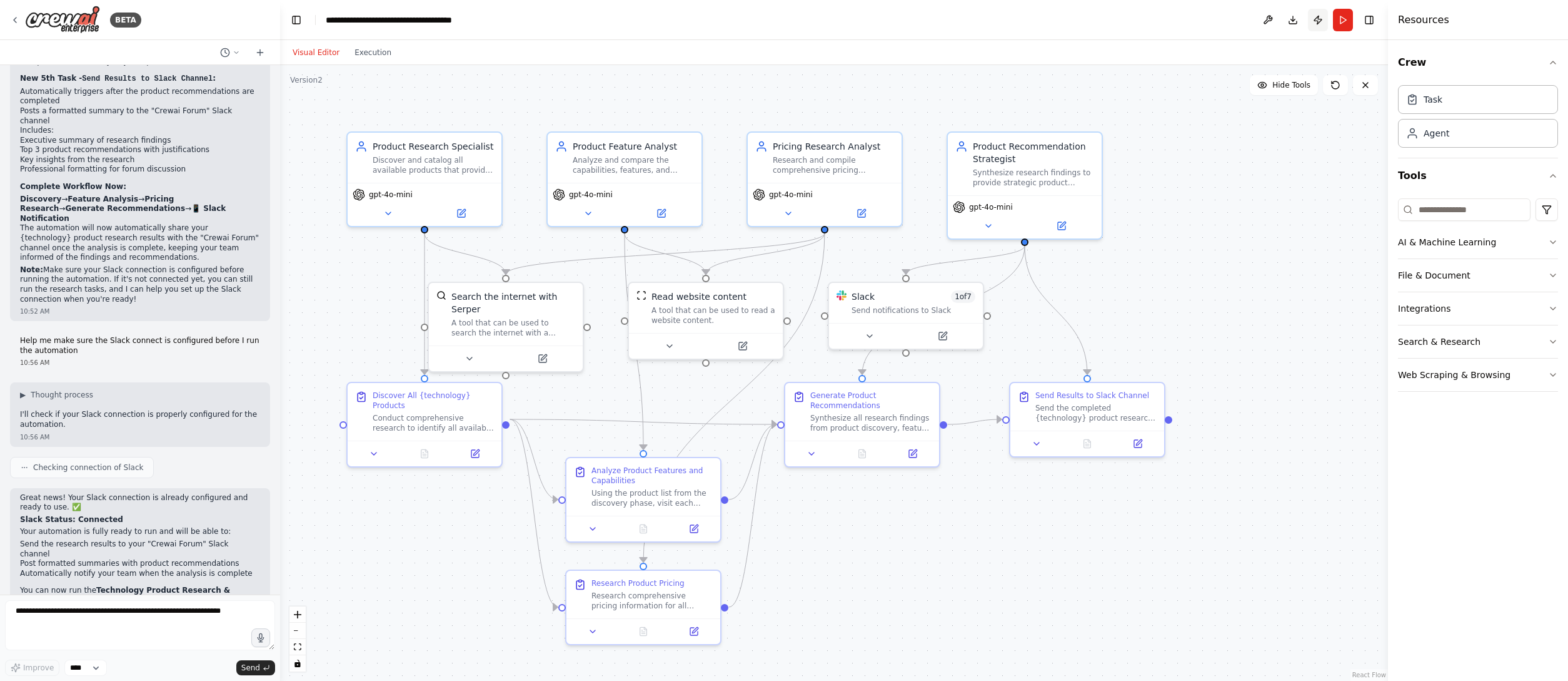
click at [979, 29] on button "Publish" at bounding box center [1318, 19] width 20 height 23
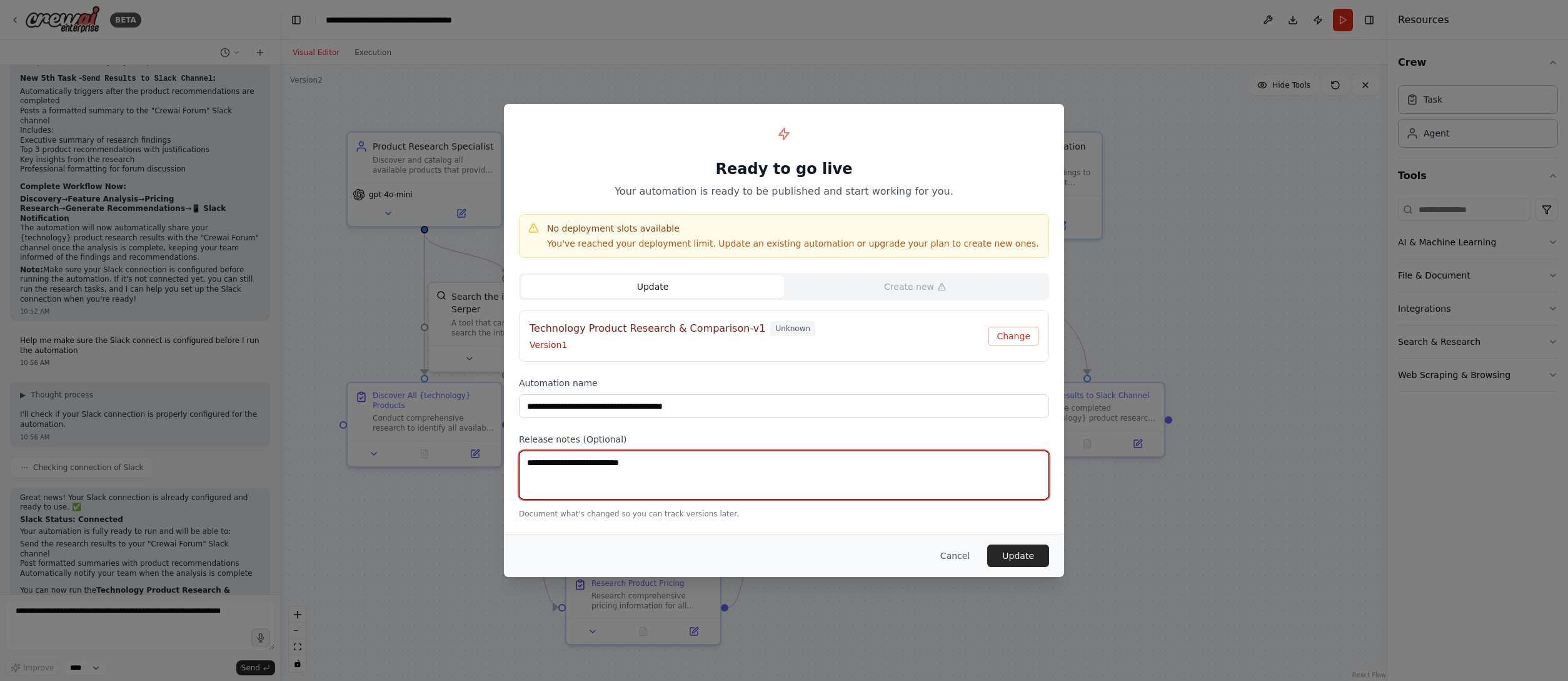
click at [726, 425] on textarea at bounding box center [784, 475] width 530 height 49
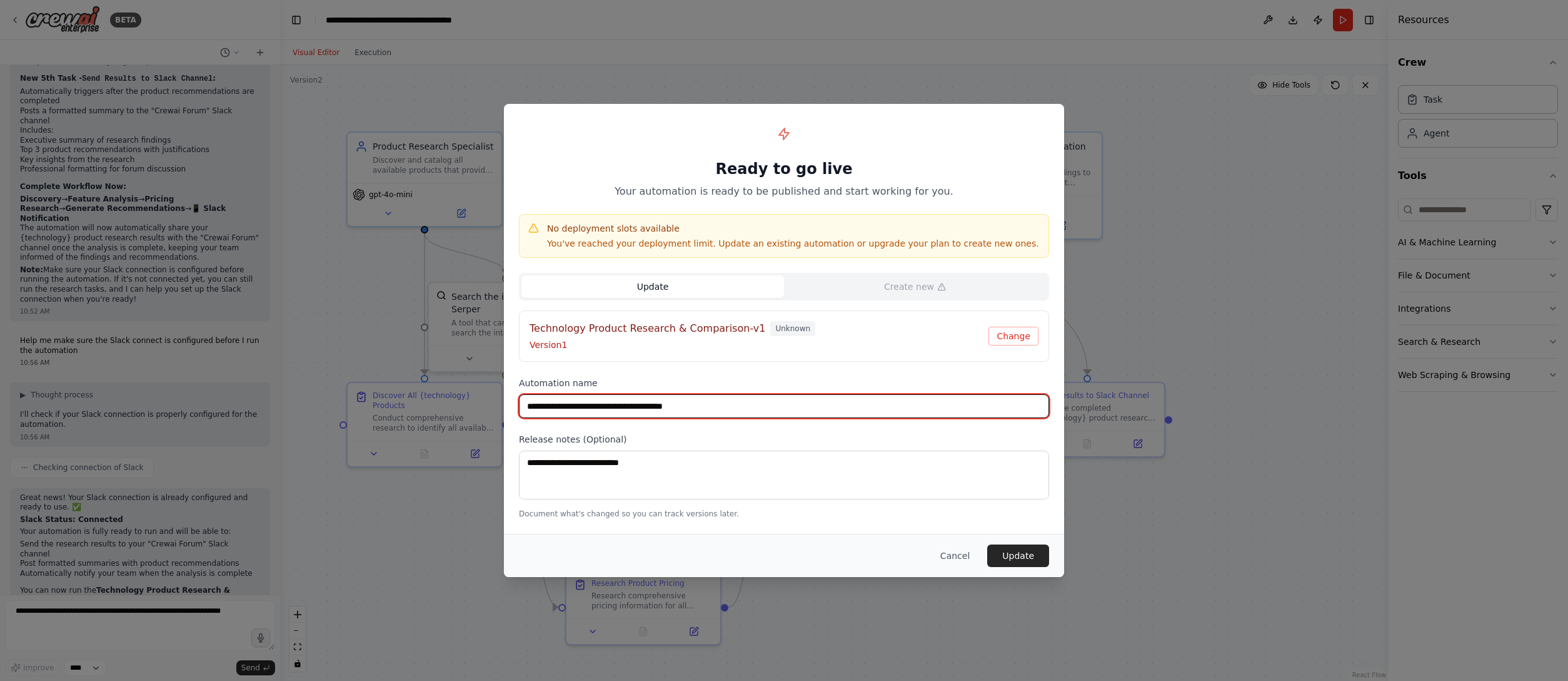
click at [710, 406] on input "**********" at bounding box center [784, 406] width 530 height 24
type input "**********"
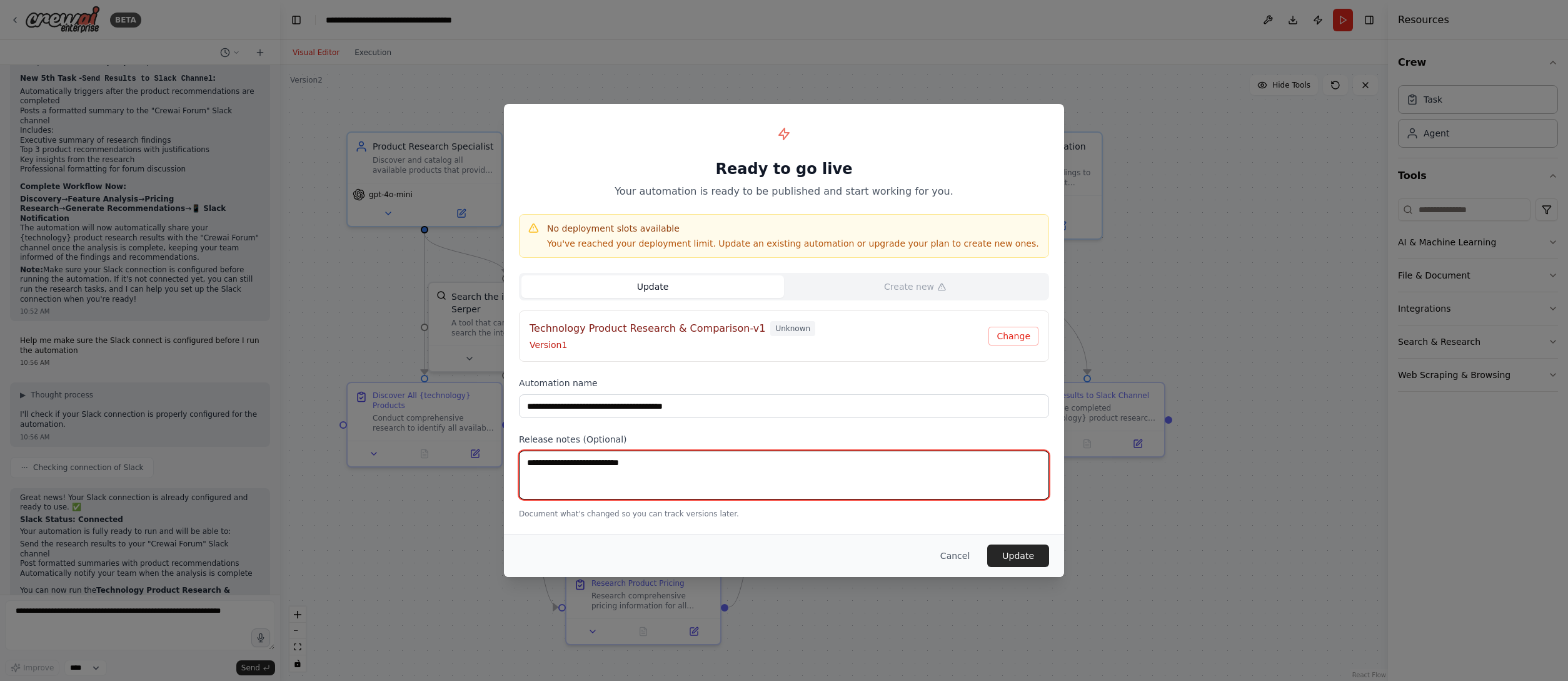
click at [675, 425] on textarea at bounding box center [784, 475] width 530 height 49
type textarea "**********"
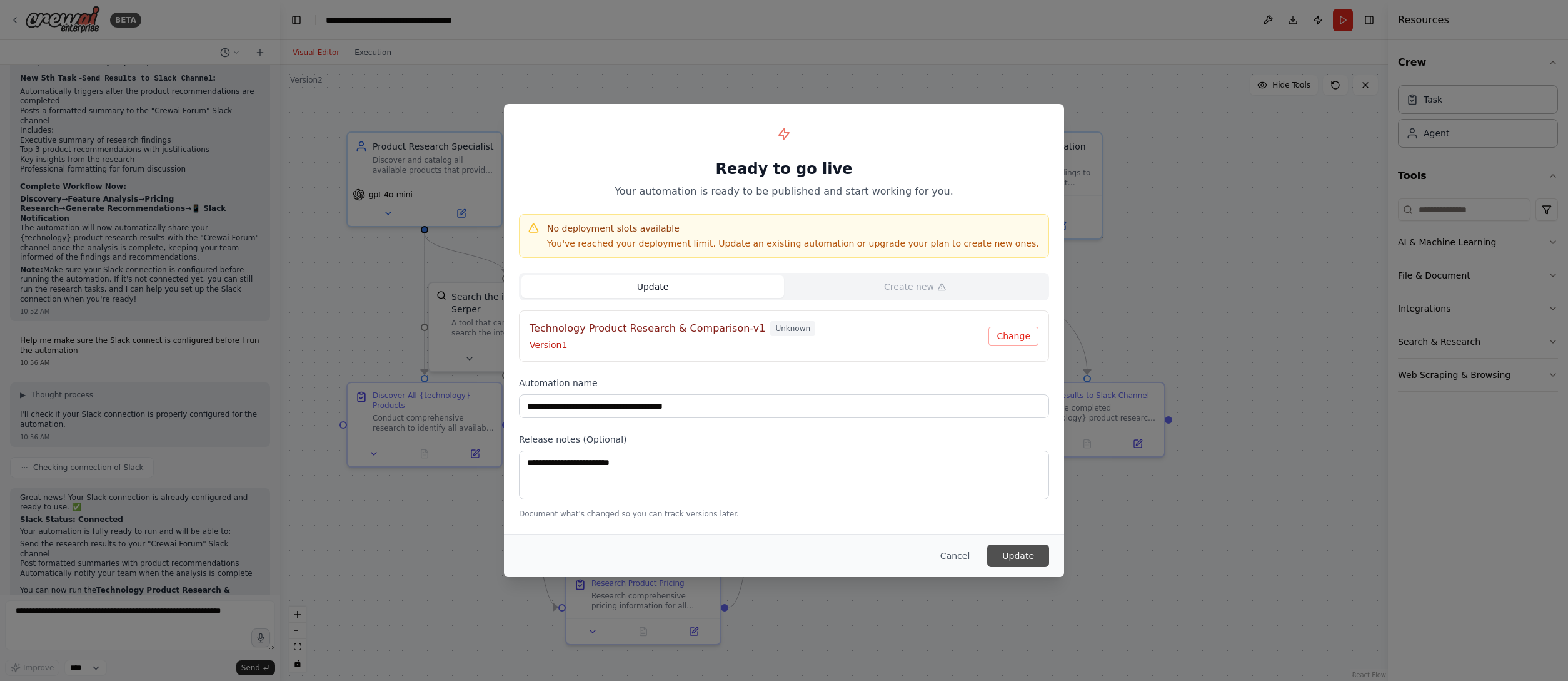
click at [979, 425] on button "Update" at bounding box center [1017, 555] width 62 height 23
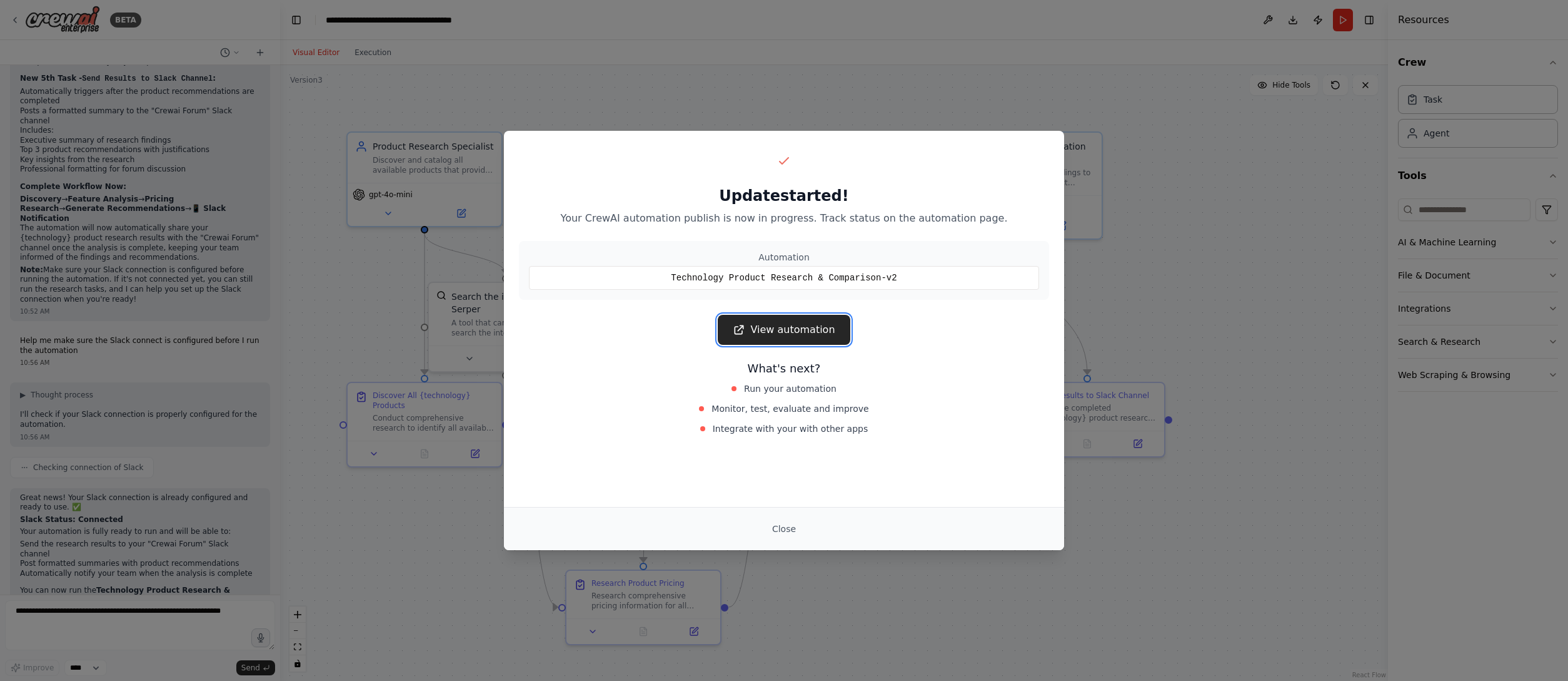
click at [793, 326] on link "View automation" at bounding box center [784, 330] width 132 height 30
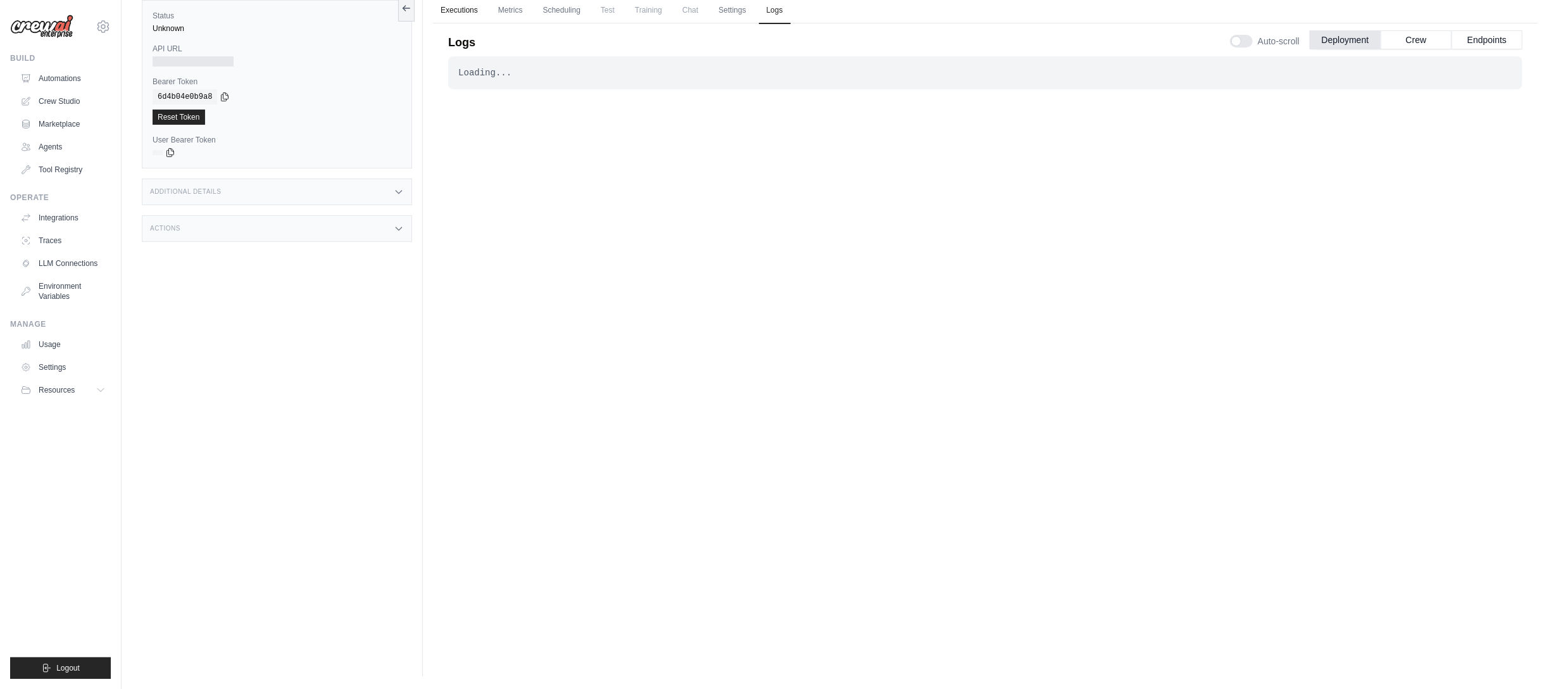
click at [463, 9] on link "Executions" at bounding box center [458, 10] width 52 height 26
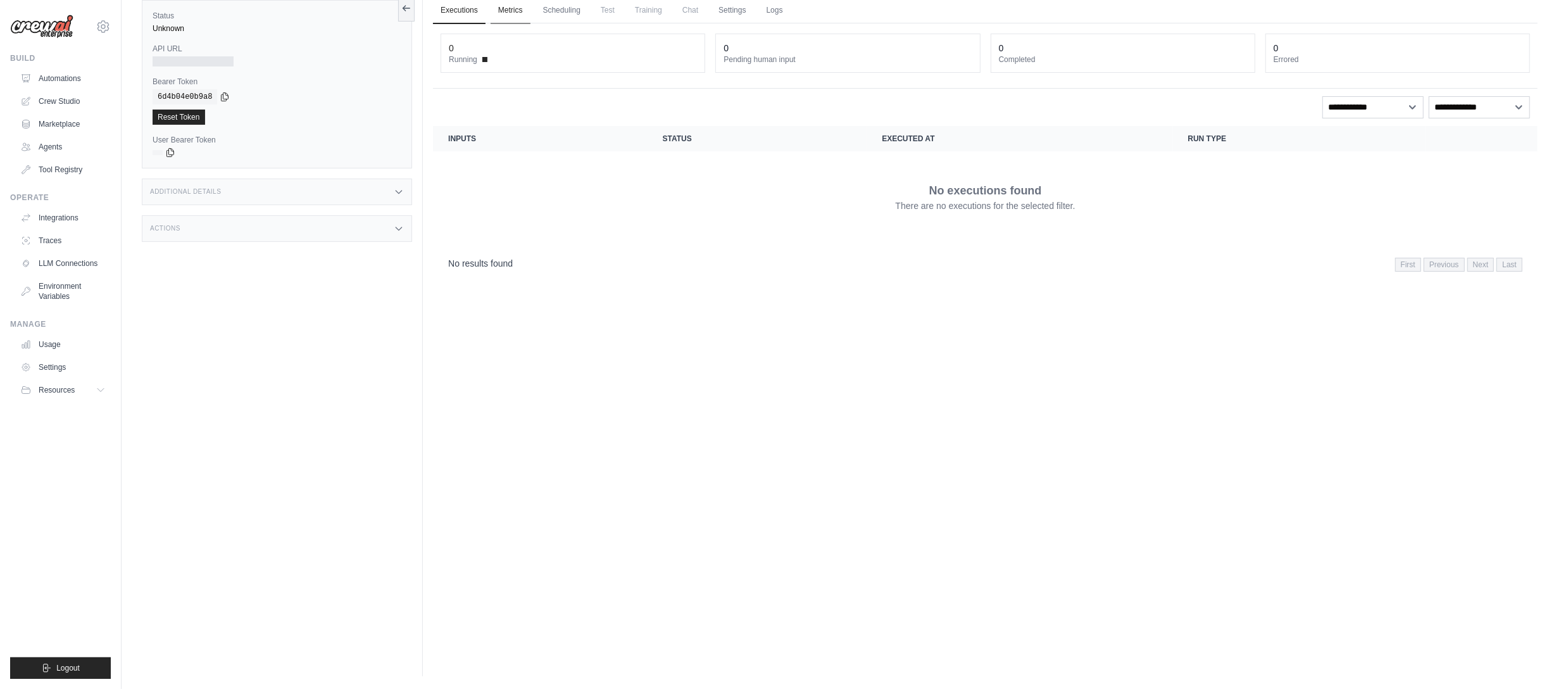
click at [513, 10] on link "Metrics" at bounding box center [510, 10] width 40 height 26
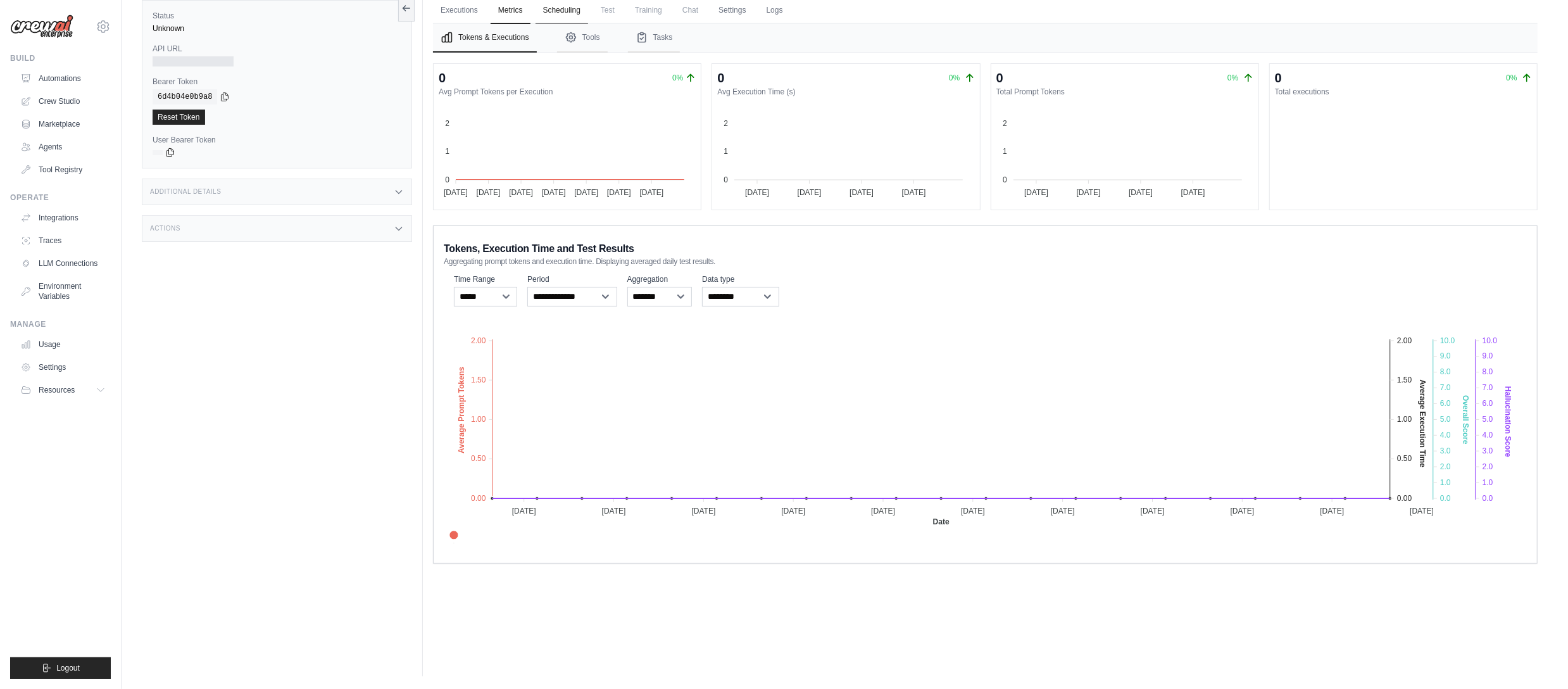
click at [561, 11] on link "Scheduling" at bounding box center [561, 10] width 52 height 26
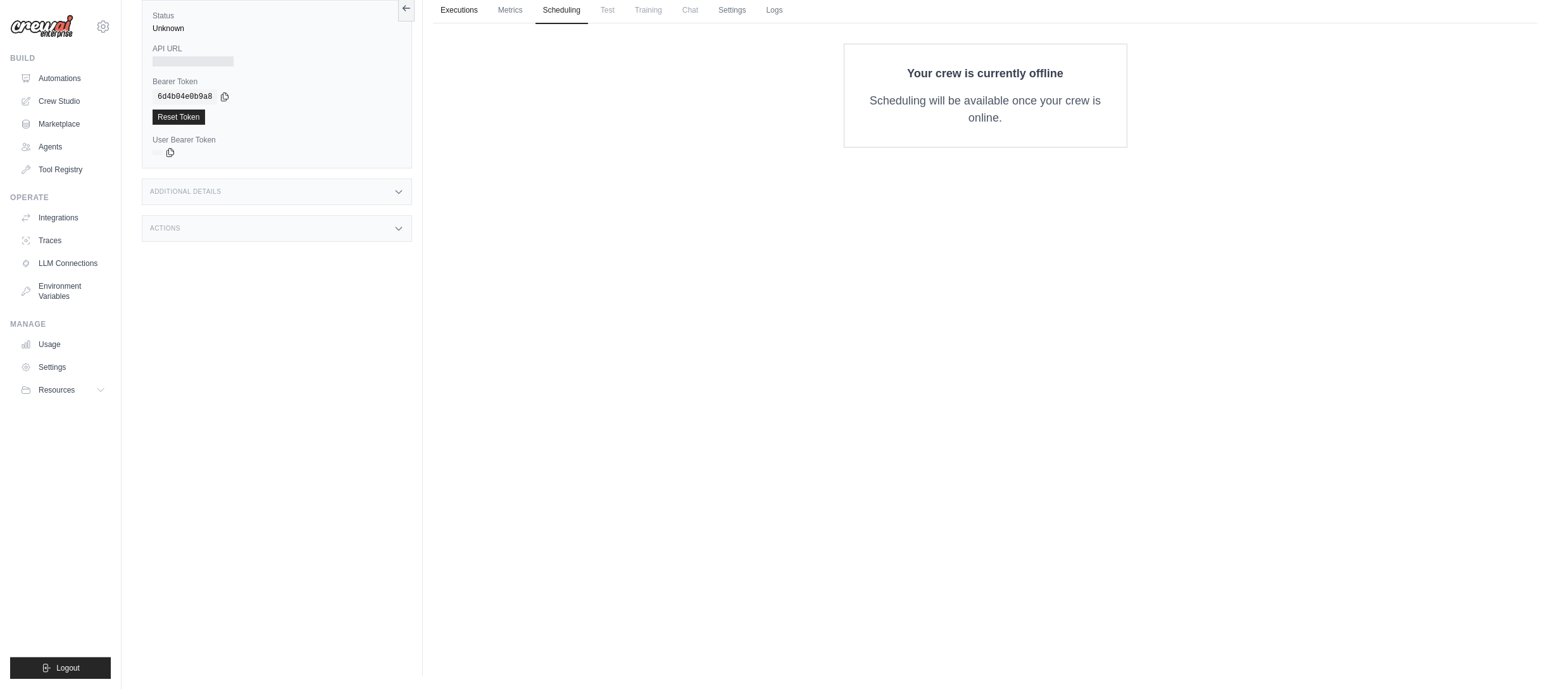
click at [449, 7] on link "Executions" at bounding box center [458, 10] width 52 height 26
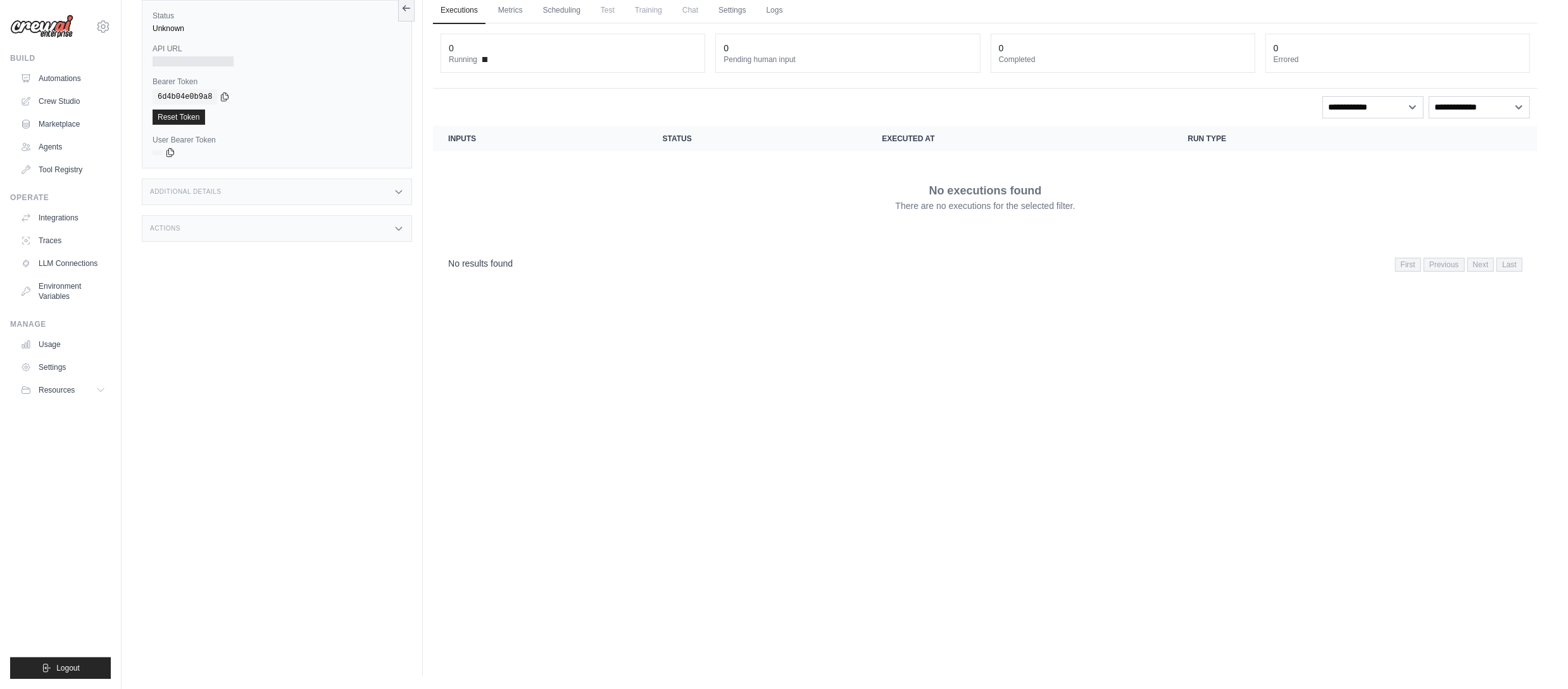
click at [400, 186] on icon at bounding box center [399, 191] width 10 height 10
click at [403, 300] on icon at bounding box center [399, 303] width 10 height 10
click at [69, 76] on link "Automations" at bounding box center [64, 79] width 96 height 21
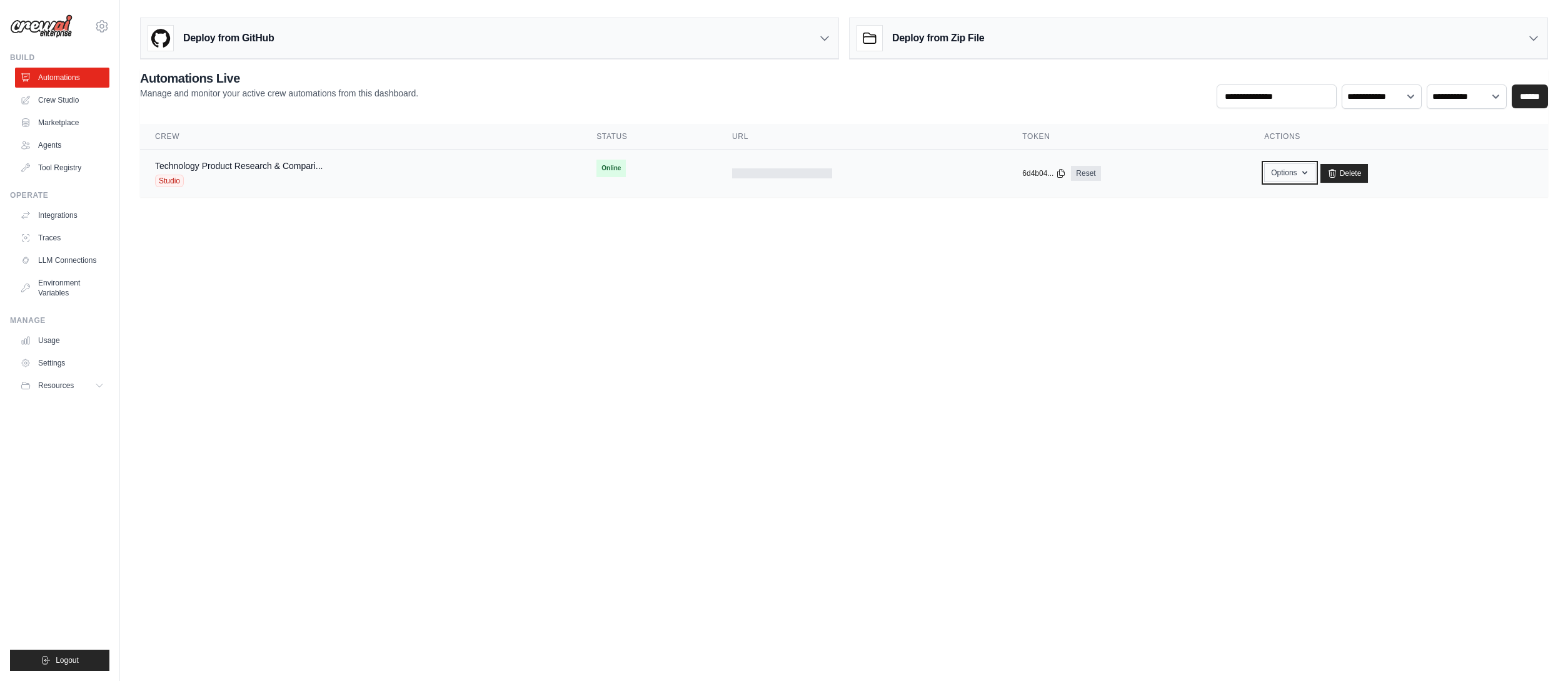
click at [1299, 169] on icon "button" at bounding box center [1305, 172] width 10 height 10
click at [59, 93] on link "Crew Studio" at bounding box center [63, 101] width 95 height 20
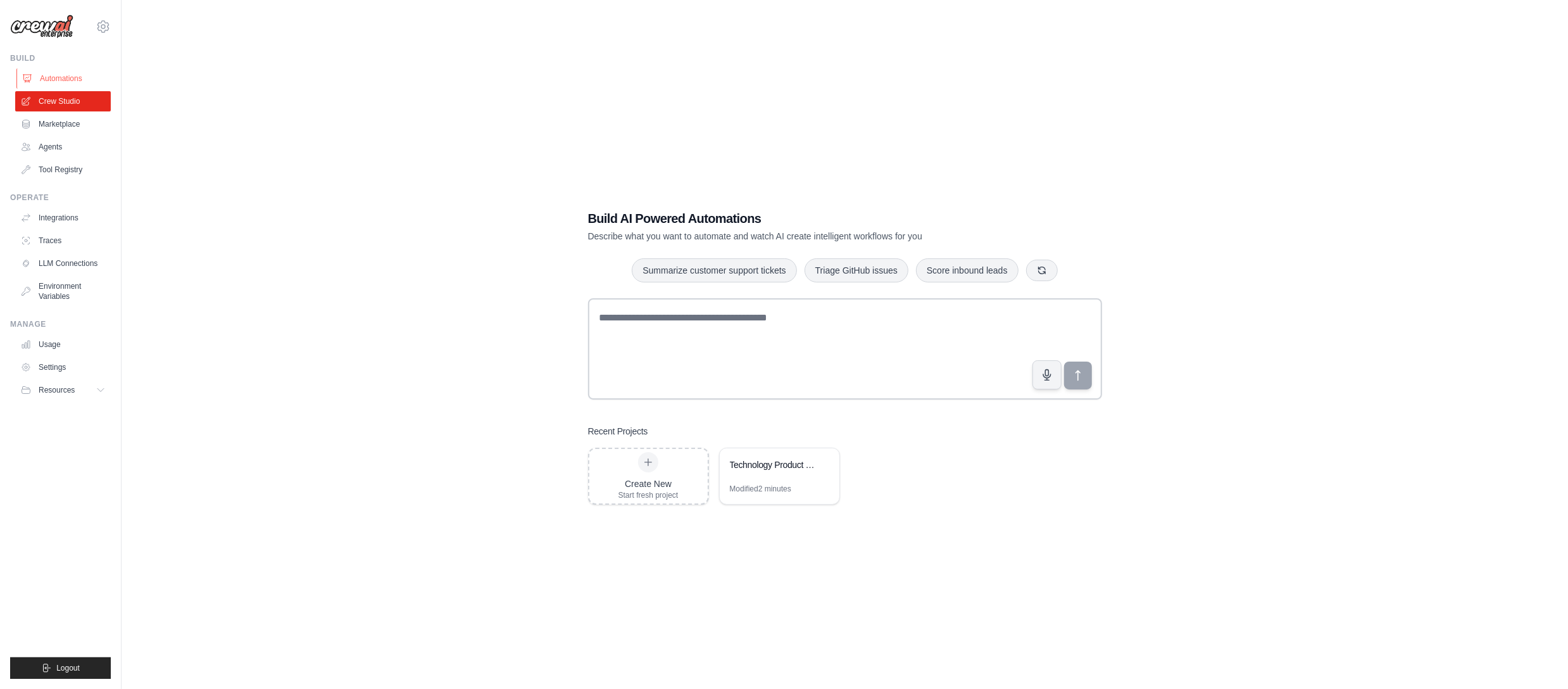
click at [69, 79] on link "Automations" at bounding box center [64, 79] width 96 height 21
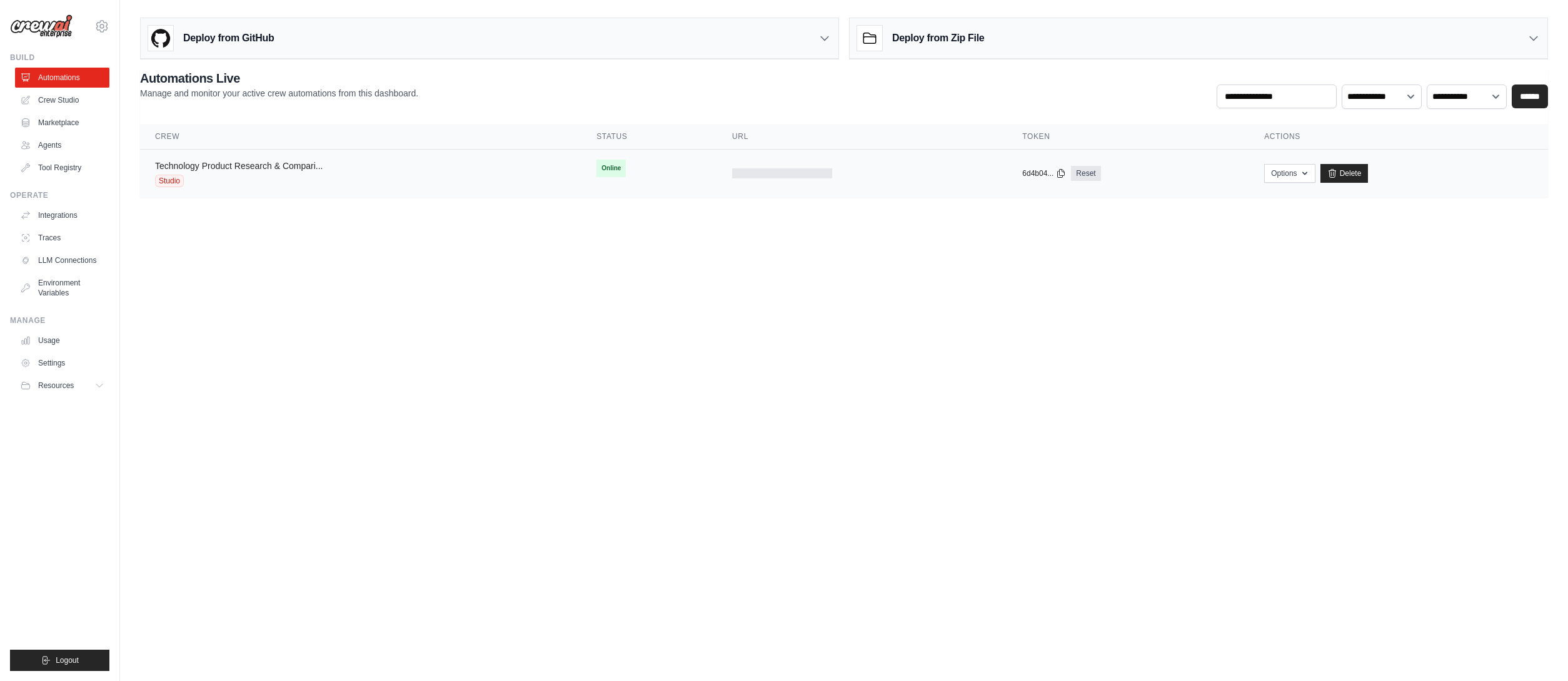
click at [254, 161] on link "Technology Product Research & Compari..." at bounding box center [239, 166] width 167 height 10
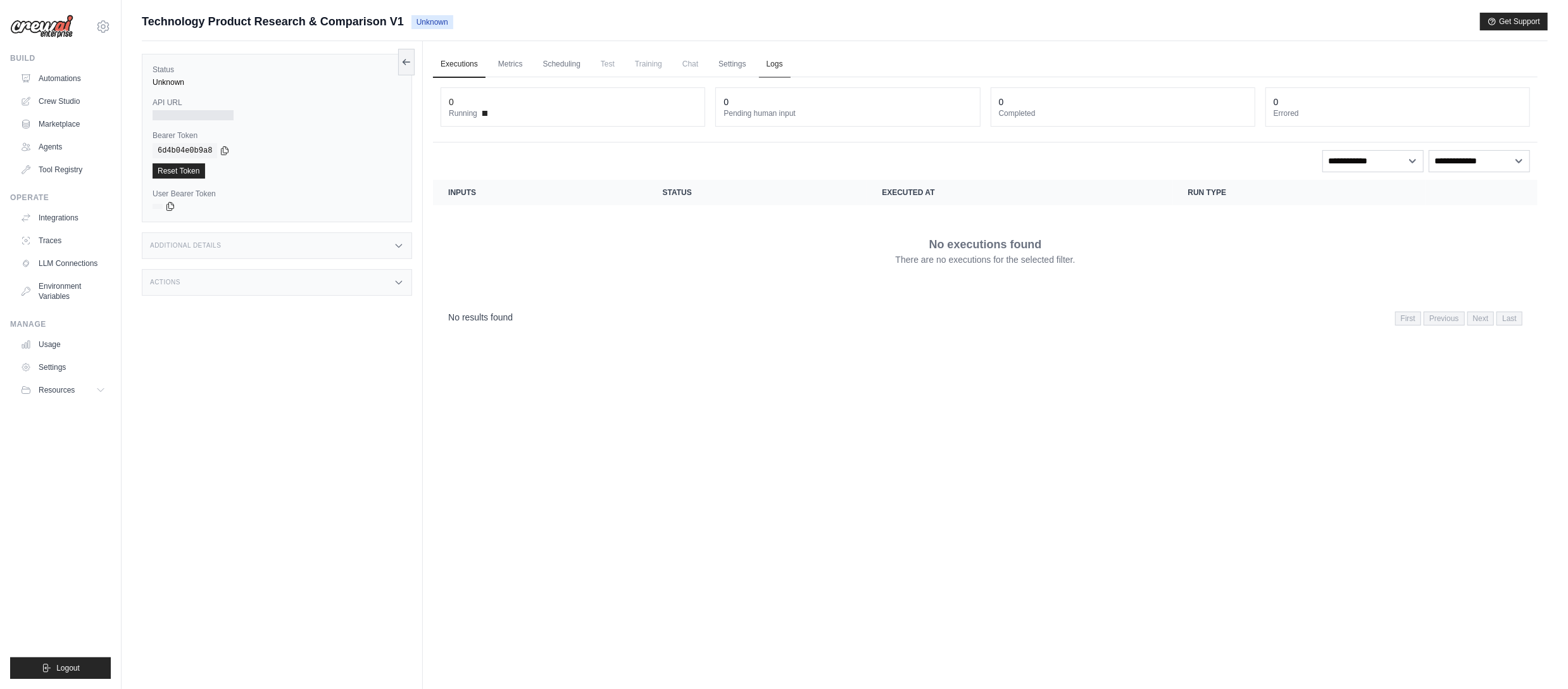
click at [781, 62] on link "Logs" at bounding box center [775, 64] width 32 height 26
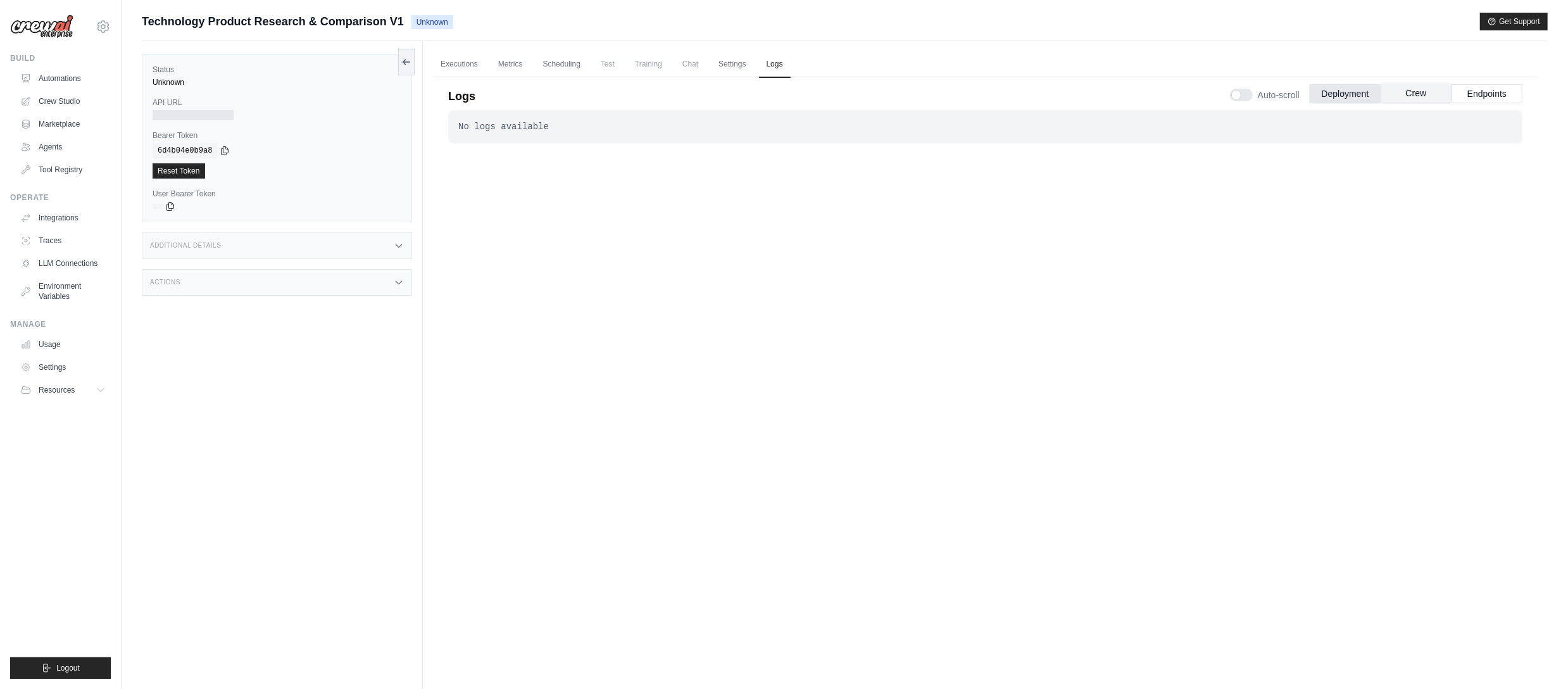
click at [1429, 84] on button "Crew" at bounding box center [1416, 93] width 71 height 19
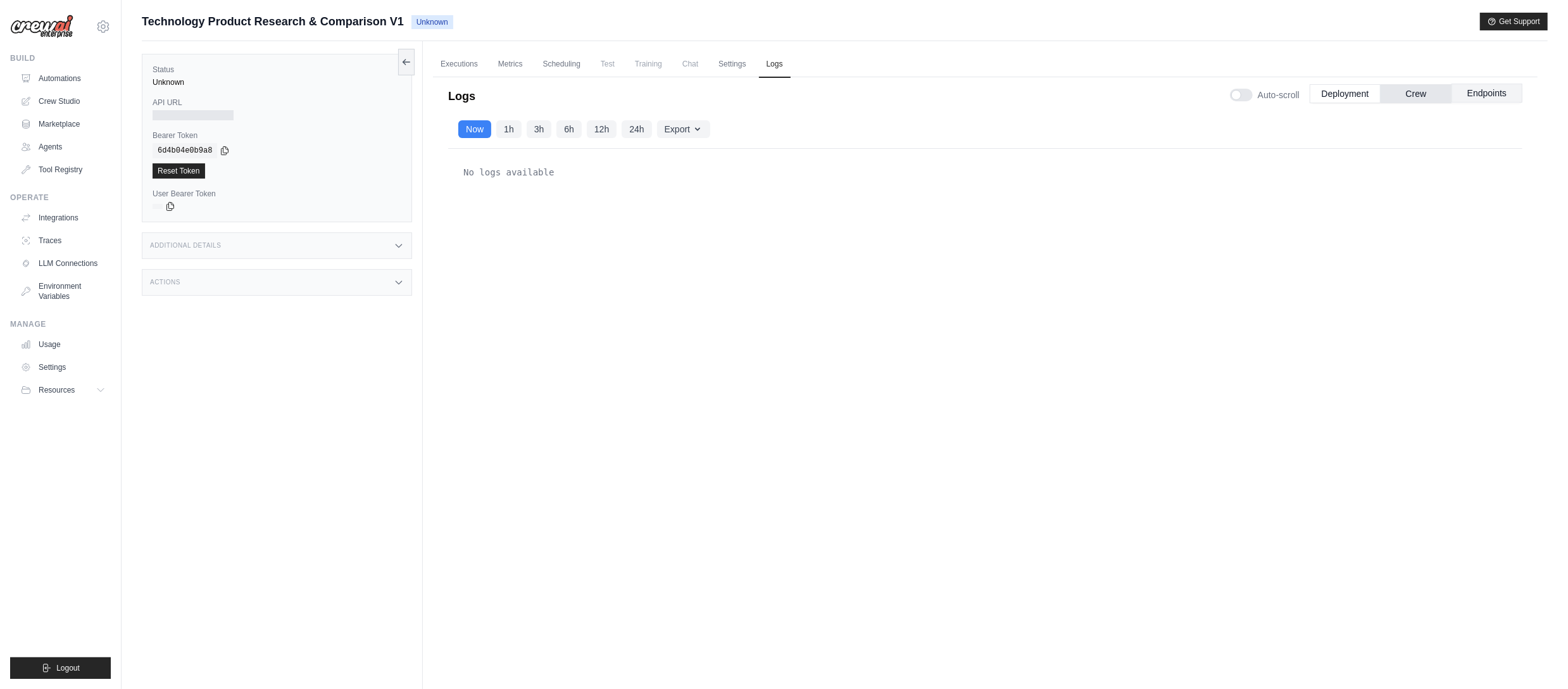
click at [1480, 93] on button "Endpoints" at bounding box center [1487, 93] width 71 height 19
click at [458, 55] on link "Executions" at bounding box center [458, 64] width 52 height 26
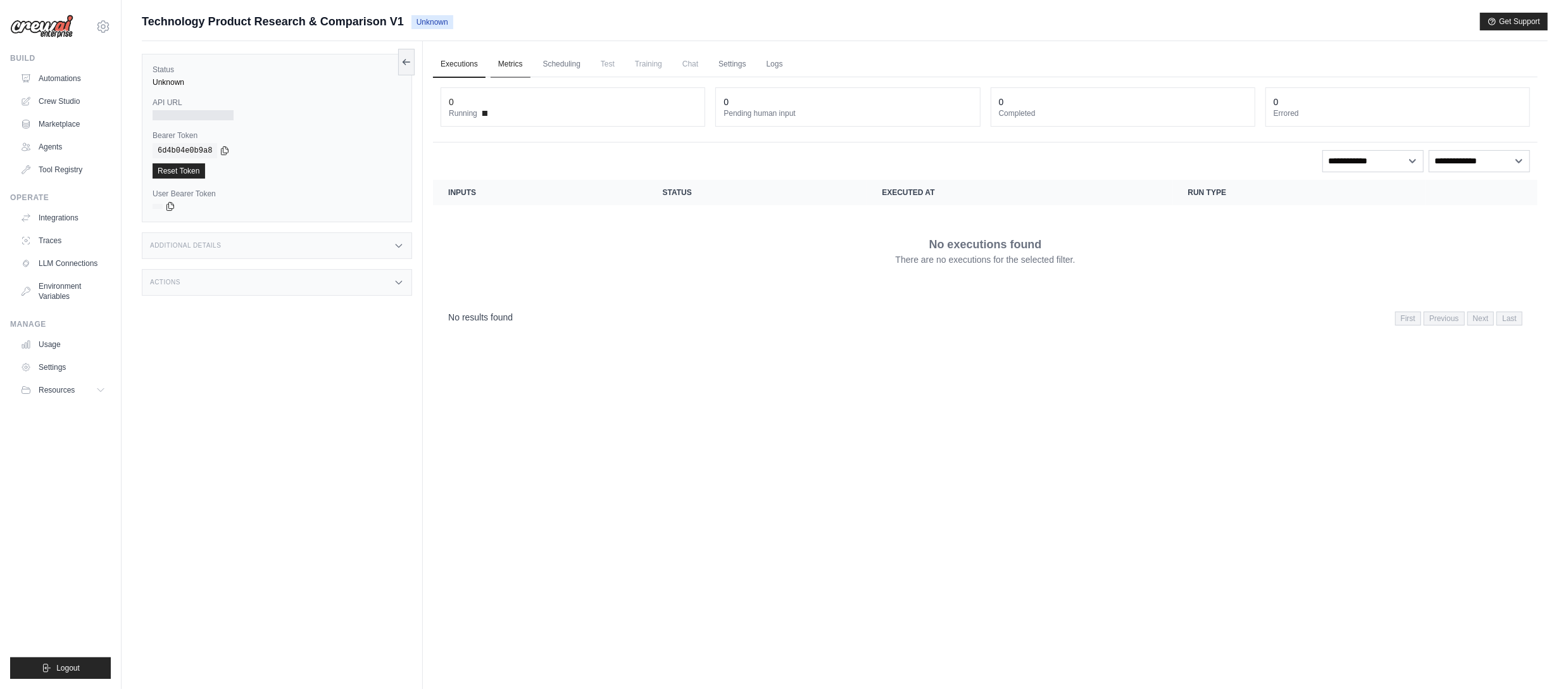
click at [504, 67] on link "Metrics" at bounding box center [510, 64] width 40 height 26
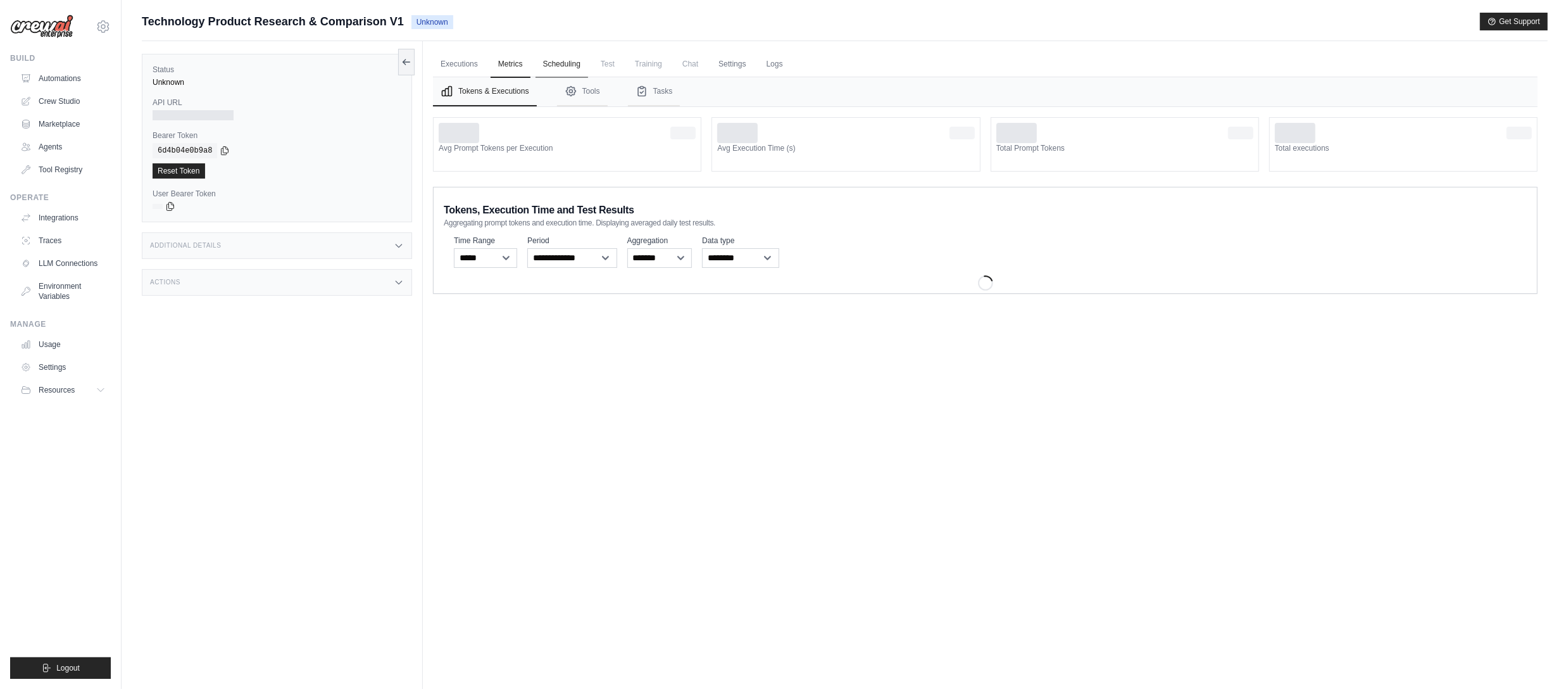
click at [540, 57] on link "Scheduling" at bounding box center [561, 64] width 52 height 26
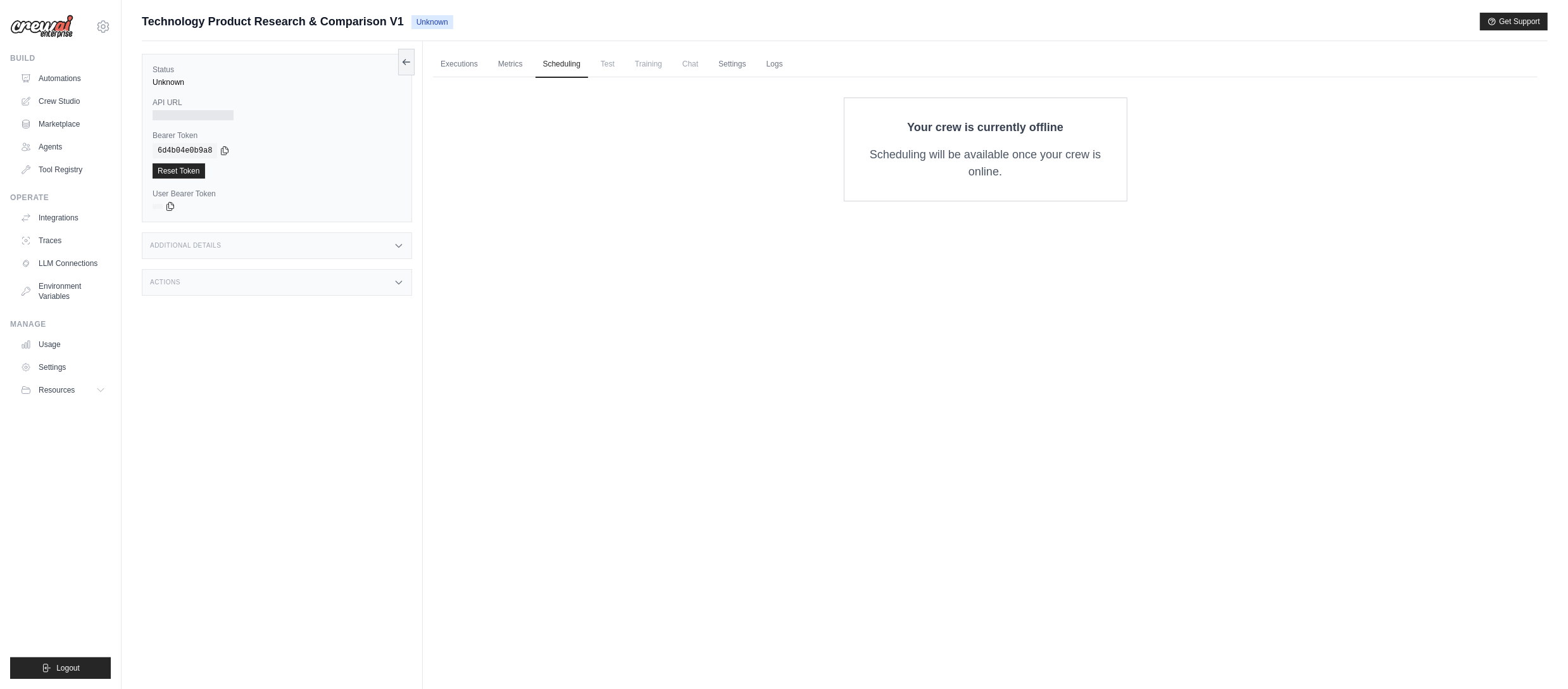
click at [593, 647] on div "Executions Metrics Scheduling Test Training Chat Settings Logs 0 Running 0 Pend…" at bounding box center [986, 386] width 1125 height 689
click at [601, 66] on span "Test" at bounding box center [608, 64] width 29 height 26
drag, startPoint x: 596, startPoint y: 195, endPoint x: 592, endPoint y: 179, distance: 16.5
click at [592, 195] on div "Your crew is currently offline Scheduling will be available once your crew is o…" at bounding box center [985, 149] width 1064 height 103
click at [606, 62] on span "Test" at bounding box center [608, 64] width 29 height 26
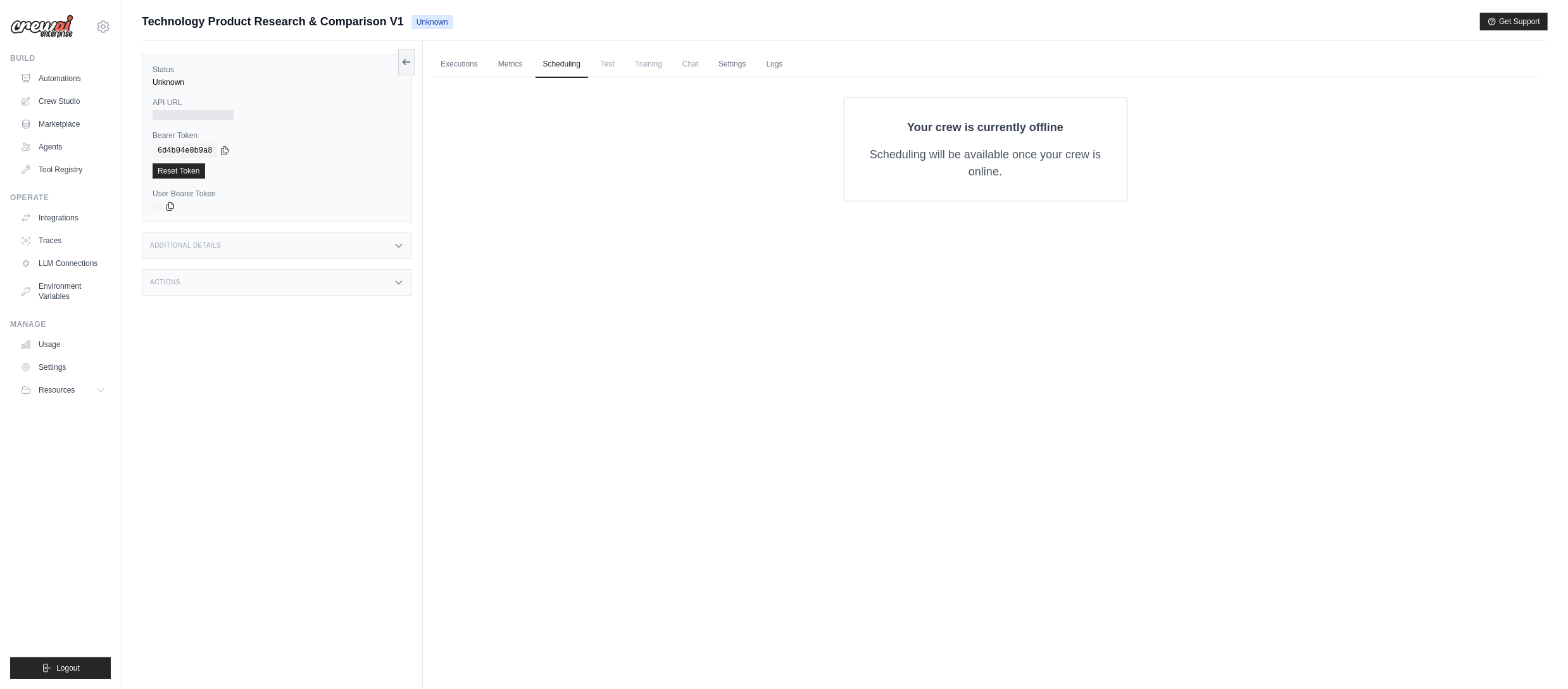
click at [652, 63] on span "Training" at bounding box center [649, 64] width 43 height 26
click at [781, 57] on link "Logs" at bounding box center [775, 64] width 32 height 26
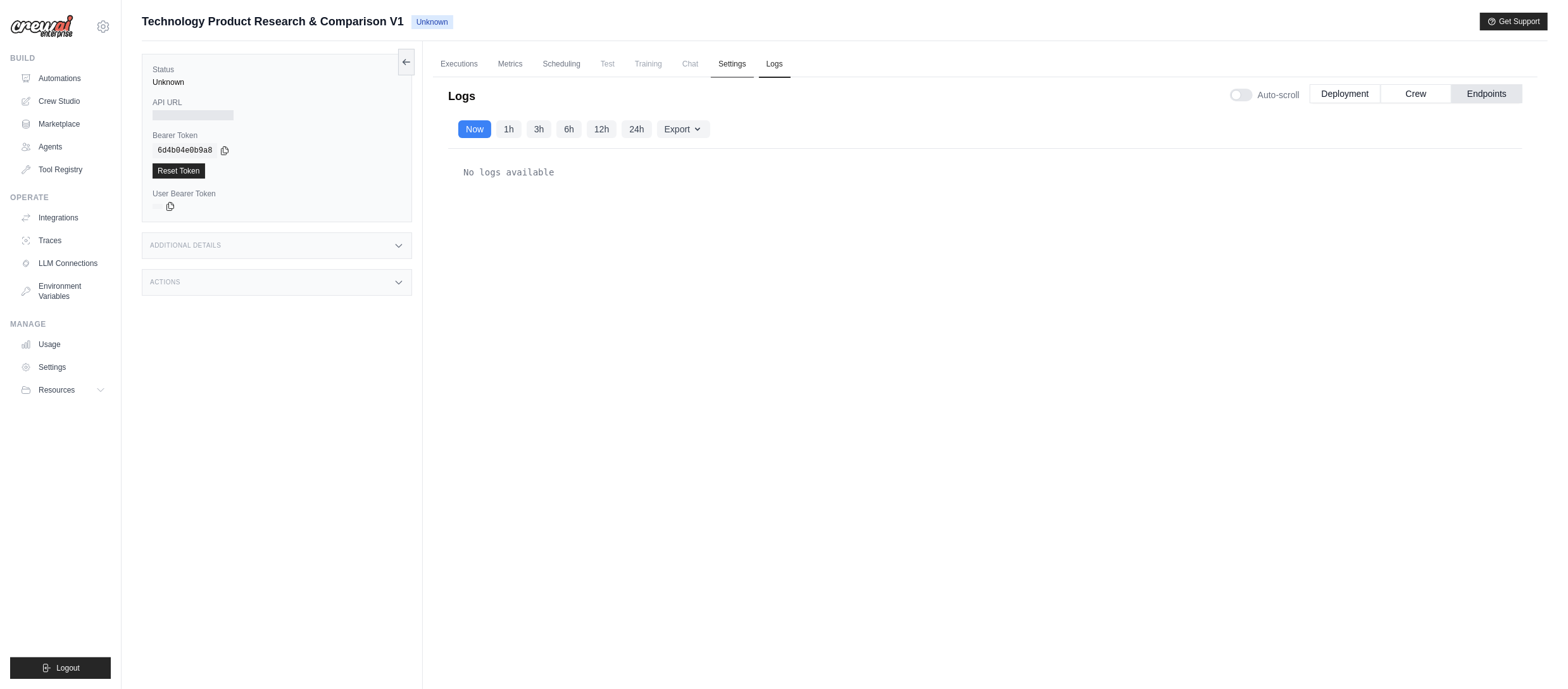
click at [737, 57] on link "Settings" at bounding box center [732, 64] width 43 height 26
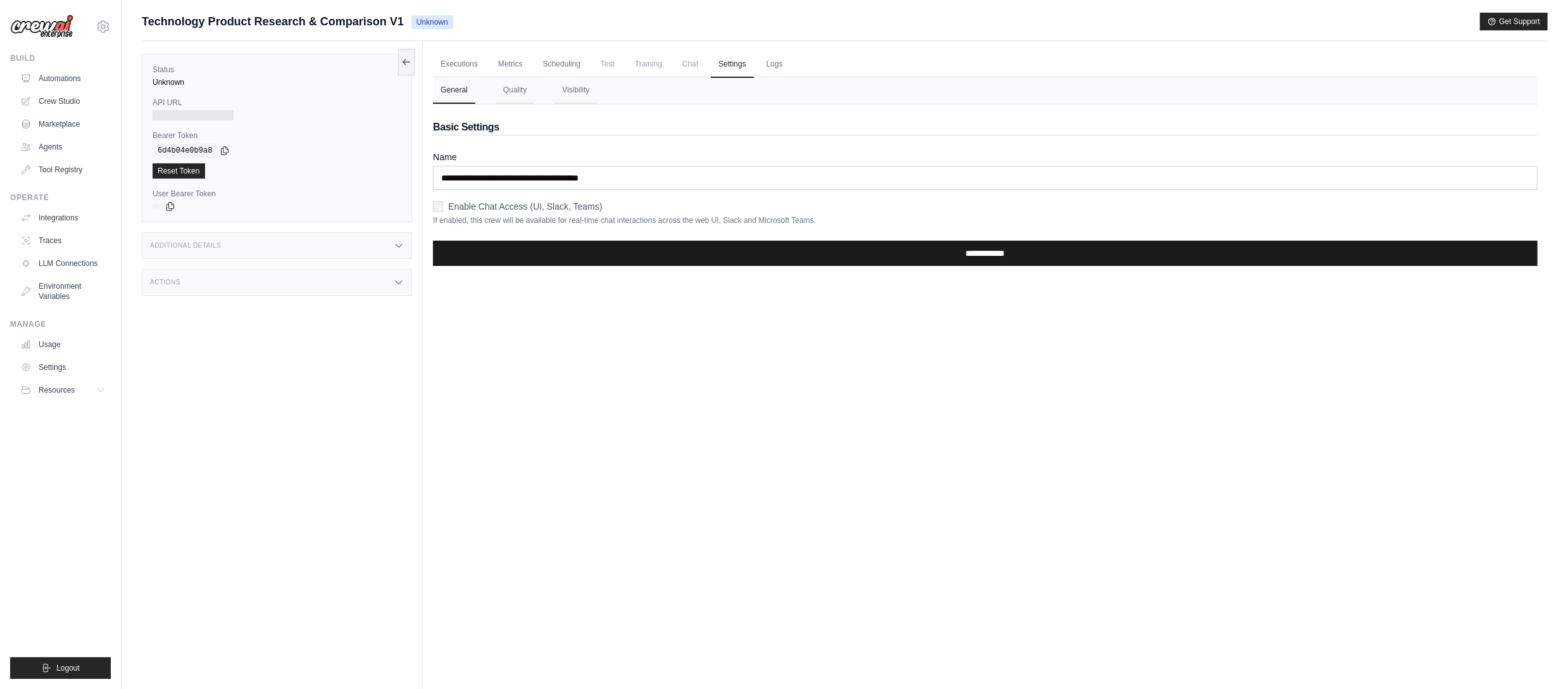
click at [974, 247] on input "**********" at bounding box center [985, 253] width 1105 height 26
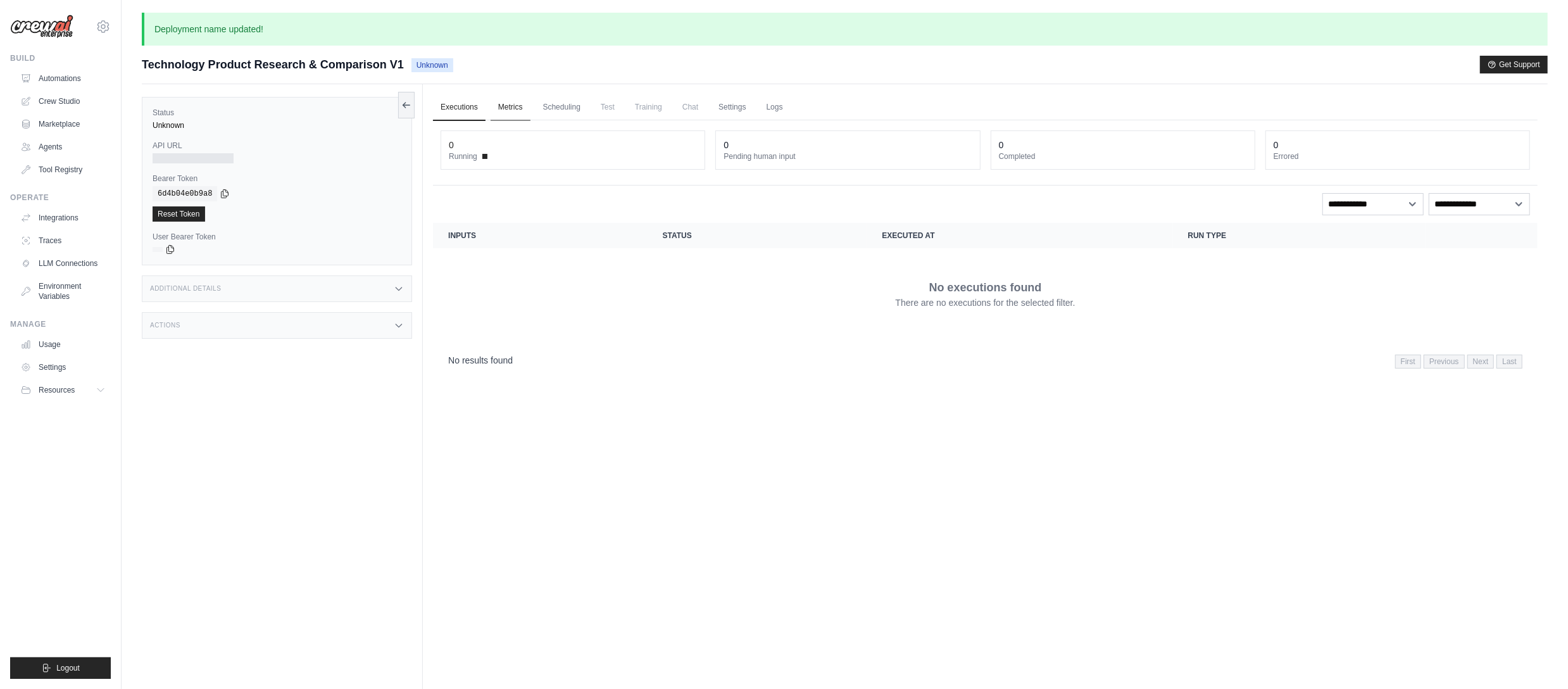
click at [501, 108] on link "Metrics" at bounding box center [510, 107] width 40 height 26
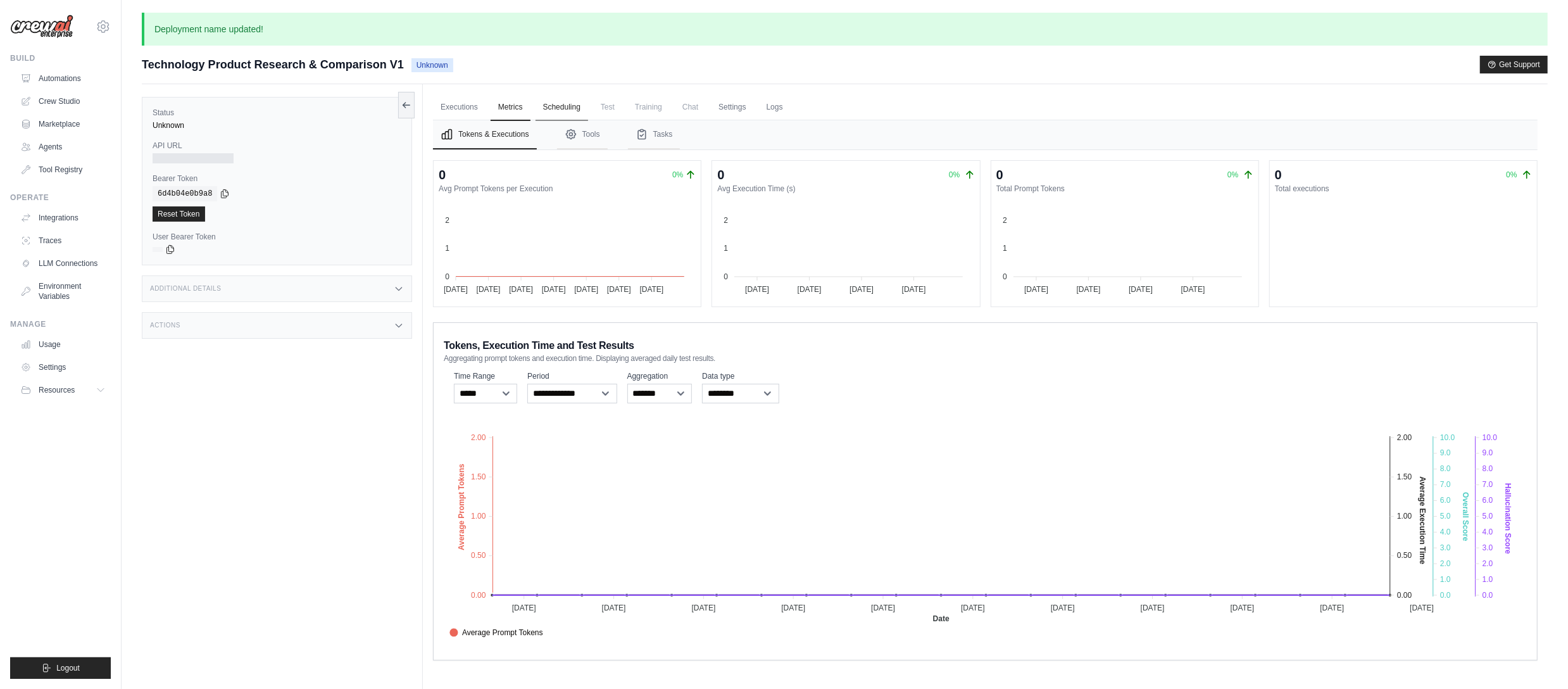
click at [550, 105] on link "Scheduling" at bounding box center [561, 107] width 52 height 26
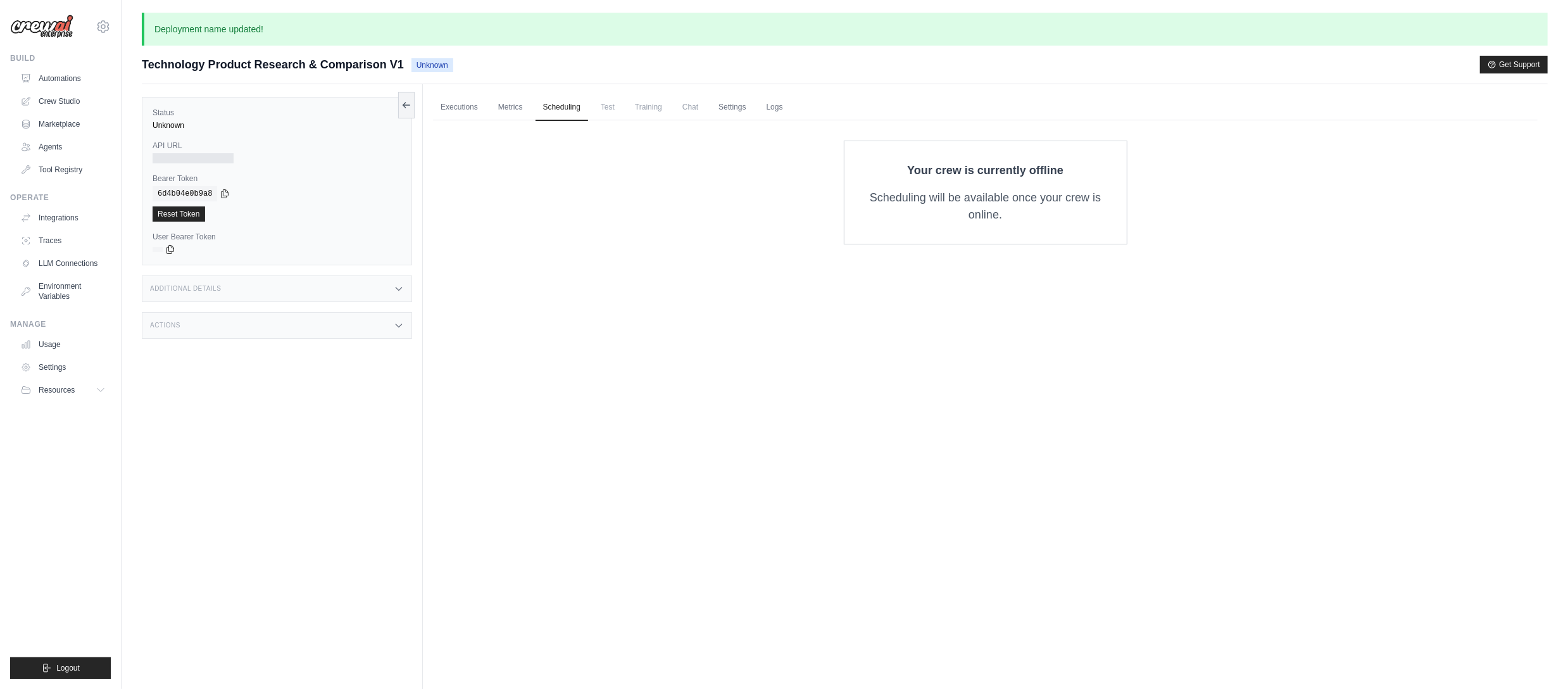
click at [606, 111] on span "Test" at bounding box center [608, 107] width 29 height 26
click at [649, 113] on span "Training" at bounding box center [649, 107] width 43 height 26
click at [774, 108] on link "Logs" at bounding box center [775, 107] width 32 height 26
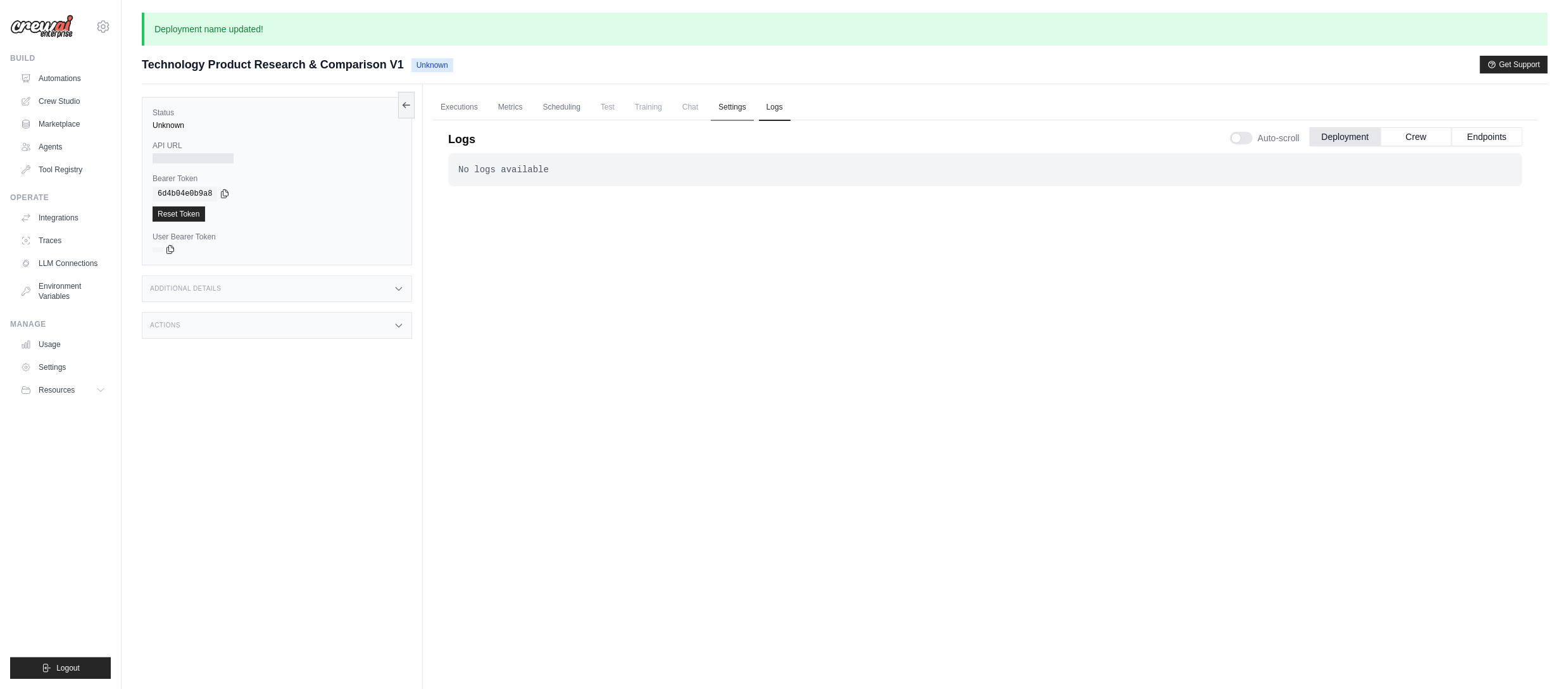
click at [721, 106] on link "Settings" at bounding box center [732, 107] width 43 height 26
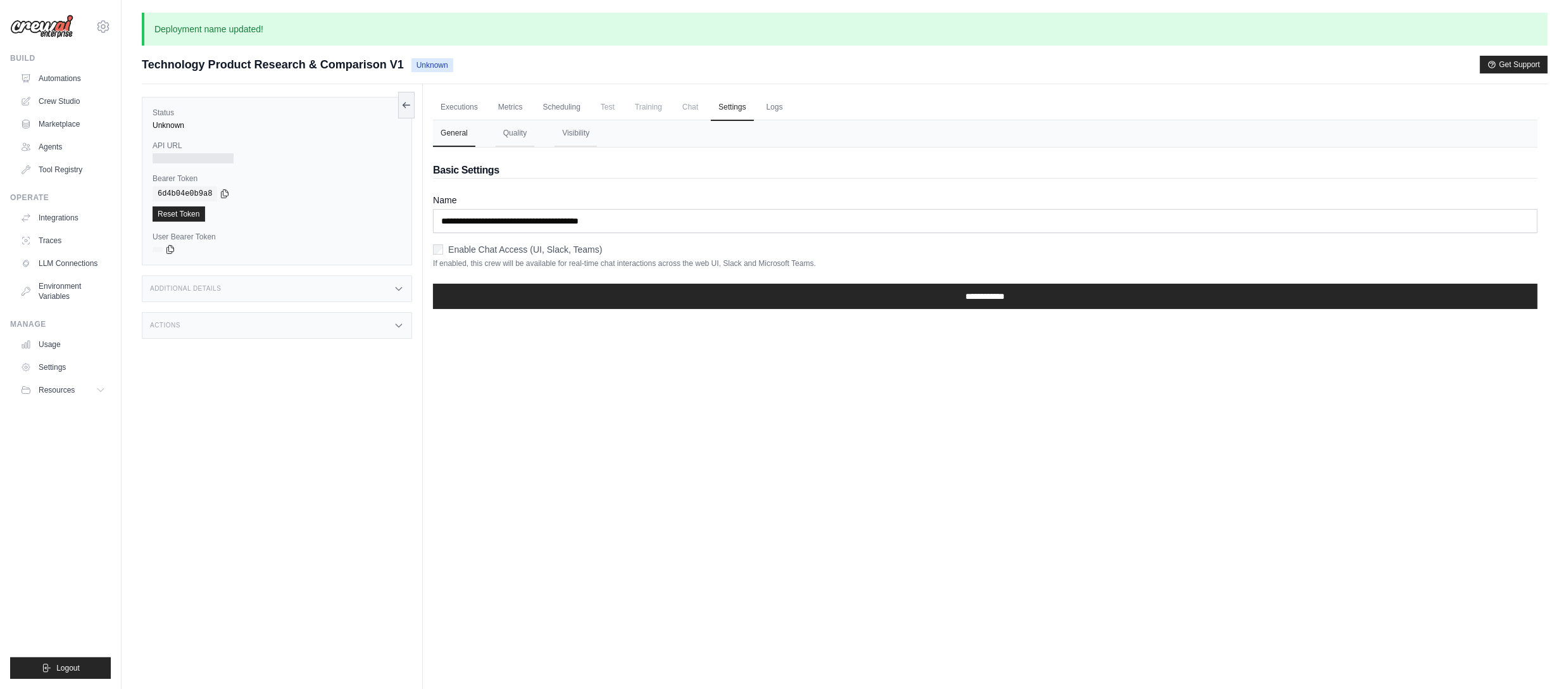
click at [698, 110] on span "Chat" at bounding box center [690, 107] width 31 height 26
click at [689, 106] on span "Chat" at bounding box center [690, 107] width 31 height 26
click at [643, 103] on span "Training" at bounding box center [649, 107] width 43 height 26
click at [186, 208] on link "Reset Token" at bounding box center [178, 214] width 52 height 15
click at [59, 75] on link "Automations" at bounding box center [64, 79] width 96 height 21
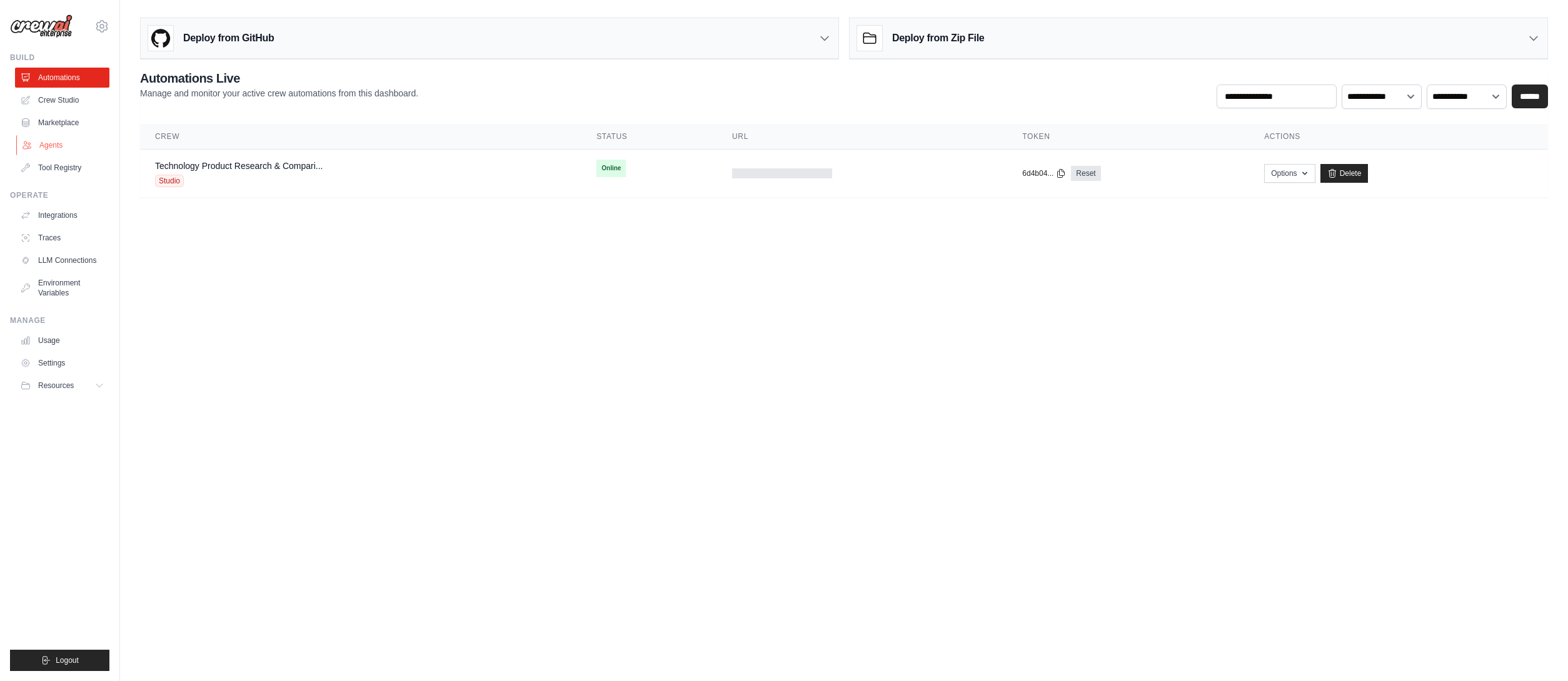
click at [46, 140] on link "Agents" at bounding box center [63, 145] width 95 height 20
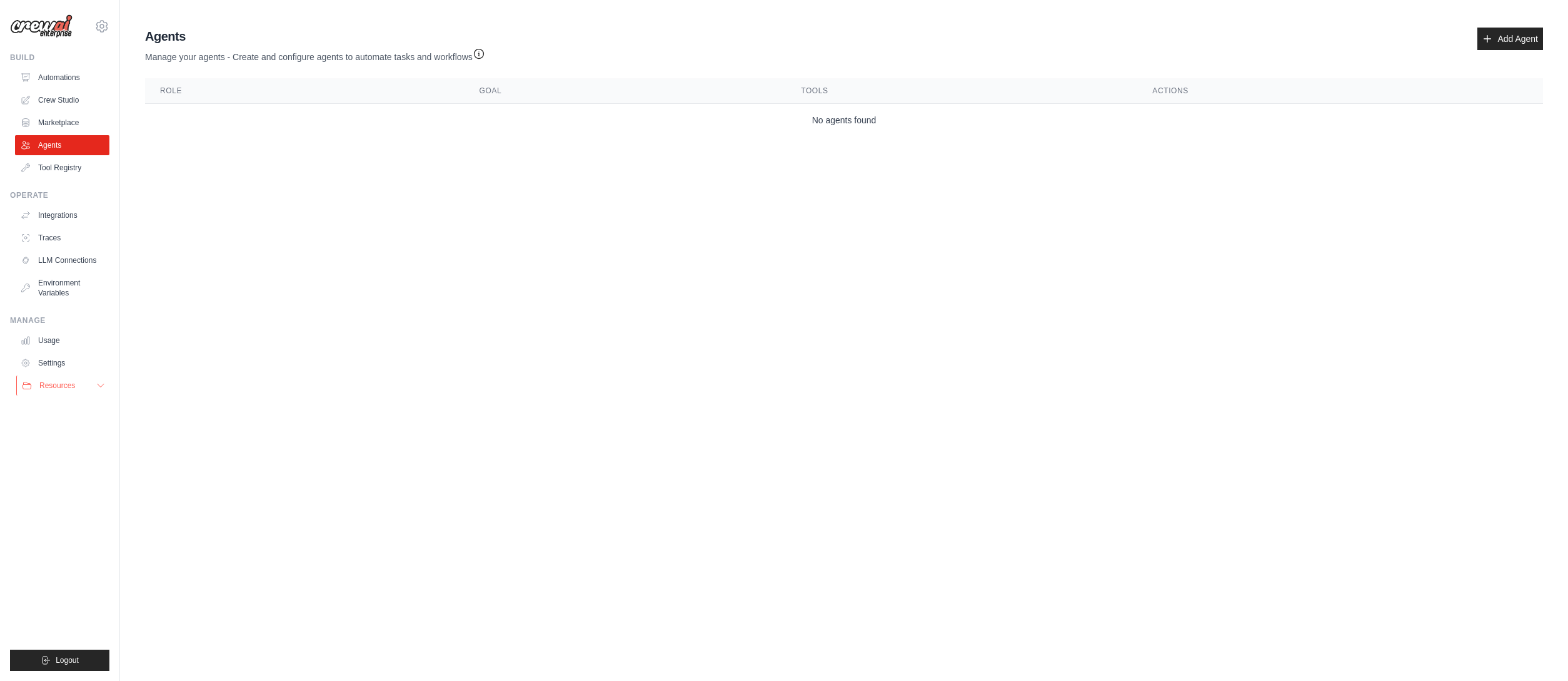
click at [88, 384] on button "Resources" at bounding box center [63, 385] width 95 height 20
click at [54, 351] on ul "Usage Settings Resources Documentation Blog" at bounding box center [62, 403] width 95 height 145
click at [58, 357] on link "Settings" at bounding box center [63, 363] width 95 height 20
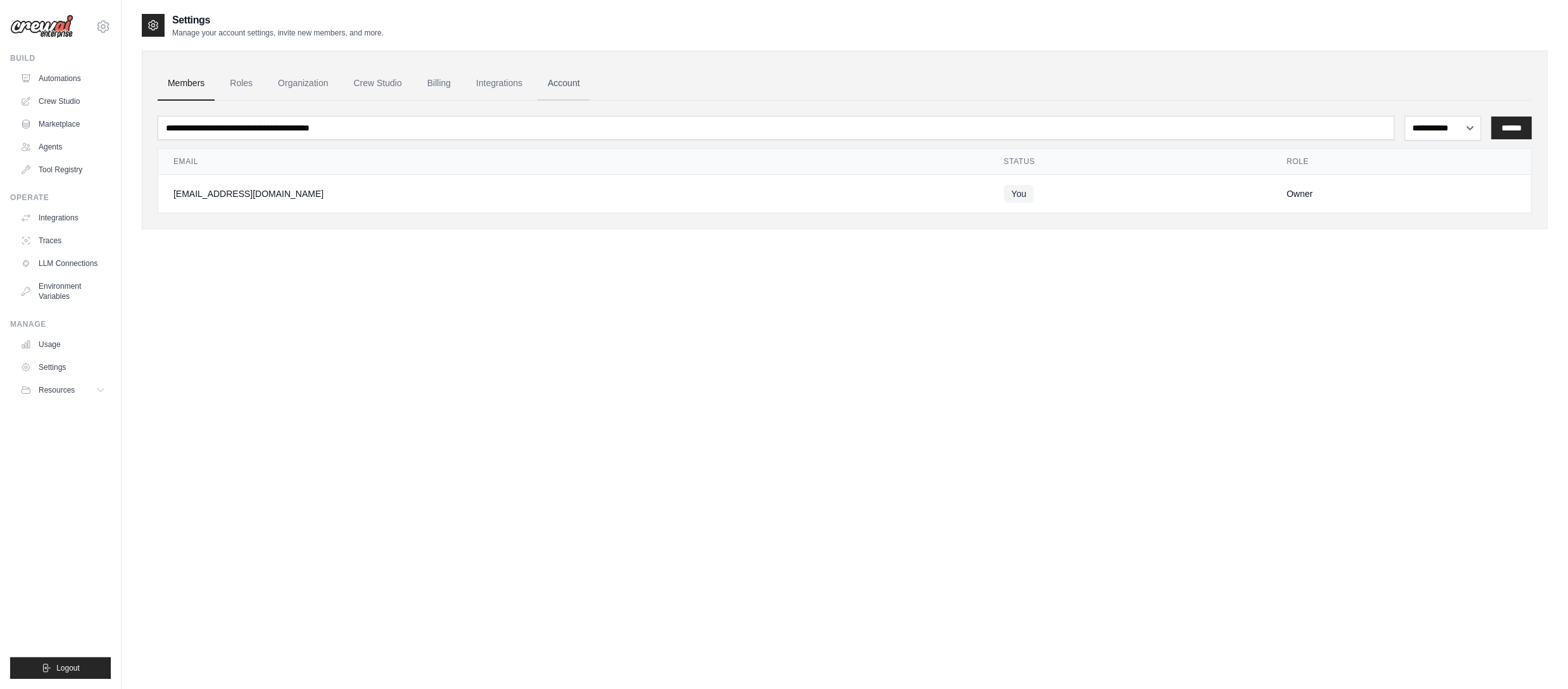
click at [558, 80] on link "Account" at bounding box center [563, 84] width 52 height 34
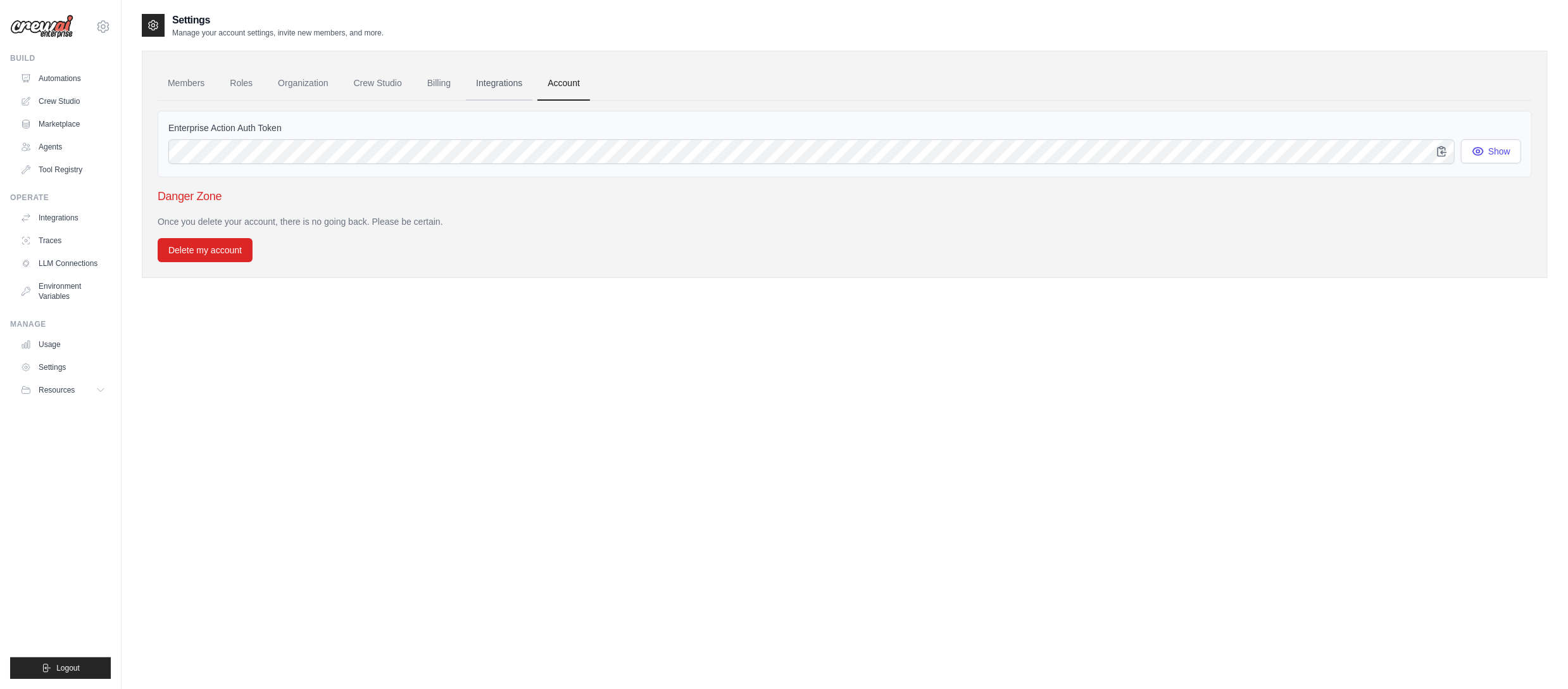
click at [486, 74] on link "Integrations" at bounding box center [499, 84] width 67 height 34
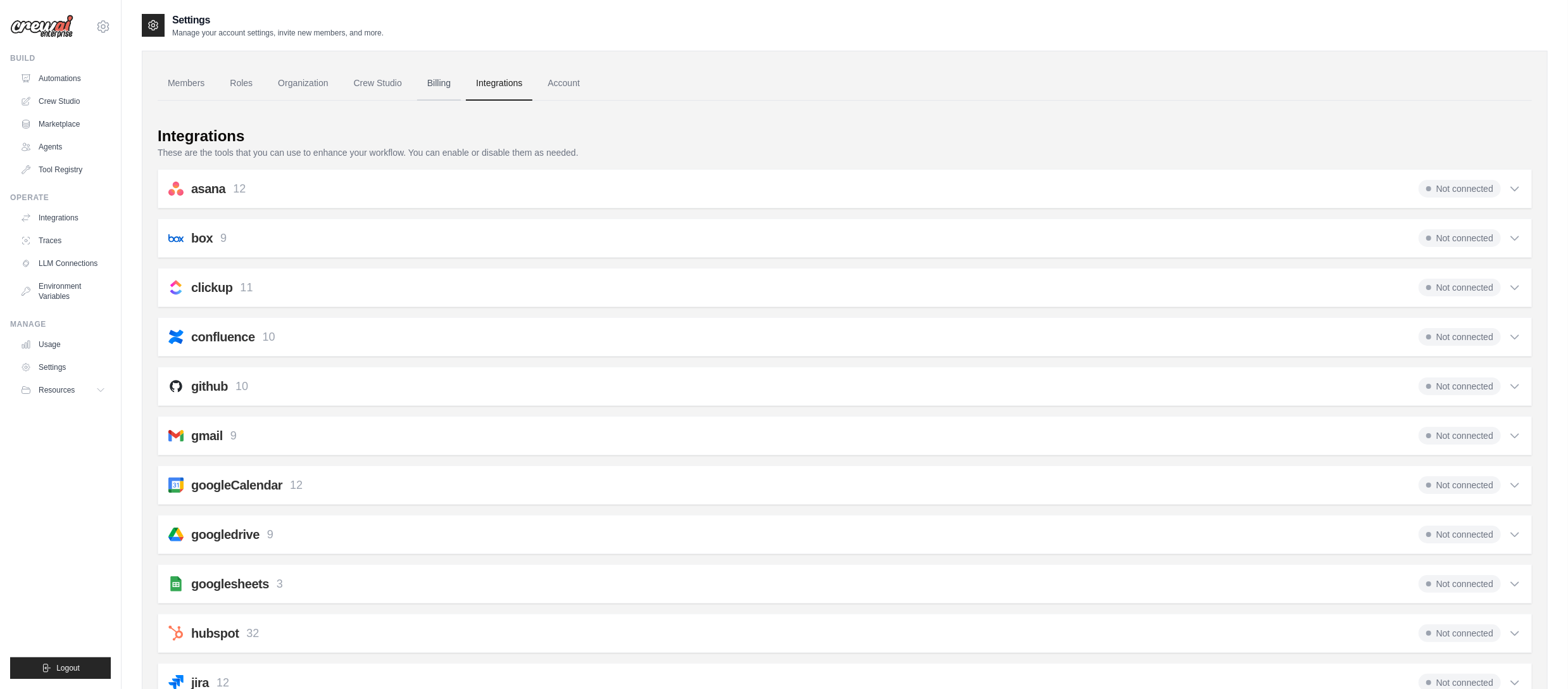
click at [435, 84] on link "Billing" at bounding box center [439, 84] width 44 height 34
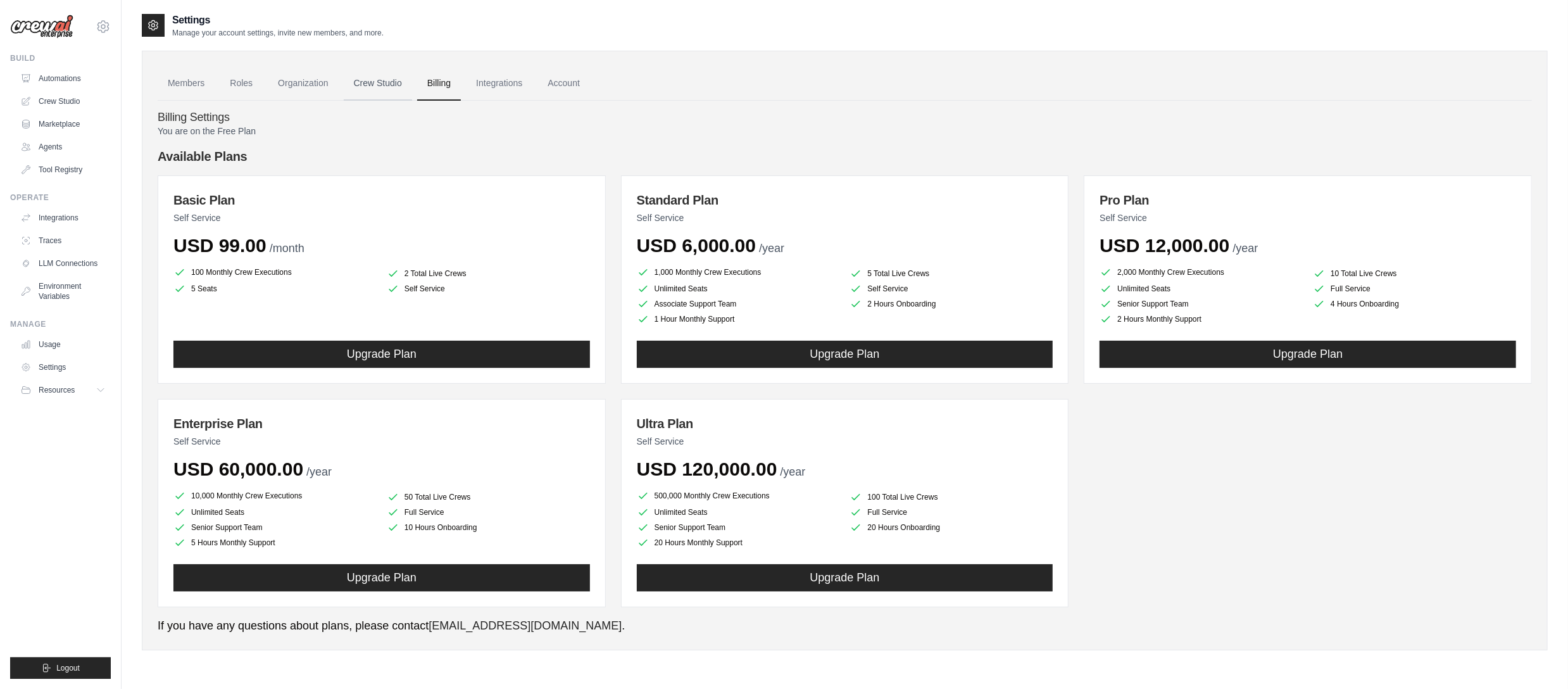
click at [372, 72] on link "Crew Studio" at bounding box center [378, 84] width 68 height 34
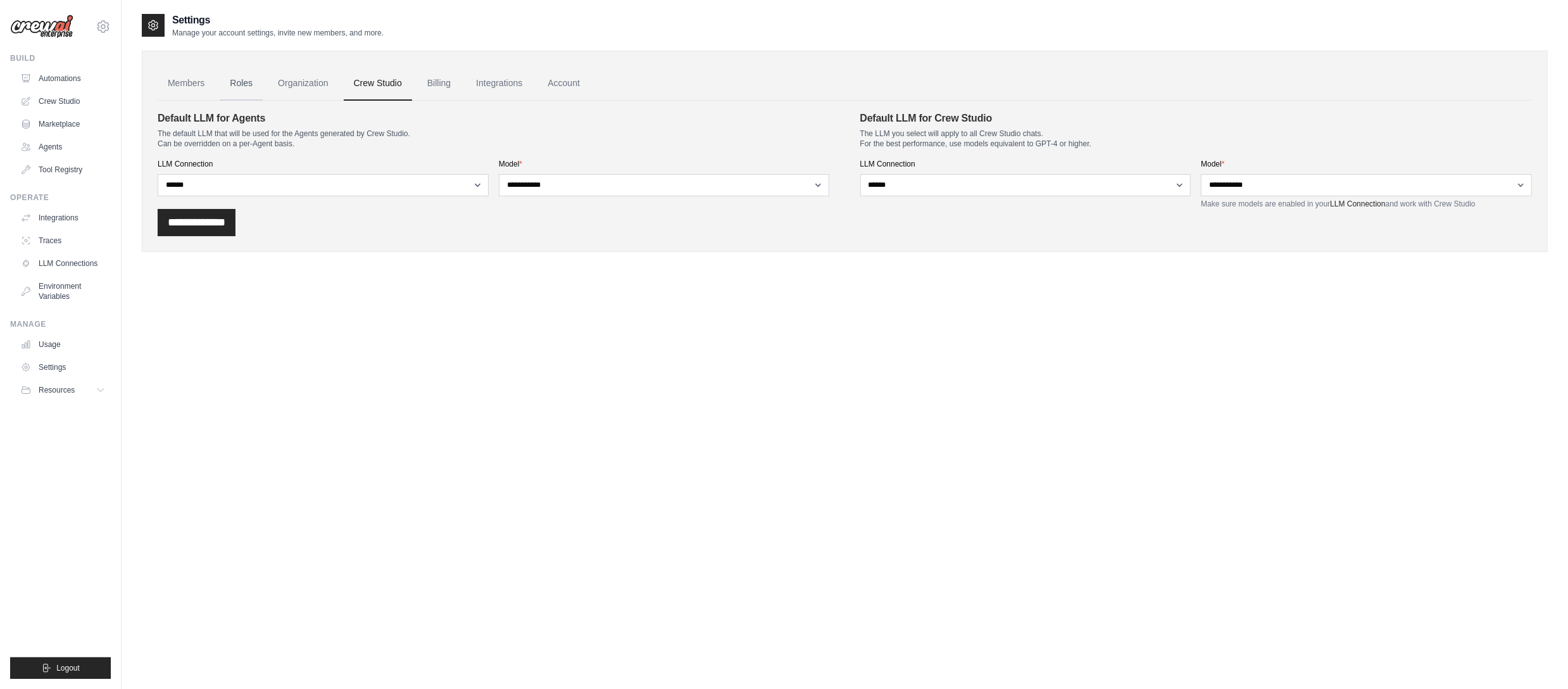
click at [240, 78] on link "Roles" at bounding box center [241, 84] width 43 height 34
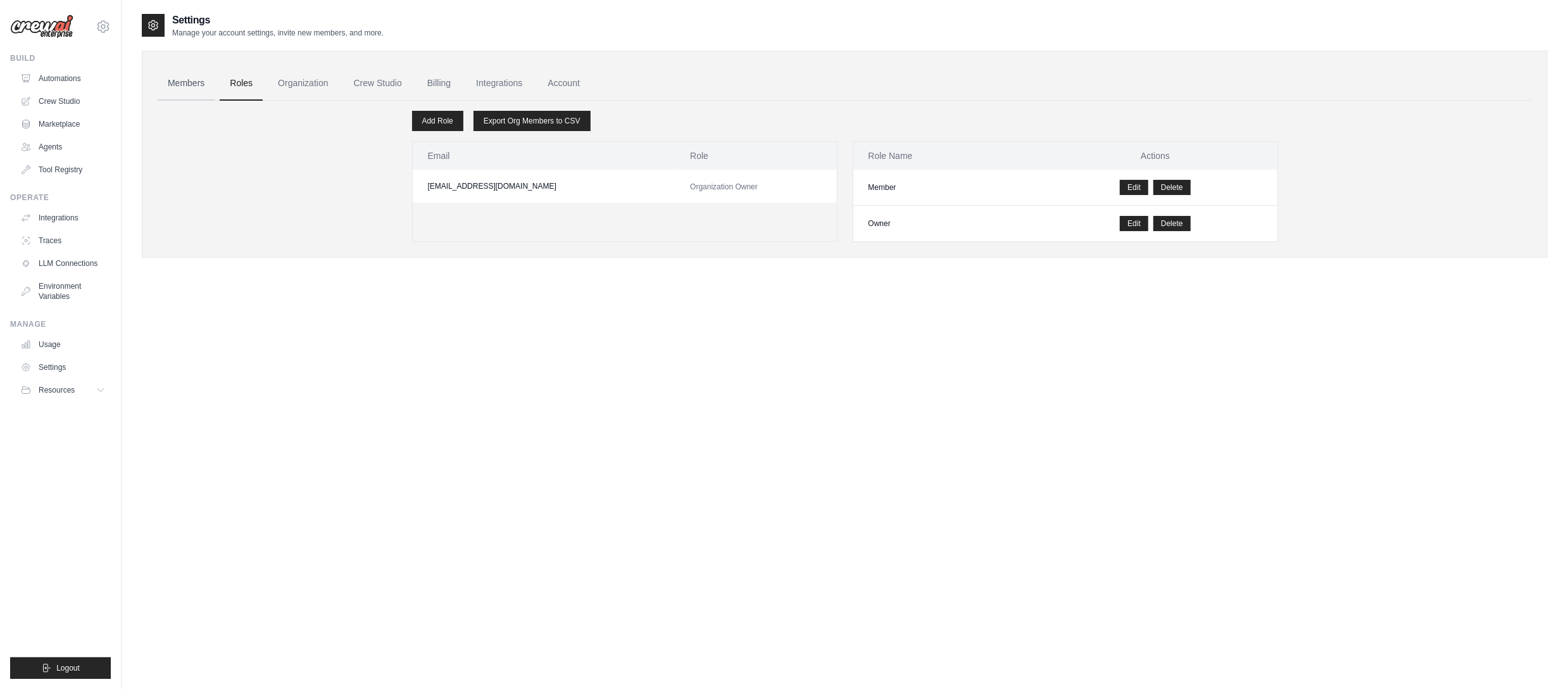
click at [186, 75] on link "Members" at bounding box center [186, 84] width 57 height 34
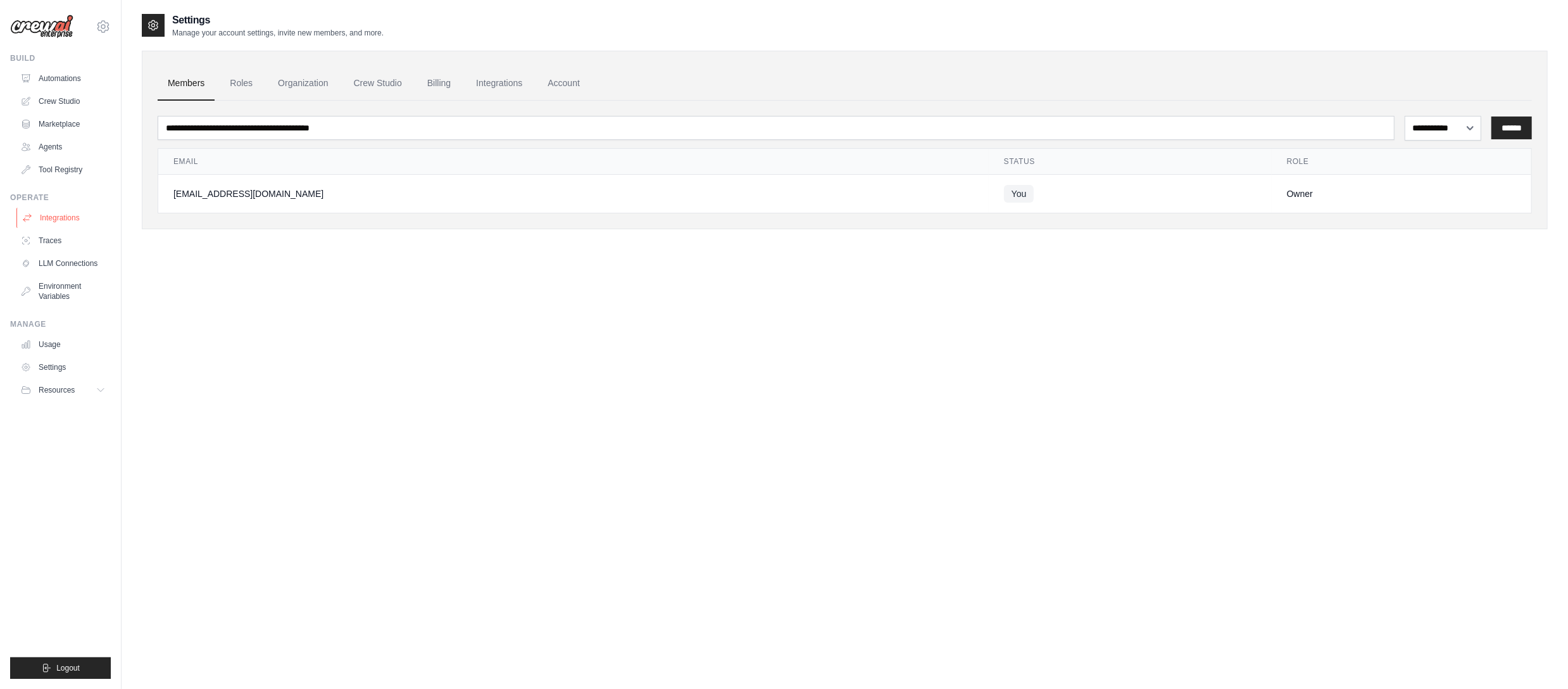
drag, startPoint x: 59, startPoint y: 216, endPoint x: 72, endPoint y: 217, distance: 13.0
click at [58, 217] on link "Integrations" at bounding box center [64, 218] width 96 height 21
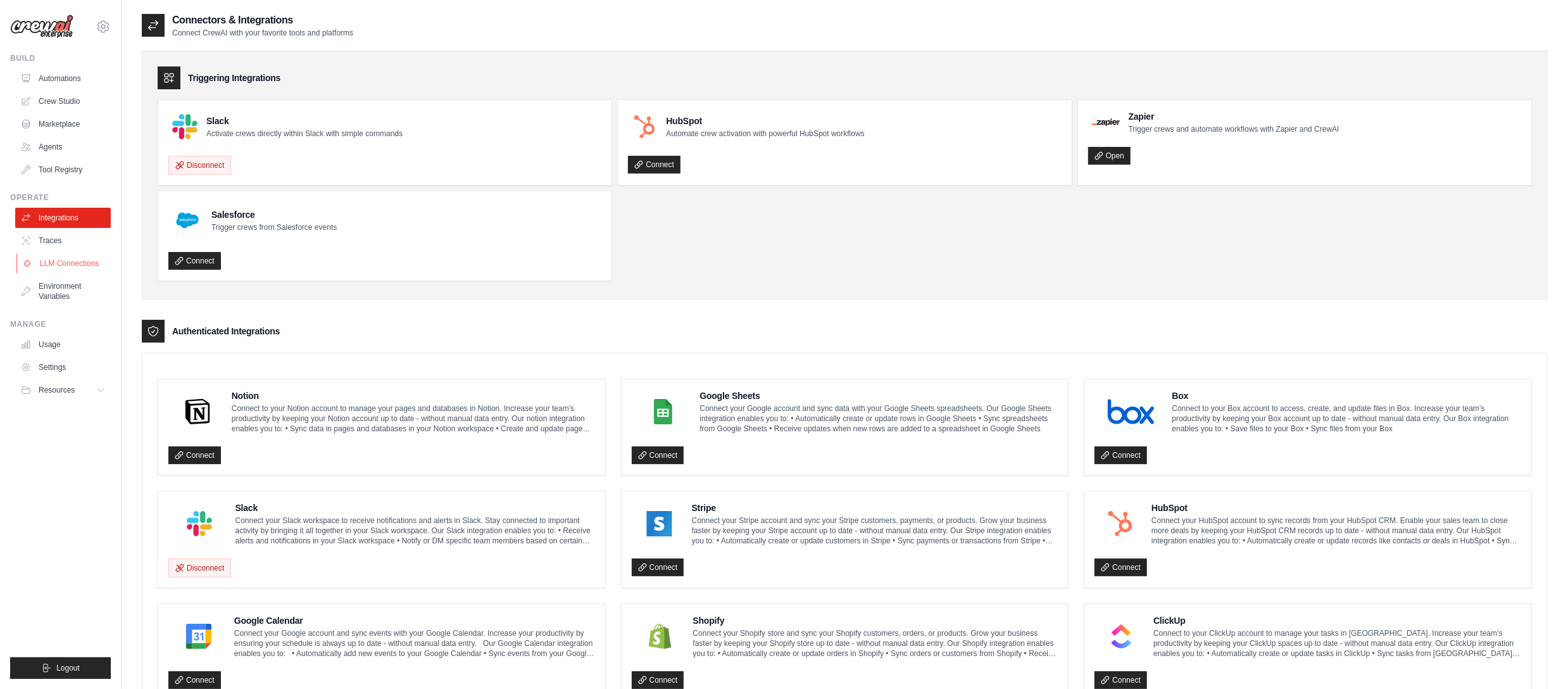
click at [80, 261] on link "LLM Connections" at bounding box center [64, 263] width 96 height 21
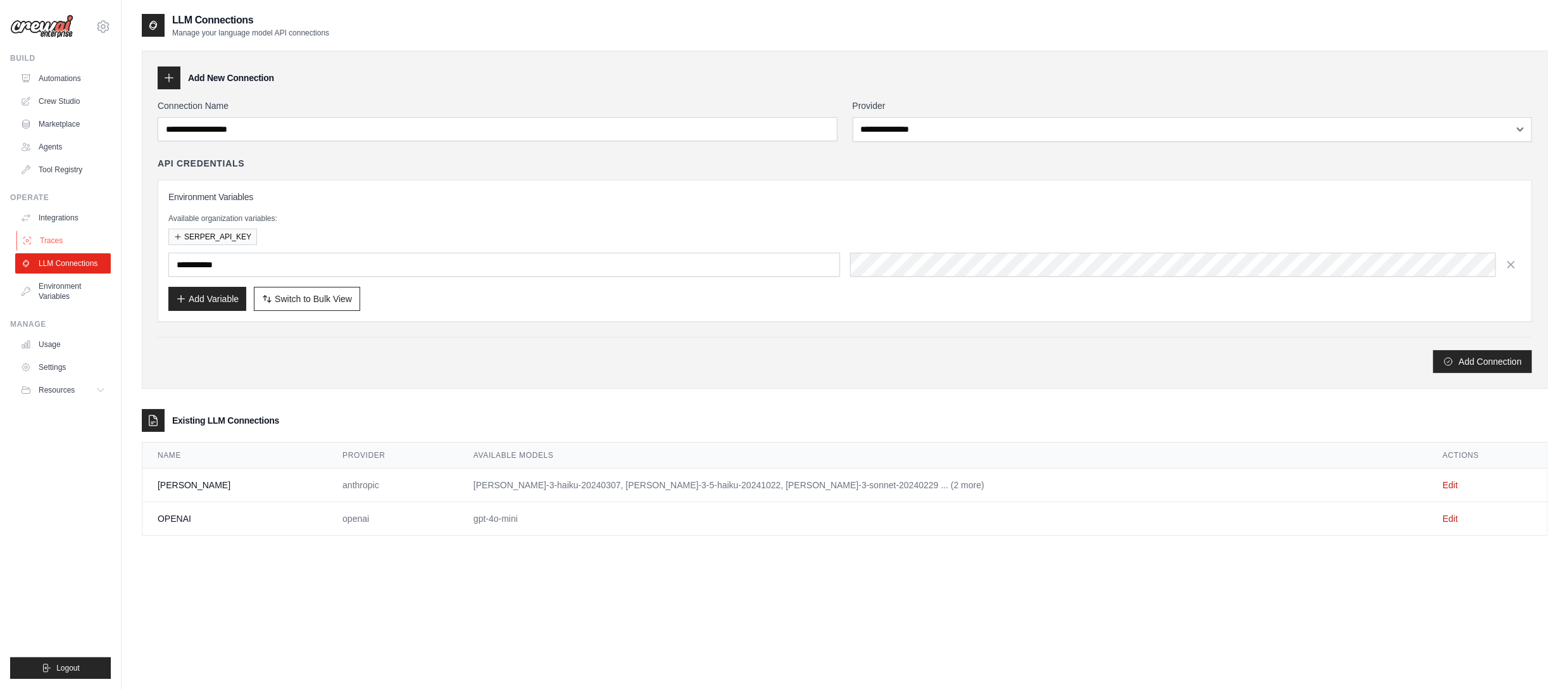
click at [63, 239] on link "Traces" at bounding box center [64, 240] width 96 height 21
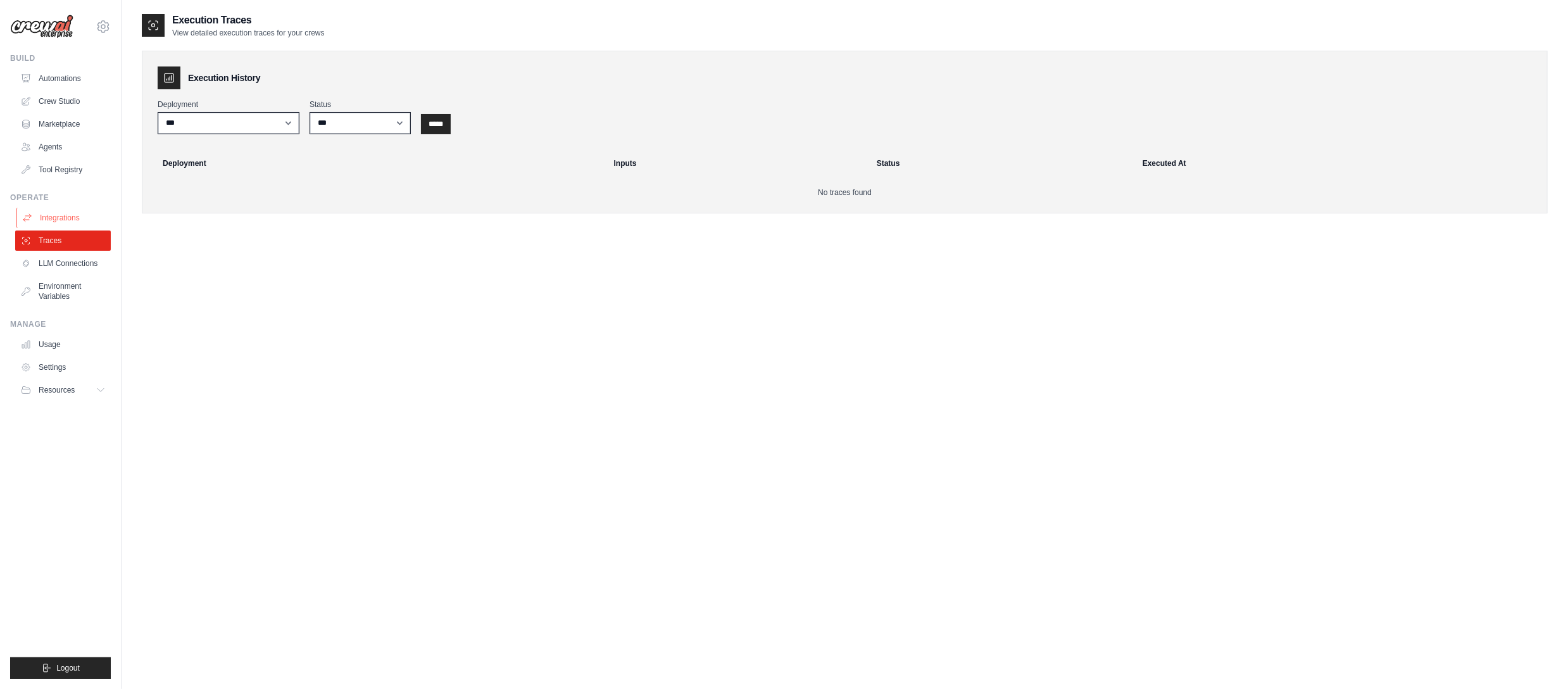
click at [72, 209] on link "Integrations" at bounding box center [64, 218] width 96 height 21
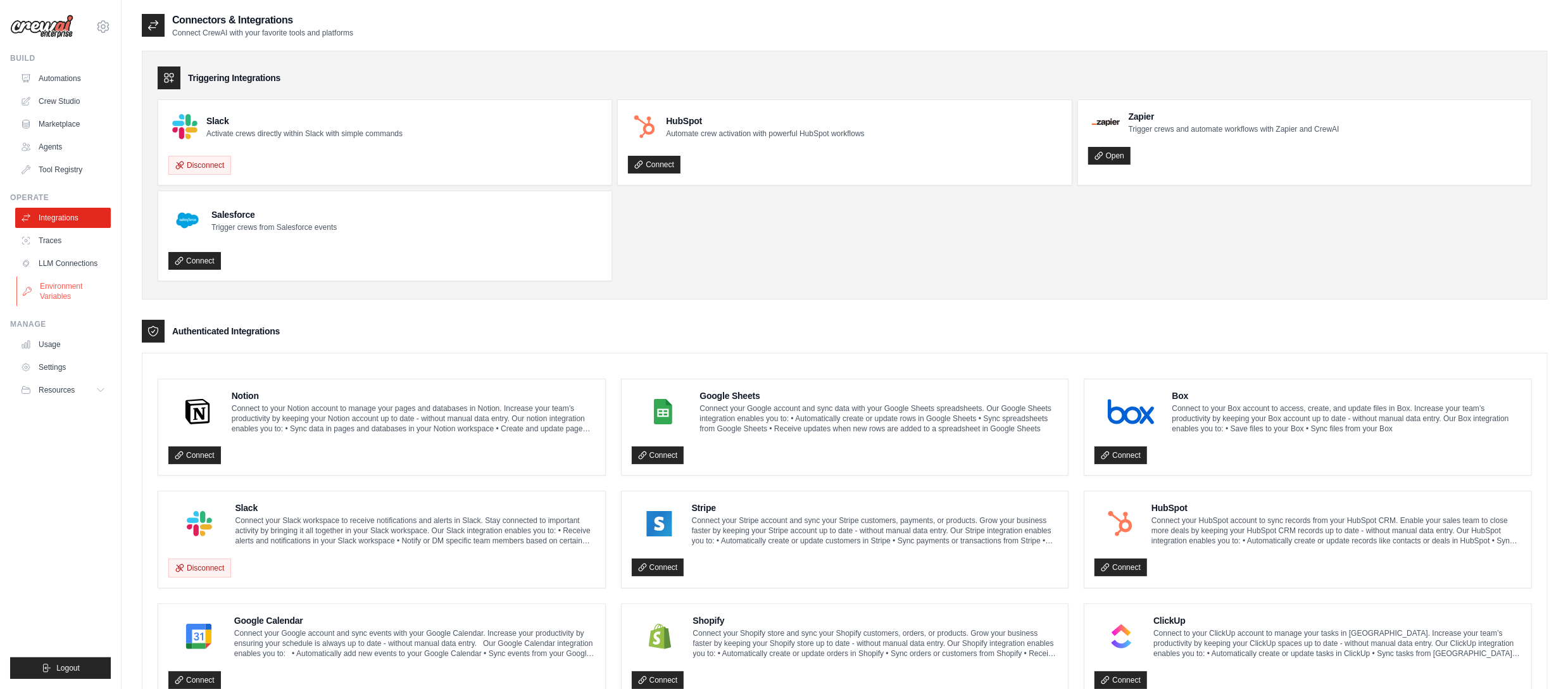
click at [67, 288] on link "Environment Variables" at bounding box center [64, 292] width 96 height 31
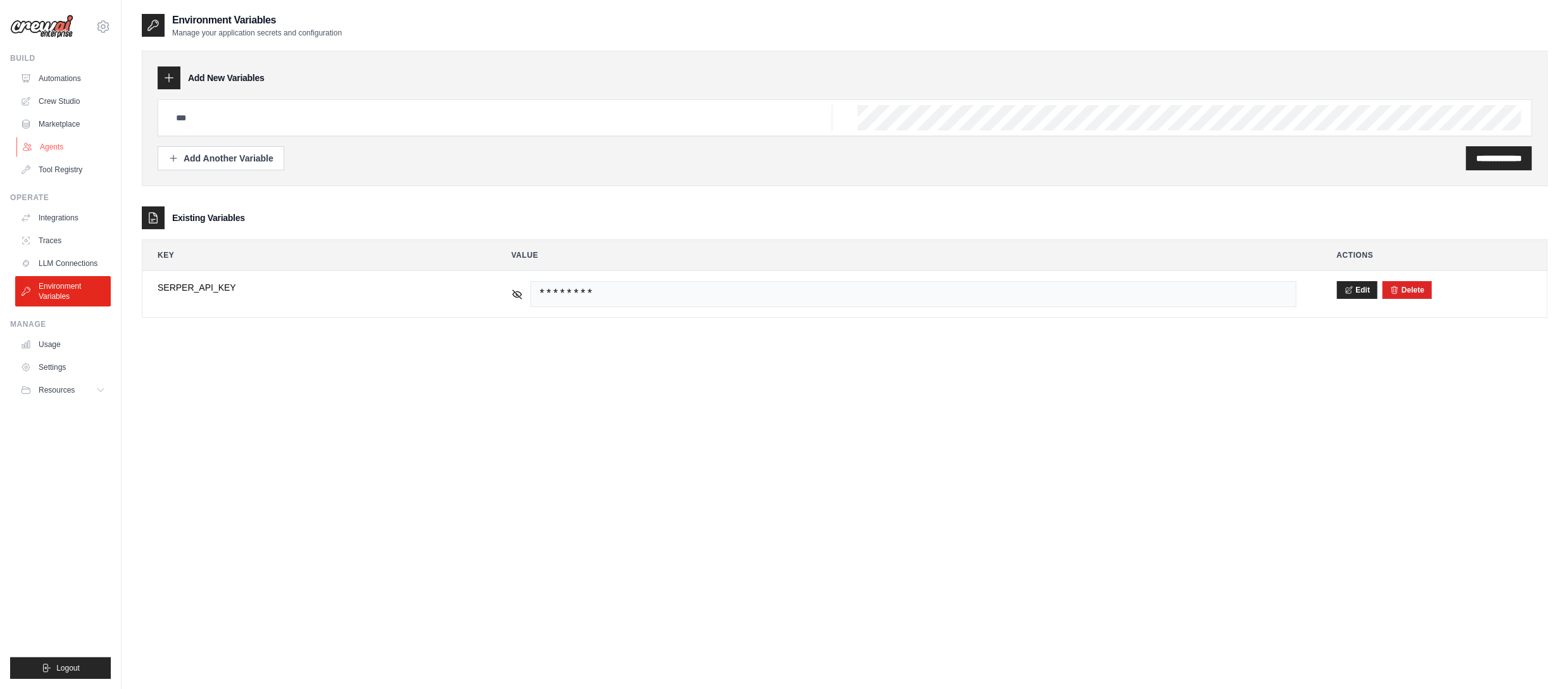
click at [50, 148] on link "Agents" at bounding box center [64, 147] width 96 height 21
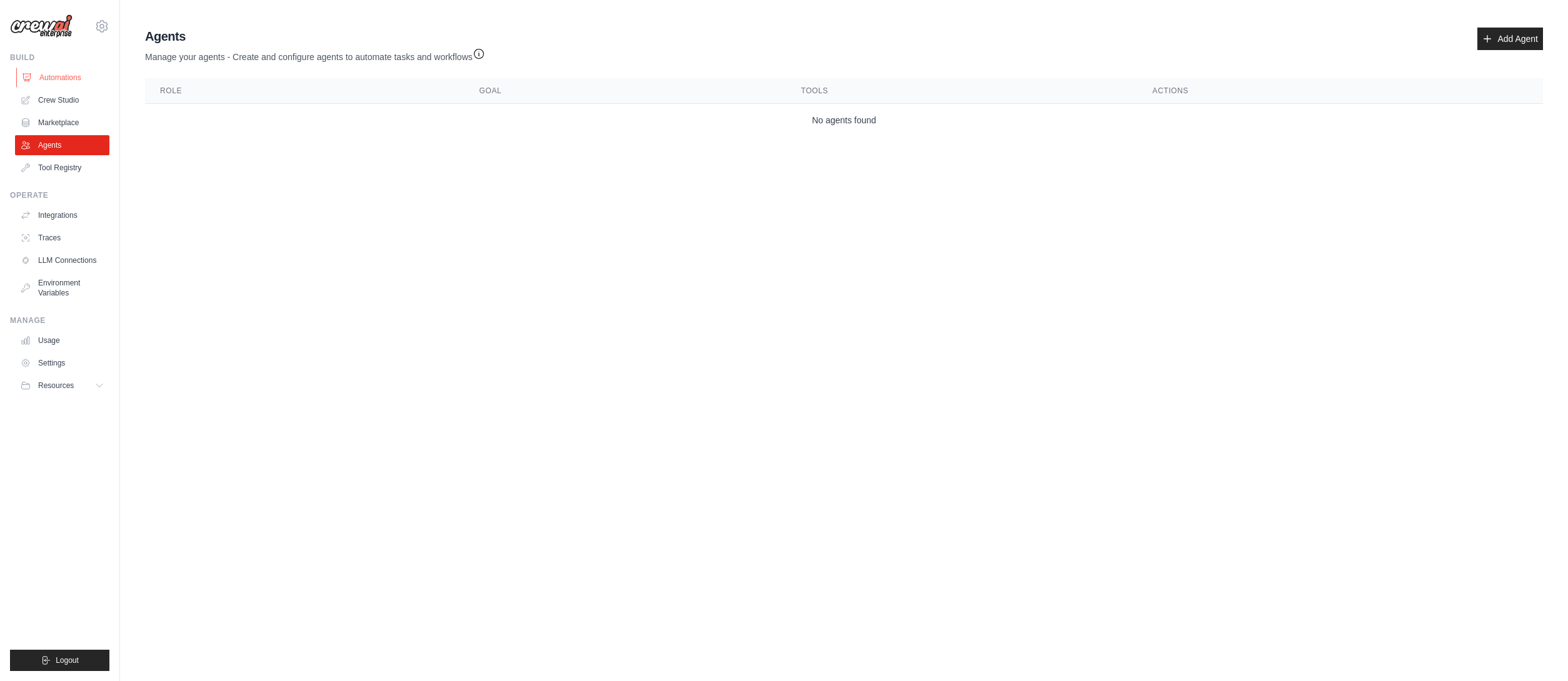
click at [54, 78] on link "Automations" at bounding box center [63, 78] width 95 height 20
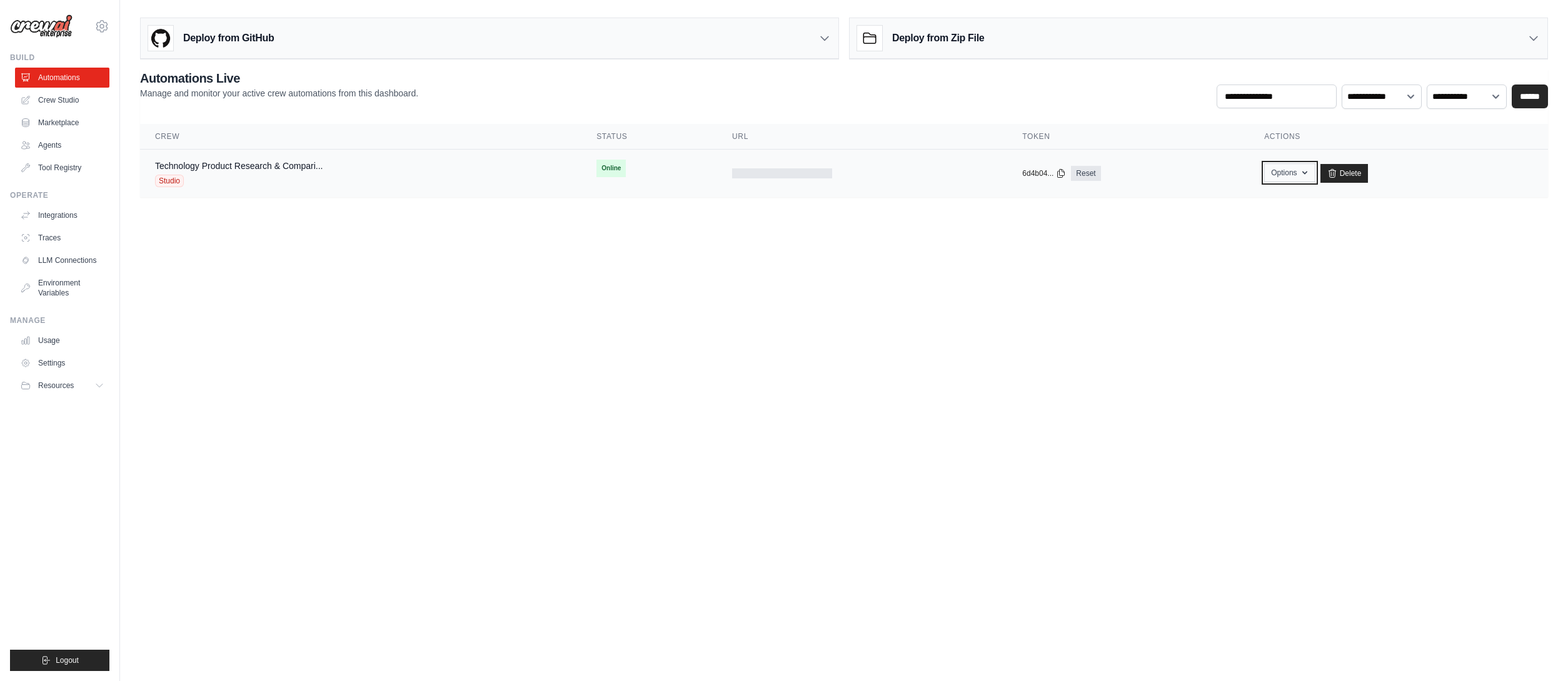
click at [1282, 175] on button "Options" at bounding box center [1289, 172] width 51 height 19
click at [1251, 199] on link "Export React JSX Component" at bounding box center [1245, 201] width 140 height 23
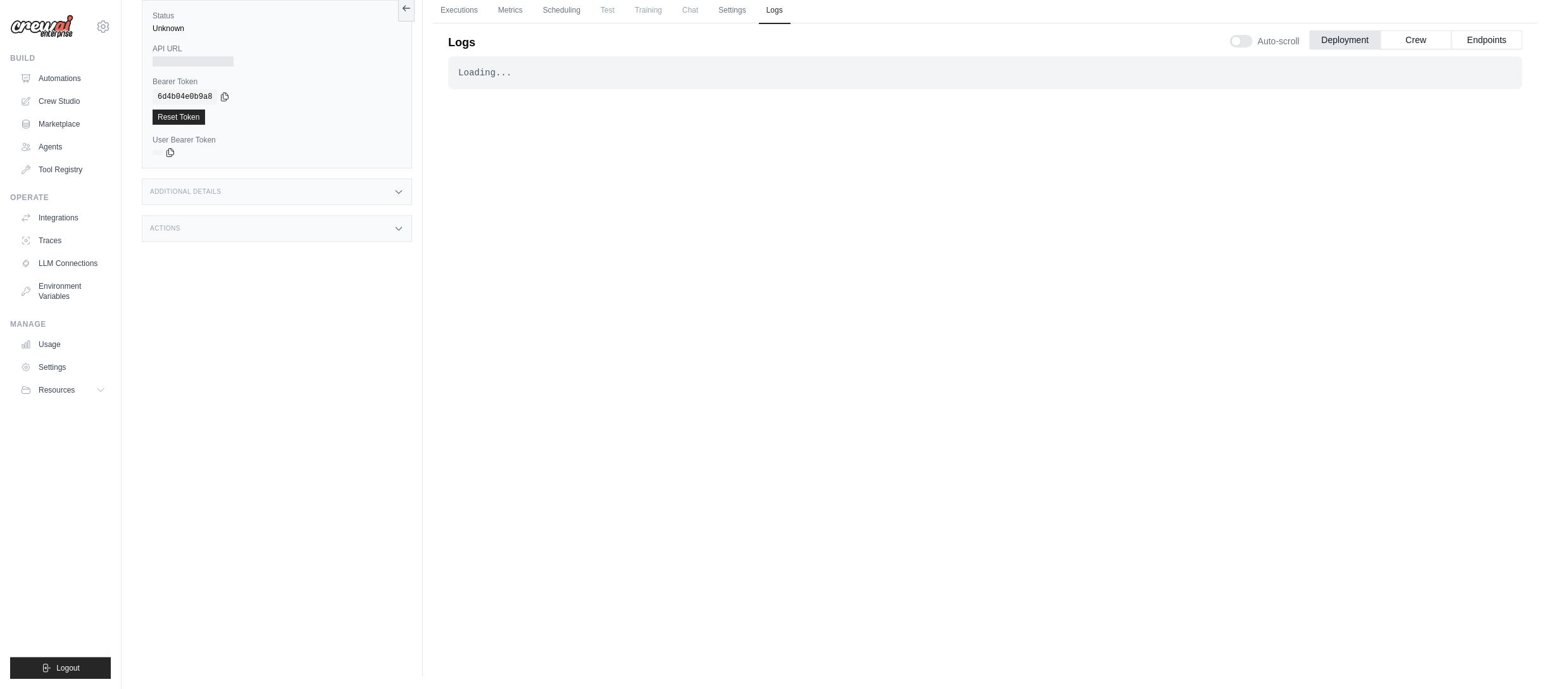
click at [598, 645] on div "Executions Metrics Scheduling Test Training Chat Settings Logs 0 Running 0 Pend…" at bounding box center [986, 332] width 1125 height 689
click at [1386, 652] on div "Executions Metrics Scheduling Test Training Chat Settings Logs 0 Running 0 Pend…" at bounding box center [986, 332] width 1125 height 689
drag, startPoint x: 844, startPoint y: 356, endPoint x: 454, endPoint y: 9, distance: 522.0
click at [454, 9] on link "Executions" at bounding box center [458, 10] width 52 height 26
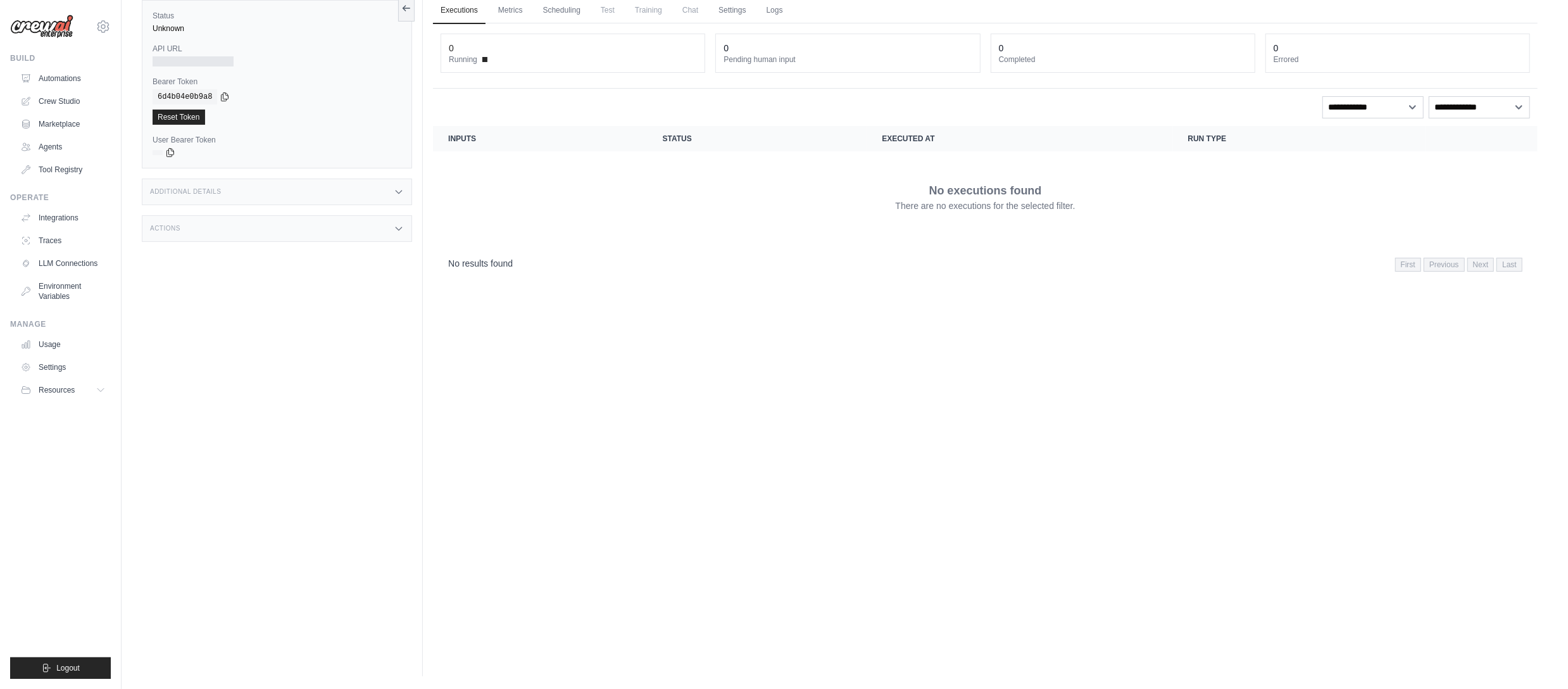
click at [1305, 662] on div "Executions Metrics Scheduling Test Training Chat Settings Logs 0 Running 0 Pend…" at bounding box center [986, 332] width 1125 height 689
click at [697, 305] on div "Executions Metrics Scheduling Test Training Chat Settings Logs 0 Running 0 Pend…" at bounding box center [986, 332] width 1125 height 689
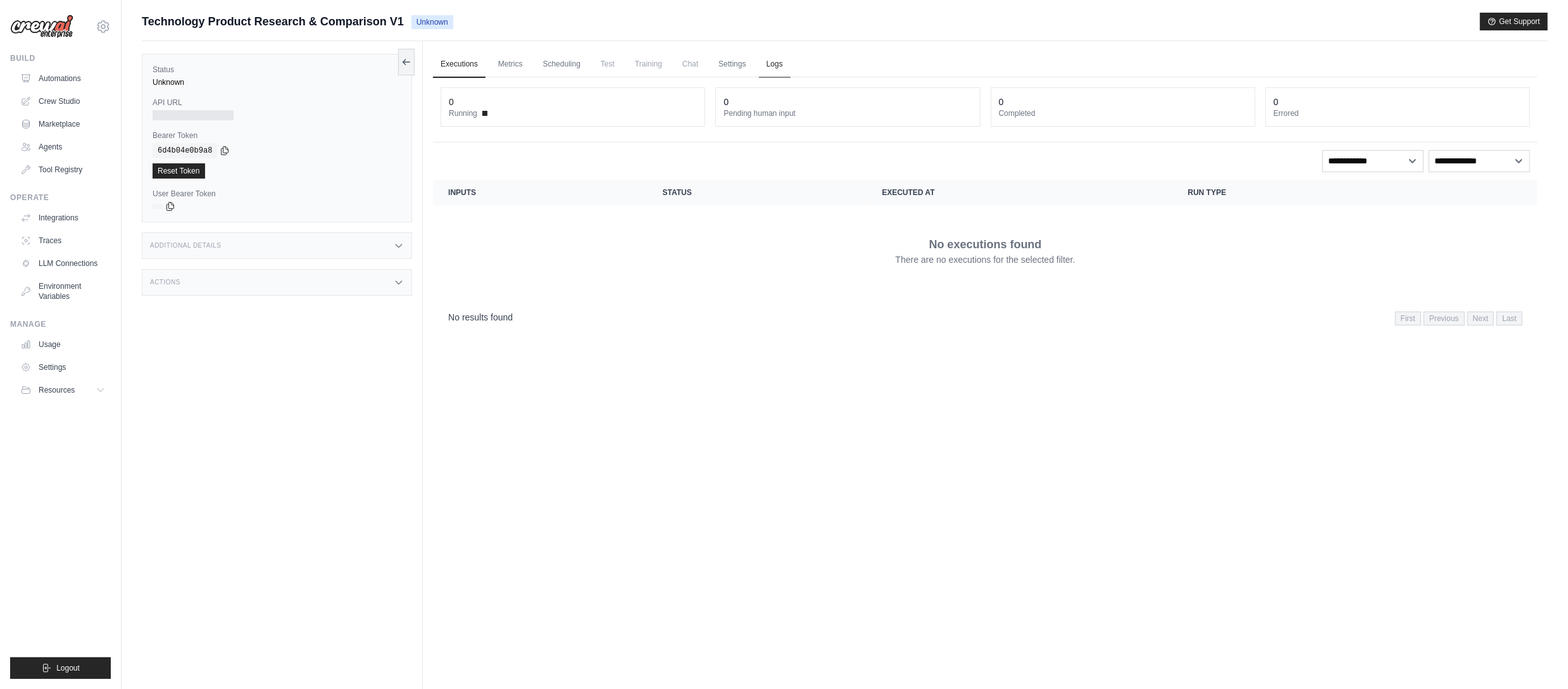
click at [773, 68] on link "Logs" at bounding box center [775, 64] width 32 height 26
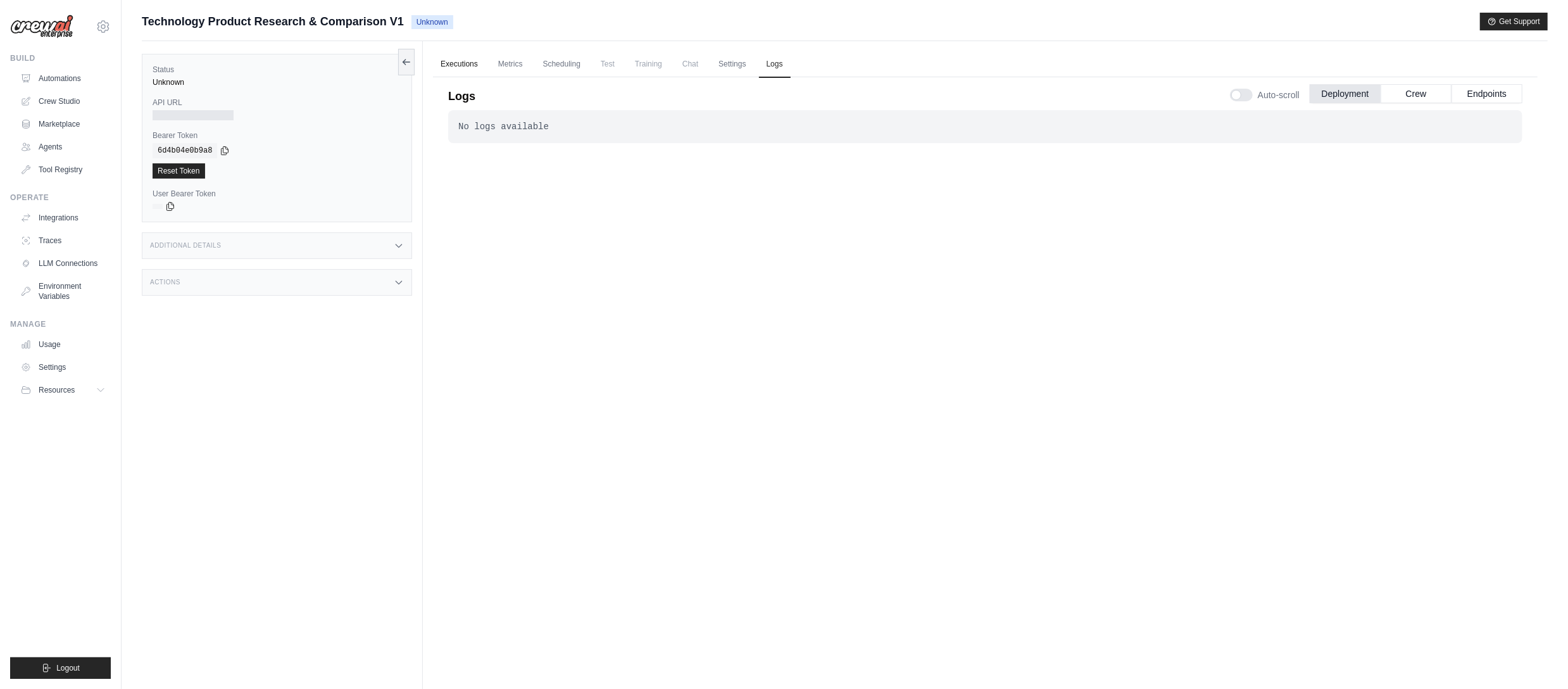
click at [454, 63] on link "Executions" at bounding box center [458, 64] width 52 height 26
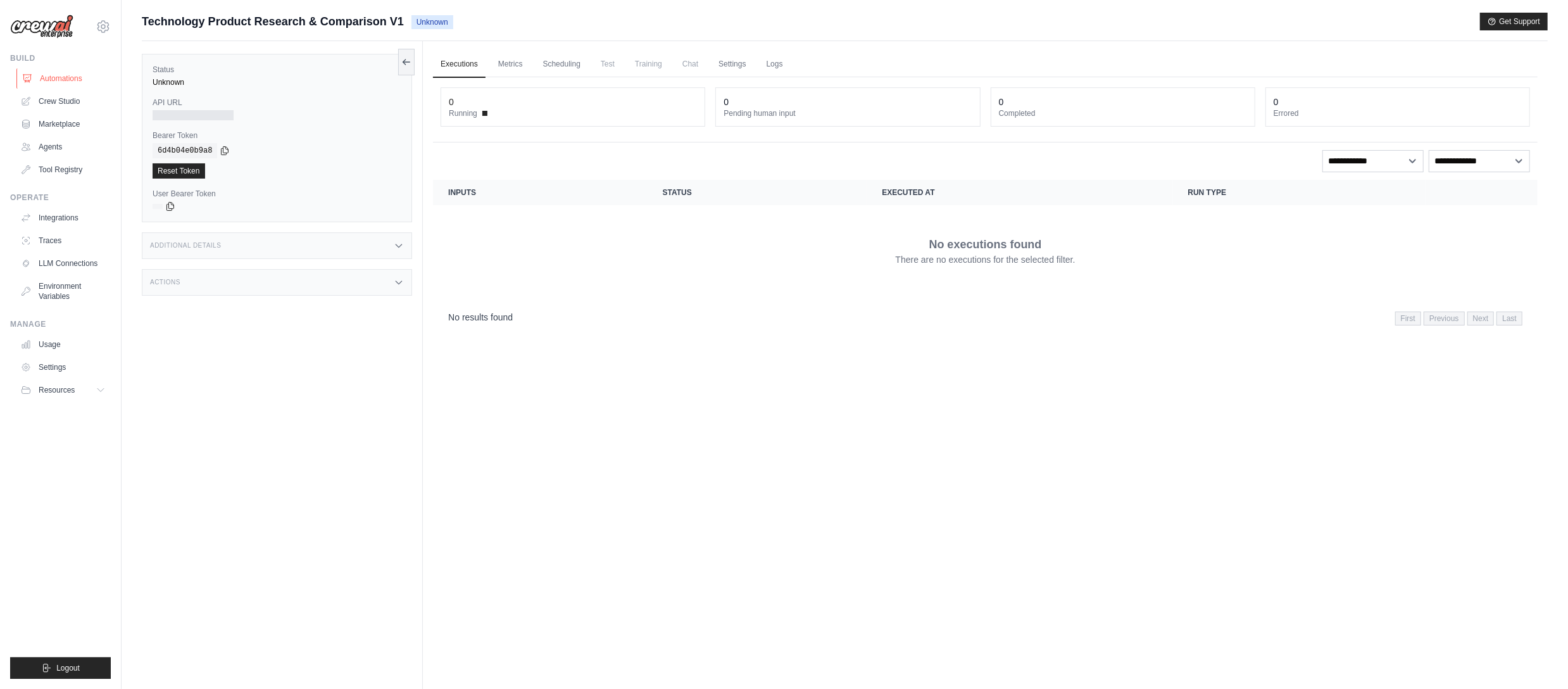
click at [71, 71] on link "Automations" at bounding box center [64, 79] width 96 height 21
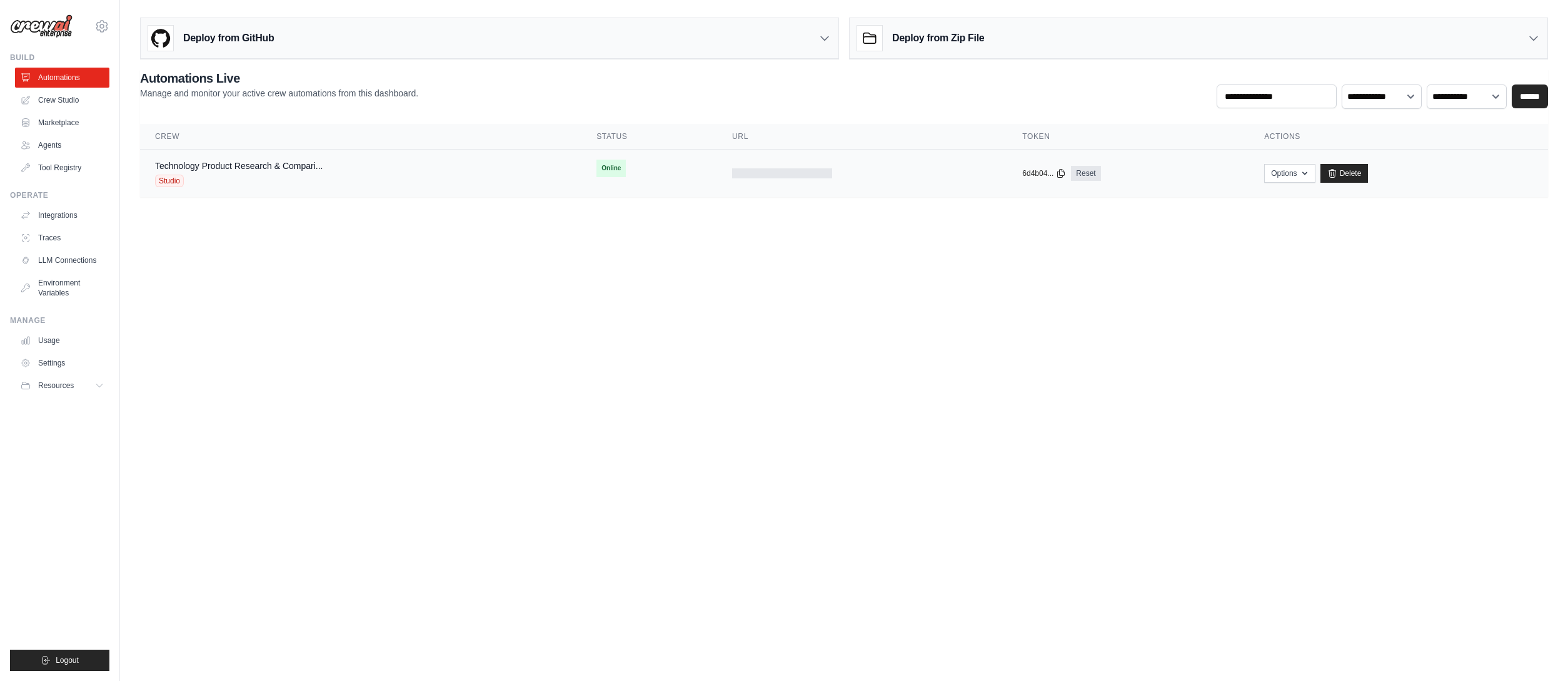
click at [818, 177] on div at bounding box center [782, 173] width 100 height 10
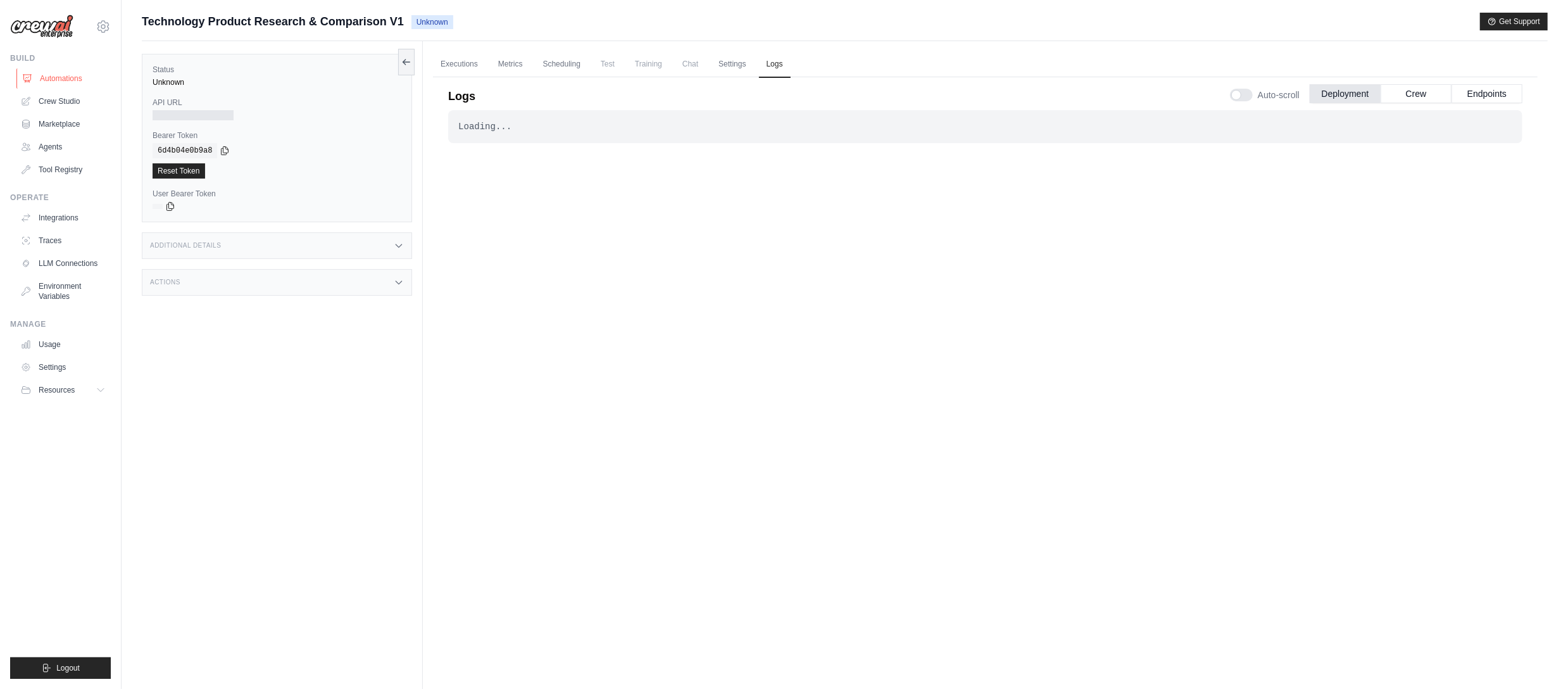
click at [69, 73] on link "Automations" at bounding box center [64, 79] width 96 height 21
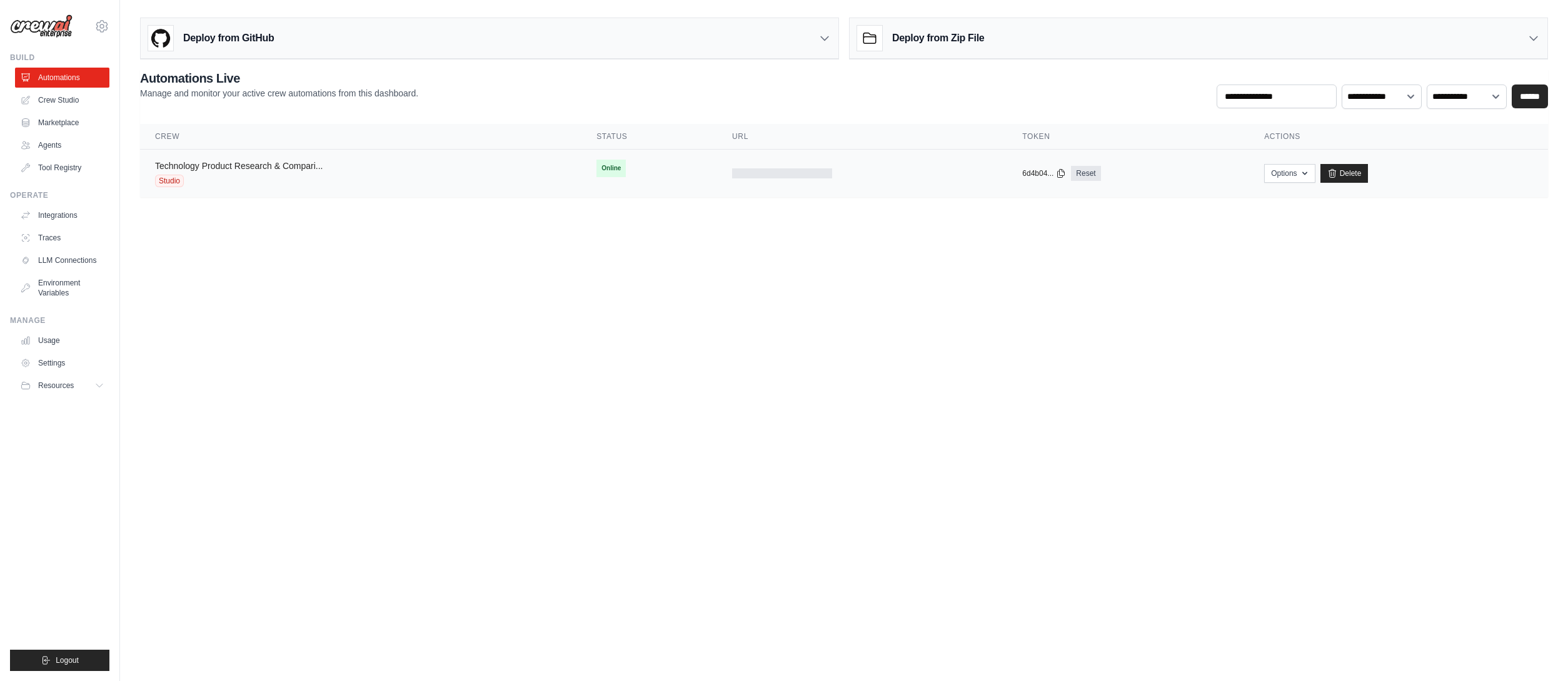
click at [189, 162] on link "Technology Product Research & Compari..." at bounding box center [239, 166] width 167 height 10
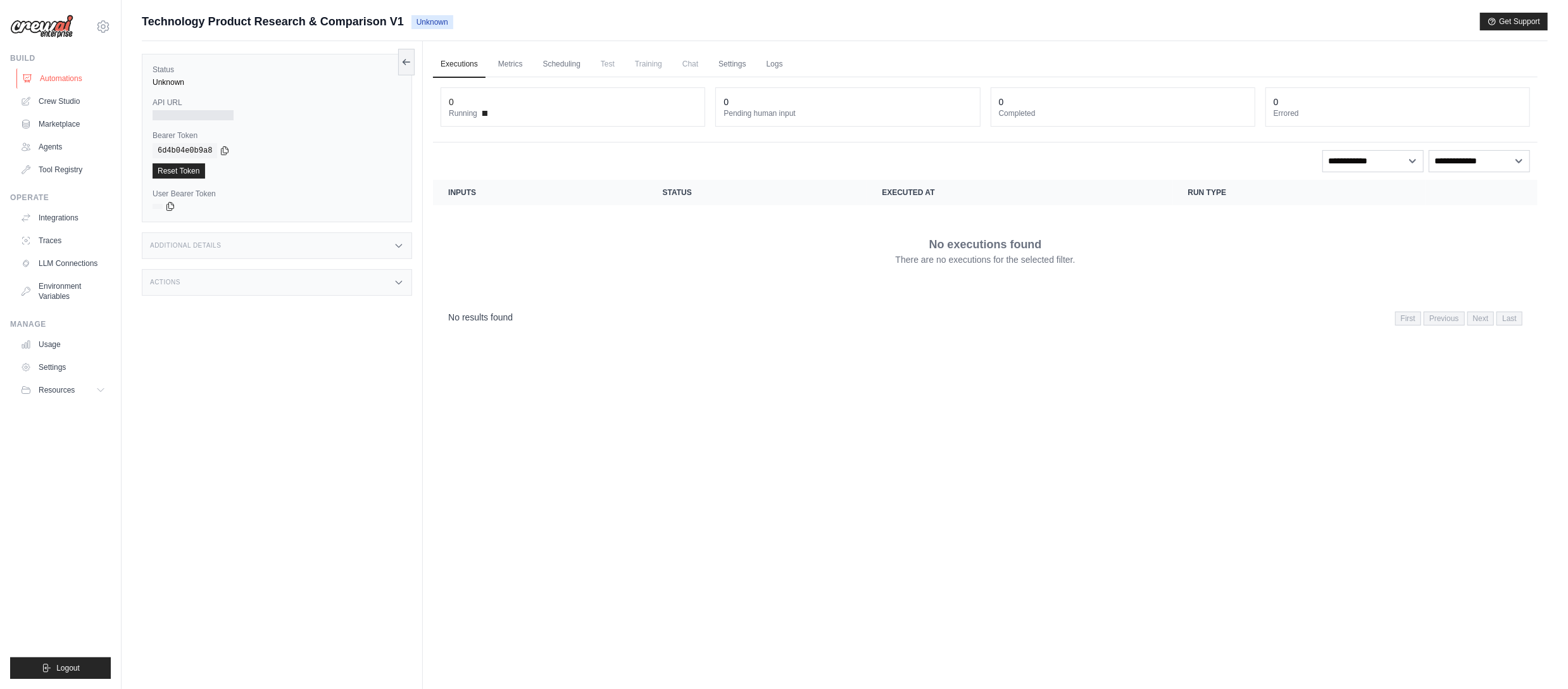
click at [62, 74] on link "Automations" at bounding box center [64, 79] width 96 height 21
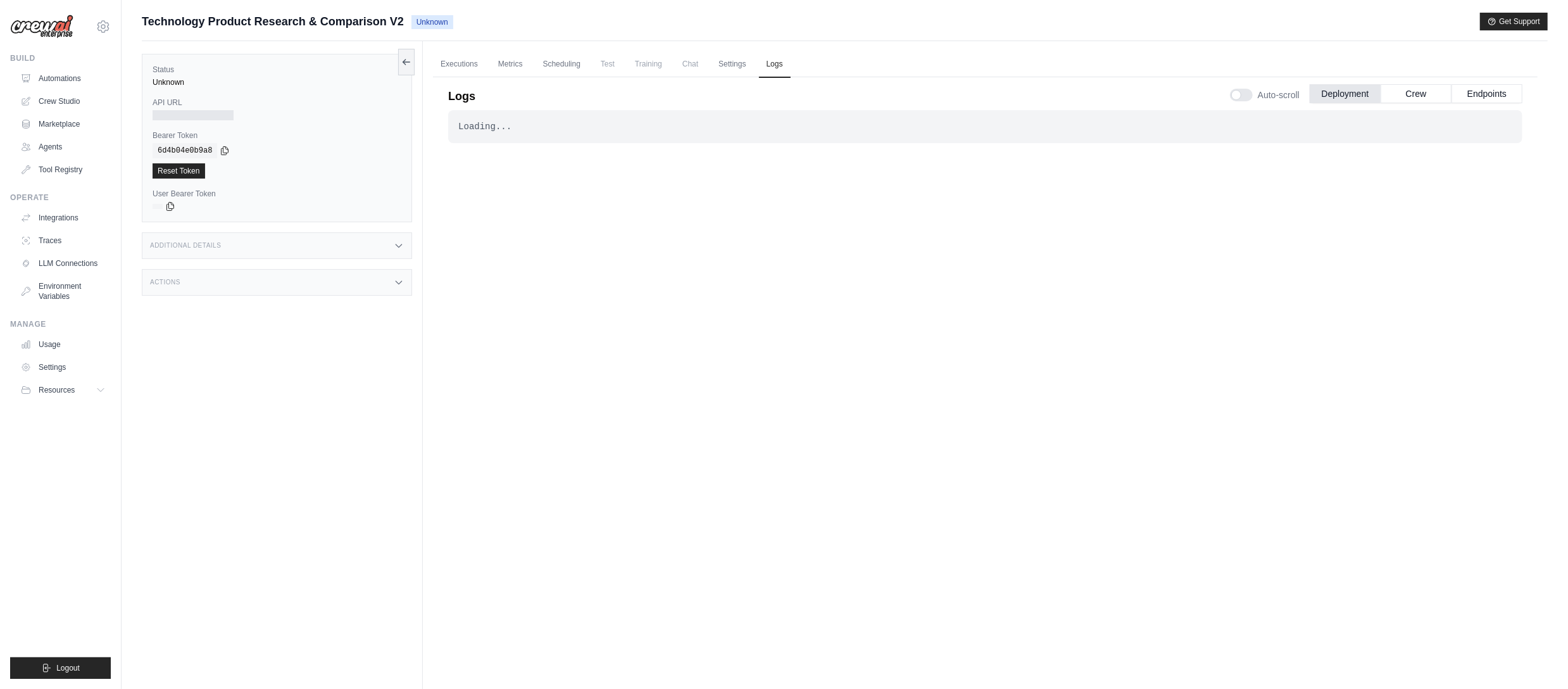
click at [385, 283] on div "Actions" at bounding box center [277, 282] width 270 height 26
click at [737, 58] on link "Settings" at bounding box center [732, 64] width 43 height 26
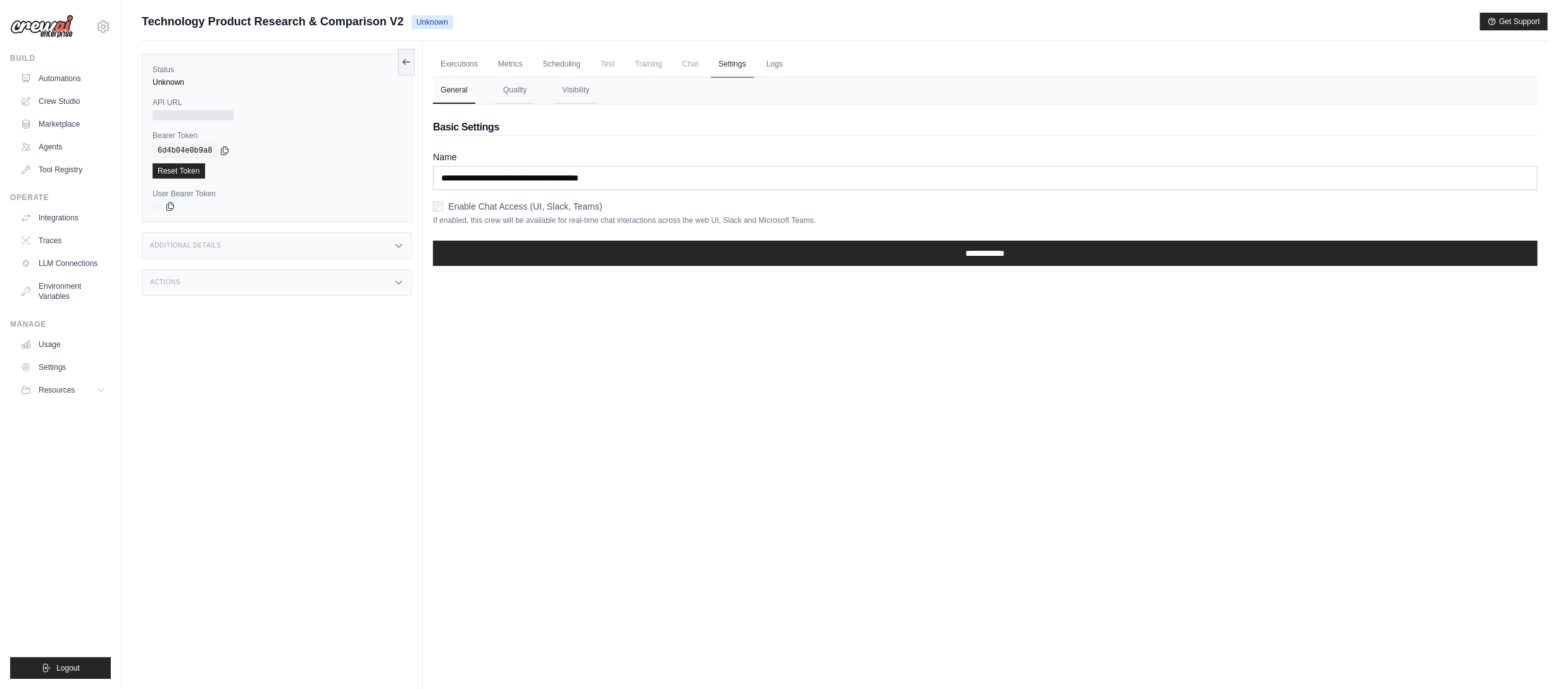
click at [737, 58] on link "Settings" at bounding box center [732, 64] width 43 height 26
click at [777, 61] on link "Logs" at bounding box center [775, 64] width 32 height 26
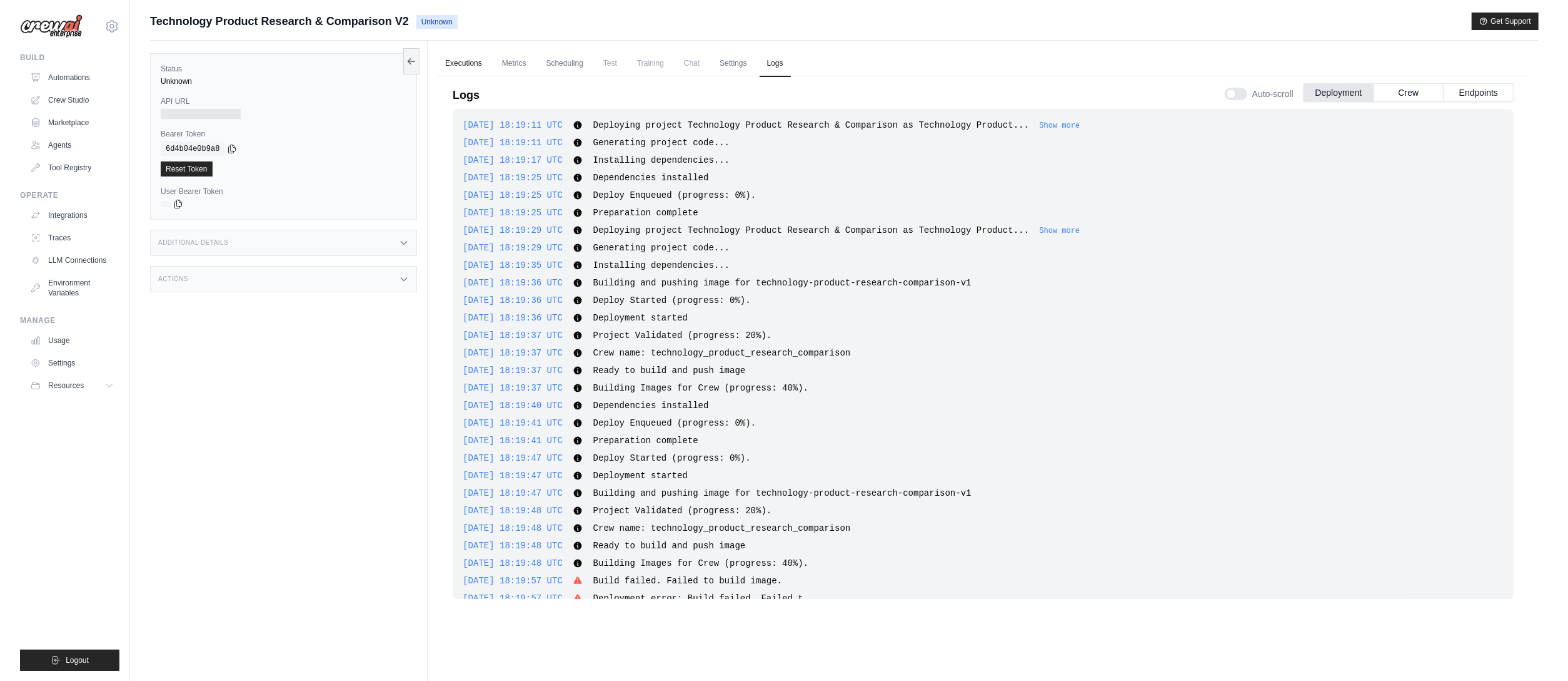
scroll to position [125, 0]
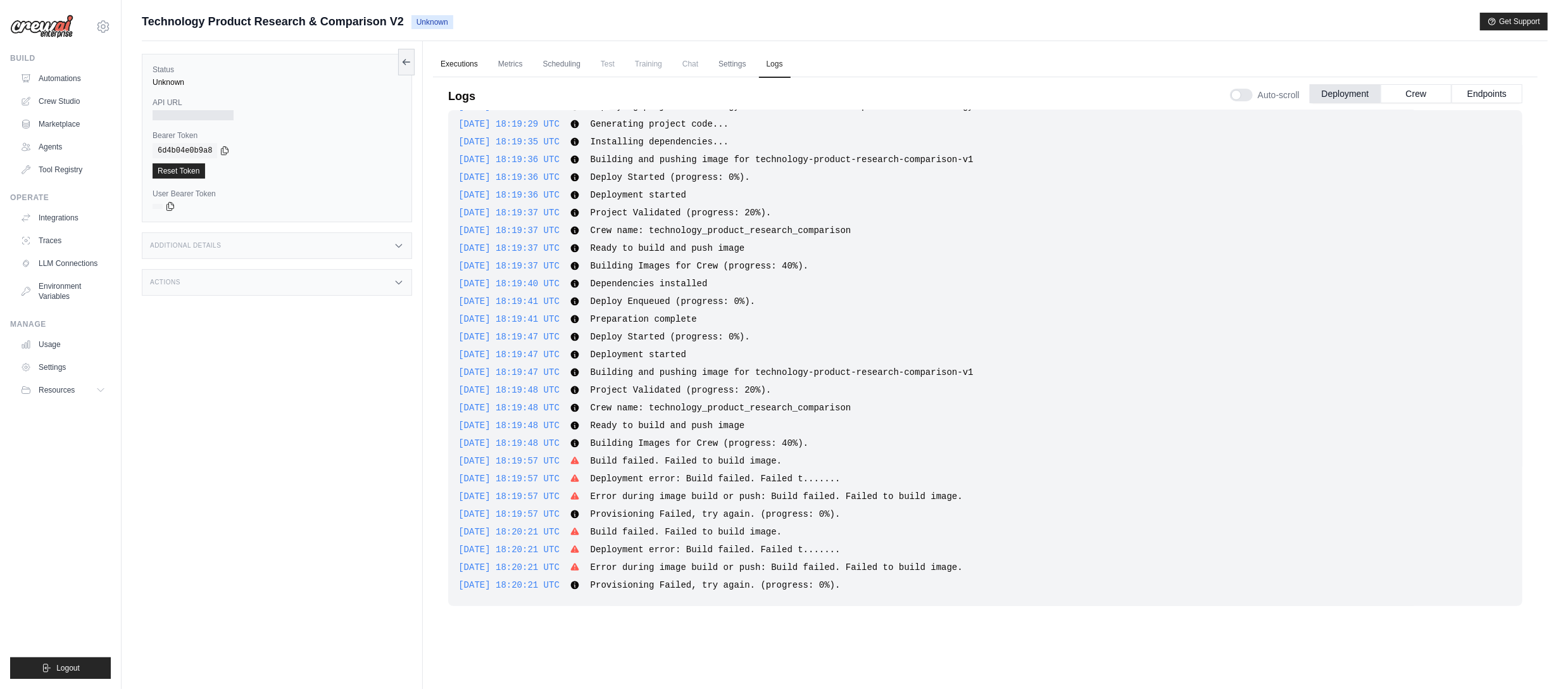
click at [451, 63] on link "Executions" at bounding box center [458, 64] width 52 height 26
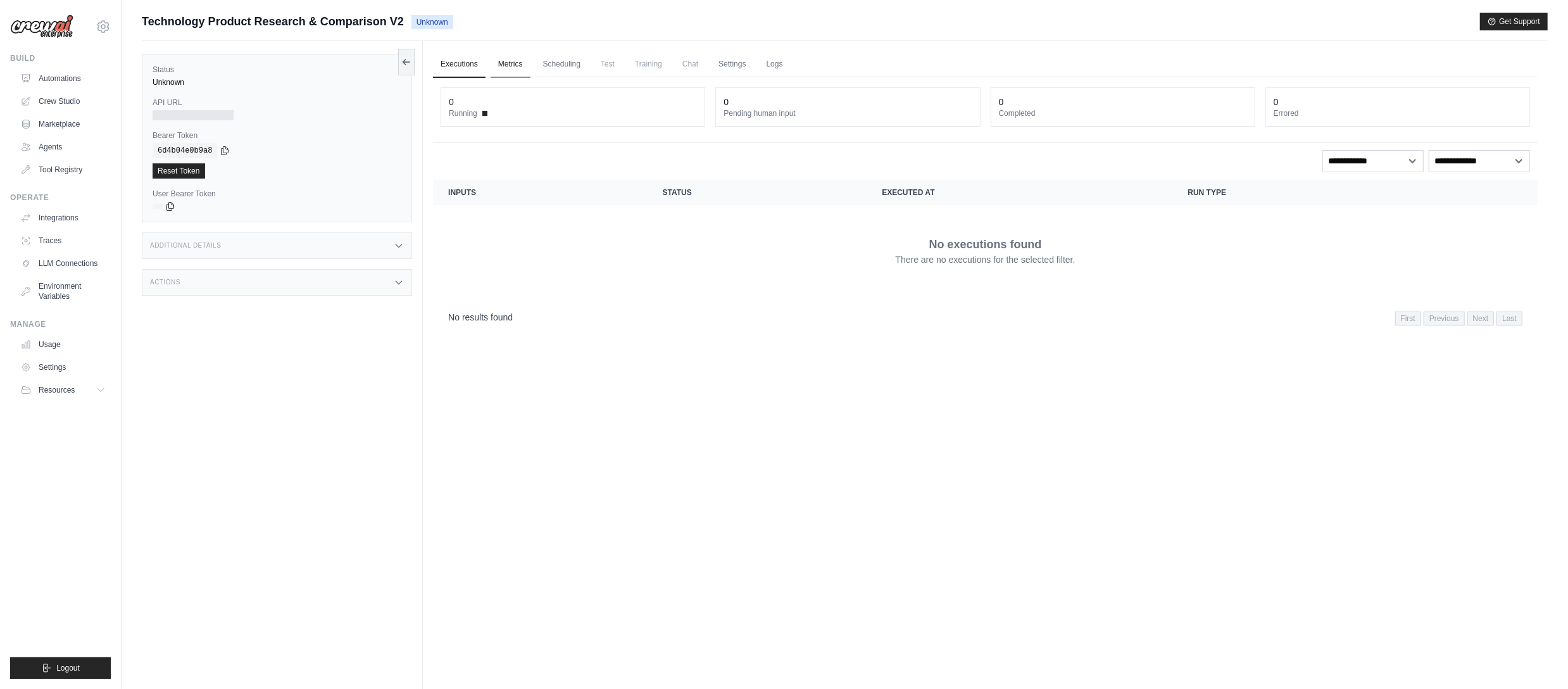
click at [504, 60] on link "Metrics" at bounding box center [510, 64] width 40 height 26
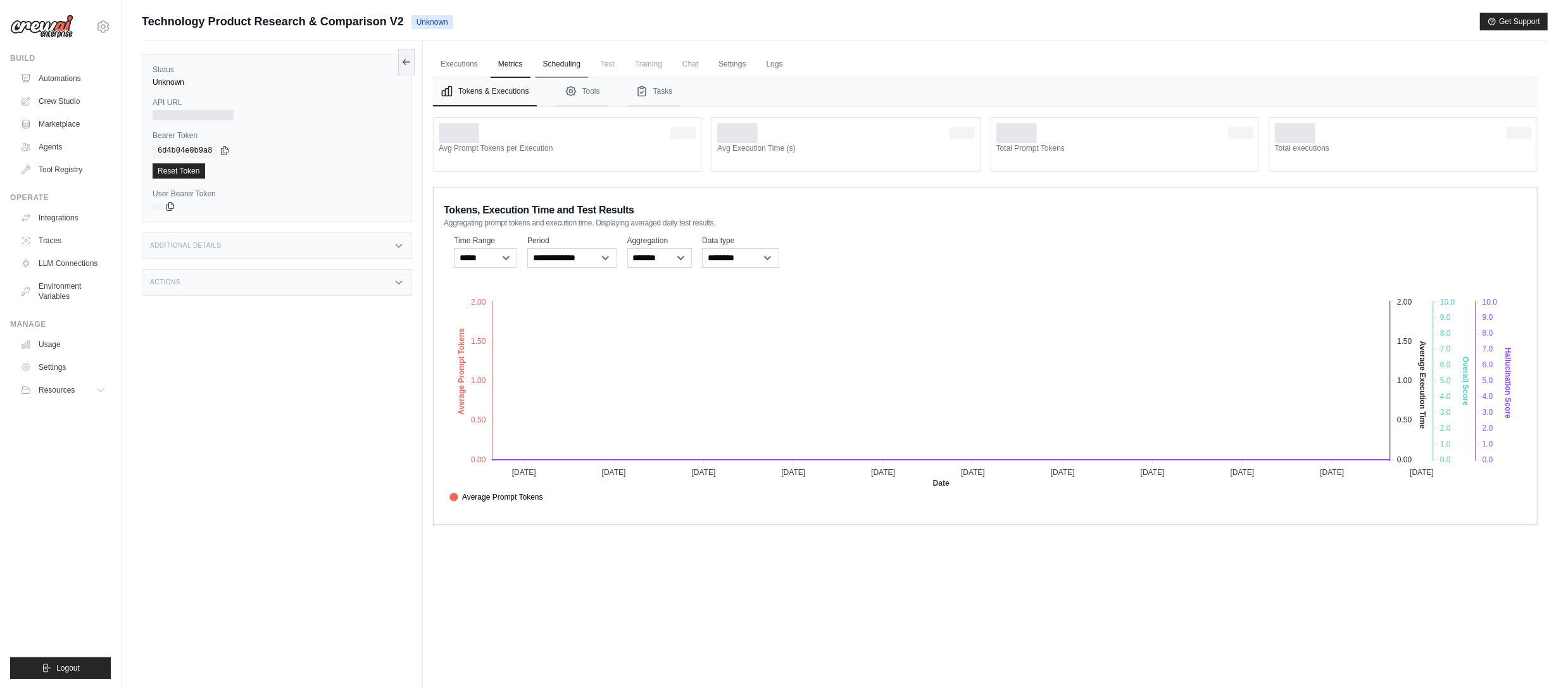
click at [558, 72] on link "Scheduling" at bounding box center [561, 64] width 52 height 26
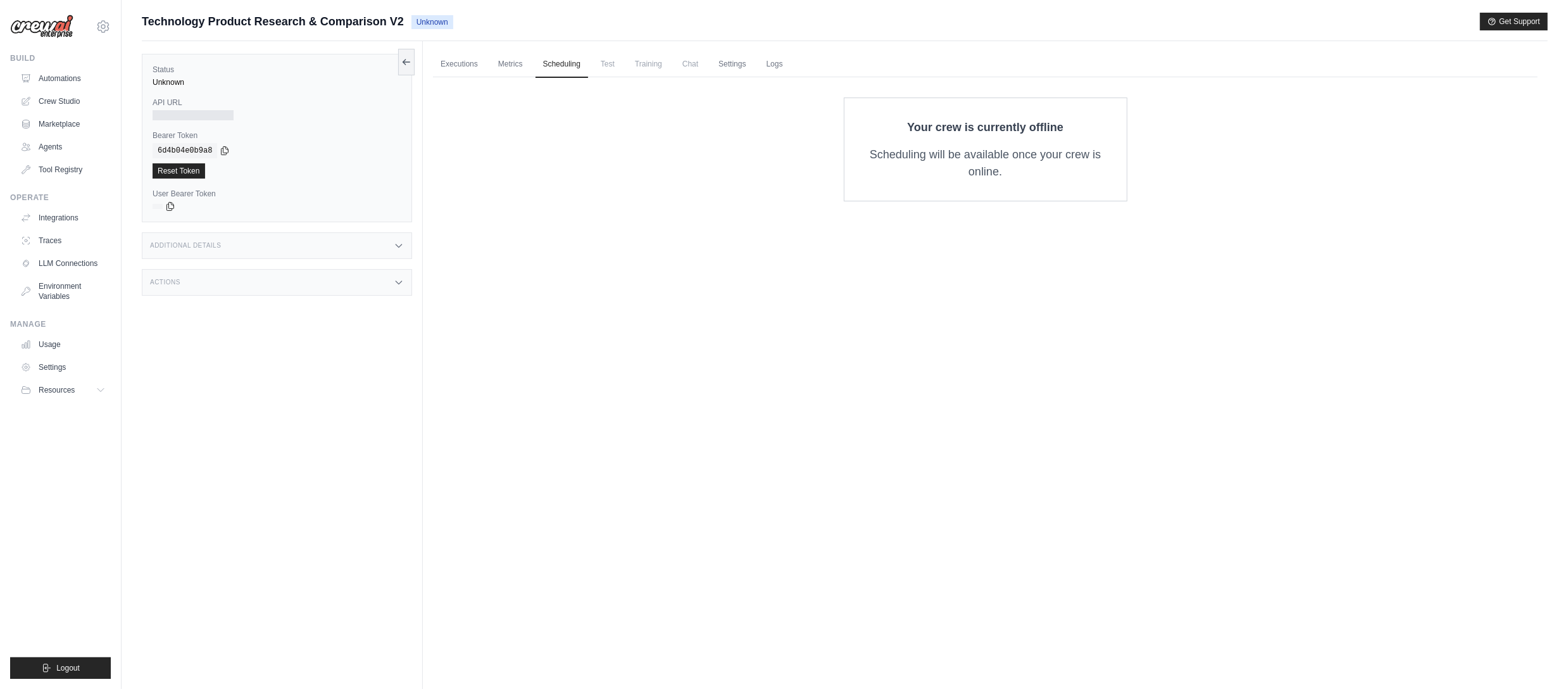
click at [605, 63] on span "Test" at bounding box center [608, 64] width 29 height 26
click at [658, 70] on span "Training" at bounding box center [649, 64] width 43 height 26
click at [691, 72] on span "Chat" at bounding box center [690, 64] width 31 height 26
click at [737, 57] on link "Settings" at bounding box center [732, 64] width 43 height 26
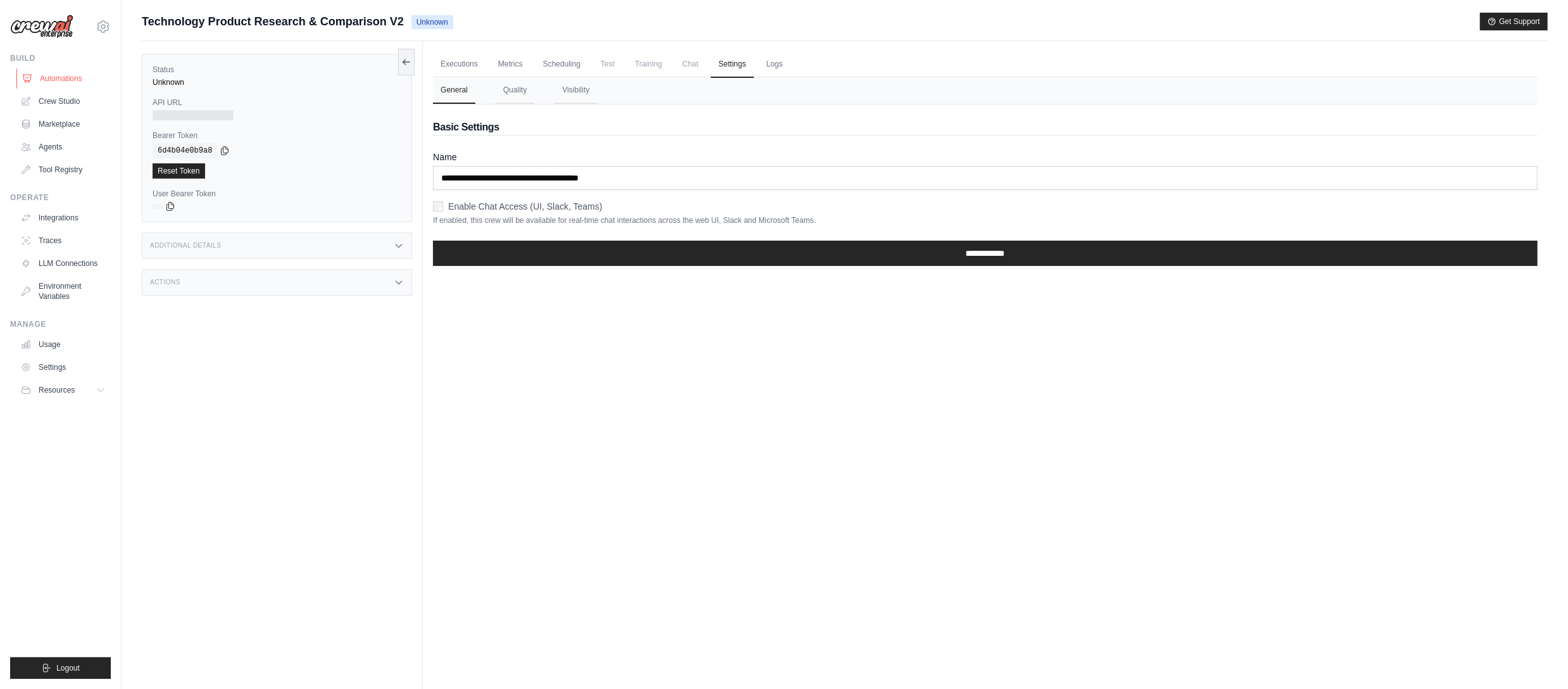
click at [49, 81] on link "Automations" at bounding box center [64, 79] width 96 height 21
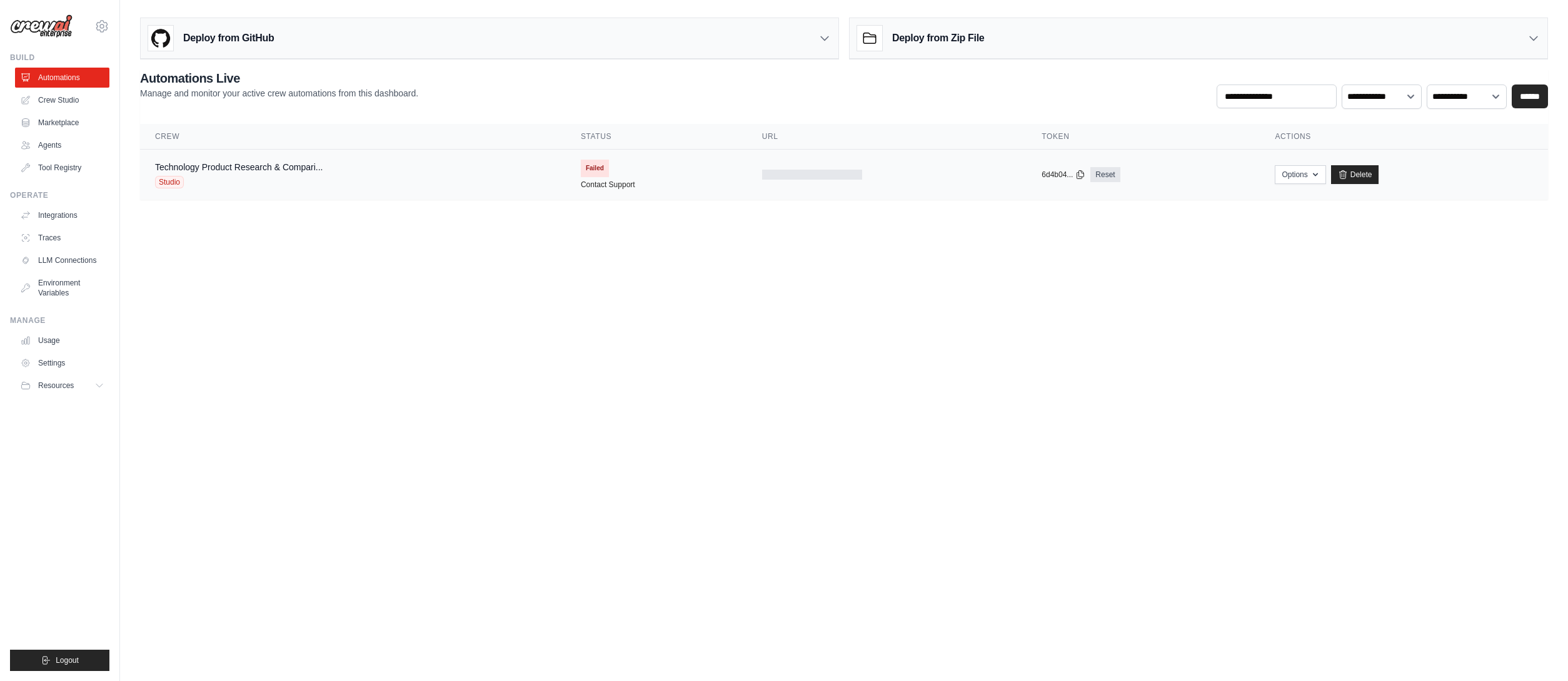
click at [590, 165] on span "Failed" at bounding box center [594, 168] width 28 height 18
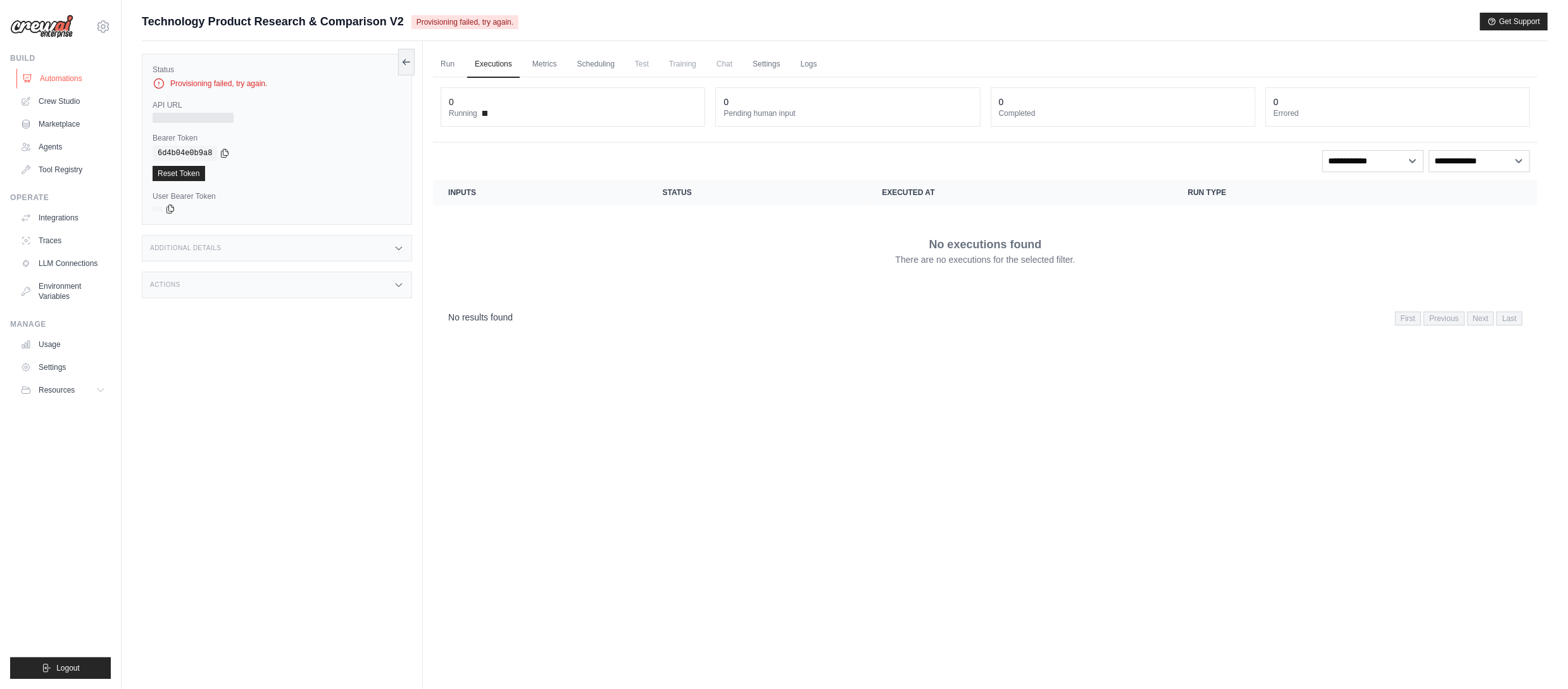
click at [50, 74] on link "Automations" at bounding box center [64, 79] width 96 height 21
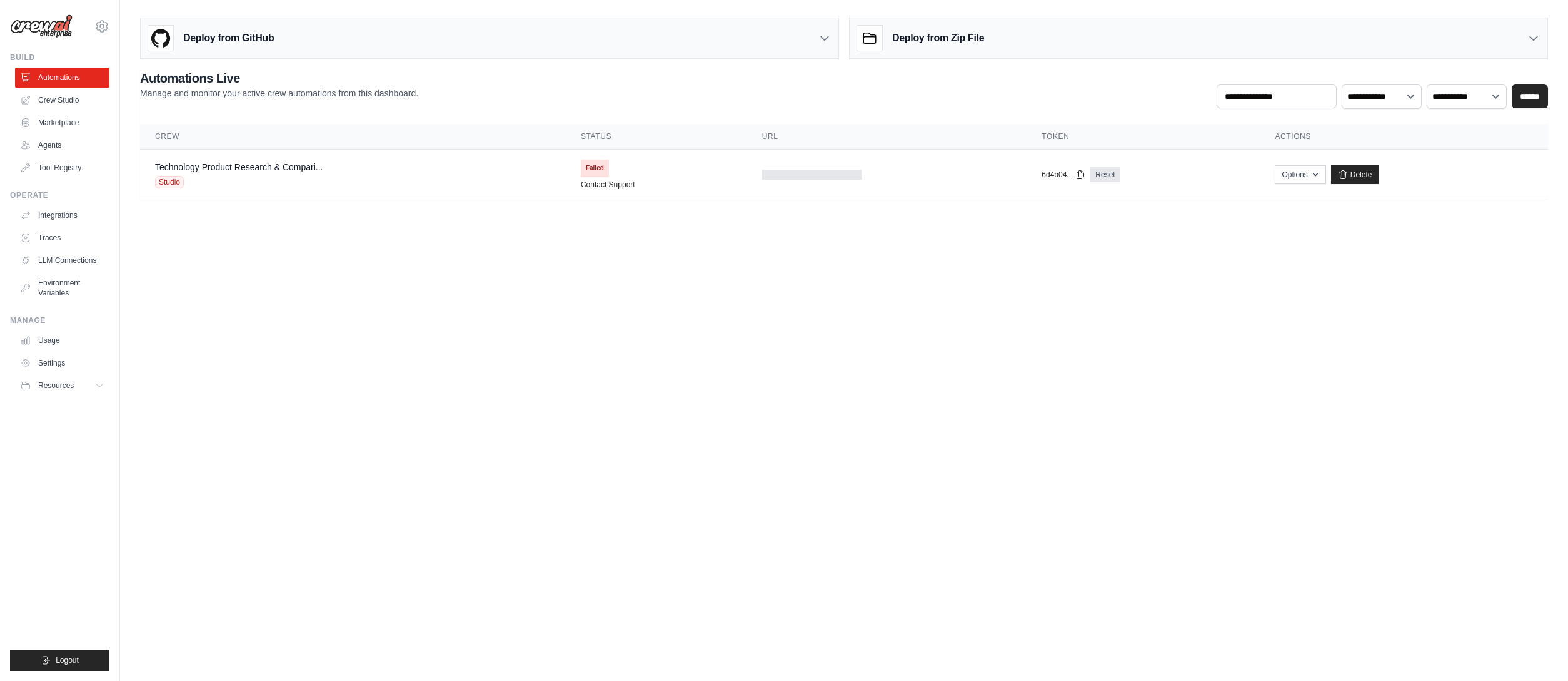
click at [50, 73] on link "Automations" at bounding box center [62, 78] width 95 height 20
click at [1308, 174] on button "Options" at bounding box center [1300, 174] width 51 height 19
click at [981, 292] on body "[EMAIL_ADDRESS][DOMAIN_NAME] Settings Build Automations Crew Studio" at bounding box center [784, 340] width 1568 height 681
click at [62, 102] on link "Crew Studio" at bounding box center [63, 101] width 95 height 20
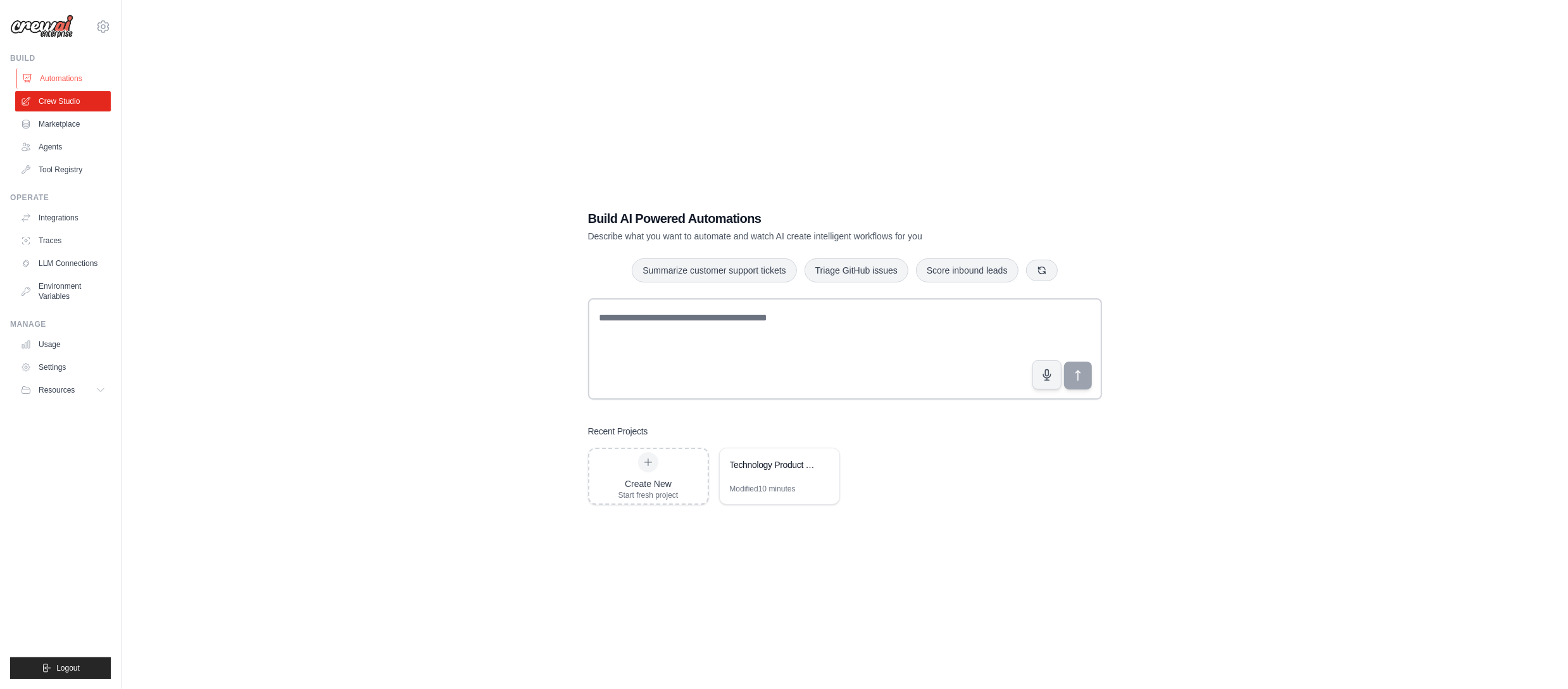
click at [60, 75] on link "Automations" at bounding box center [64, 79] width 96 height 21
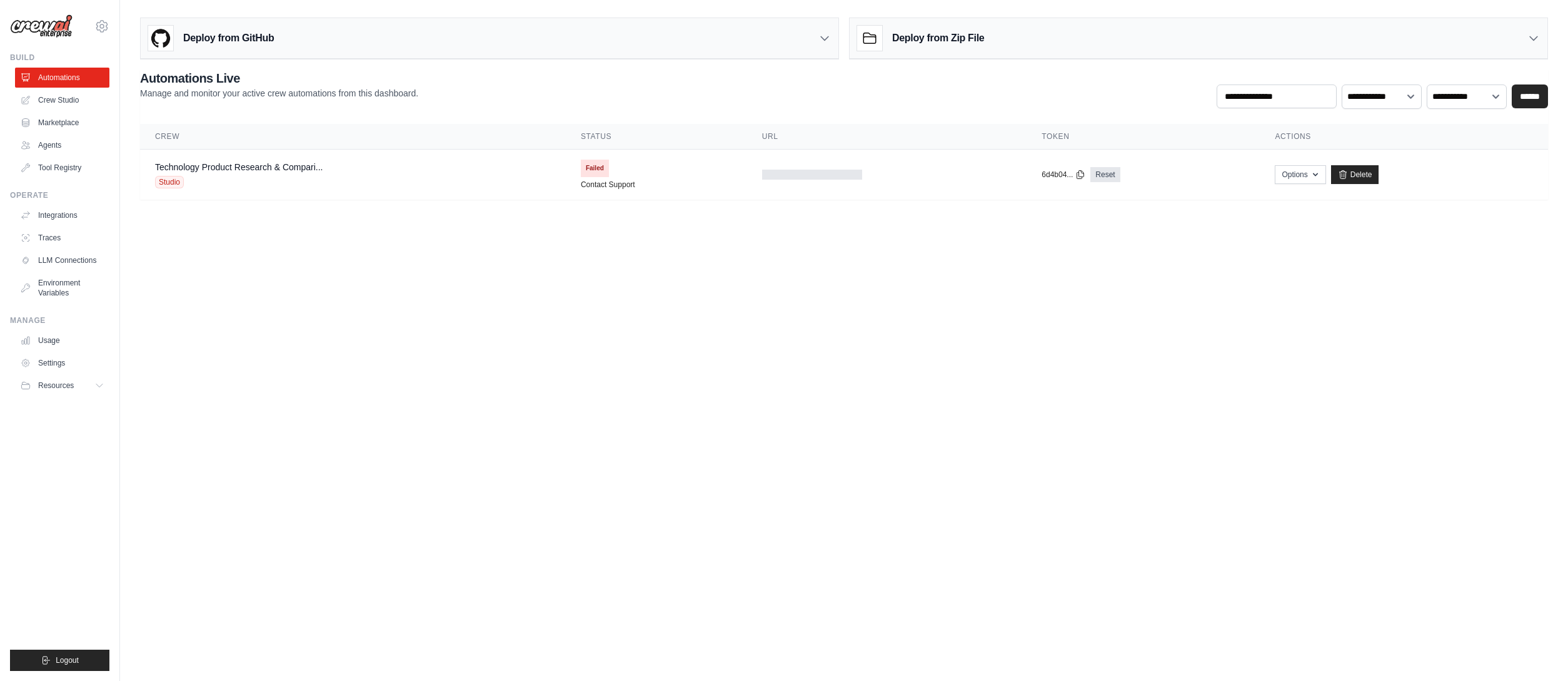
click at [298, 653] on body "[EMAIL_ADDRESS][DOMAIN_NAME] Settings Build Automations Crew Studio" at bounding box center [784, 340] width 1568 height 681
click at [1073, 650] on body "[EMAIL_ADDRESS][DOMAIN_NAME] Settings Build Automations Crew Studio" at bounding box center [784, 340] width 1568 height 681
click at [524, 651] on body "[EMAIL_ADDRESS][DOMAIN_NAME] Settings Build Automations Crew Studio" at bounding box center [784, 340] width 1568 height 681
click at [227, 167] on link "Technology Product Research & Compari..." at bounding box center [239, 167] width 167 height 10
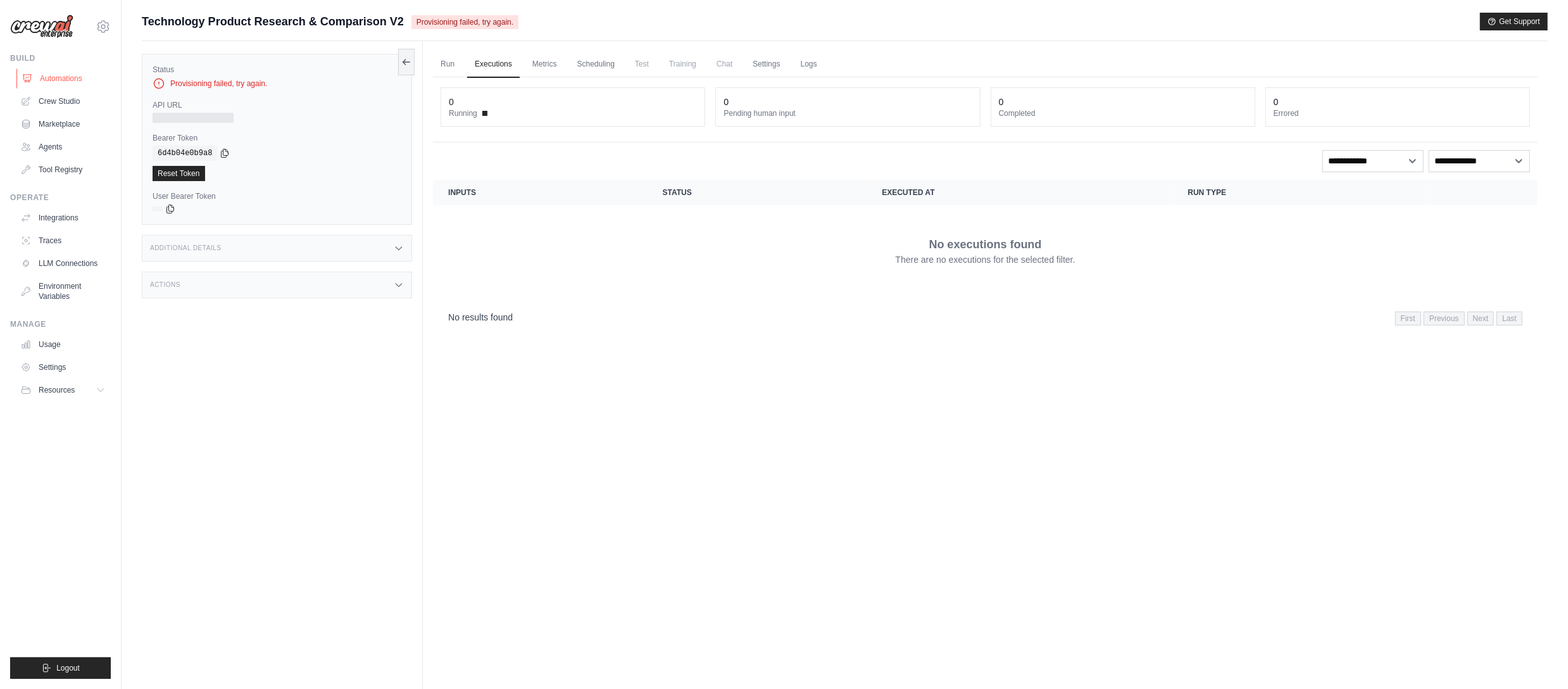
click at [60, 74] on link "Automations" at bounding box center [64, 79] width 96 height 21
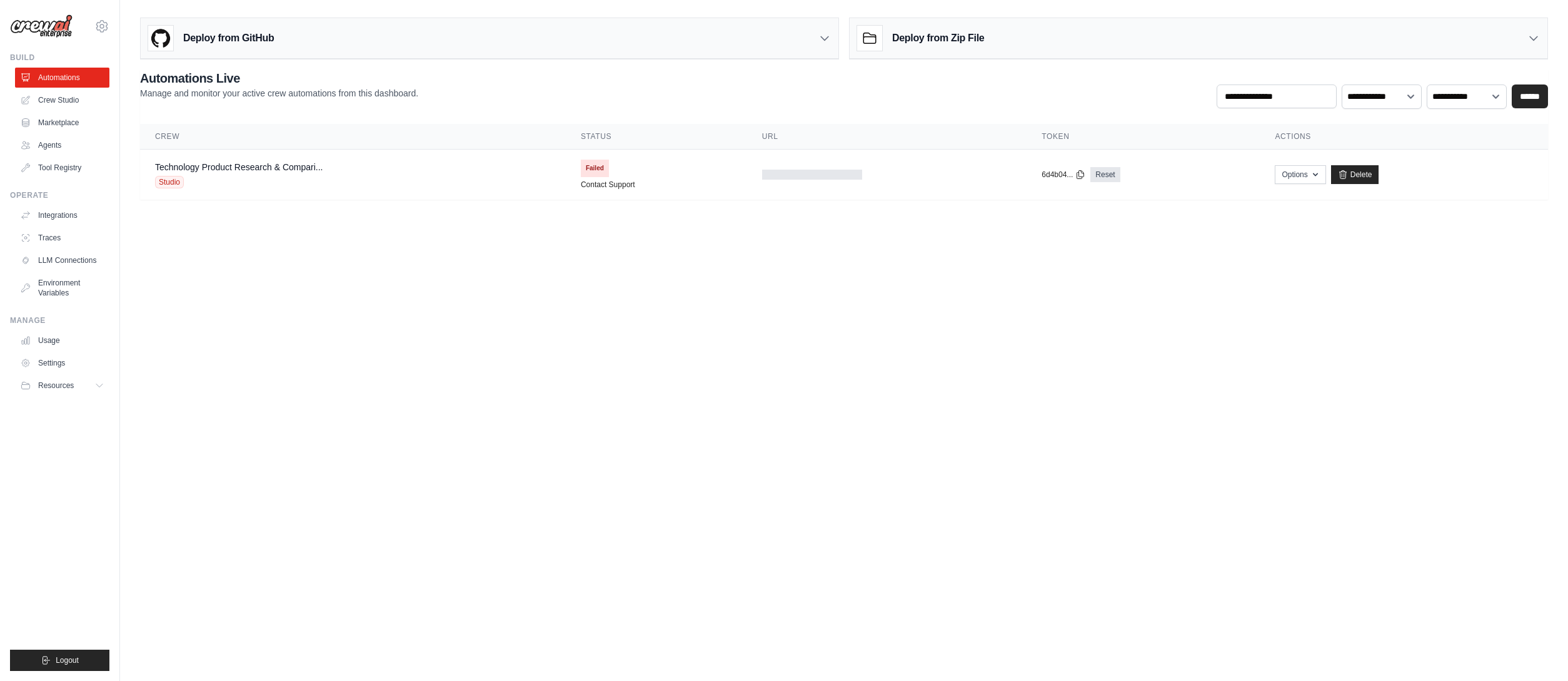
click at [820, 31] on div "Deploy from GitHub" at bounding box center [490, 38] width 697 height 41
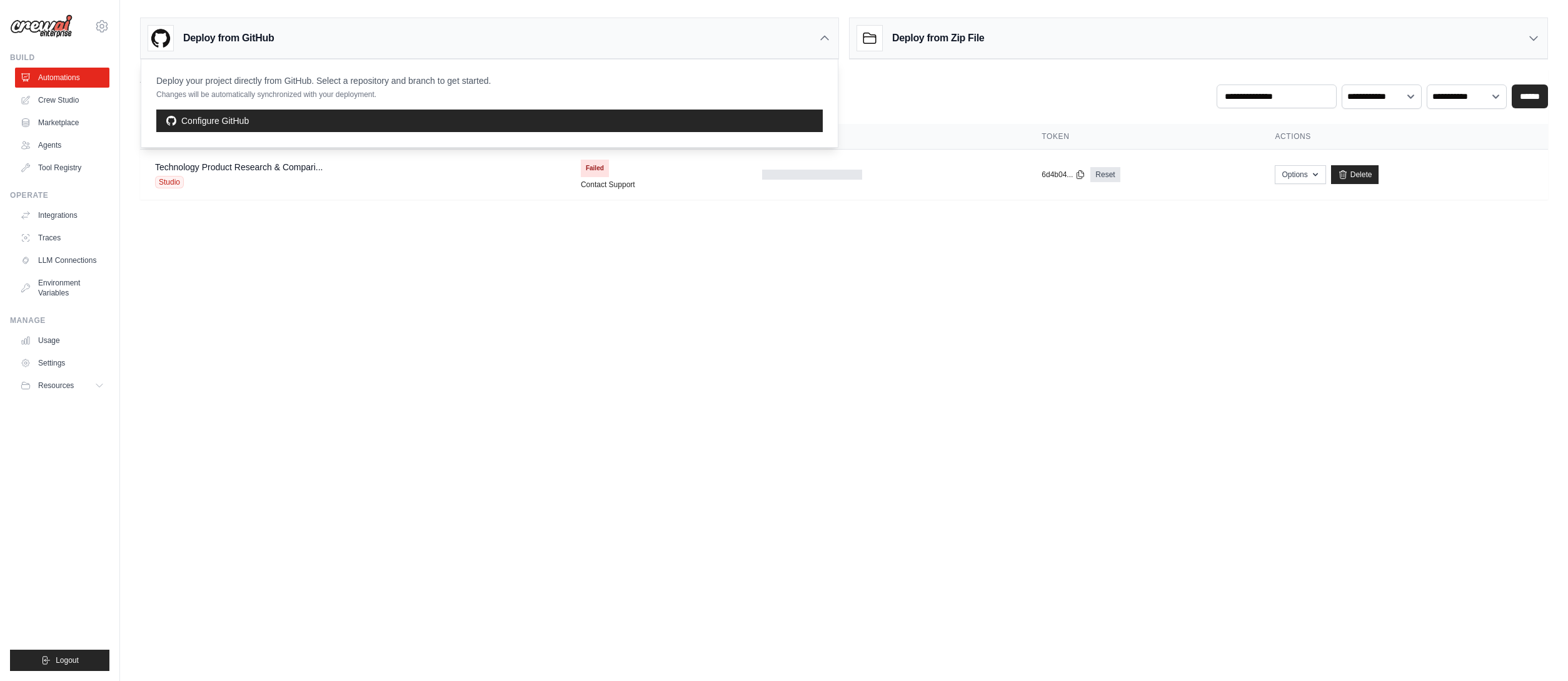
click at [1072, 37] on div "Deploy from Zip File" at bounding box center [1198, 38] width 697 height 41
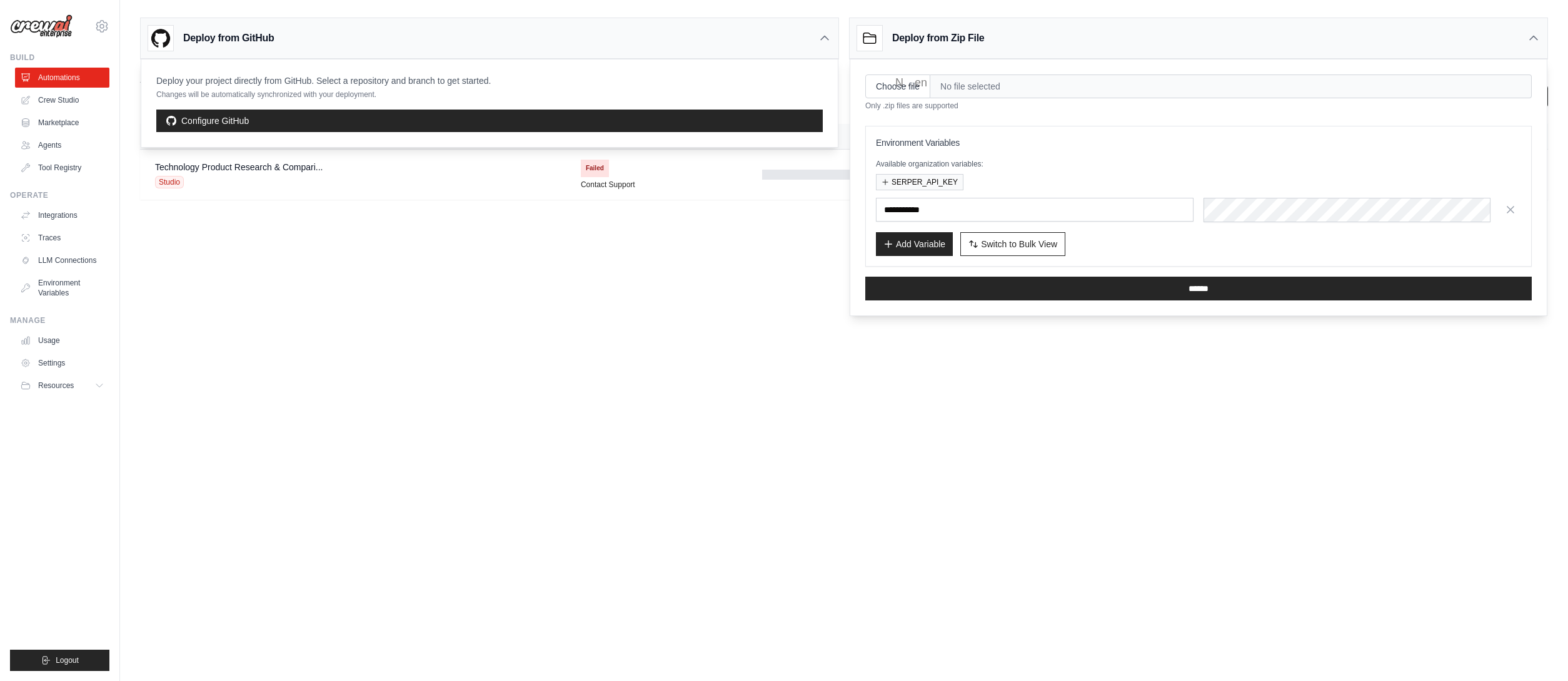
click at [675, 367] on body "[EMAIL_ADDRESS][DOMAIN_NAME] Settings Build Automations Crew Studio" at bounding box center [784, 340] width 1568 height 681
click at [923, 379] on body "[EMAIL_ADDRESS][DOMAIN_NAME] Settings Build Automations Crew Studio" at bounding box center [784, 340] width 1568 height 681
click at [1528, 35] on icon at bounding box center [1533, 38] width 13 height 13
